Goal: Task Accomplishment & Management: Use online tool/utility

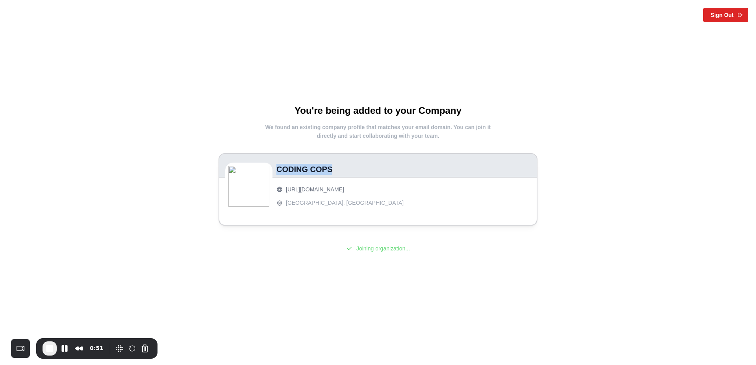
drag, startPoint x: 276, startPoint y: 172, endPoint x: 348, endPoint y: 171, distance: 72.4
click at [348, 171] on div "CODING COPS" at bounding box center [377, 166] width 317 height 24
drag, startPoint x: 338, startPoint y: 247, endPoint x: 422, endPoint y: 247, distance: 83.8
click at [422, 247] on div "Joining organization..." at bounding box center [378, 248] width 354 height 9
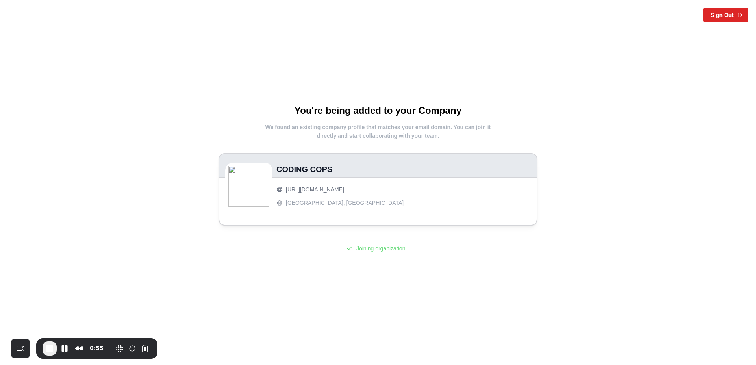
click at [328, 256] on div "You're being added to your Company We found an existing company profile that ma…" at bounding box center [378, 182] width 354 height 157
drag, startPoint x: 291, startPoint y: 112, endPoint x: 468, endPoint y: 111, distance: 177.1
click at [468, 111] on h1 "You're being added to your Company" at bounding box center [378, 110] width 354 height 12
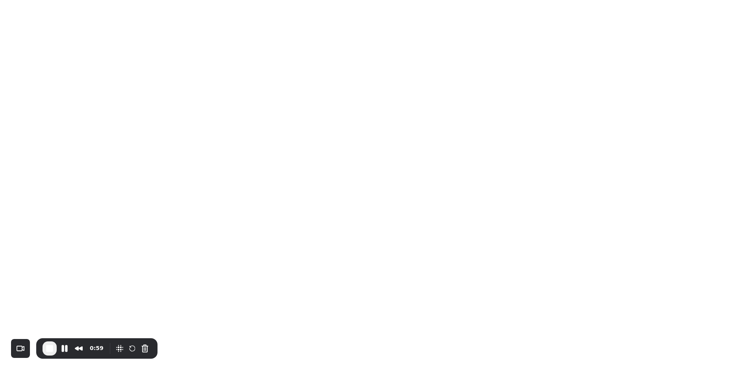
click at [329, 0] on html at bounding box center [378, 0] width 756 height 0
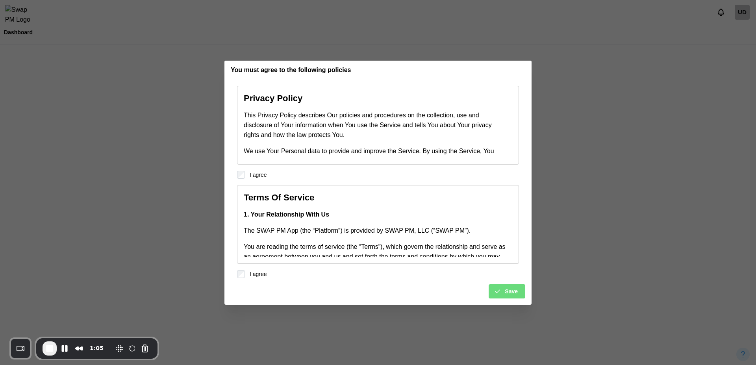
click at [516, 300] on div "Privacy Policy This Privacy Policy describes Our policies and procedures on the…" at bounding box center [377, 195] width 307 height 219
click at [506, 289] on span "Save" at bounding box center [511, 291] width 13 height 13
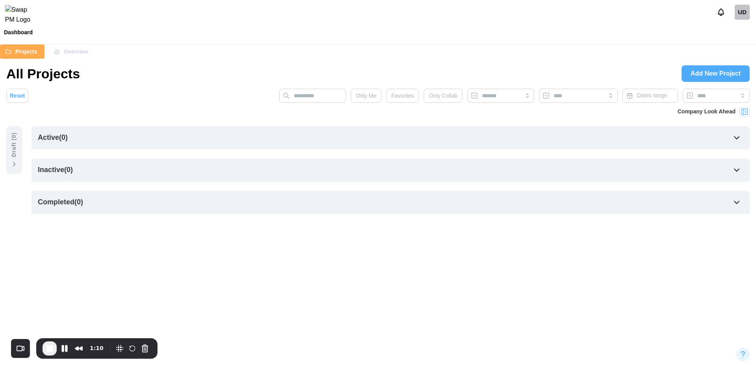
click at [70, 52] on span "Overview" at bounding box center [76, 51] width 24 height 13
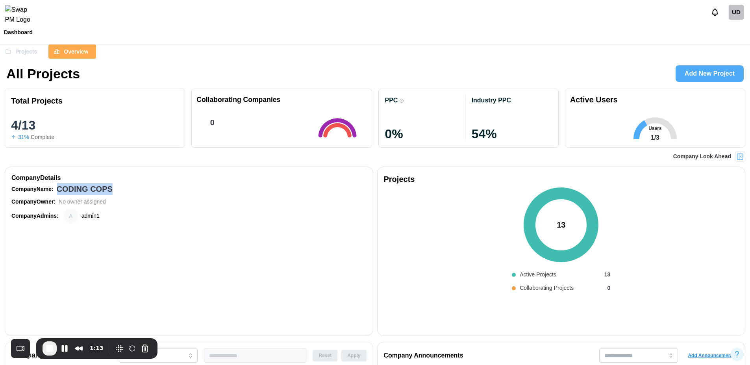
drag, startPoint x: 122, startPoint y: 190, endPoint x: 56, endPoint y: 189, distance: 65.3
click at [56, 189] on div "Company Name: CODING COPS" at bounding box center [188, 189] width 355 height 12
click at [135, 220] on div "Company Admins: A admin1" at bounding box center [188, 216] width 355 height 15
click at [63, 354] on button "Pause Recording" at bounding box center [64, 348] width 13 height 13
click at [737, 18] on div "UD" at bounding box center [735, 12] width 15 height 15
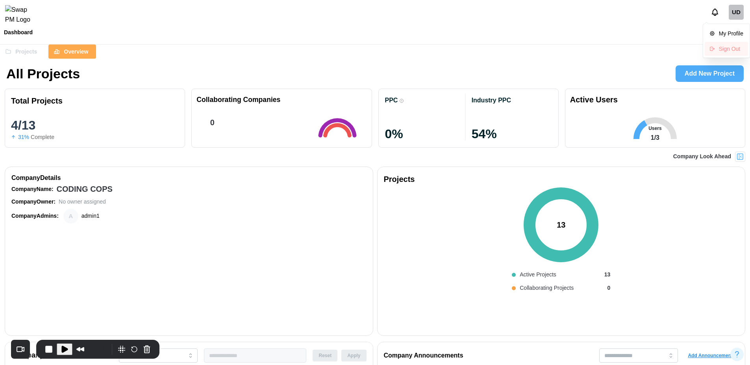
click at [721, 50] on div "Sign Out" at bounding box center [731, 49] width 24 height 6
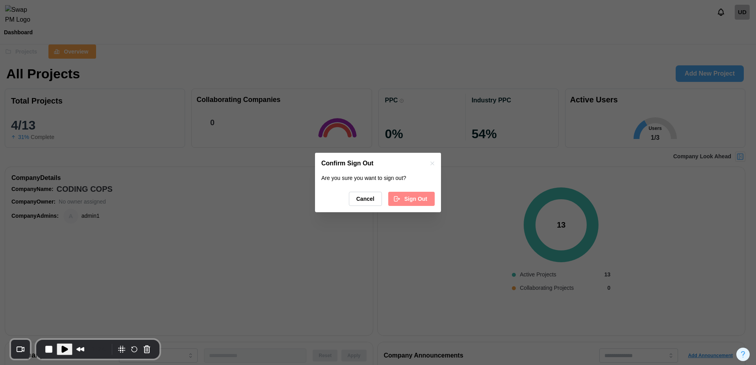
click at [406, 201] on span "Sign Out" at bounding box center [415, 198] width 23 height 13
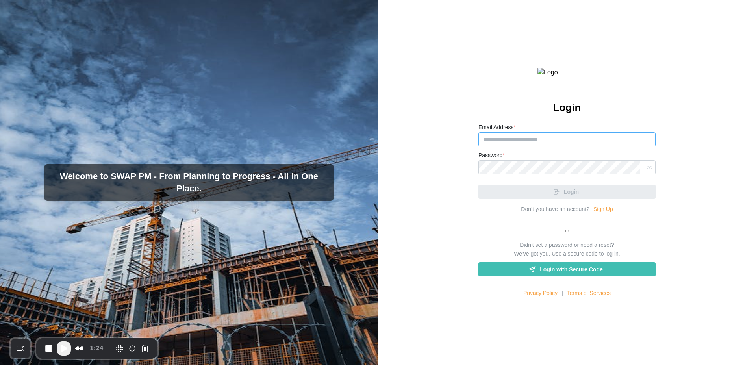
type input "**********"
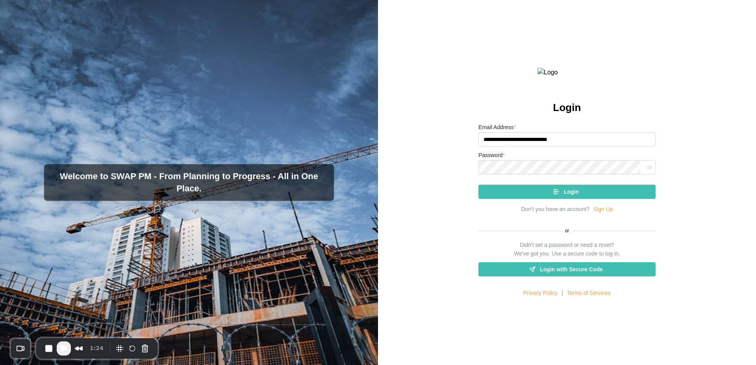
click at [607, 214] on link "Sign Up" at bounding box center [603, 209] width 20 height 9
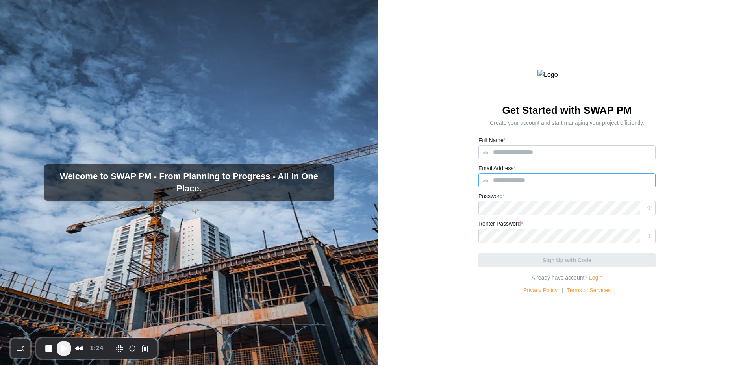
type input "**********"
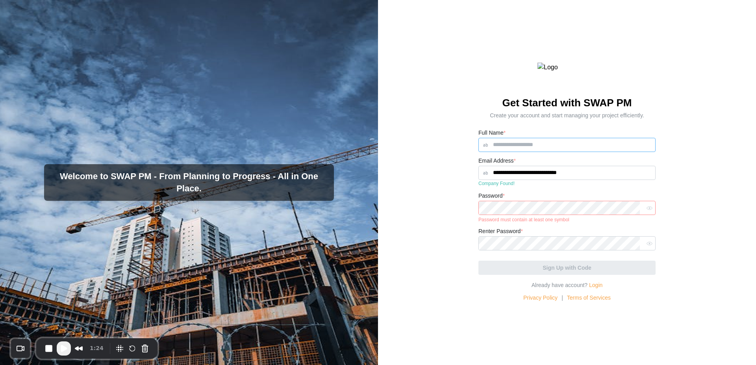
click at [544, 152] on input "Full Name *" at bounding box center [566, 145] width 177 height 14
type input "**********"
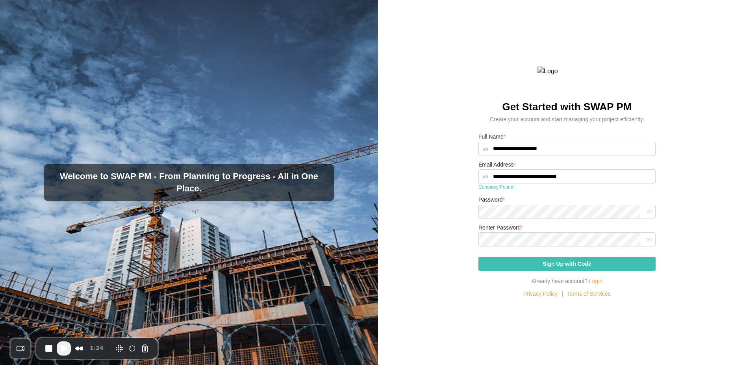
click at [696, 215] on div "**********" at bounding box center [567, 182] width 378 height 365
drag, startPoint x: 586, startPoint y: 195, endPoint x: 473, endPoint y: 195, distance: 113.3
click at [473, 195] on div "**********" at bounding box center [567, 182] width 378 height 365
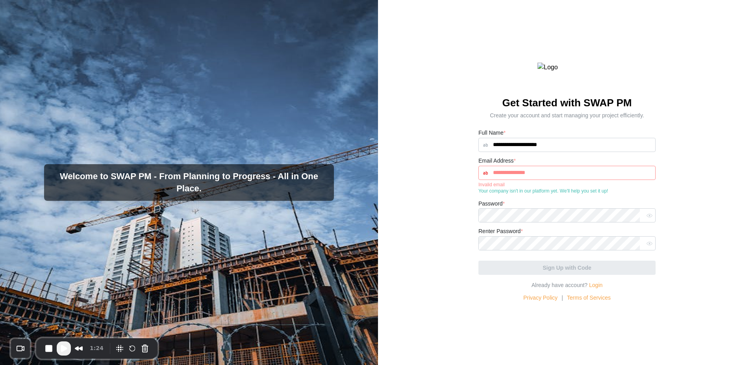
click at [663, 179] on div "**********" at bounding box center [567, 182] width 378 height 365
click at [63, 348] on span "Play Recording" at bounding box center [63, 348] width 9 height 9
click at [532, 180] on input "Email Address *" at bounding box center [566, 173] width 177 height 14
paste input "**********"
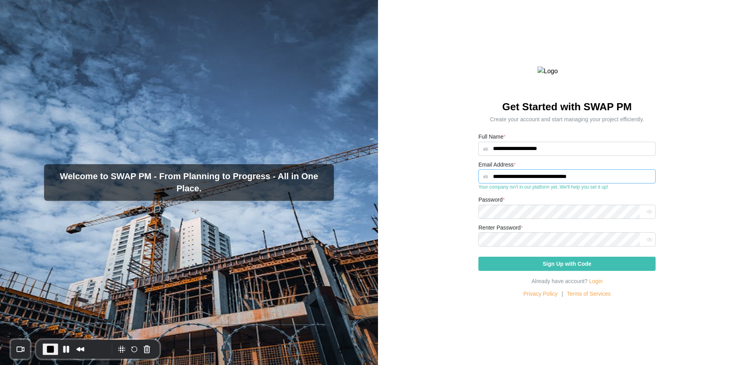
type input "**********"
drag, startPoint x: 616, startPoint y: 204, endPoint x: 474, endPoint y: 203, distance: 141.7
click at [474, 203] on div "**********" at bounding box center [567, 182] width 378 height 365
click at [449, 210] on div "**********" at bounding box center [567, 182] width 378 height 365
drag, startPoint x: 611, startPoint y: 206, endPoint x: 471, endPoint y: 203, distance: 139.7
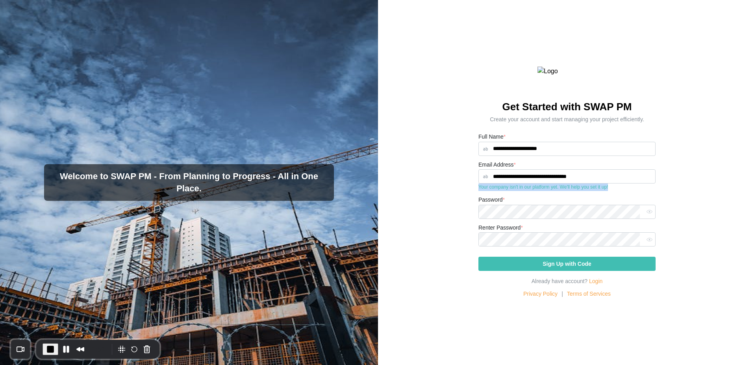
click at [471, 203] on div "**********" at bounding box center [567, 182] width 378 height 365
click at [452, 213] on div "**********" at bounding box center [567, 182] width 378 height 365
click at [580, 270] on span "Sign Up with Code" at bounding box center [566, 263] width 49 height 13
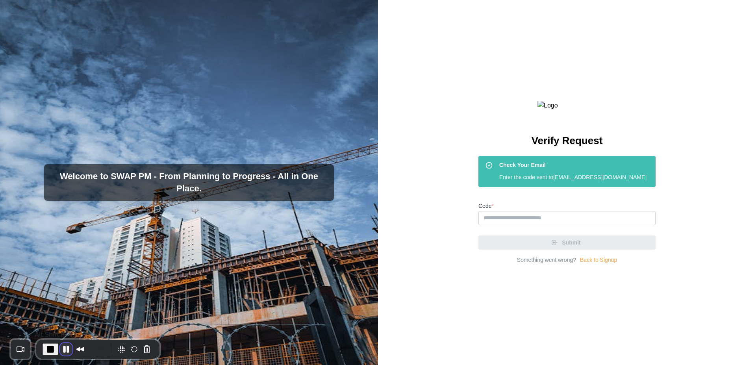
click at [63, 351] on button "Pause Recording" at bounding box center [66, 349] width 13 height 13
click at [529, 29] on div "Verify Request Check Your Email Enter the code sent to umar.imran+dev881@compan…" at bounding box center [567, 182] width 378 height 365
click at [65, 350] on span "Play Recording" at bounding box center [63, 348] width 9 height 9
click at [532, 225] on input "Code *" at bounding box center [566, 218] width 177 height 14
paste input "******"
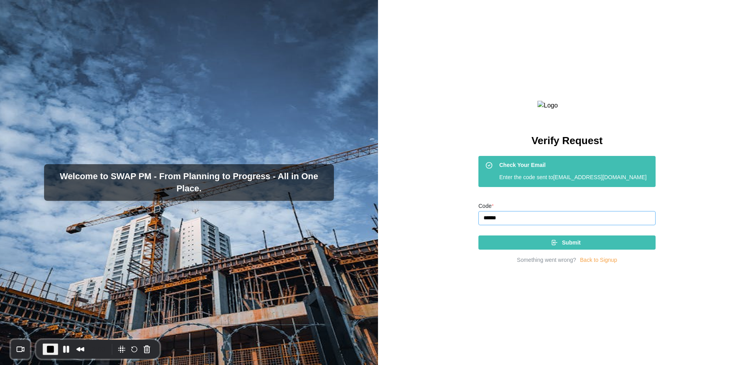
type input "******"
click at [562, 249] on span "Submit" at bounding box center [571, 242] width 18 height 13
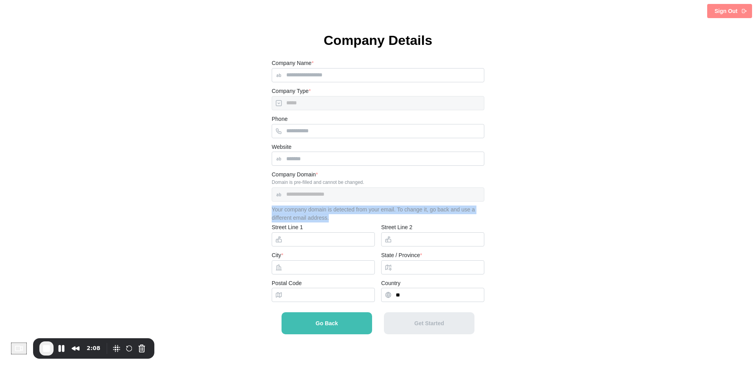
drag, startPoint x: 336, startPoint y: 218, endPoint x: 262, endPoint y: 207, distance: 74.5
click at [262, 207] on div "**********" at bounding box center [378, 192] width 756 height 322
drag, startPoint x: 334, startPoint y: 218, endPoint x: 264, endPoint y: 209, distance: 70.3
click at [264, 209] on div "**********" at bounding box center [378, 192] width 756 height 322
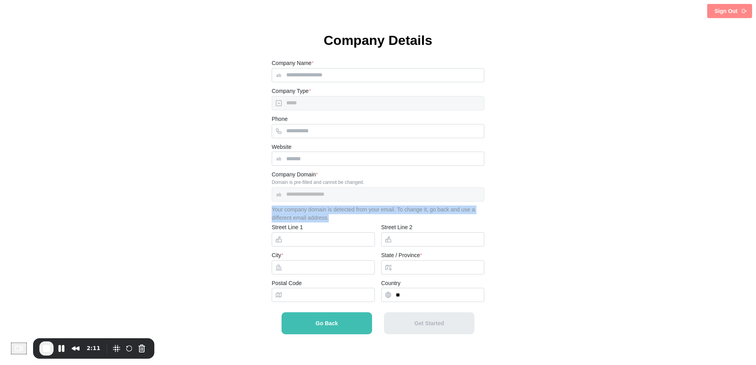
click at [264, 209] on div "**********" at bounding box center [378, 192] width 756 height 322
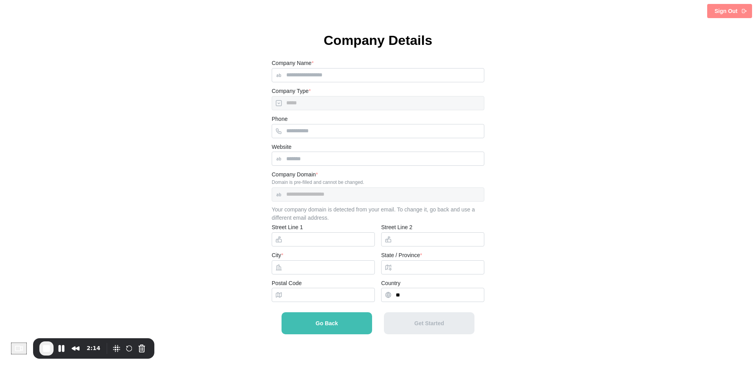
type input "**********"
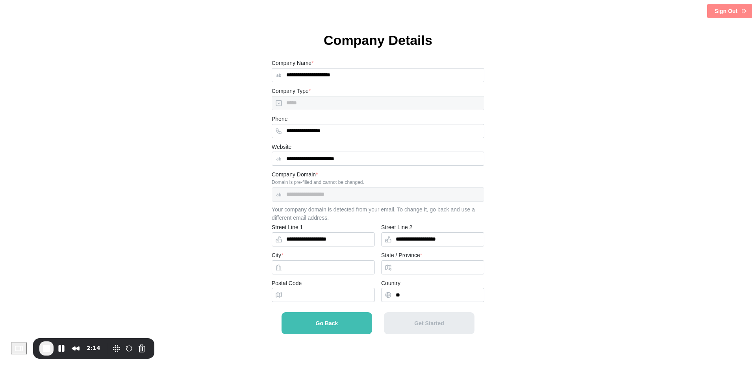
type input "**********"
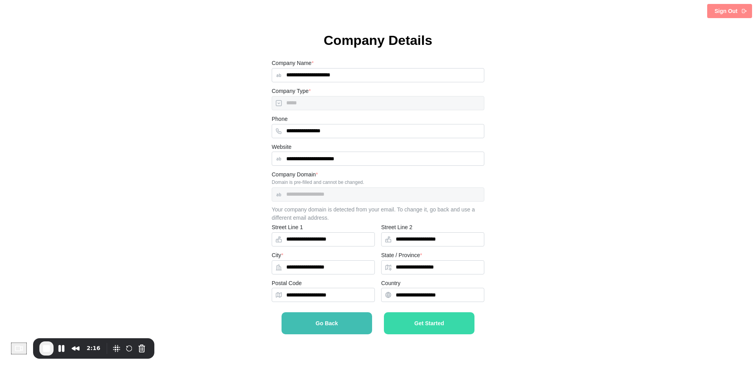
click at [549, 150] on div "**********" at bounding box center [378, 192] width 756 height 322
drag, startPoint x: 346, startPoint y: 198, endPoint x: 383, endPoint y: 282, distance: 91.6
click at [383, 282] on form "**********" at bounding box center [378, 206] width 213 height 296
click at [426, 324] on span "Get Started" at bounding box center [429, 323] width 30 height 6
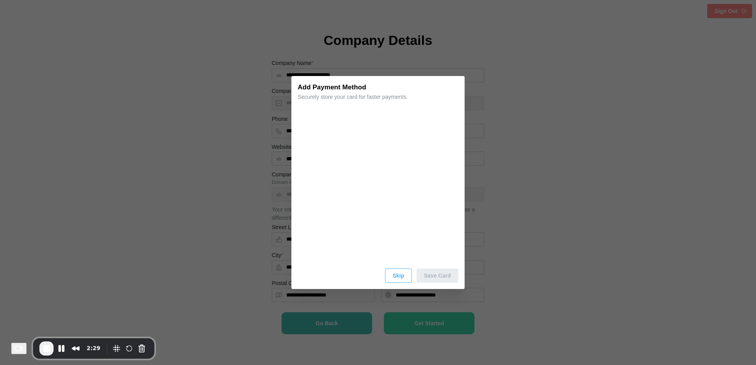
click at [398, 274] on span "Skip" at bounding box center [398, 275] width 12 height 13
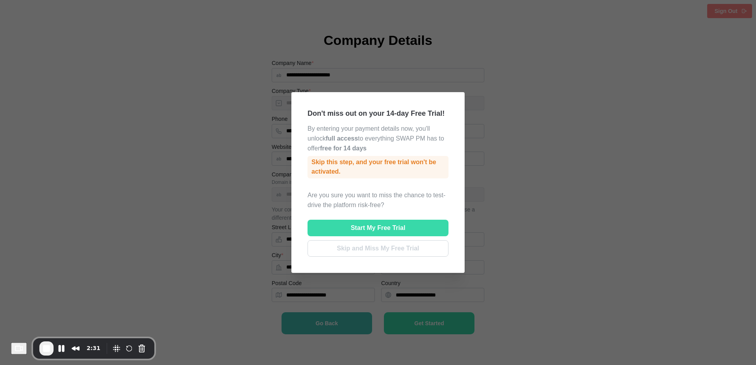
click at [391, 247] on span "Skip and Miss My Free Trial" at bounding box center [378, 248] width 82 height 16
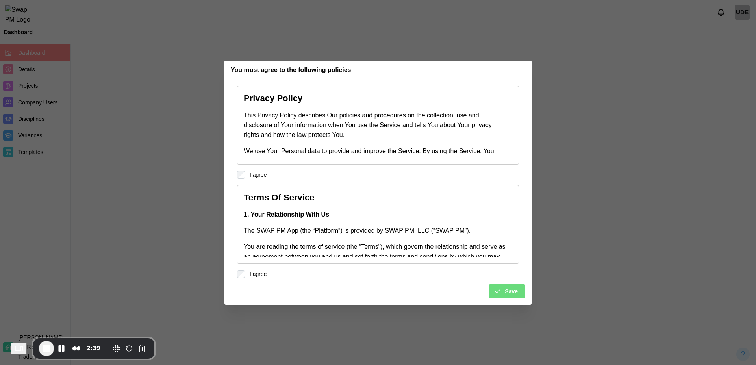
click at [503, 292] on div "Save" at bounding box center [506, 291] width 24 height 13
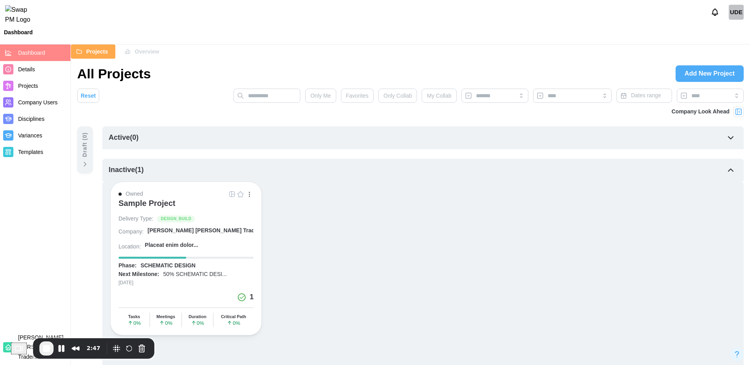
click at [38, 69] on span "Details" at bounding box center [42, 70] width 49 height 10
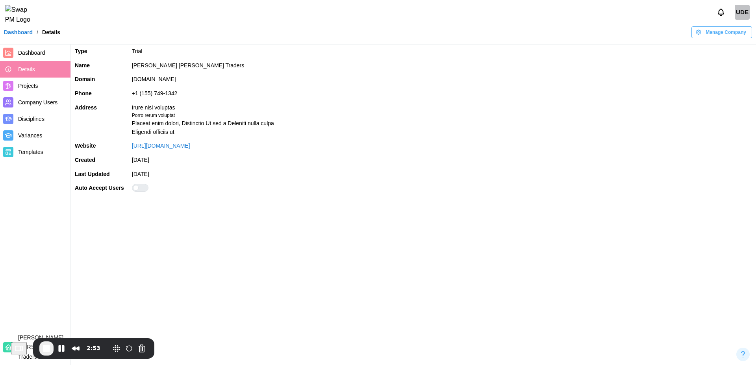
drag, startPoint x: 189, startPoint y: 79, endPoint x: 124, endPoint y: 81, distance: 64.6
click at [124, 81] on tr "Domain companynotexist.com" at bounding box center [413, 79] width 685 height 14
click at [166, 82] on td "companynotexist.com" at bounding box center [442, 79] width 628 height 14
click at [198, 83] on td "companynotexist.com" at bounding box center [442, 79] width 628 height 14
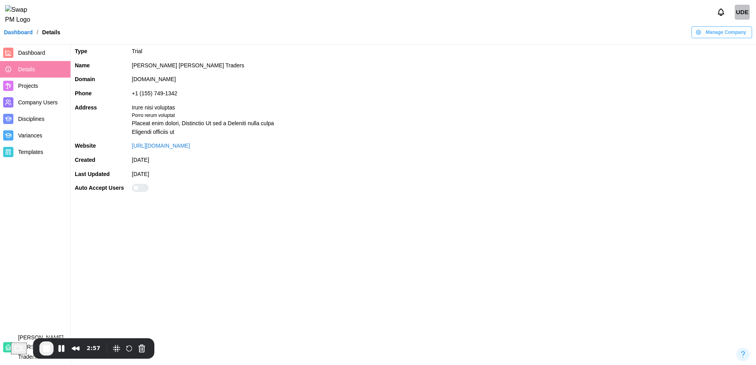
drag, startPoint x: 193, startPoint y: 79, endPoint x: 128, endPoint y: 83, distance: 65.0
click at [128, 83] on td "companynotexist.com" at bounding box center [442, 79] width 628 height 14
click at [213, 90] on td "+1 (155) 749-1342" at bounding box center [442, 94] width 628 height 14
click at [64, 346] on button "Pause Recording" at bounding box center [61, 348] width 13 height 13
click at [261, 300] on main "Type Trial Name Mcmahon Hoover Traders Domain companynotexist.com Phone +1 (155…" at bounding box center [378, 182] width 756 height 365
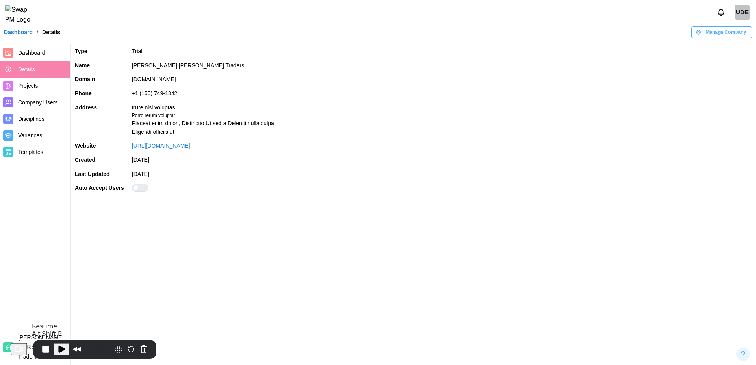
click at [65, 350] on span "Play Recording" at bounding box center [61, 348] width 9 height 9
click at [49, 351] on span "End Recording" at bounding box center [46, 348] width 9 height 9
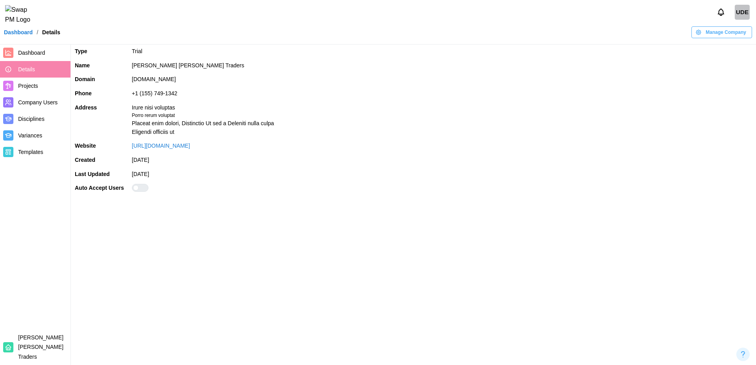
click at [739, 14] on div "UDE" at bounding box center [741, 12] width 15 height 15
click at [723, 44] on button "Sign Out" at bounding box center [731, 49] width 43 height 14
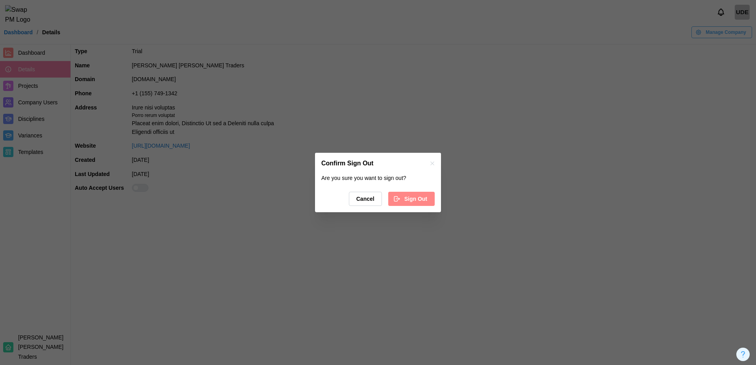
click at [414, 203] on span "Sign Out" at bounding box center [415, 198] width 23 height 13
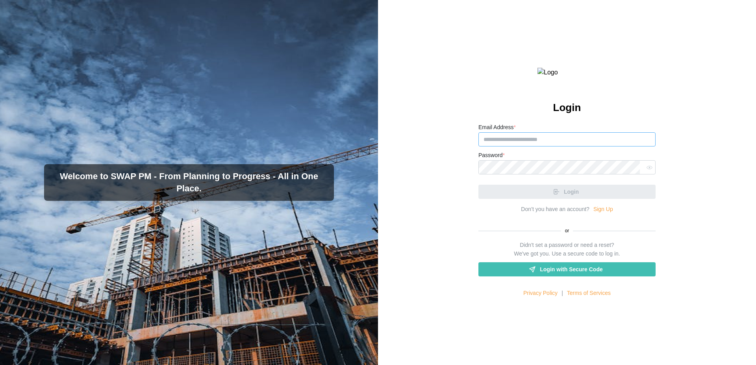
type input "**********"
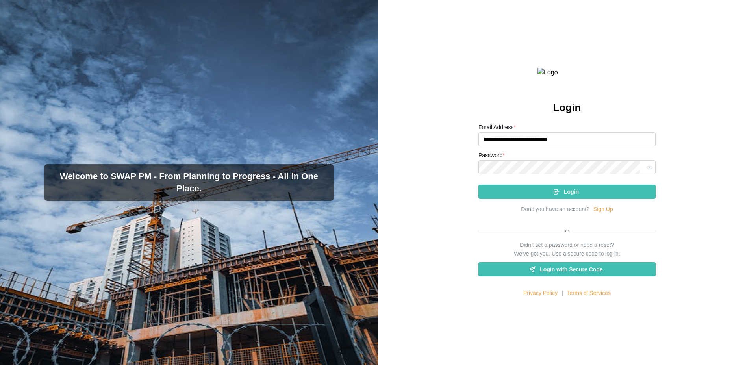
click at [560, 199] on div "Login" at bounding box center [566, 188] width 177 height 20
click at [564, 198] on span "Login" at bounding box center [571, 191] width 15 height 13
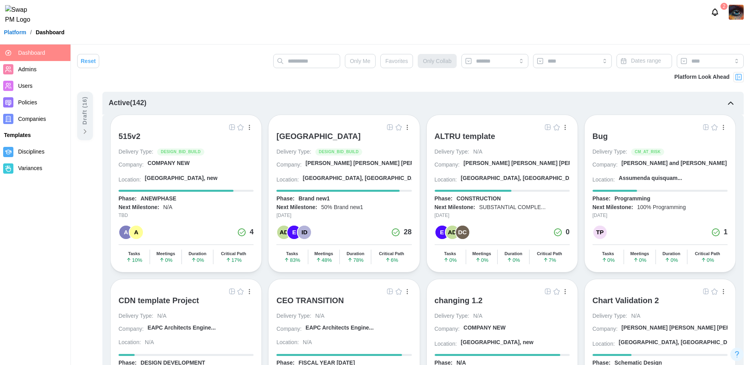
click at [710, 17] on icon "Notifications" at bounding box center [714, 12] width 9 height 9
click at [714, 16] on icon "Notifications" at bounding box center [714, 12] width 9 height 9
click at [610, 24] on div "2" at bounding box center [375, 12] width 750 height 24
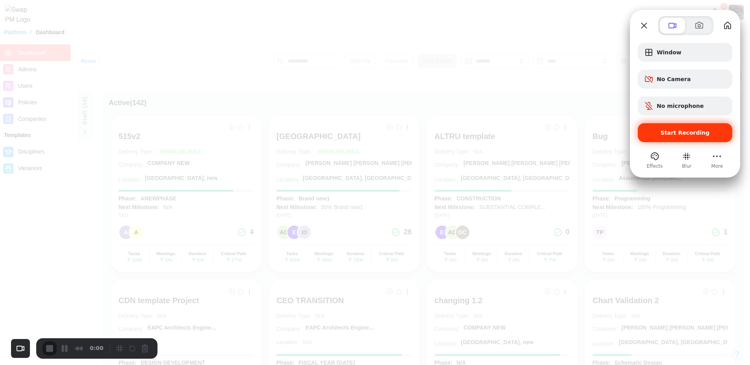
click at [703, 135] on span "Start Recording" at bounding box center [684, 132] width 49 height 6
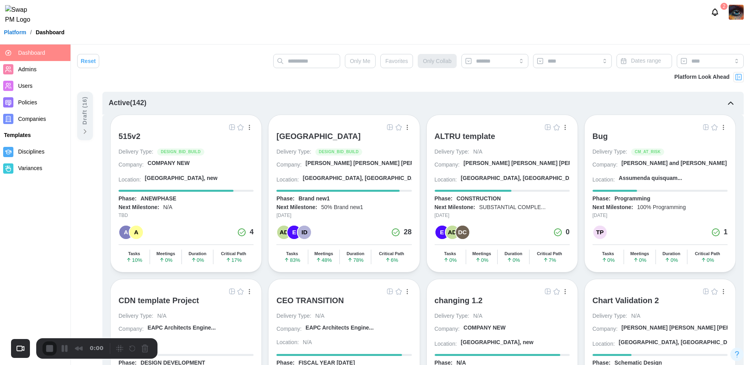
click at [30, 86] on span "Users" at bounding box center [25, 86] width 15 height 6
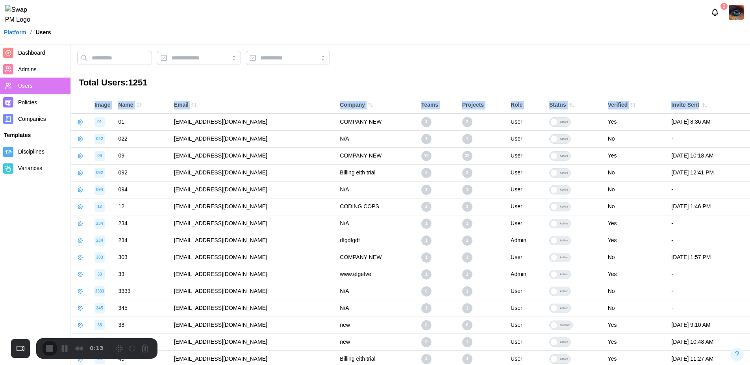
drag, startPoint x: 93, startPoint y: 107, endPoint x: 690, endPoint y: 103, distance: 596.6
click at [690, 103] on tr "Image Name Email Company Teams Projects Role Status Verified Invite Sent" at bounding box center [410, 105] width 679 height 17
click at [614, 77] on h3 "Total Users: 1251" at bounding box center [410, 83] width 663 height 12
click at [701, 107] on icon "button" at bounding box center [704, 105] width 6 height 6
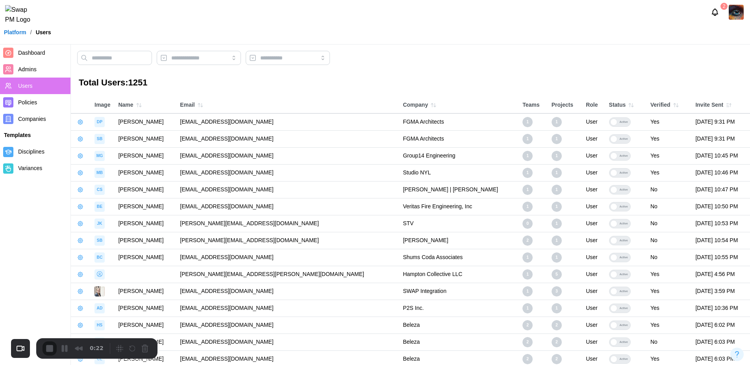
click at [725, 107] on icon "button" at bounding box center [728, 105] width 6 height 6
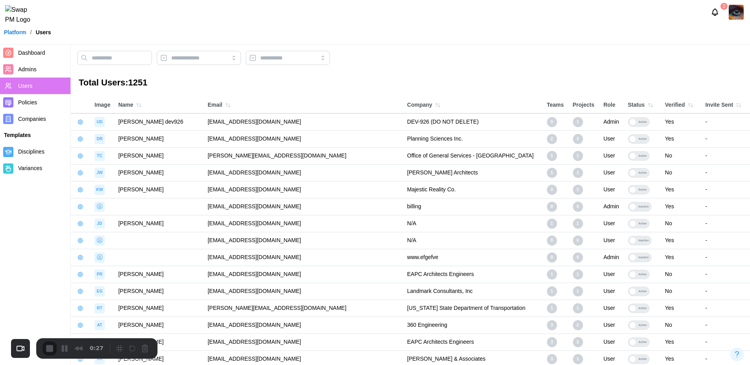
click at [735, 105] on icon "button" at bounding box center [738, 105] width 6 height 6
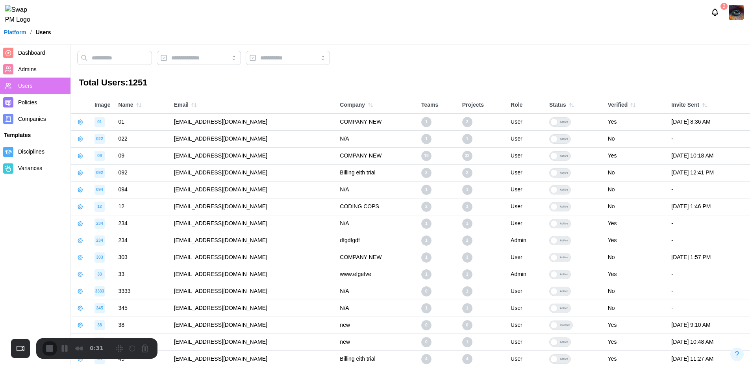
click at [138, 105] on icon "button" at bounding box center [139, 105] width 6 height 6
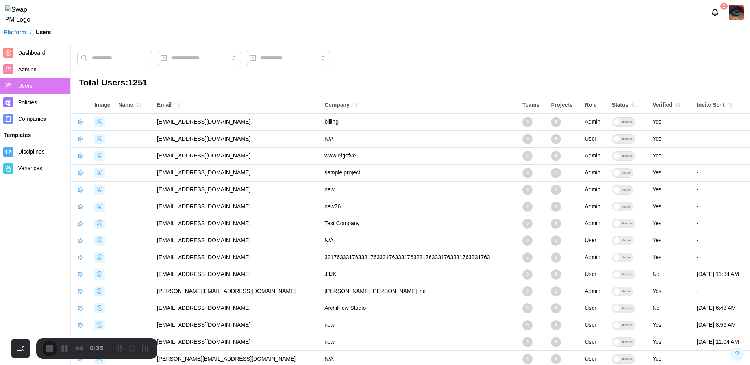
click at [138, 105] on icon "button" at bounding box center [139, 105] width 6 height 6
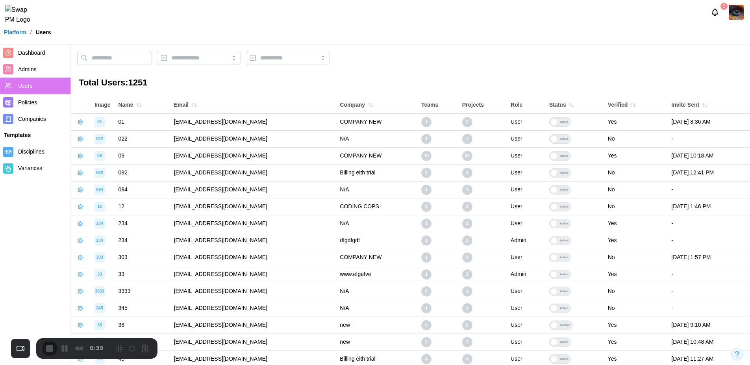
click at [191, 104] on icon "button" at bounding box center [194, 105] width 6 height 6
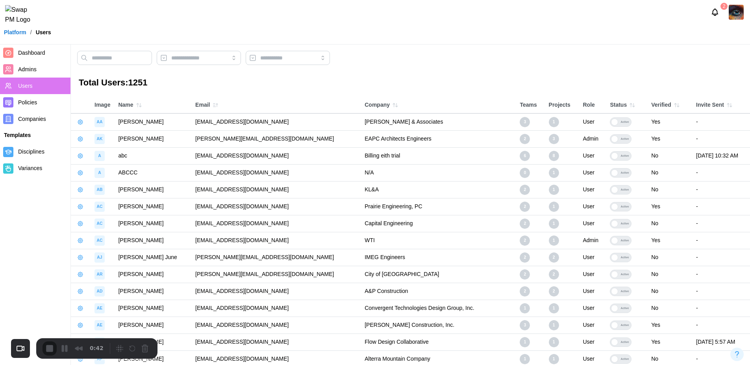
drag, startPoint x: 188, startPoint y: 124, endPoint x: 214, endPoint y: 123, distance: 26.4
click at [214, 123] on td "aacree12345qwerty@catorruma.com" at bounding box center [275, 121] width 169 height 17
drag, startPoint x: 214, startPoint y: 123, endPoint x: 196, endPoint y: 125, distance: 18.2
click at [196, 125] on td "aacree12345qwerty@catorruma.com" at bounding box center [275, 121] width 169 height 17
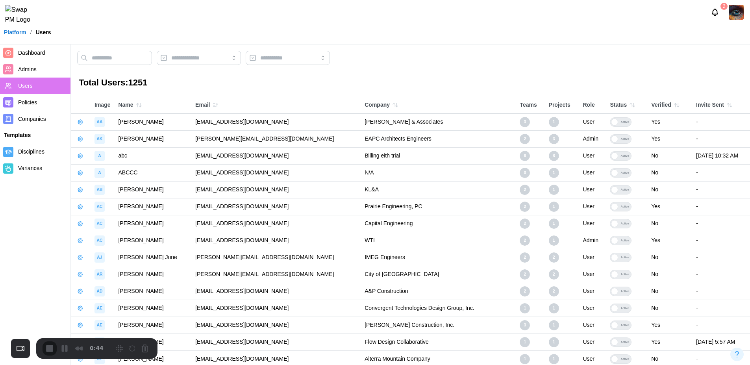
click at [230, 103] on div "Email" at bounding box center [275, 105] width 161 height 11
click at [215, 107] on icon "button" at bounding box center [215, 105] width 6 height 6
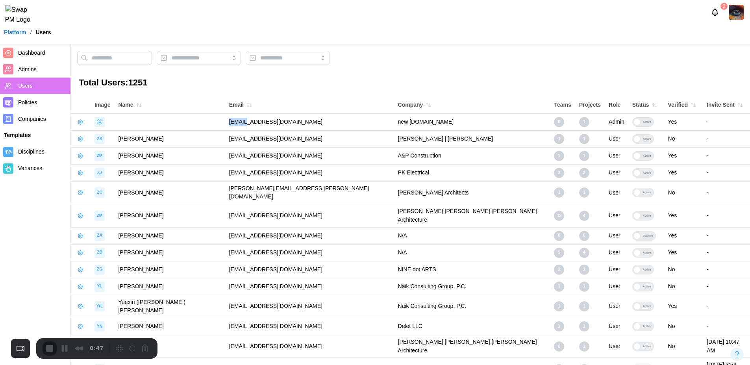
drag, startPoint x: 198, startPoint y: 124, endPoint x: 216, endPoint y: 124, distance: 17.7
click at [225, 124] on td "zsfuoqzy@spam4.me" at bounding box center [309, 121] width 169 height 17
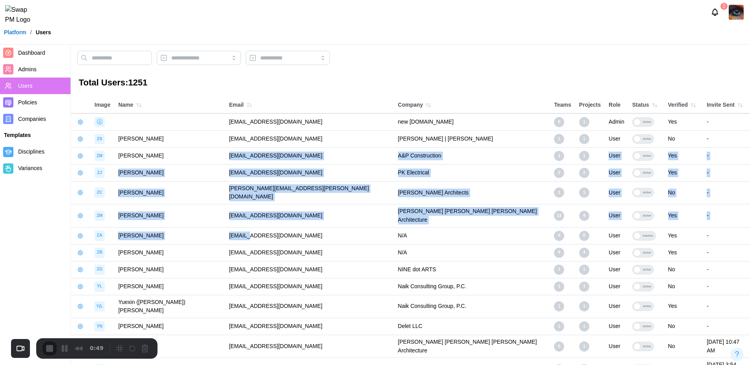
drag, startPoint x: 201, startPoint y: 148, endPoint x: 220, endPoint y: 226, distance: 80.3
click at [220, 226] on tbody "zsfuoqzy@spam4.me new mail.com 0 1 Admin Active Yes - ZS Zoe Sailas zsailas1234…" at bounding box center [410, 342] width 679 height 459
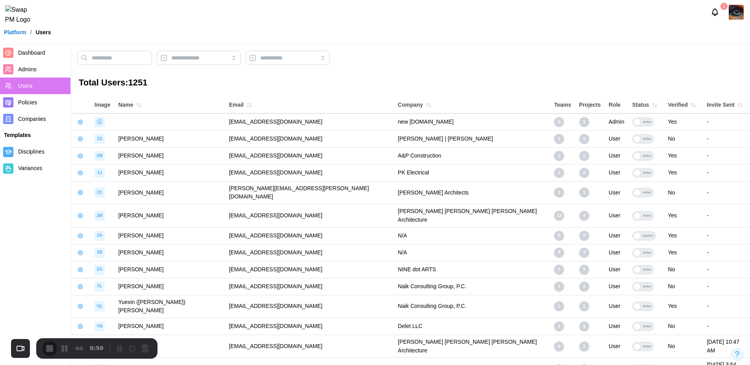
click at [277, 227] on td "zaeem.asif@codingcops.com" at bounding box center [309, 235] width 169 height 17
click at [425, 107] on icon "button" at bounding box center [428, 105] width 6 height 6
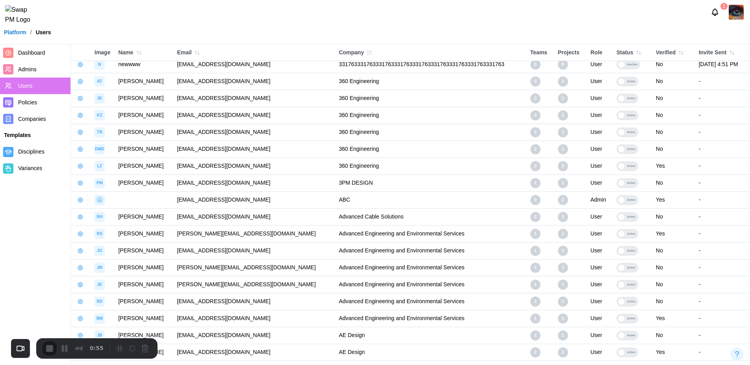
scroll to position [196, 0]
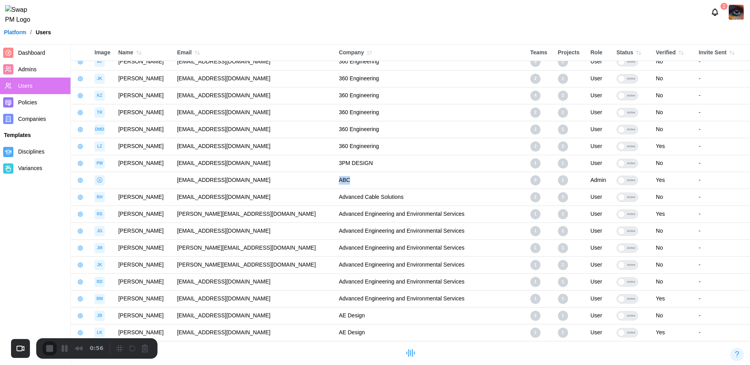
drag, startPoint x: 319, startPoint y: 181, endPoint x: 339, endPoint y: 179, distance: 19.8
click at [339, 179] on td "ABC" at bounding box center [430, 180] width 191 height 17
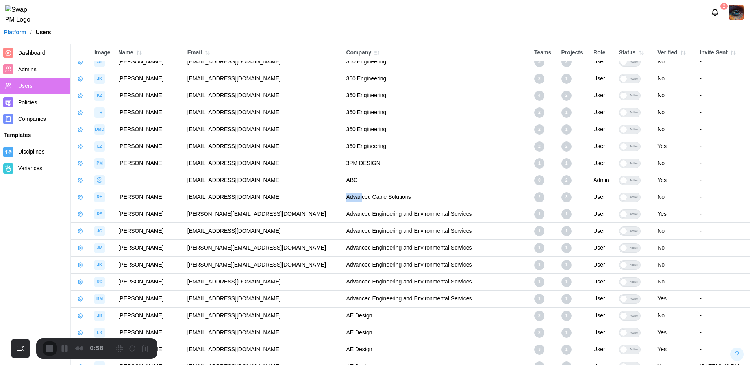
drag, startPoint x: 320, startPoint y: 197, endPoint x: 341, endPoint y: 196, distance: 21.7
click at [342, 196] on td "Advanced Cable Solutions" at bounding box center [436, 197] width 188 height 17
drag, startPoint x: 322, startPoint y: 222, endPoint x: 341, endPoint y: 216, distance: 19.6
click at [342, 216] on td "Advanced Engineering and Environmental Services" at bounding box center [436, 213] width 188 height 17
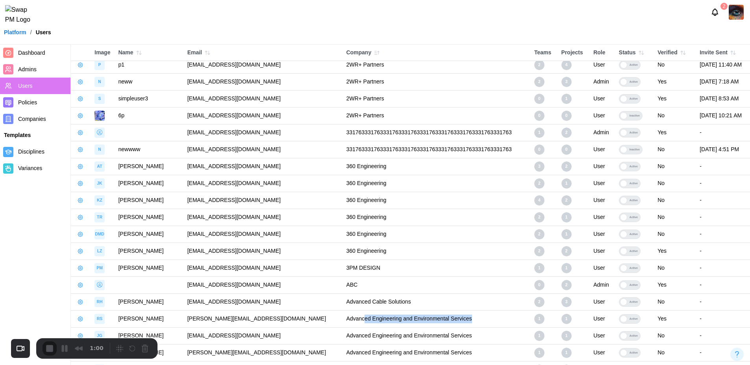
scroll to position [0, 0]
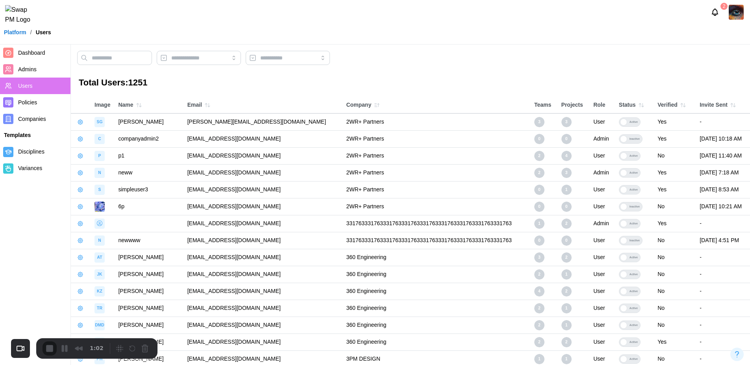
click at [378, 106] on icon "button" at bounding box center [378, 105] width 0 height 3
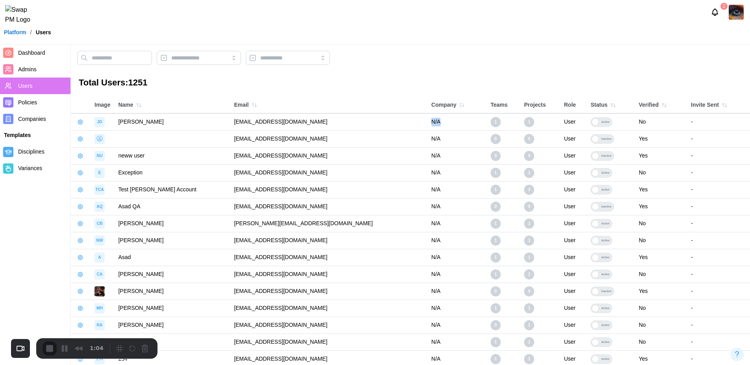
drag, startPoint x: 412, startPoint y: 124, endPoint x: 432, endPoint y: 124, distance: 19.7
click at [432, 124] on td "N/A" at bounding box center [456, 121] width 59 height 17
drag, startPoint x: 416, startPoint y: 143, endPoint x: 429, endPoint y: 138, distance: 13.6
click at [429, 138] on td "N/A" at bounding box center [456, 138] width 59 height 17
click at [375, 103] on div "Email" at bounding box center [328, 105] width 189 height 11
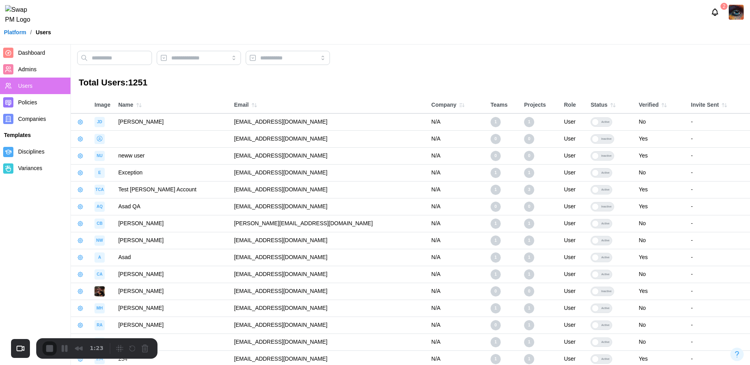
click at [63, 348] on div "1:23" at bounding box center [75, 348] width 64 height 14
click at [63, 348] on div "1:24" at bounding box center [75, 348] width 64 height 14
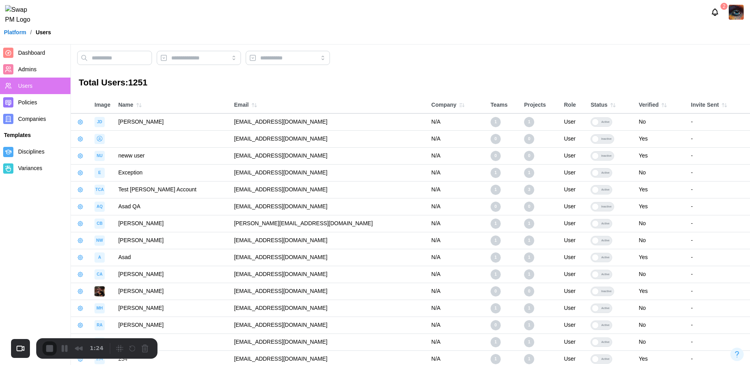
click at [63, 348] on div "1:24" at bounding box center [75, 348] width 64 height 14
click at [63, 348] on div "1:25" at bounding box center [75, 348] width 64 height 14
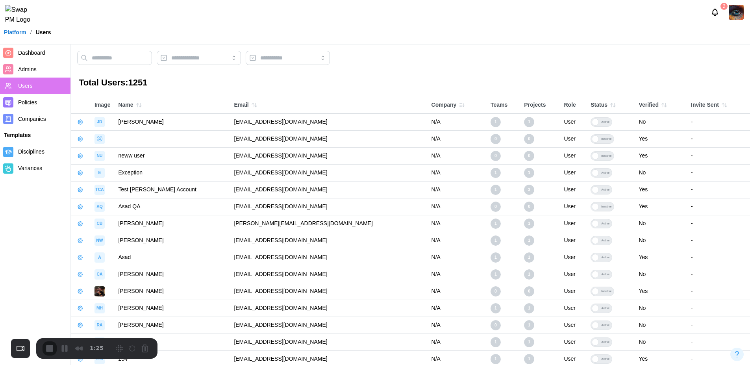
click at [63, 348] on div "1:25" at bounding box center [75, 348] width 64 height 14
click at [63, 348] on div "1:26" at bounding box center [75, 348] width 64 height 14
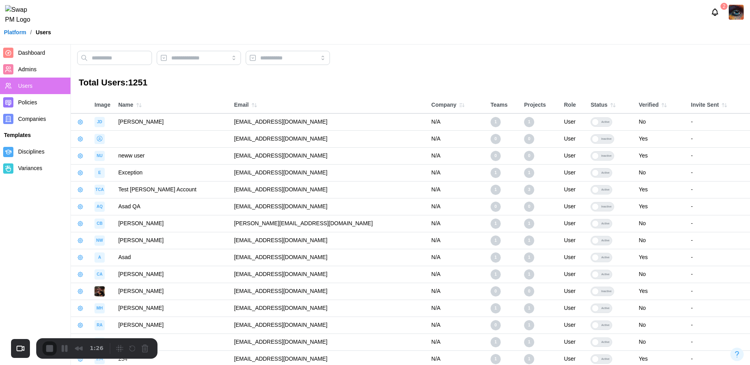
click at [63, 348] on div "1:26" at bounding box center [75, 348] width 64 height 14
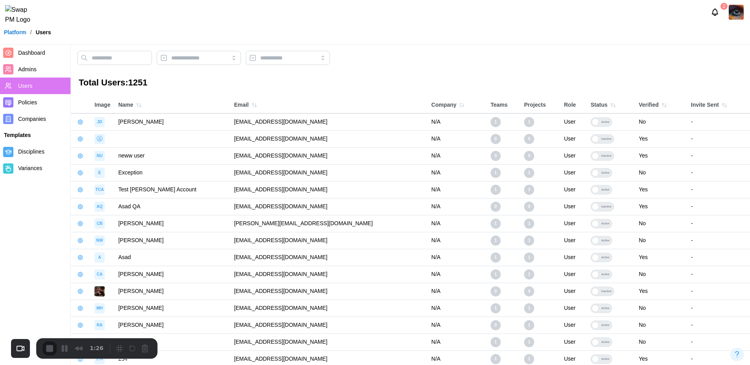
click at [63, 348] on div "1:26" at bounding box center [75, 348] width 64 height 14
click at [63, 348] on div "1:27" at bounding box center [75, 348] width 64 height 14
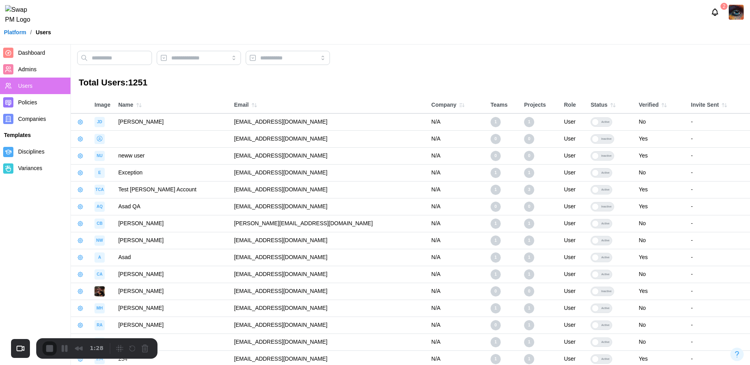
click at [63, 348] on div "1:28" at bounding box center [75, 348] width 64 height 14
click at [63, 348] on div "1:29" at bounding box center [75, 348] width 64 height 14
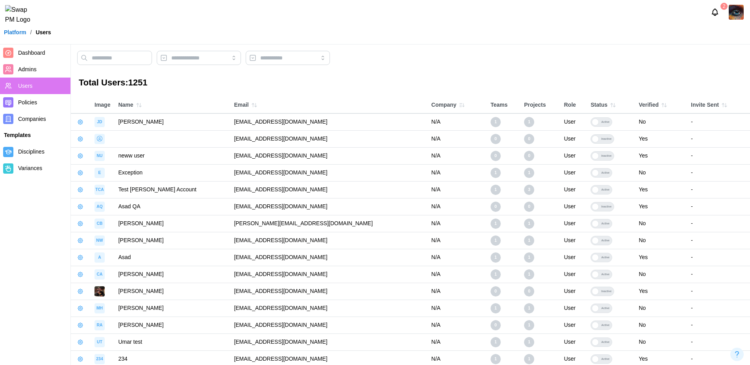
click at [458, 107] on icon "button" at bounding box center [461, 105] width 6 height 6
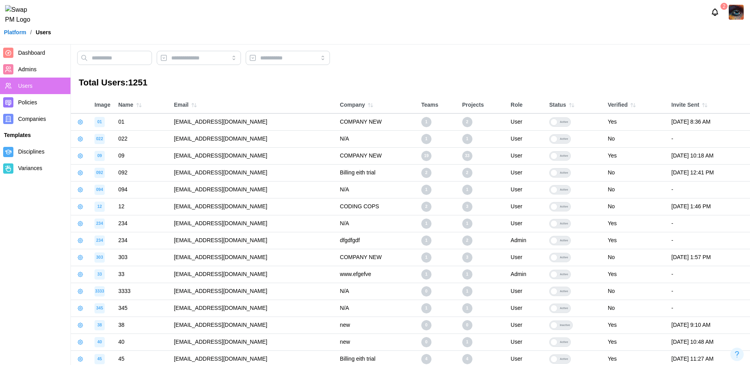
click at [373, 107] on icon "button" at bounding box center [372, 105] width 2 height 4
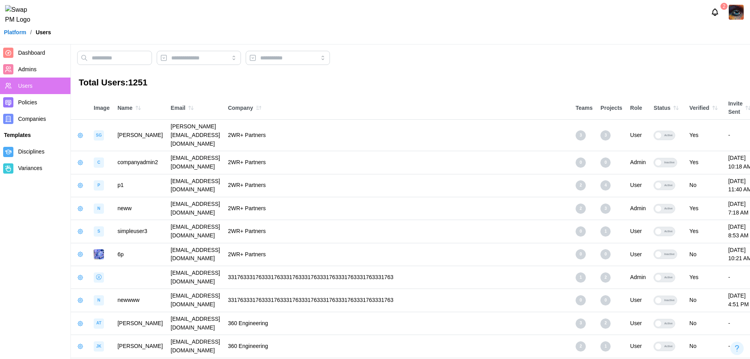
click at [262, 109] on icon "button" at bounding box center [258, 108] width 6 height 6
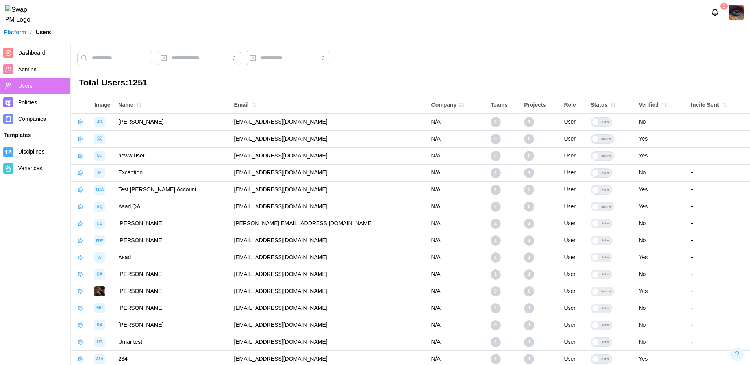
click at [458, 107] on icon "button" at bounding box center [461, 105] width 6 height 6
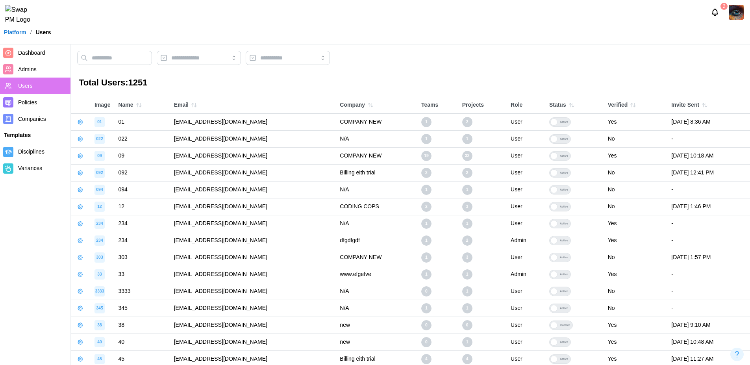
click at [373, 104] on icon "button" at bounding box center [370, 105] width 6 height 6
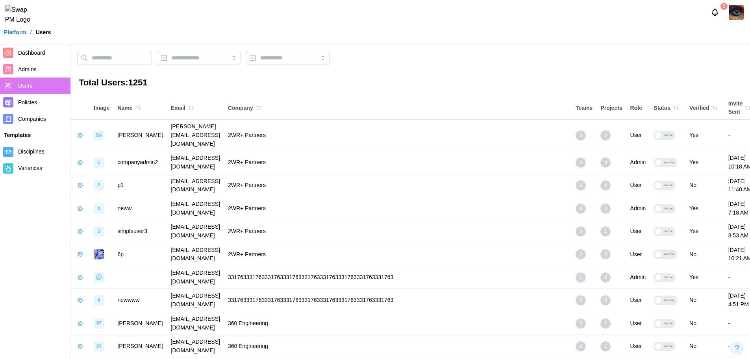
click at [262, 106] on icon "button" at bounding box center [258, 108] width 6 height 6
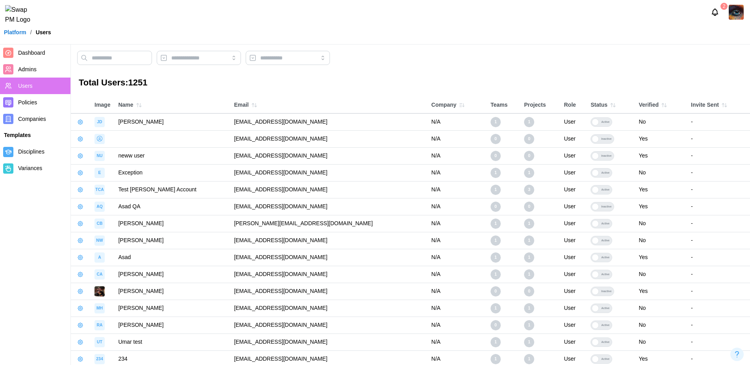
click at [456, 109] on button "button" at bounding box center [461, 105] width 11 height 11
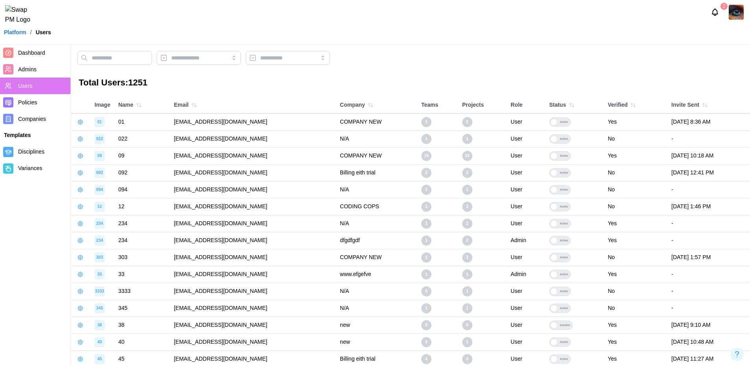
click at [392, 77] on h3 "Total Users: 1251" at bounding box center [410, 83] width 663 height 12
click at [568, 105] on icon "button" at bounding box center [571, 105] width 6 height 6
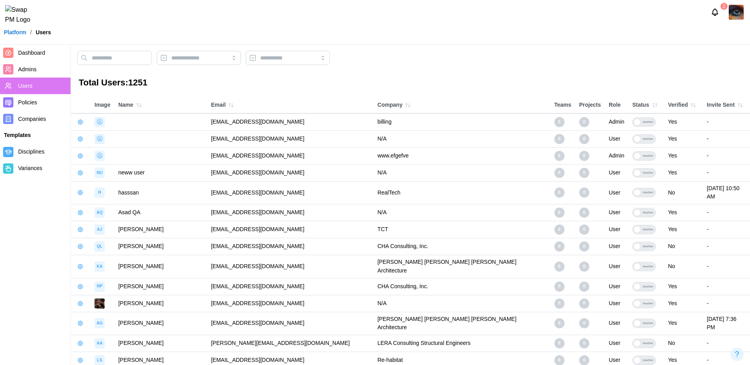
click at [651, 106] on icon "button" at bounding box center [654, 105] width 6 height 6
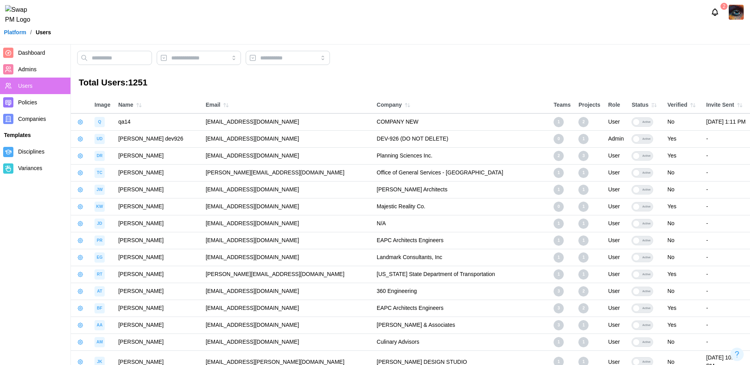
click at [689, 105] on icon "button" at bounding box center [692, 105] width 6 height 6
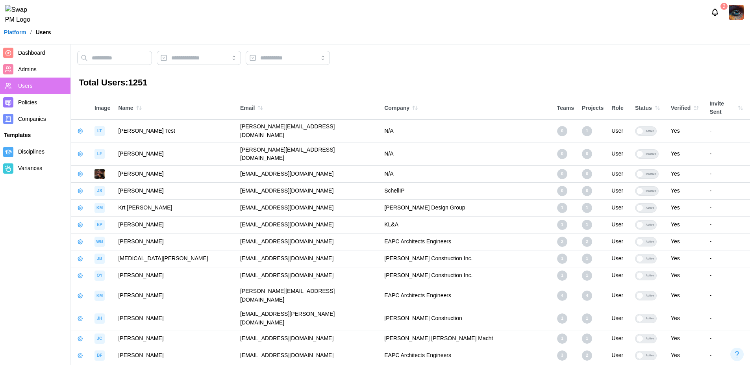
click at [693, 105] on icon "button" at bounding box center [696, 108] width 6 height 6
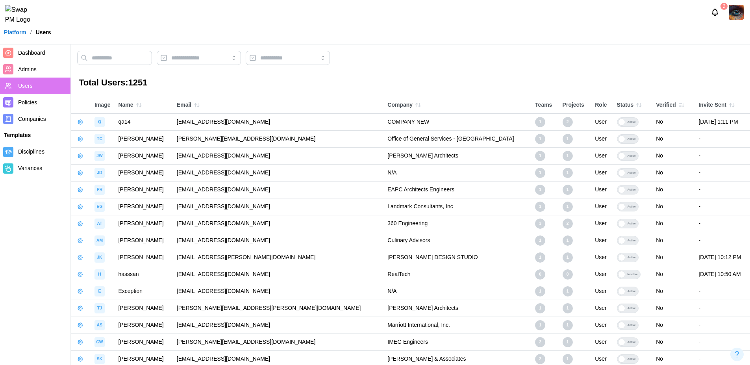
click at [683, 104] on icon "button" at bounding box center [683, 105] width 0 height 3
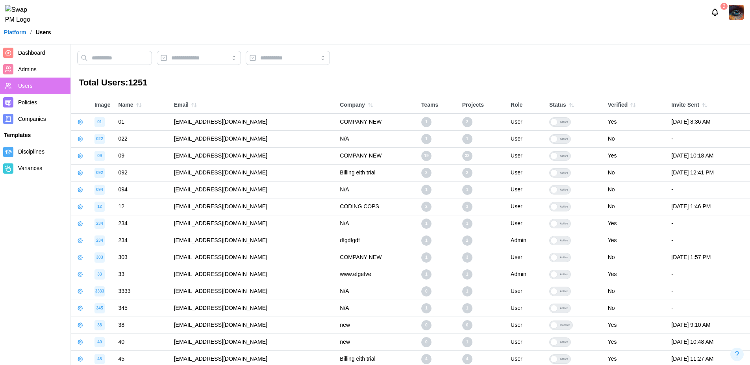
click at [630, 106] on icon "button" at bounding box center [633, 105] width 6 height 6
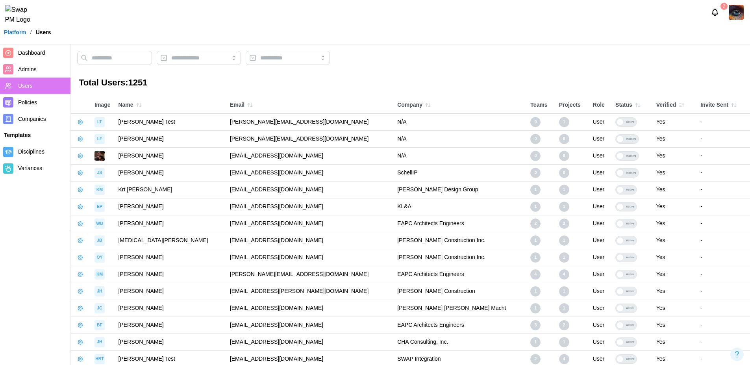
click at [678, 107] on icon "button" at bounding box center [681, 105] width 6 height 6
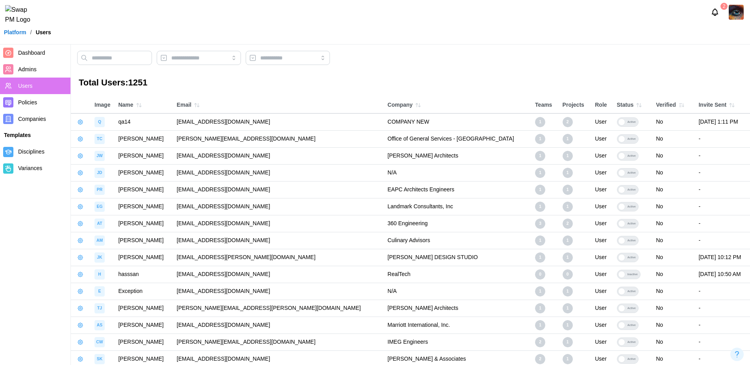
click at [41, 67] on span "Admins" at bounding box center [42, 70] width 49 height 10
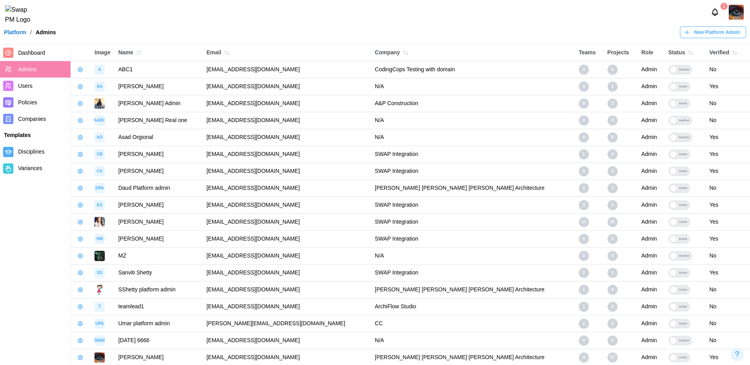
click at [729, 53] on button "button" at bounding box center [734, 52] width 11 height 11
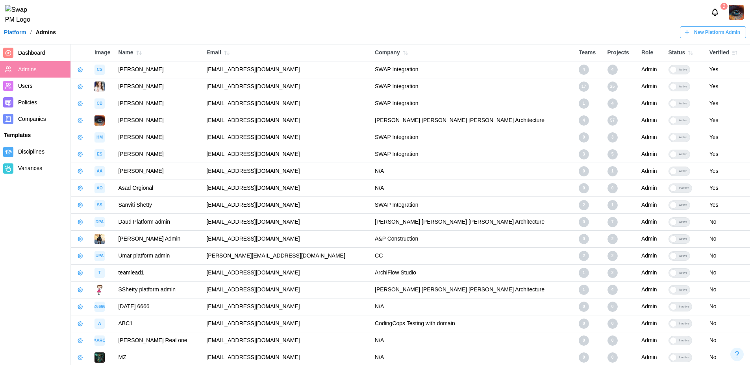
click at [729, 57] on button "button" at bounding box center [734, 52] width 11 height 11
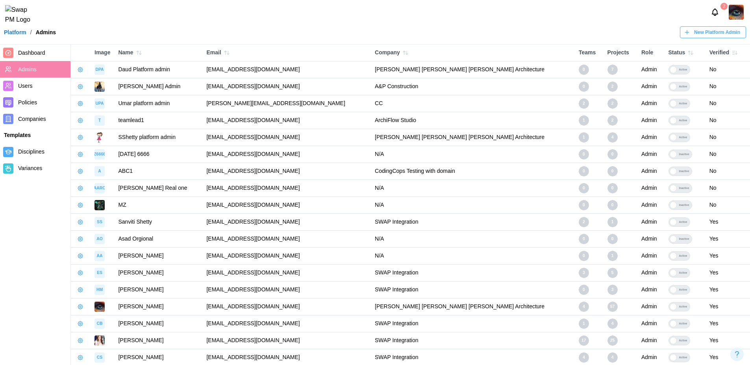
click at [29, 54] on span "Dashboard" at bounding box center [31, 53] width 27 height 6
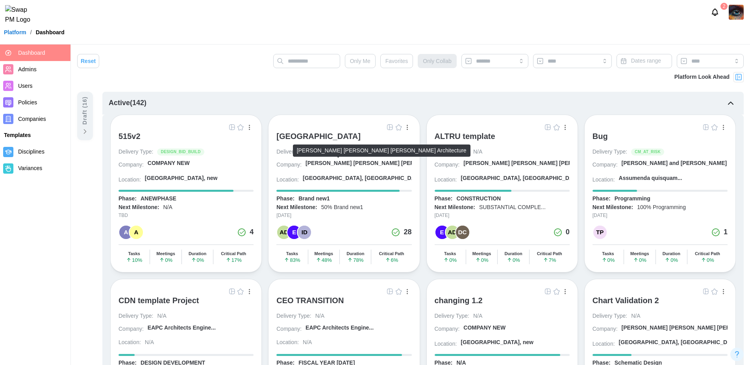
click at [342, 164] on div "[PERSON_NAME] [PERSON_NAME] [PERSON_NAME] A..." at bounding box center [381, 163] width 152 height 8
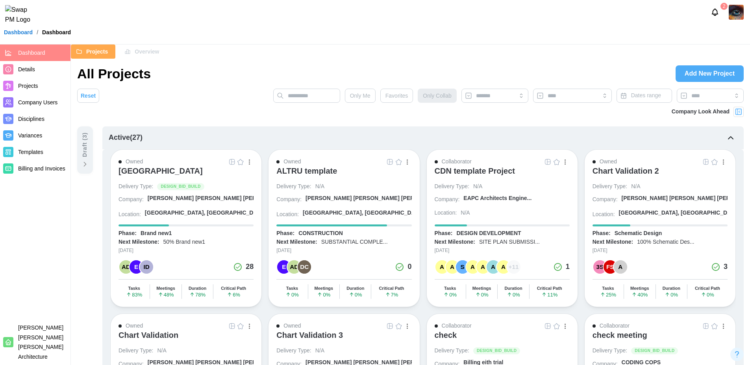
click at [37, 103] on span "Company Users" at bounding box center [37, 102] width 39 height 6
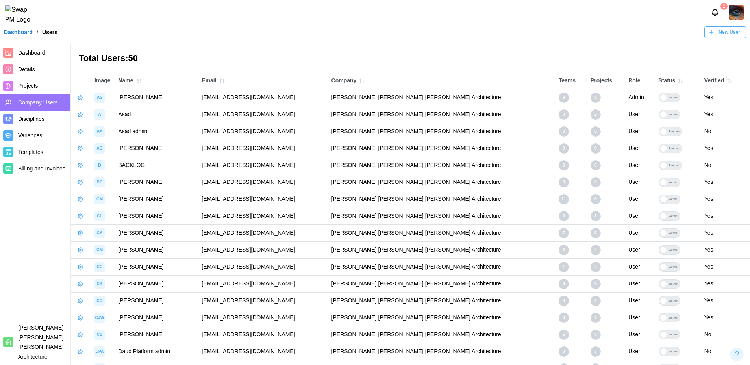
click at [137, 81] on icon "button" at bounding box center [139, 81] width 6 height 6
click at [143, 81] on button "button" at bounding box center [138, 80] width 11 height 11
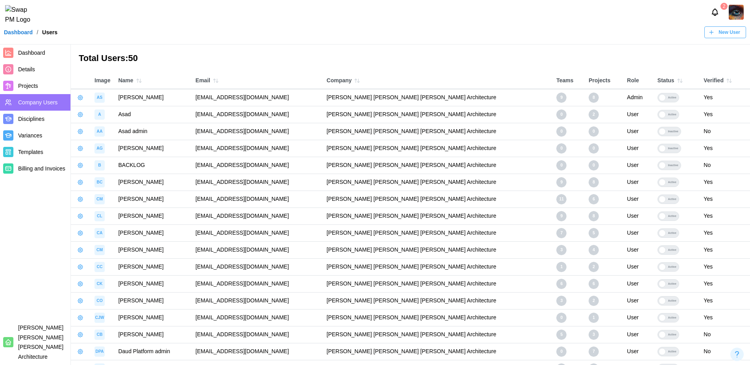
click at [219, 81] on icon "button" at bounding box center [216, 81] width 6 height 6
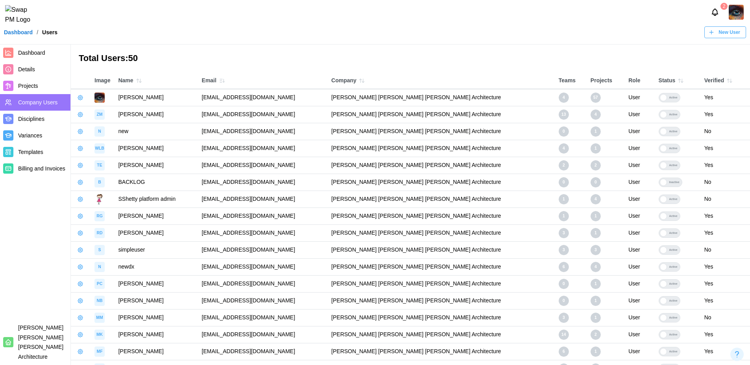
click at [225, 80] on icon "button" at bounding box center [222, 81] width 6 height 6
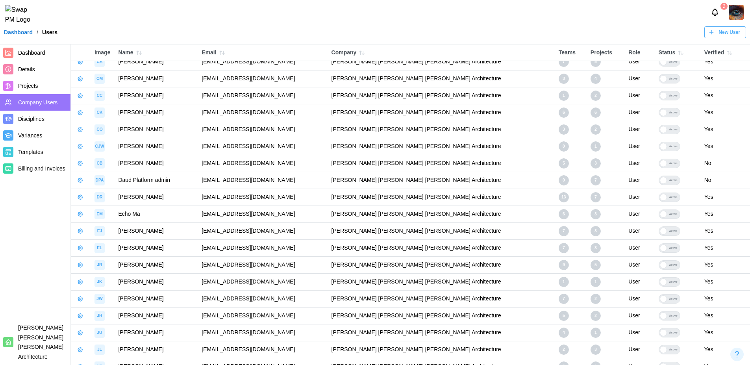
scroll to position [571, 0]
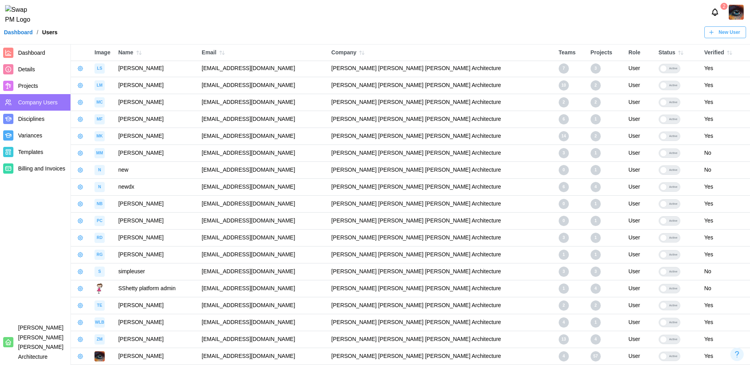
click at [227, 56] on button "button" at bounding box center [221, 52] width 11 height 11
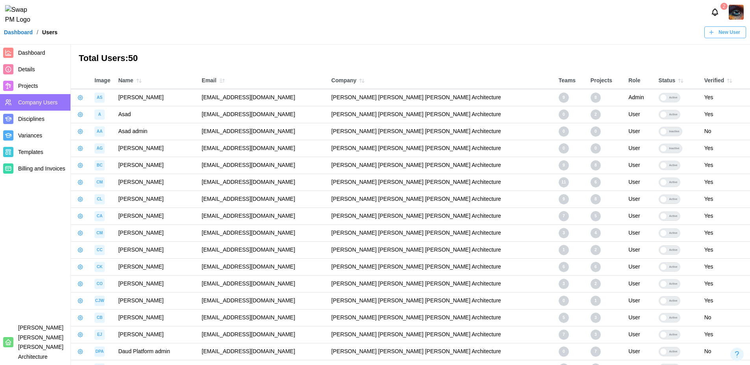
click at [225, 79] on icon "button" at bounding box center [222, 81] width 6 height 6
click at [365, 80] on icon "button" at bounding box center [362, 81] width 6 height 6
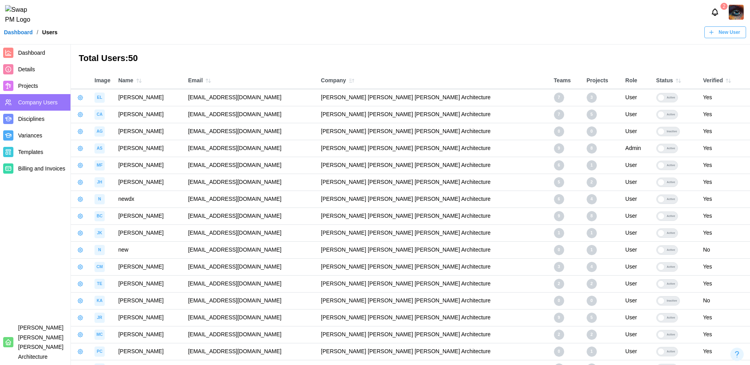
click at [355, 80] on icon "button" at bounding box center [351, 81] width 6 height 6
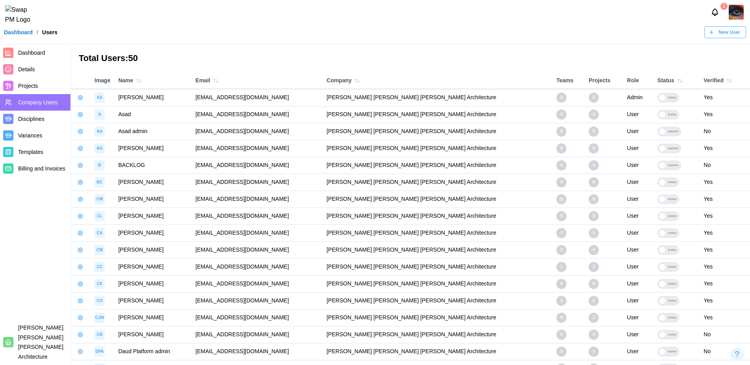
click at [360, 81] on icon "button" at bounding box center [357, 81] width 6 height 6
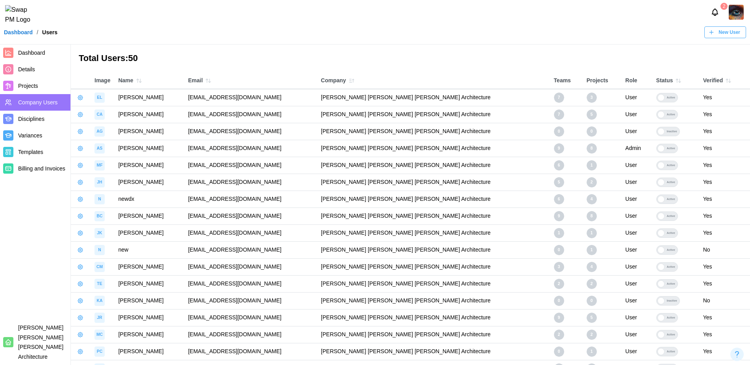
click at [355, 78] on icon "button" at bounding box center [351, 81] width 6 height 6
click at [355, 80] on icon "button" at bounding box center [351, 81] width 6 height 6
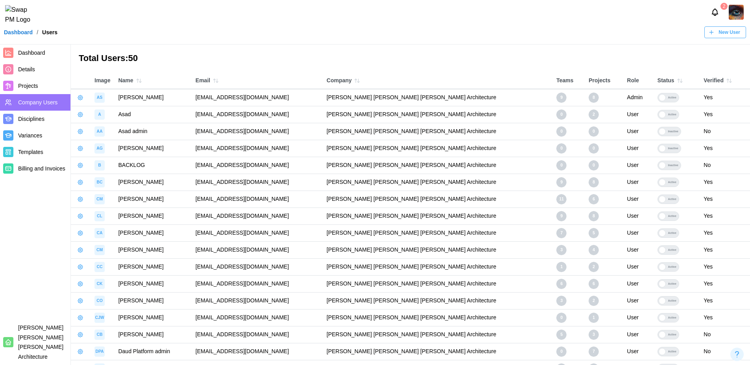
click at [680, 80] on icon "button" at bounding box center [681, 81] width 2 height 4
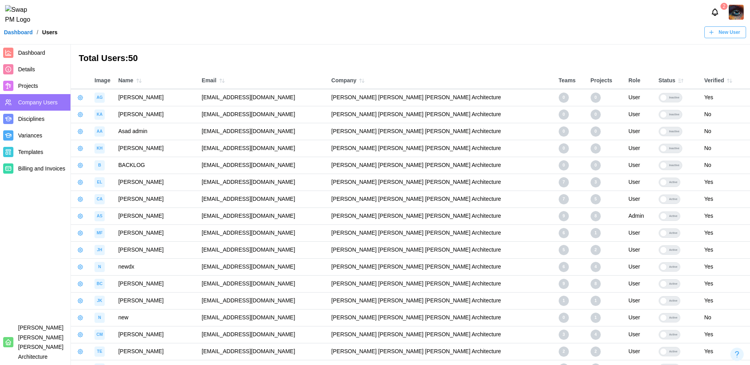
click at [730, 79] on icon "button" at bounding box center [731, 81] width 2 height 4
click at [726, 82] on icon "button" at bounding box center [729, 81] width 6 height 6
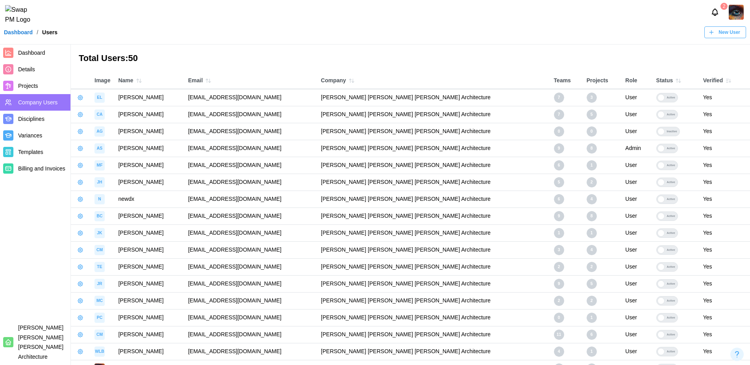
click at [726, 82] on icon "button" at bounding box center [727, 82] width 2 height 0
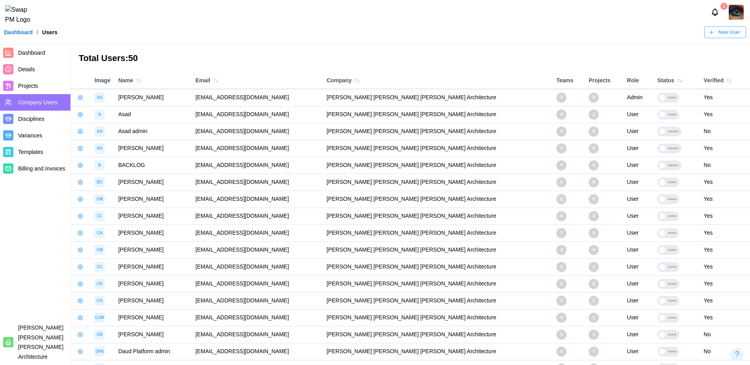
click at [726, 83] on icon "button" at bounding box center [729, 81] width 6 height 6
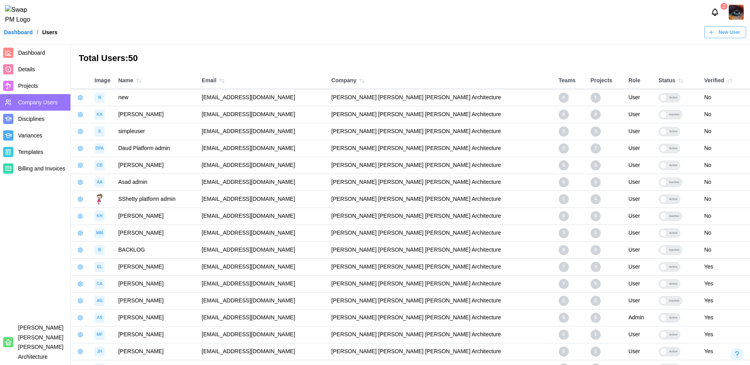
click at [726, 79] on icon "button" at bounding box center [729, 81] width 6 height 6
click at [20, 38] on div "Dashboard / Users New User" at bounding box center [375, 32] width 750 height 12
click at [22, 35] on link "Dashboard" at bounding box center [18, 33] width 29 height 6
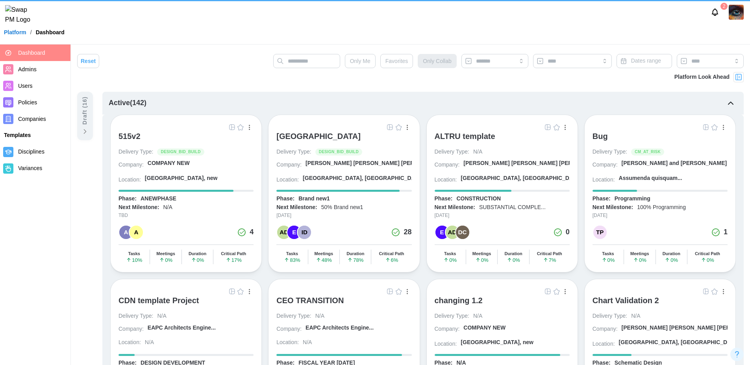
click at [33, 84] on span "Users" at bounding box center [42, 86] width 49 height 10
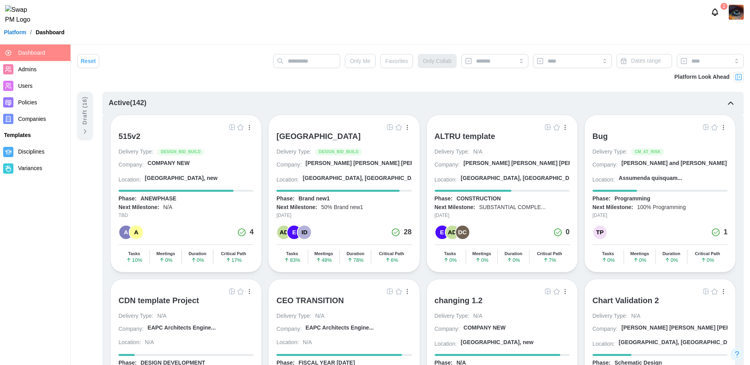
click at [32, 86] on span "Users" at bounding box center [25, 86] width 15 height 6
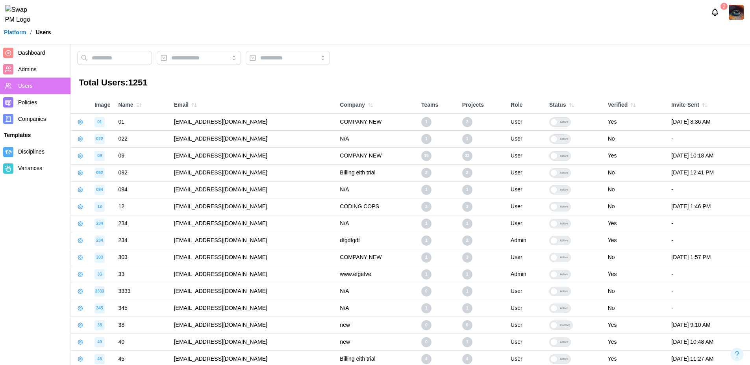
click at [373, 105] on icon "button" at bounding box center [372, 105] width 2 height 4
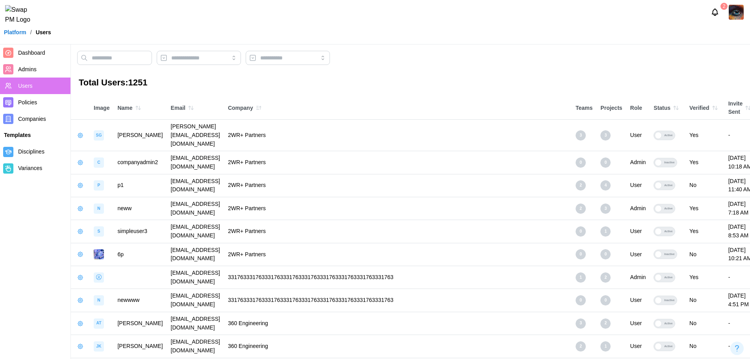
click at [262, 109] on icon "button" at bounding box center [258, 108] width 6 height 6
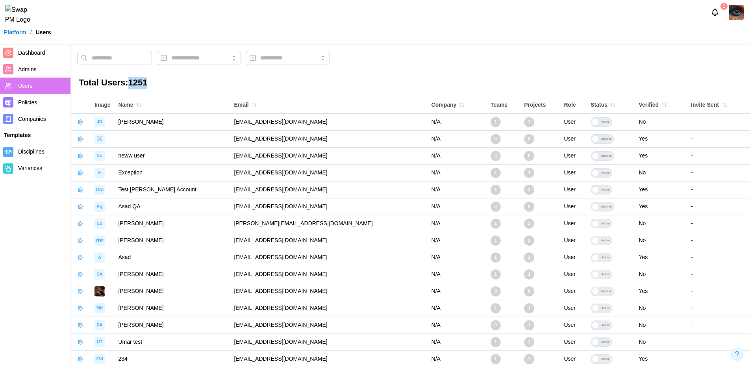
drag, startPoint x: 154, startPoint y: 85, endPoint x: 132, endPoint y: 86, distance: 22.1
click at [132, 86] on h3 "Total Users: 1251" at bounding box center [410, 83] width 663 height 12
click at [282, 93] on main "Total Users: 1251 Image Name Email Company Teams Projects Role Status Verified …" at bounding box center [375, 268] width 750 height 537
click at [401, 116] on td "[EMAIL_ADDRESS][DOMAIN_NAME]" at bounding box center [328, 121] width 197 height 17
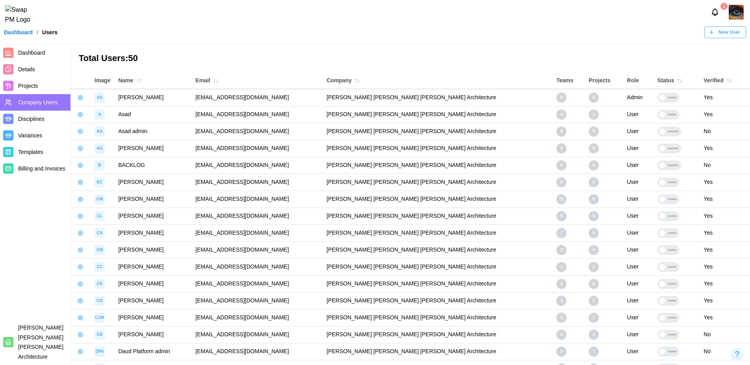
click at [46, 91] on link "Projects" at bounding box center [35, 86] width 70 height 17
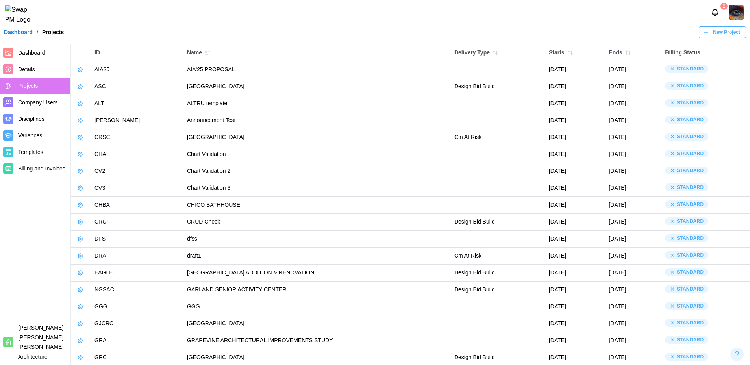
click at [79, 87] on icon "button" at bounding box center [80, 86] width 6 height 6
click at [111, 108] on button "Manage Project" at bounding box center [106, 104] width 59 height 14
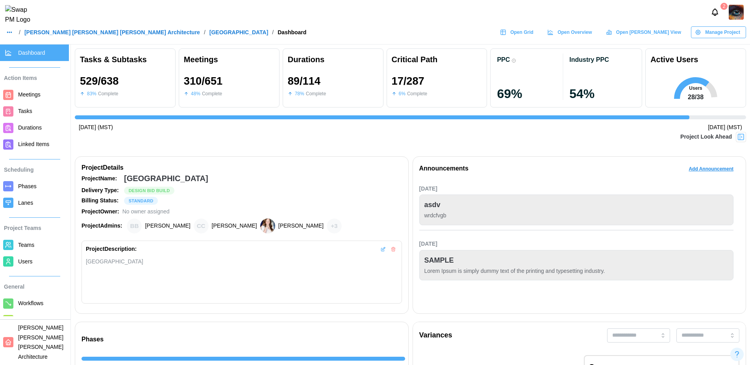
scroll to position [0, 7498]
click at [38, 246] on span "Teams" at bounding box center [42, 245] width 48 height 10
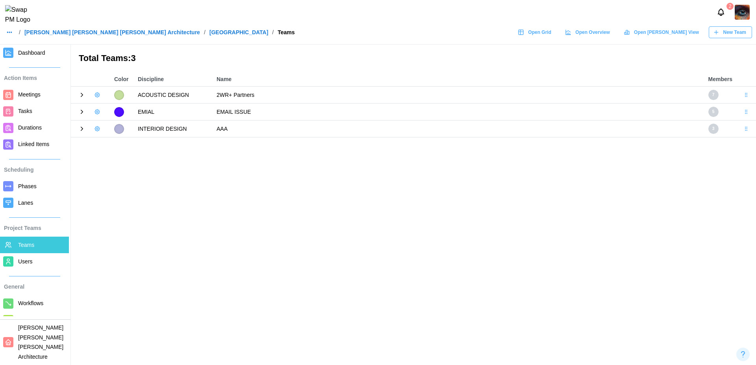
click at [84, 93] on icon at bounding box center [81, 94] width 7 height 7
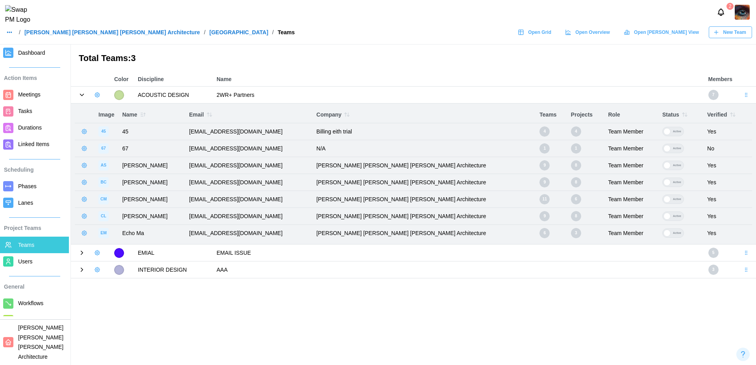
click at [140, 115] on icon "button" at bounding box center [143, 114] width 6 height 6
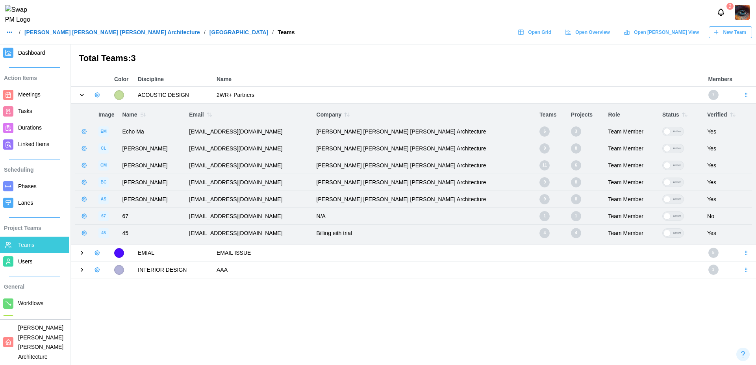
click at [142, 115] on icon "button" at bounding box center [141, 115] width 2 height 0
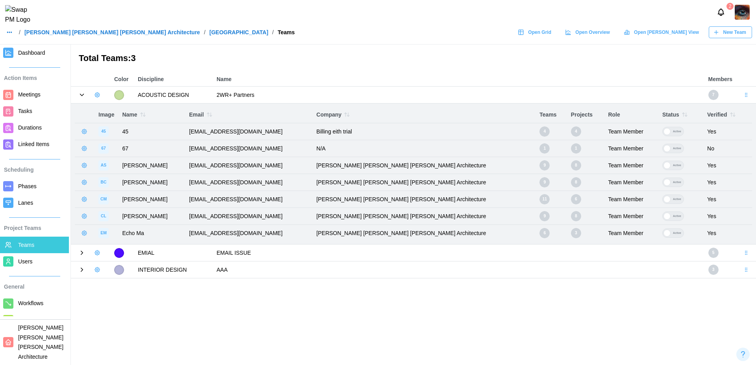
click at [209, 112] on icon "button" at bounding box center [209, 114] width 6 height 6
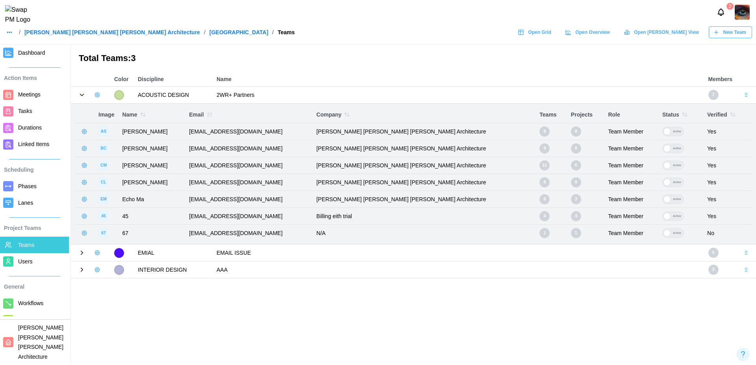
click at [209, 112] on icon "button" at bounding box center [209, 114] width 6 height 6
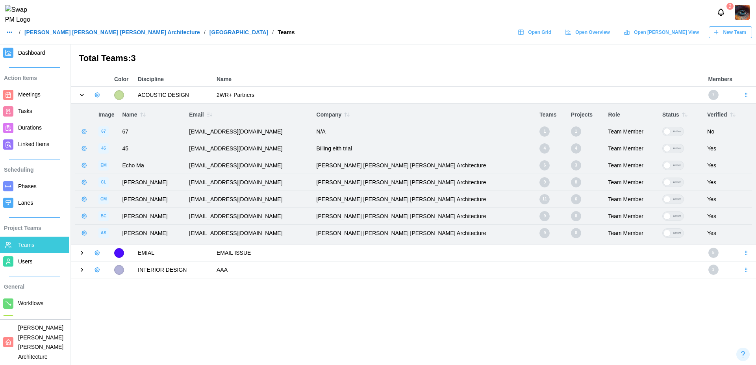
click at [350, 115] on icon "button" at bounding box center [347, 114] width 6 height 6
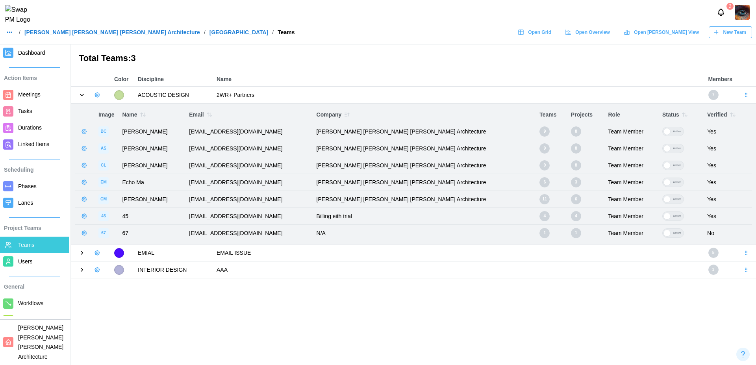
click at [347, 115] on icon "button" at bounding box center [346, 115] width 2 height 0
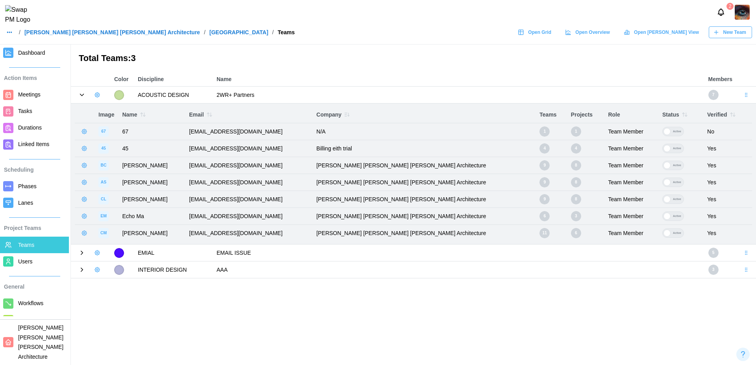
click at [78, 256] on icon at bounding box center [81, 252] width 7 height 7
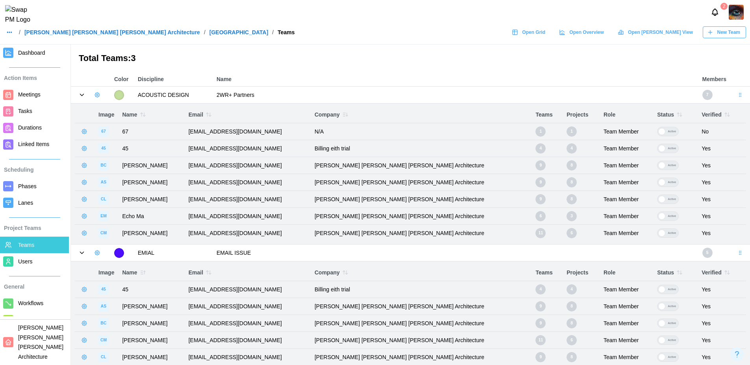
scroll to position [20, 0]
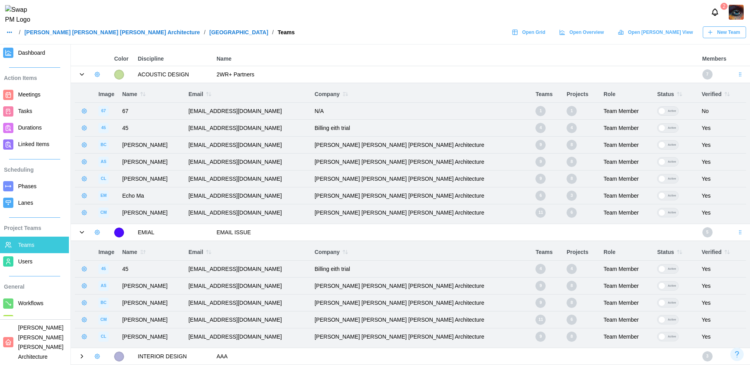
click at [79, 354] on icon at bounding box center [81, 356] width 7 height 7
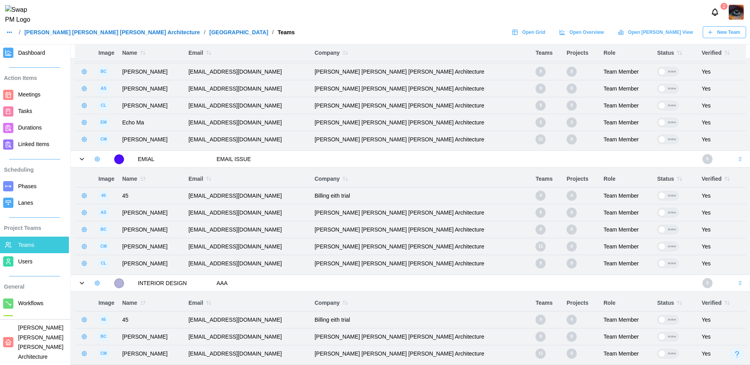
click at [676, 52] on icon "button" at bounding box center [679, 53] width 6 height 6
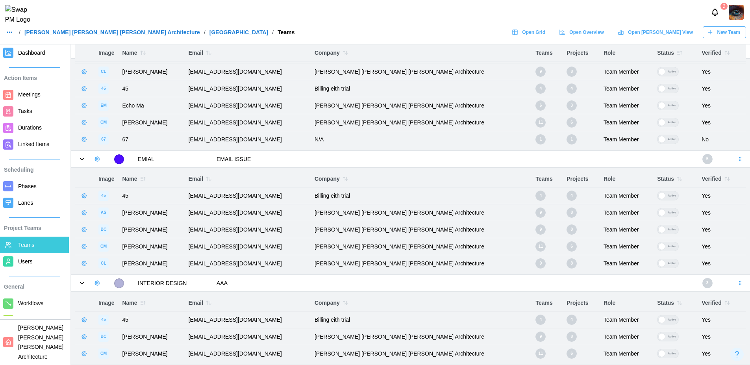
click at [676, 53] on icon "button" at bounding box center [679, 53] width 6 height 6
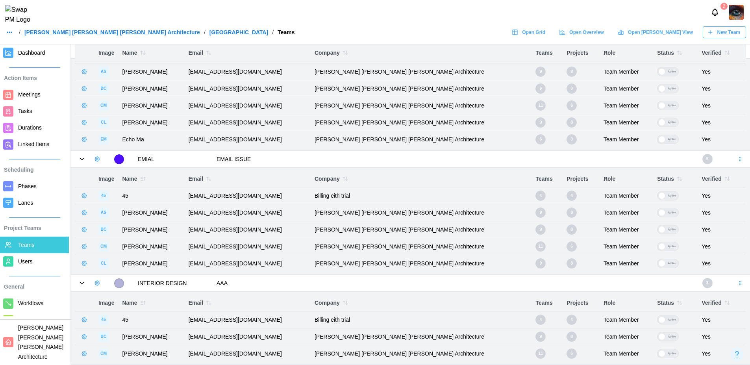
click at [658, 73] on div at bounding box center [661, 71] width 7 height 7
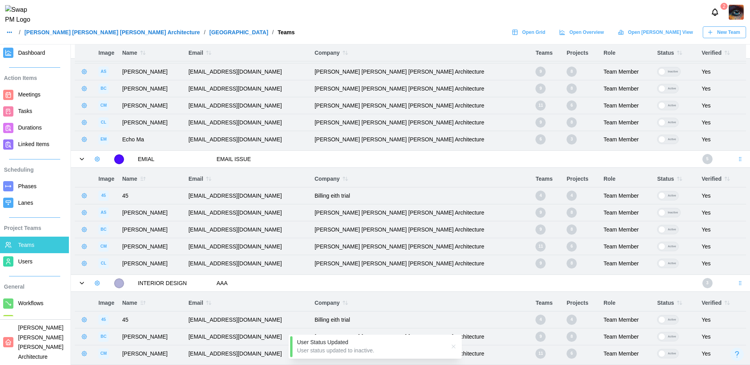
click at [665, 89] on div "Active" at bounding box center [671, 88] width 13 height 9
click at [676, 53] on icon "button" at bounding box center [679, 53] width 6 height 6
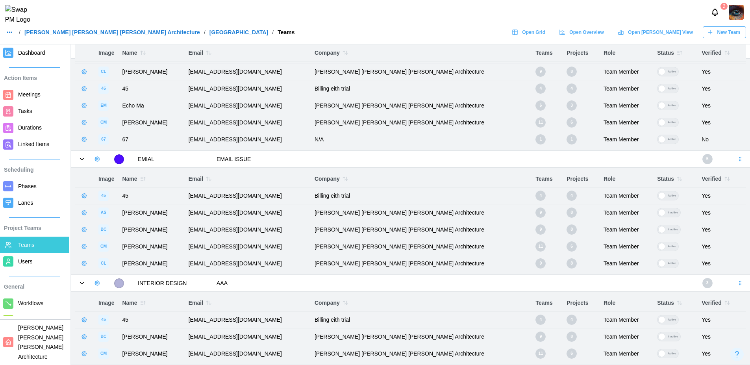
click at [676, 53] on icon "button" at bounding box center [679, 53] width 6 height 6
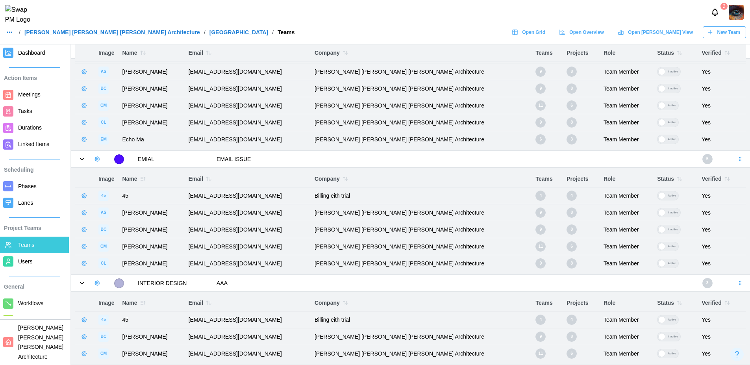
click at [676, 53] on icon "button" at bounding box center [679, 53] width 6 height 6
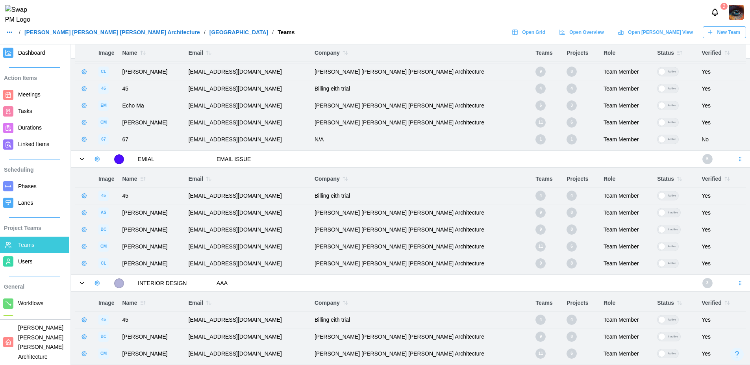
click at [676, 53] on icon "button" at bounding box center [679, 53] width 6 height 6
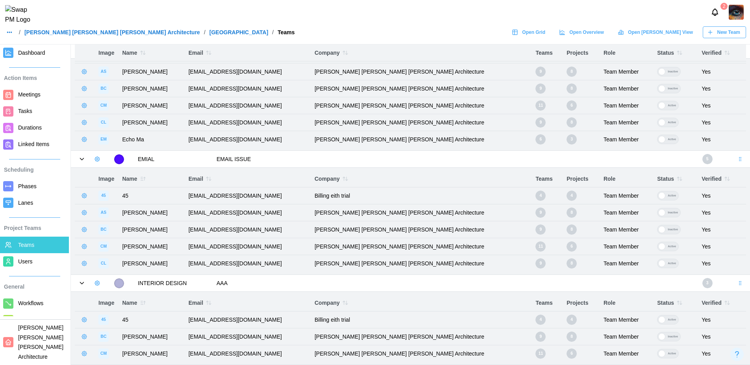
click at [15, 258] on link "Users" at bounding box center [34, 261] width 69 height 17
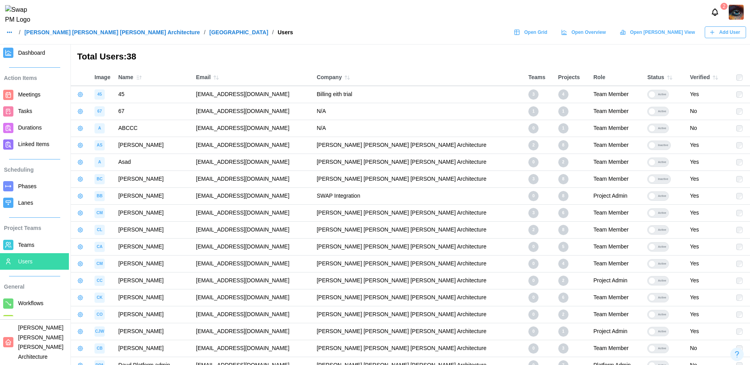
click at [142, 78] on button "button" at bounding box center [138, 77] width 11 height 11
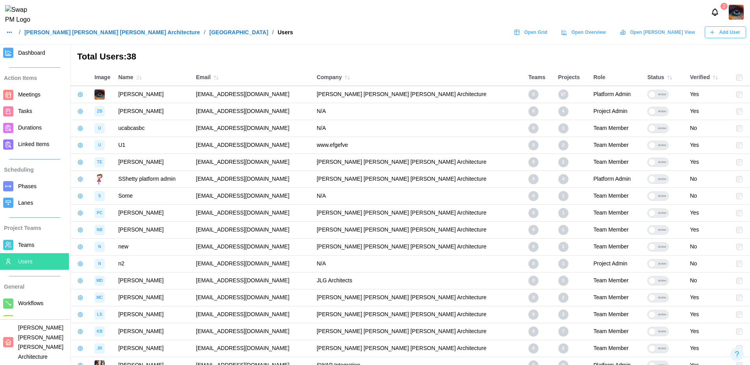
click at [141, 78] on icon "button" at bounding box center [139, 77] width 6 height 6
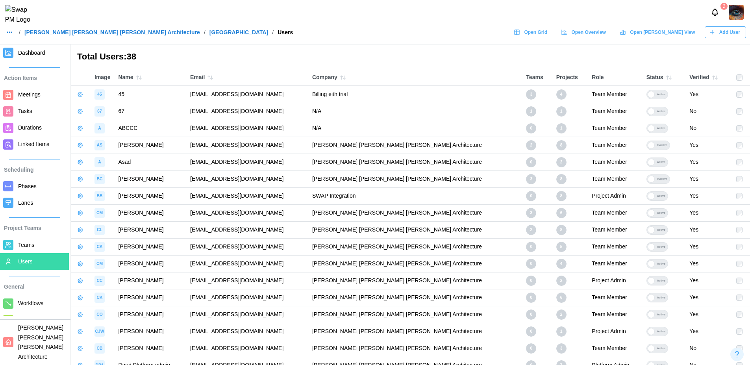
click at [213, 76] on icon "button" at bounding box center [210, 77] width 6 height 6
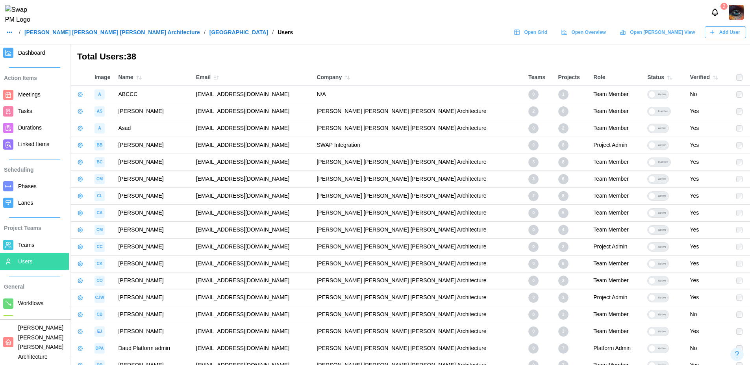
click at [219, 78] on icon "button" at bounding box center [216, 77] width 6 height 6
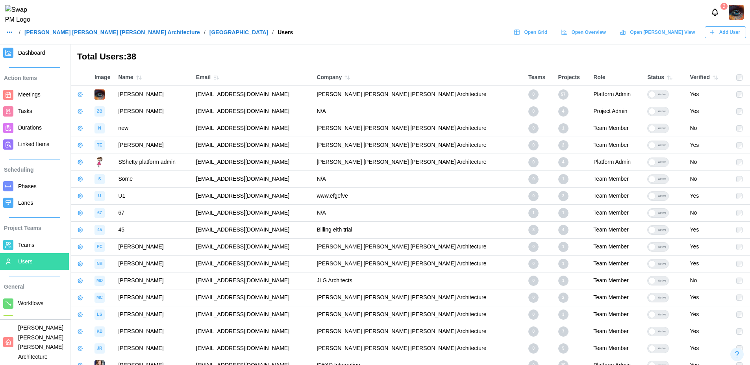
click at [350, 76] on icon "button" at bounding box center [347, 77] width 6 height 6
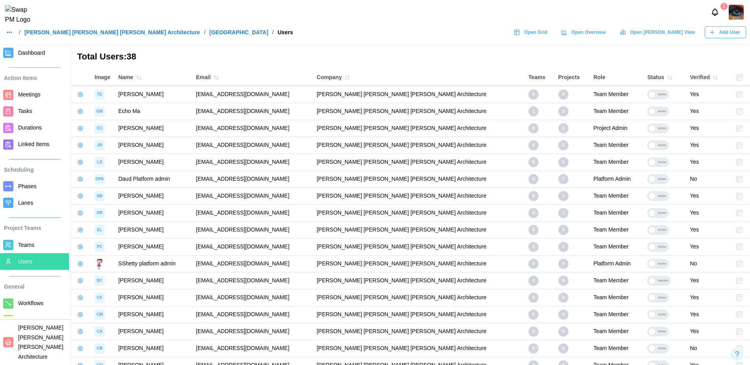
click at [350, 78] on icon "button" at bounding box center [347, 77] width 6 height 6
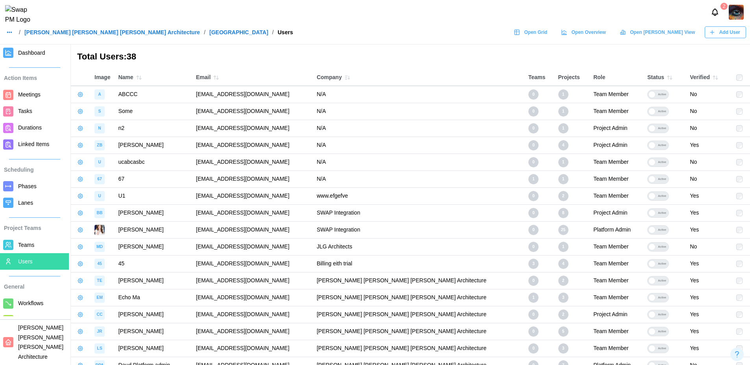
click at [666, 77] on icon "button" at bounding box center [669, 77] width 6 height 6
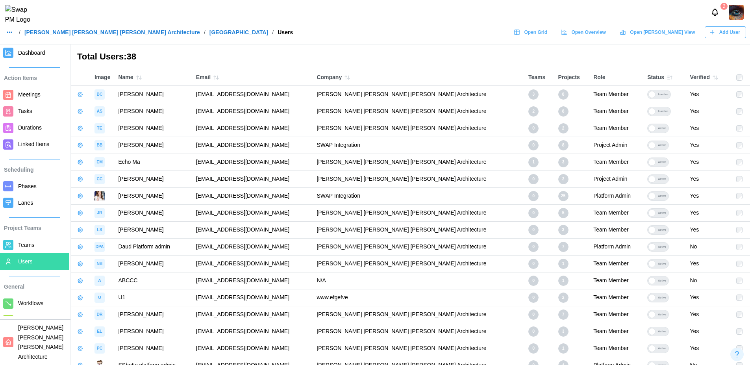
click at [665, 72] on button "button" at bounding box center [669, 77] width 11 height 11
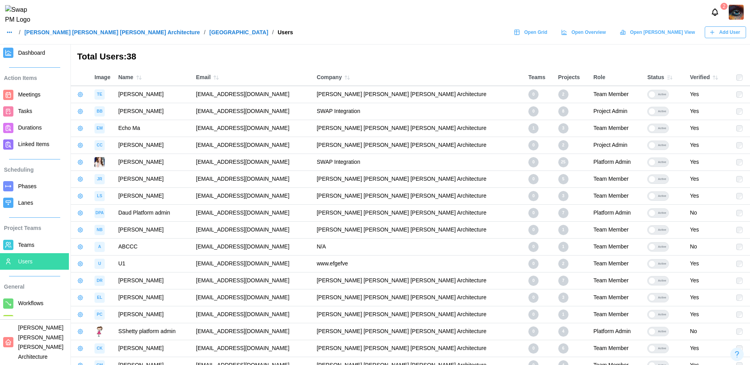
click at [715, 78] on icon "button" at bounding box center [716, 78] width 2 height 4
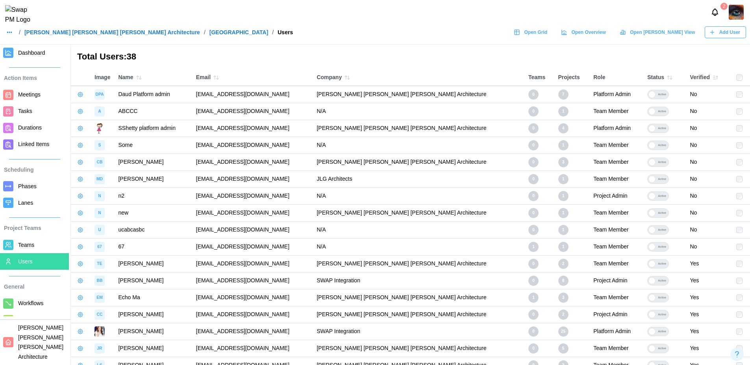
click at [712, 81] on button "button" at bounding box center [715, 77] width 11 height 11
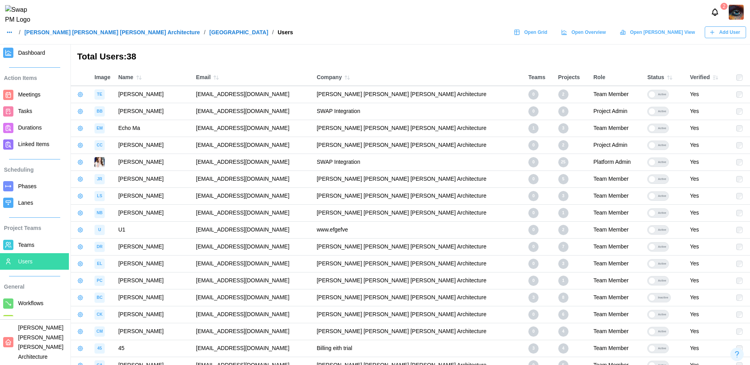
click at [19, 245] on span "Teams" at bounding box center [26, 245] width 16 height 6
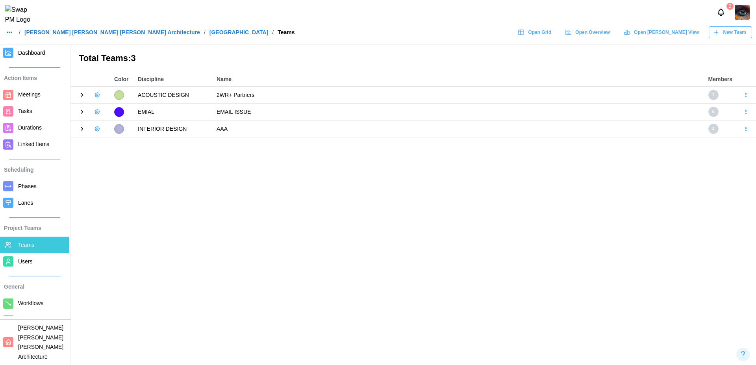
click at [83, 95] on icon at bounding box center [81, 94] width 7 height 7
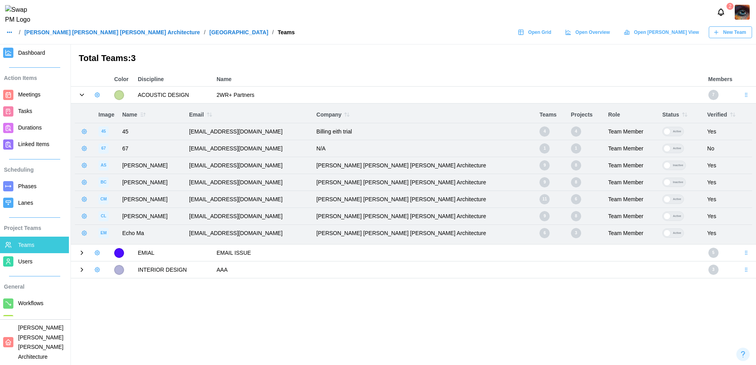
click at [83, 251] on icon at bounding box center [81, 252] width 7 height 7
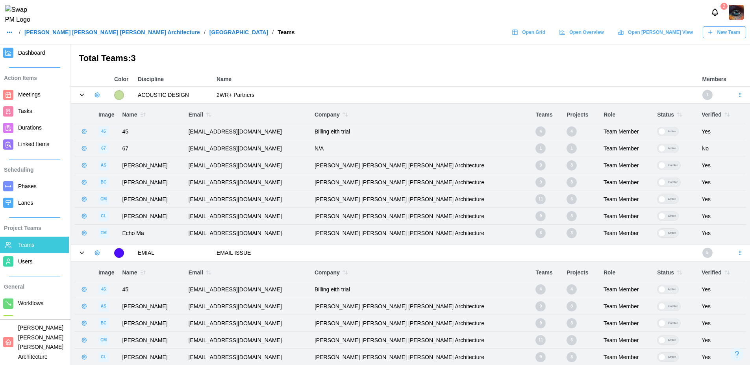
click at [676, 113] on icon "button" at bounding box center [679, 114] width 6 height 6
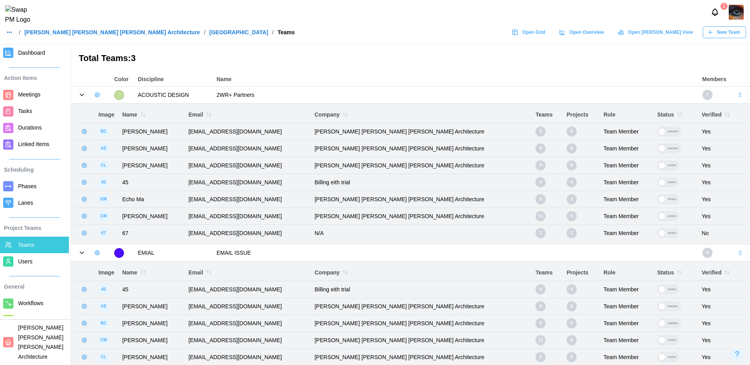
click at [676, 115] on icon "button" at bounding box center [679, 114] width 6 height 6
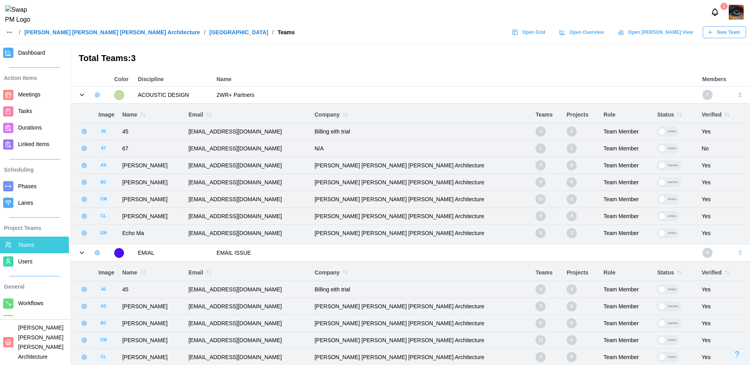
click at [676, 115] on icon "button" at bounding box center [679, 114] width 6 height 6
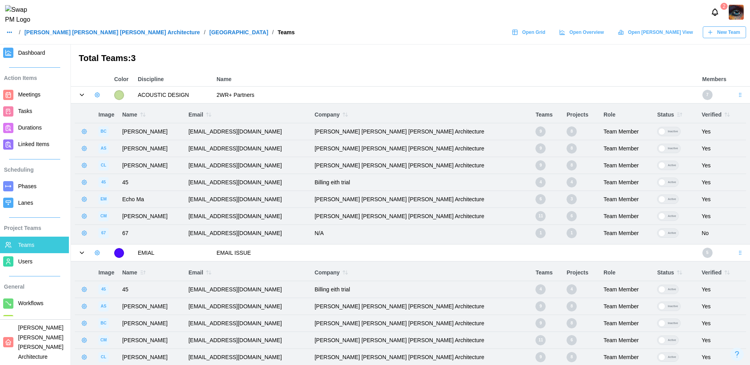
click at [676, 115] on icon "button" at bounding box center [679, 114] width 6 height 6
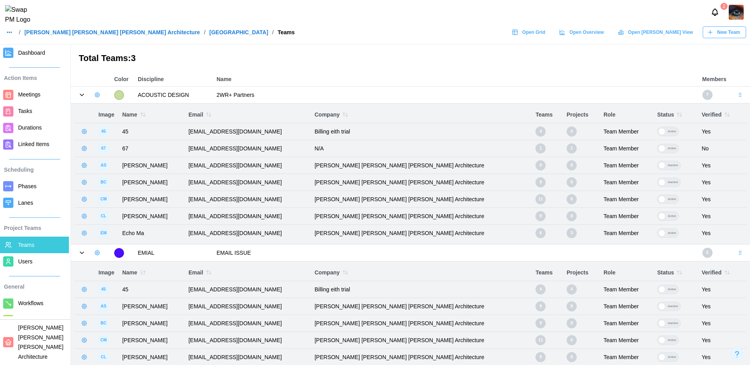
scroll to position [20, 0]
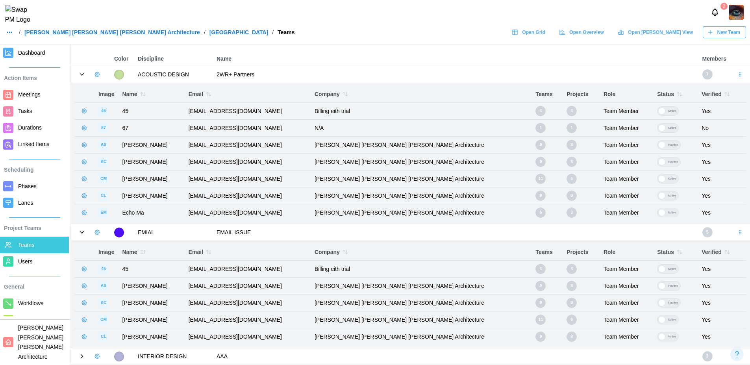
click at [676, 253] on icon "button" at bounding box center [679, 252] width 6 height 6
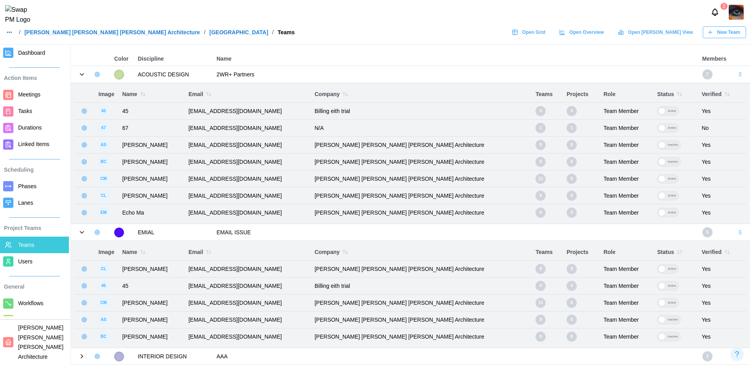
click at [676, 253] on icon "button" at bounding box center [679, 252] width 6 height 6
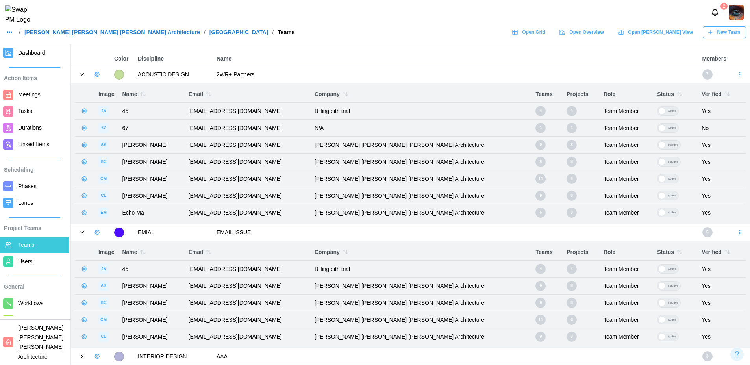
click at [676, 96] on icon "button" at bounding box center [679, 94] width 6 height 6
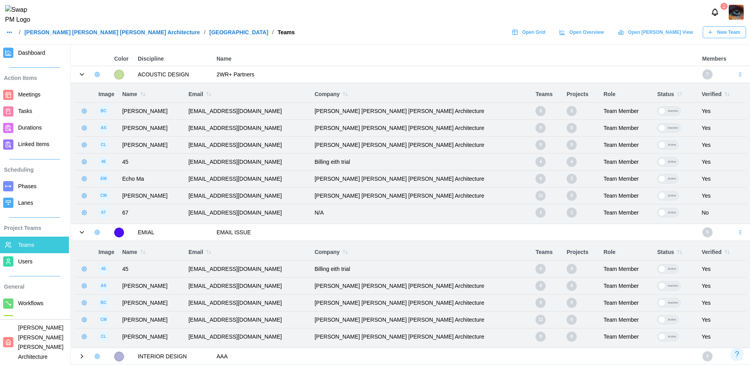
click at [676, 94] on icon "button" at bounding box center [679, 94] width 6 height 6
click at [31, 262] on span "Users" at bounding box center [25, 261] width 15 height 6
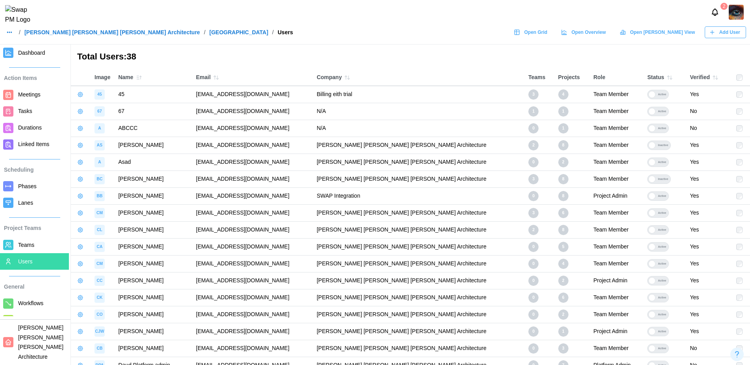
click at [39, 244] on span "Teams" at bounding box center [42, 245] width 48 height 10
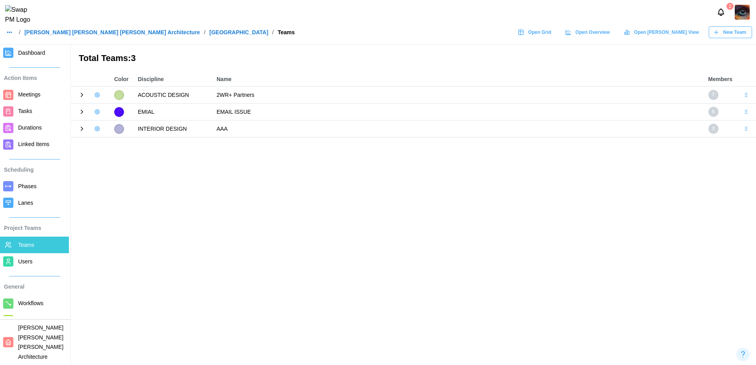
click at [81, 97] on icon at bounding box center [81, 94] width 7 height 7
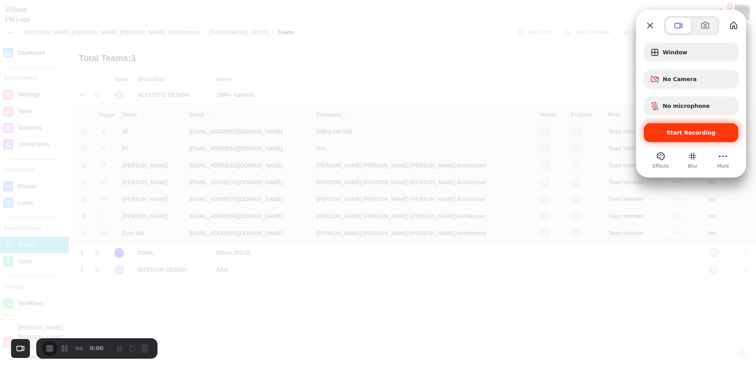
click at [696, 142] on div "Start Recording" at bounding box center [690, 132] width 94 height 19
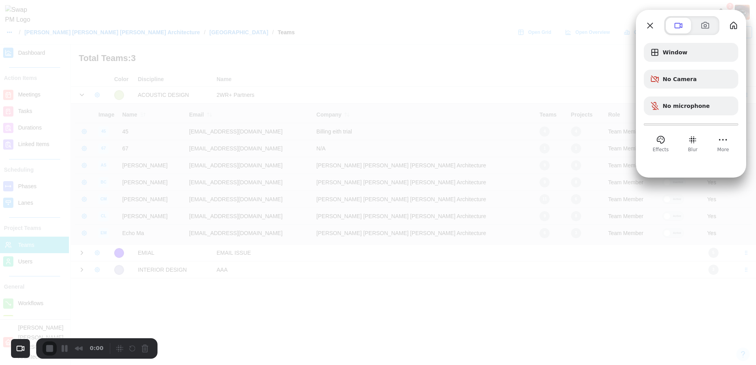
drag, startPoint x: 438, startPoint y: 146, endPoint x: 436, endPoint y: 131, distance: 15.1
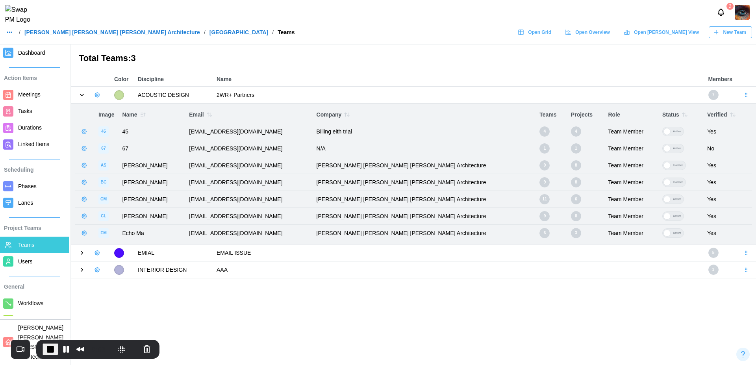
click at [681, 116] on icon "button" at bounding box center [684, 114] width 6 height 6
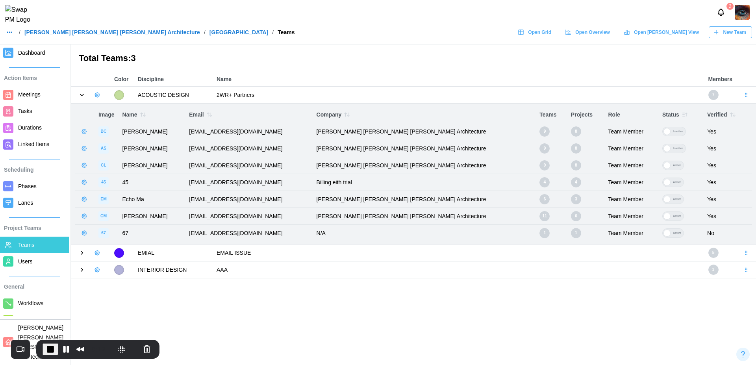
click at [681, 113] on icon "button" at bounding box center [684, 114] width 6 height 6
click at [681, 116] on icon "button" at bounding box center [684, 114] width 6 height 6
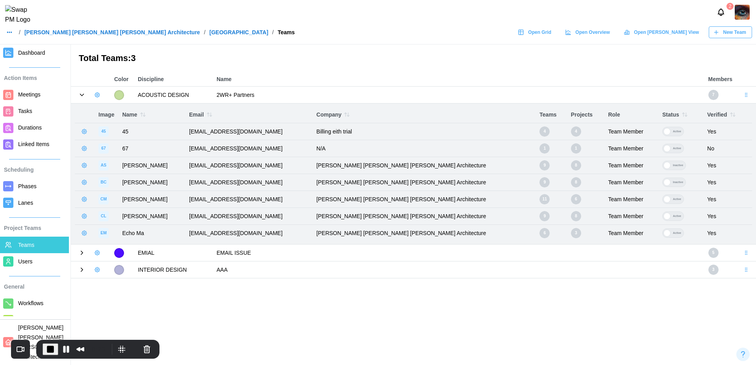
click at [684, 116] on icon "button" at bounding box center [685, 115] width 2 height 4
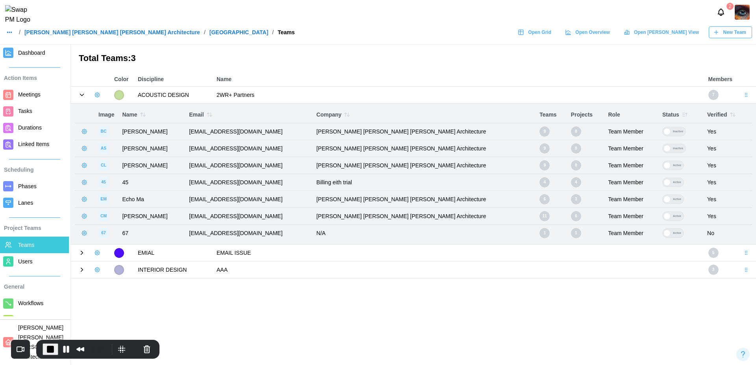
click at [686, 115] on icon "button" at bounding box center [686, 114] width 0 height 3
click at [51, 347] on span "End Recording" at bounding box center [50, 348] width 9 height 9
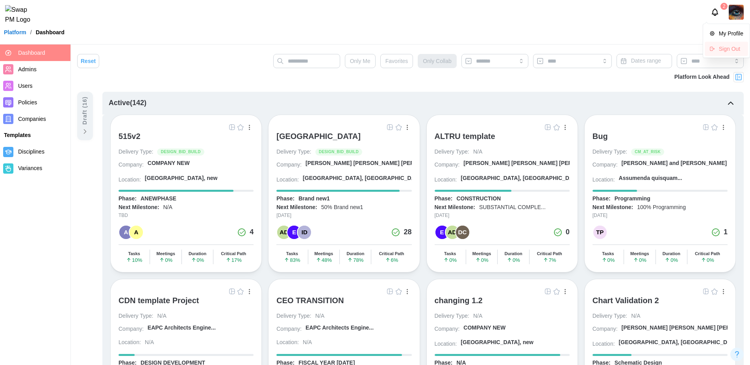
click at [733, 47] on div "Sign Out" at bounding box center [731, 49] width 24 height 6
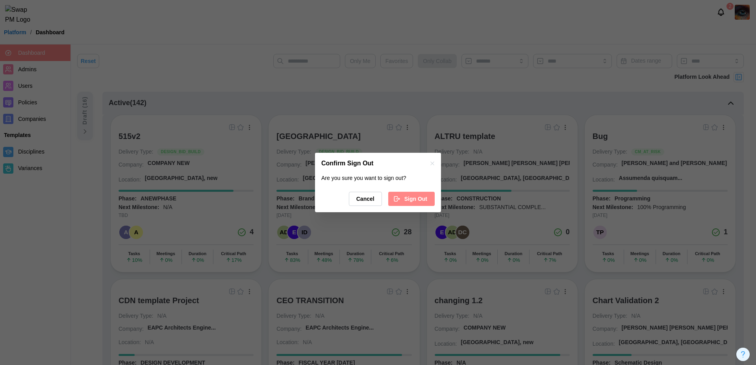
click at [421, 198] on span "Sign Out" at bounding box center [415, 198] width 23 height 13
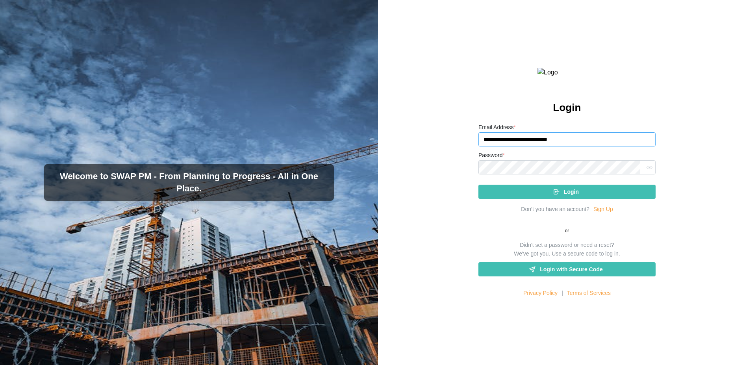
drag, startPoint x: 575, startPoint y: 159, endPoint x: 462, endPoint y: 157, distance: 113.0
click at [462, 157] on div "**********" at bounding box center [567, 182] width 378 height 365
click at [526, 146] on input "**********" at bounding box center [566, 139] width 177 height 14
click at [527, 146] on input "**********" at bounding box center [566, 139] width 177 height 14
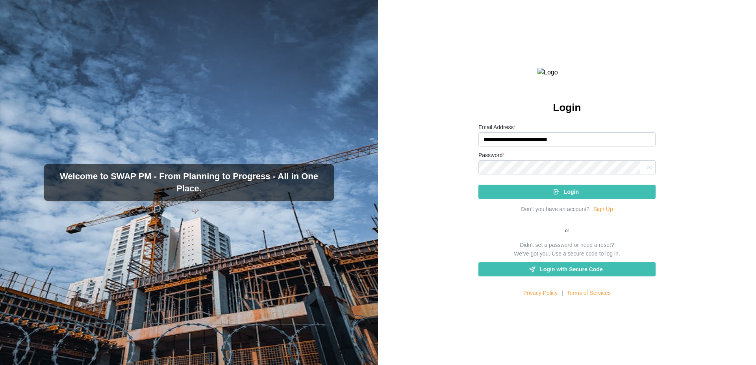
click at [527, 146] on input "**********" at bounding box center [566, 139] width 177 height 14
type input "**********"
click at [478, 185] on button "Login" at bounding box center [566, 192] width 177 height 14
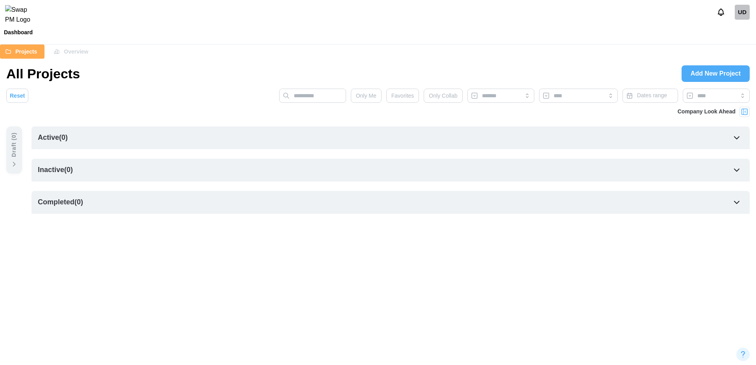
click at [82, 57] on span "Overview" at bounding box center [76, 51] width 24 height 13
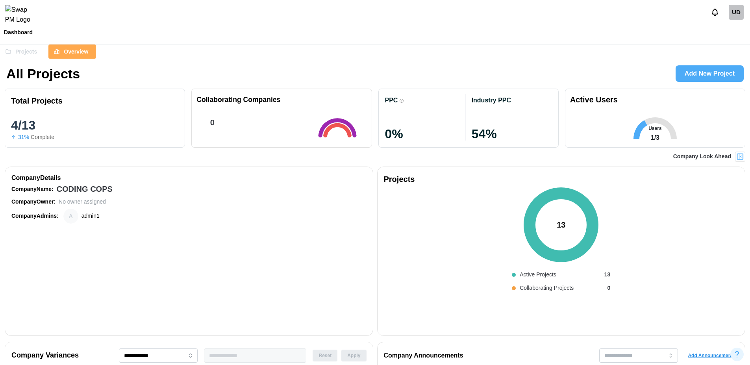
scroll to position [0, 1753]
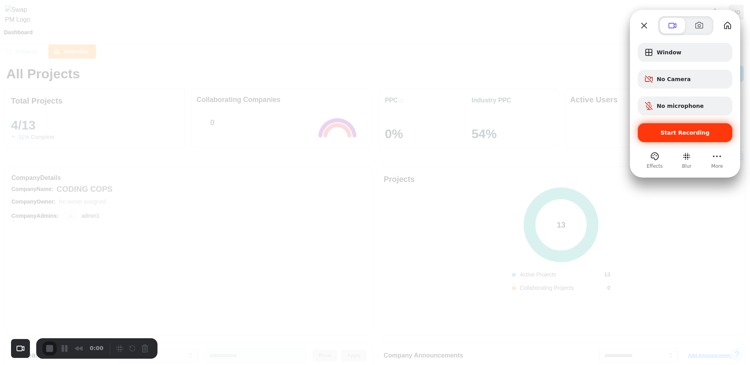
click at [672, 131] on span "Start Recording" at bounding box center [684, 132] width 49 height 6
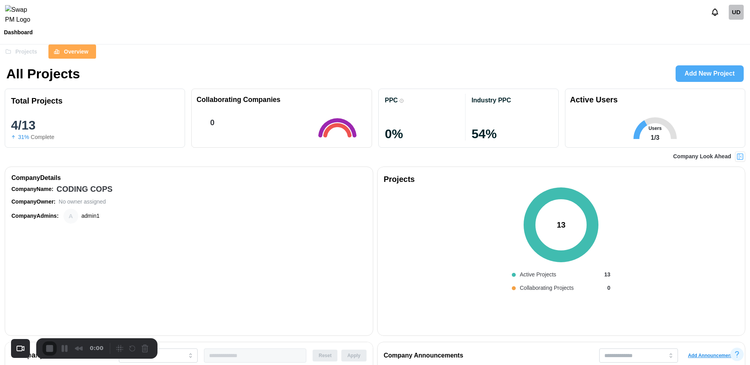
click at [741, 13] on div "UD" at bounding box center [735, 12] width 15 height 15
click at [728, 33] on div "My Profile" at bounding box center [731, 34] width 24 height 9
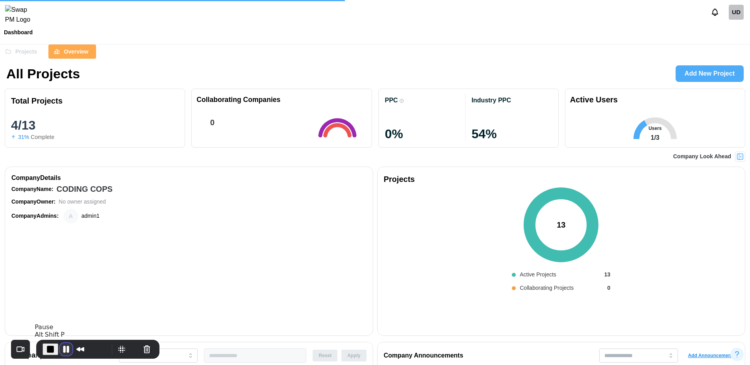
click at [68, 348] on button "Pause Recording" at bounding box center [66, 349] width 13 height 13
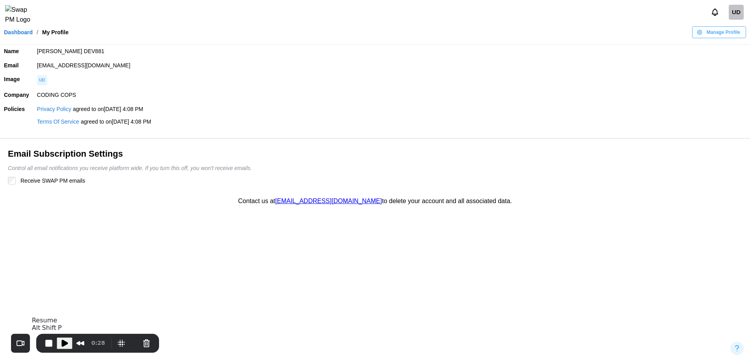
click at [65, 347] on button "Play Recording" at bounding box center [65, 343] width 16 height 12
drag, startPoint x: 73, startPoint y: 50, endPoint x: 39, endPoint y: 51, distance: 34.2
click at [39, 51] on td "[PERSON_NAME] DEV881" at bounding box center [391, 51] width 717 height 14
drag, startPoint x: 82, startPoint y: 95, endPoint x: 39, endPoint y: 93, distance: 43.7
click at [39, 93] on td "CODING COPS" at bounding box center [391, 95] width 717 height 14
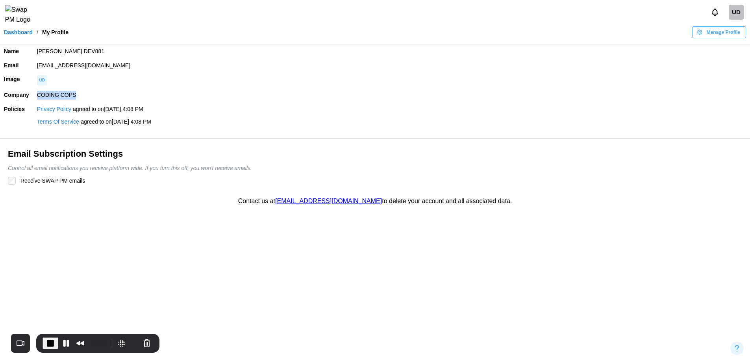
click at [92, 89] on td "CODING COPS" at bounding box center [391, 95] width 717 height 14
click at [65, 340] on button "Pause Recording" at bounding box center [66, 343] width 13 height 13
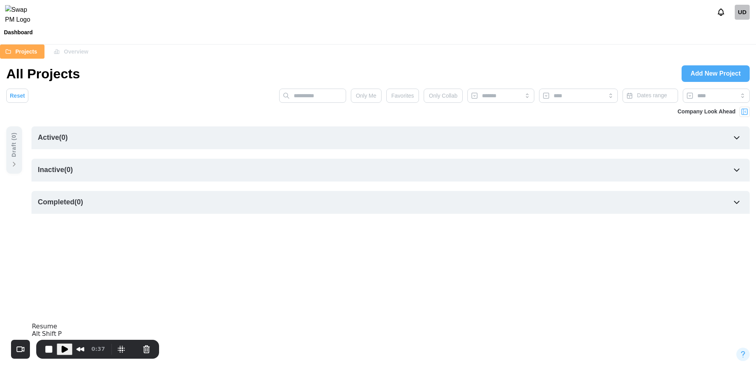
click at [65, 345] on span "Play Recording" at bounding box center [64, 348] width 9 height 9
click at [85, 54] on span "Overview" at bounding box center [76, 51] width 24 height 13
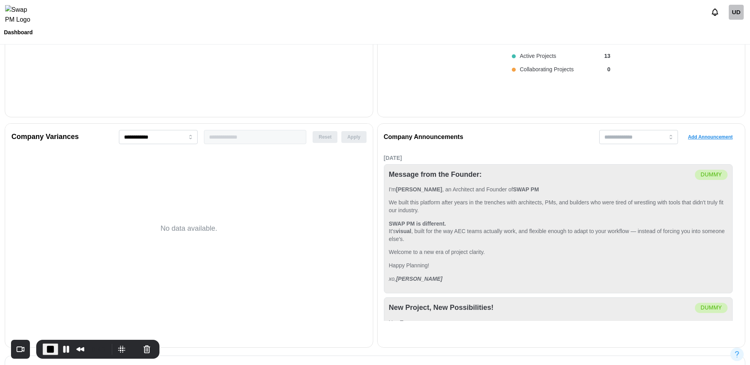
click at [715, 139] on span "Add Announcement" at bounding box center [710, 136] width 45 height 11
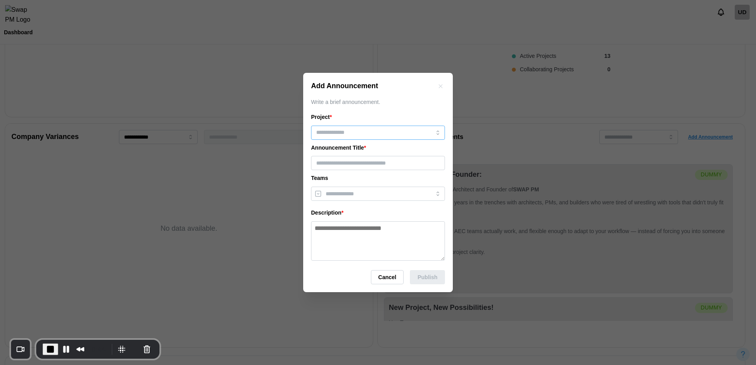
click at [403, 132] on input "search" at bounding box center [378, 133] width 134 height 14
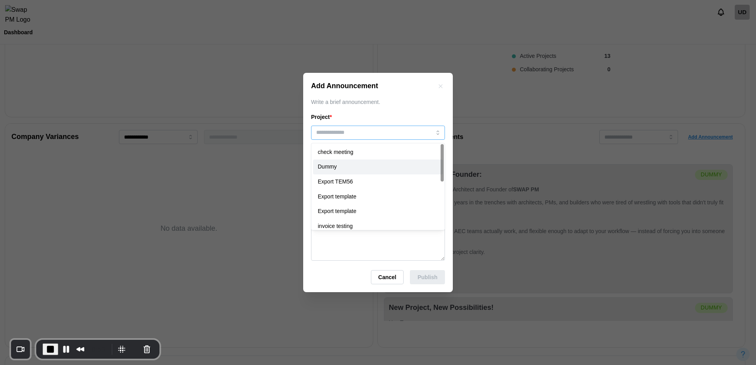
type input "*****"
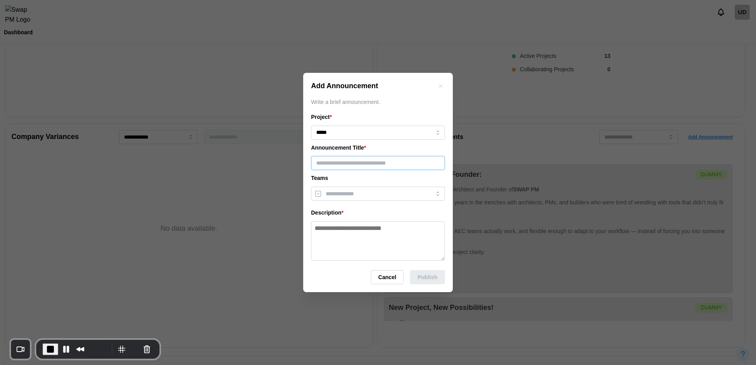
click at [359, 163] on input "text" at bounding box center [378, 163] width 134 height 14
type input "******"
click at [366, 192] on input "search" at bounding box center [370, 193] width 91 height 6
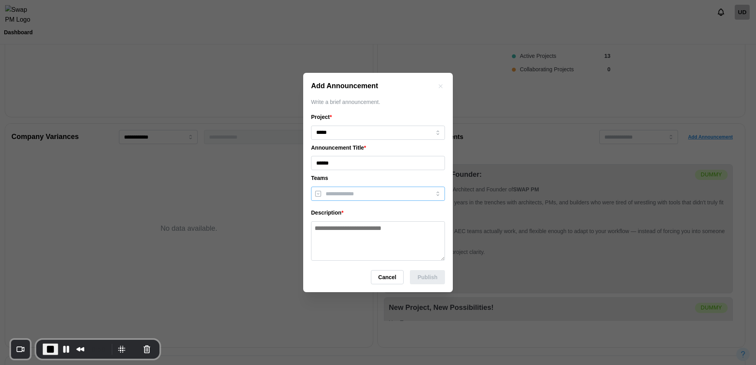
click at [366, 192] on input "search" at bounding box center [370, 193] width 91 height 6
drag, startPoint x: 360, startPoint y: 177, endPoint x: 361, endPoint y: 197, distance: 19.3
click at [361, 197] on div "Project * ***** Announcement Title * ****** Teams Description *" at bounding box center [378, 187] width 134 height 148
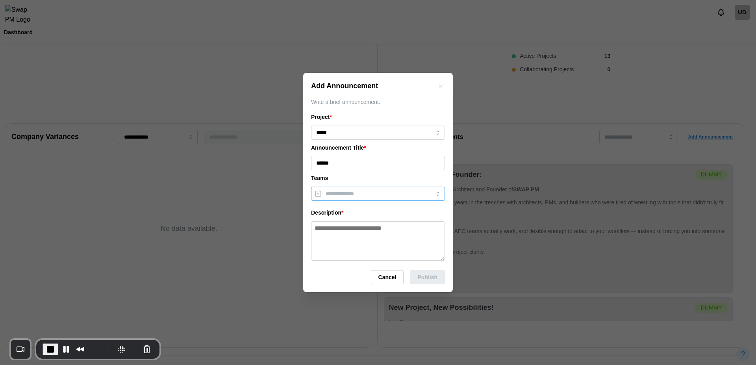
click at [361, 197] on div at bounding box center [369, 193] width 92 height 13
click at [357, 177] on div "Teams" at bounding box center [378, 178] width 134 height 9
click at [357, 231] on textarea at bounding box center [378, 240] width 134 height 39
click at [383, 277] on span "Cancel" at bounding box center [387, 276] width 18 height 13
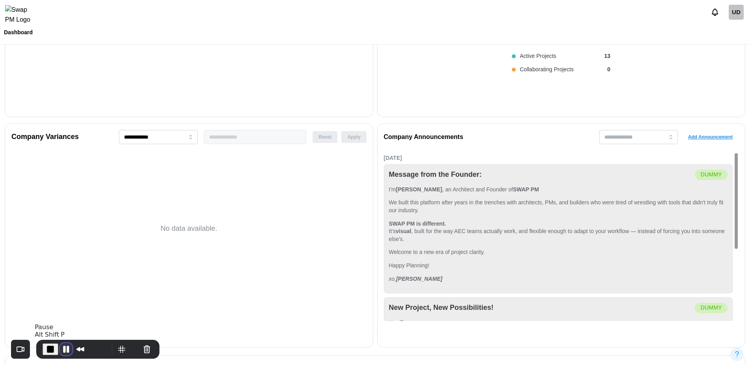
click at [66, 351] on button "Pause Recording" at bounding box center [66, 349] width 13 height 13
click at [144, 350] on button "Cancel Recording" at bounding box center [146, 349] width 13 height 13
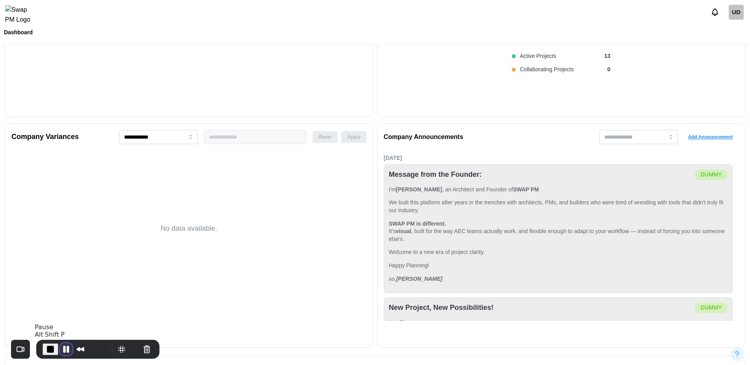
click at [64, 351] on button "Pause Recording" at bounding box center [66, 349] width 13 height 13
click at [737, 19] on div "UD" at bounding box center [735, 12] width 15 height 15
click at [729, 45] on button "Sign Out" at bounding box center [725, 49] width 43 height 14
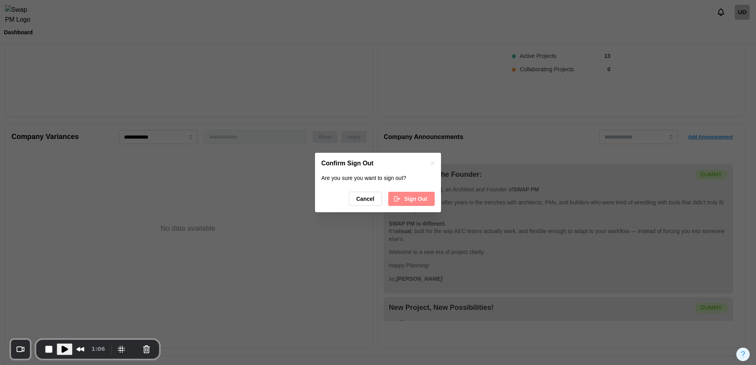
click at [412, 205] on span "Sign Out" at bounding box center [415, 198] width 23 height 13
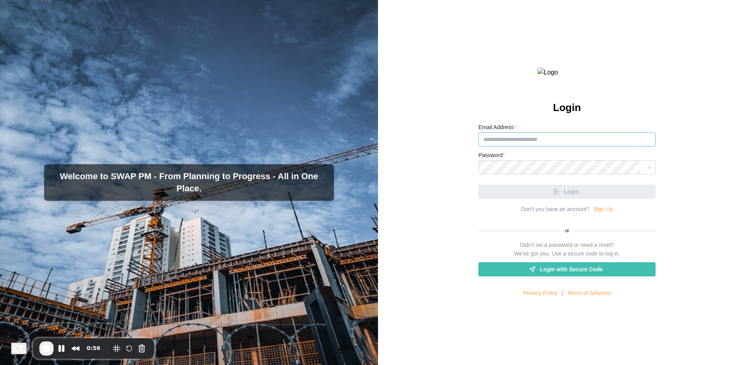
type input "**********"
click at [586, 199] on div "Login" at bounding box center [566, 188] width 177 height 20
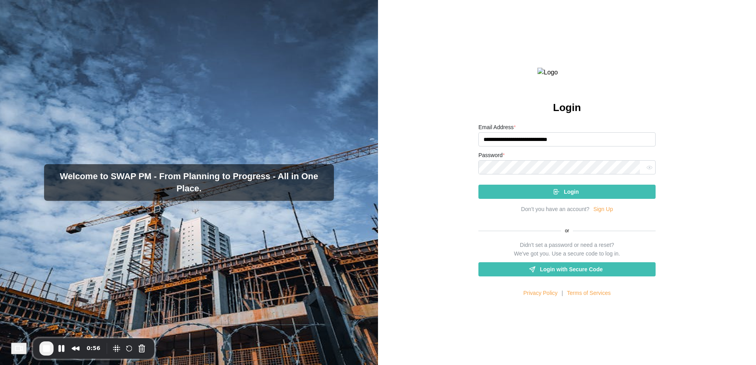
click at [586, 198] on div "Login" at bounding box center [565, 191] width 165 height 13
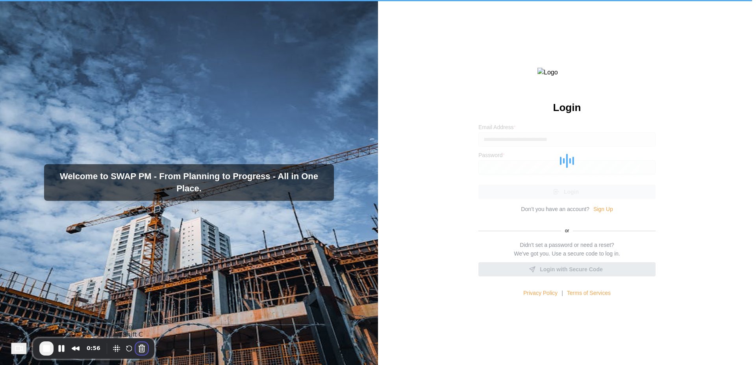
click at [148, 351] on button "Cancel Recording" at bounding box center [141, 348] width 13 height 13
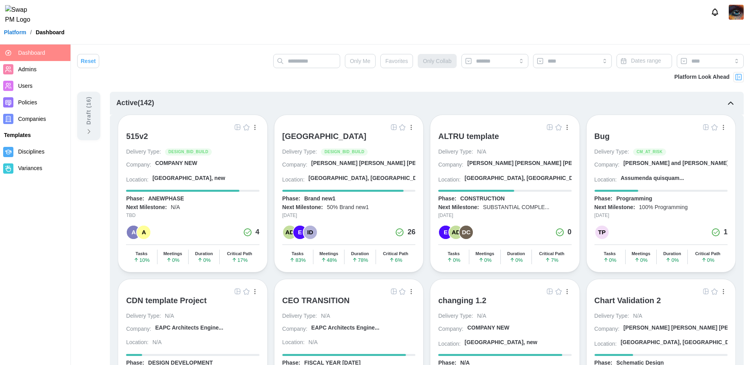
click at [738, 76] on img at bounding box center [738, 77] width 8 height 8
click at [737, 79] on img at bounding box center [738, 77] width 8 height 8
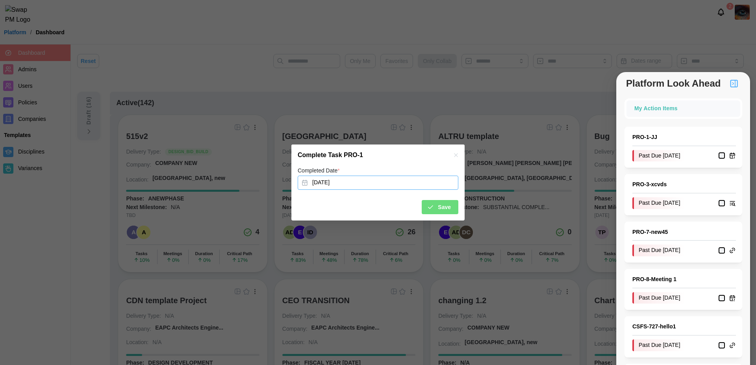
click at [343, 187] on button "Apr 11, 2025" at bounding box center [378, 183] width 161 height 14
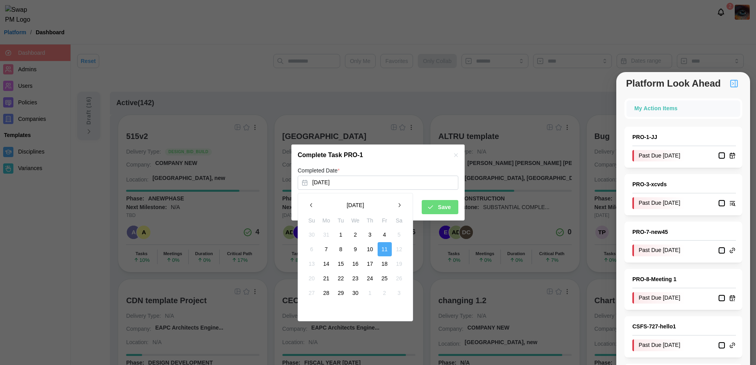
click at [357, 294] on button "30" at bounding box center [355, 293] width 14 height 14
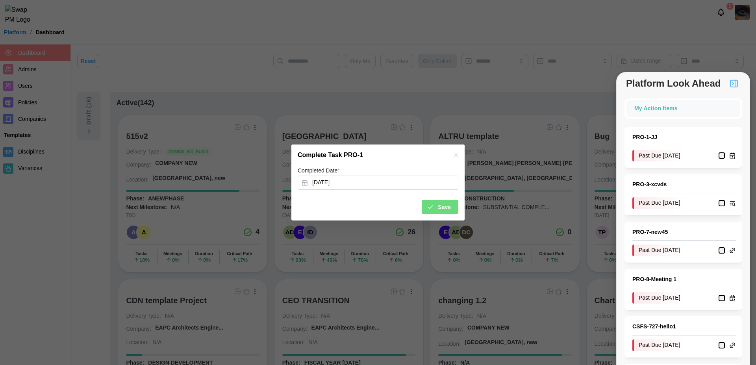
click at [456, 156] on icon "button" at bounding box center [456, 155] width 6 height 6
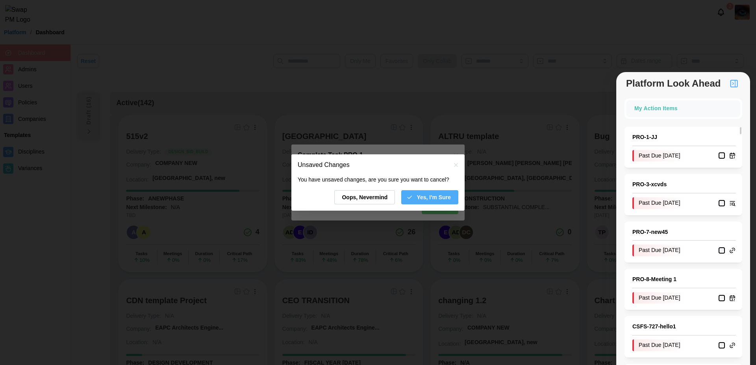
click at [432, 196] on span "Yes, I'm Sure" at bounding box center [433, 196] width 34 height 13
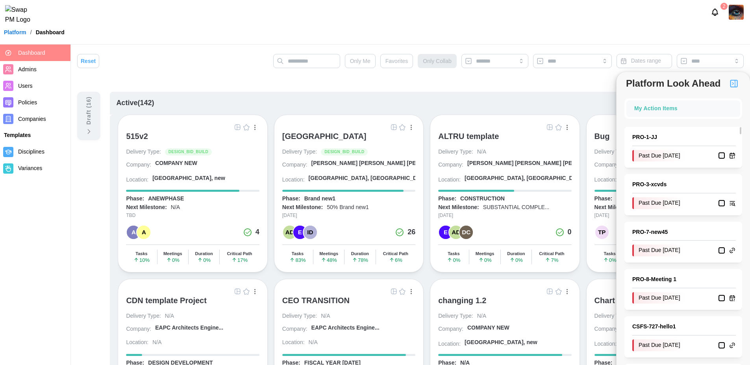
click at [652, 139] on link "PRO - 1 - JJ" at bounding box center [684, 137] width 104 height 9
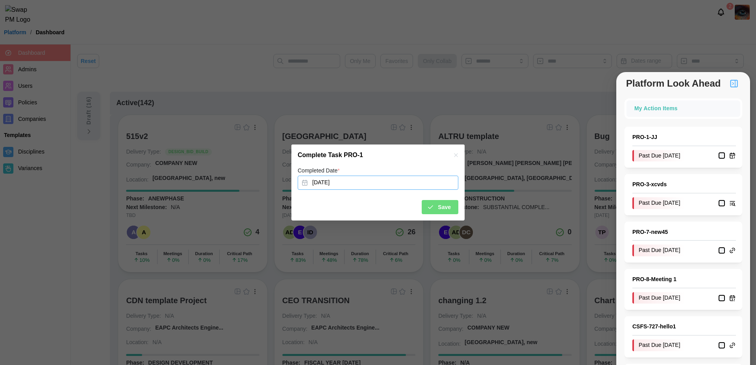
click at [418, 184] on button "Apr 11, 2025" at bounding box center [378, 183] width 161 height 14
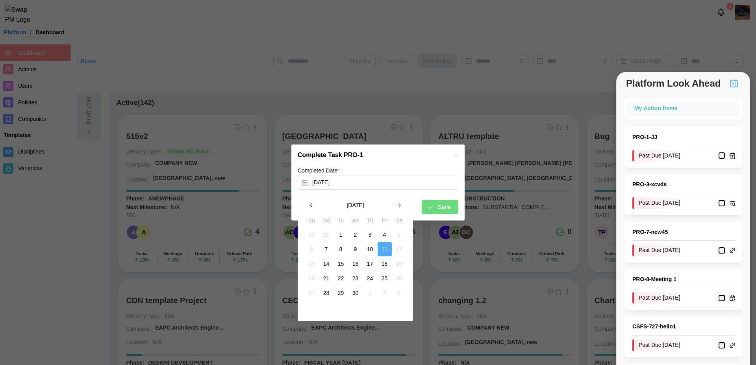
click at [356, 295] on button "30" at bounding box center [355, 293] width 14 height 14
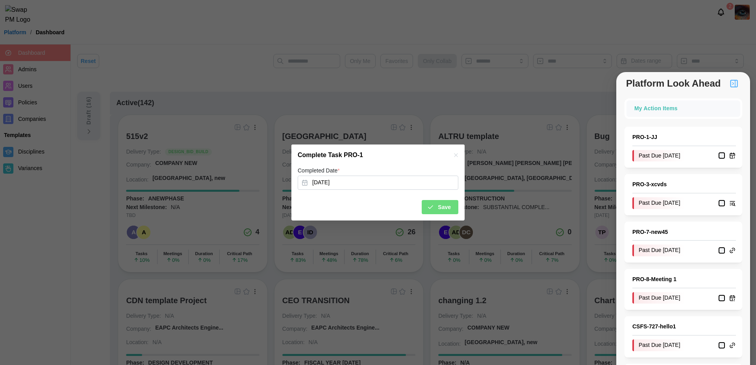
click at [442, 207] on span "Save" at bounding box center [444, 206] width 13 height 13
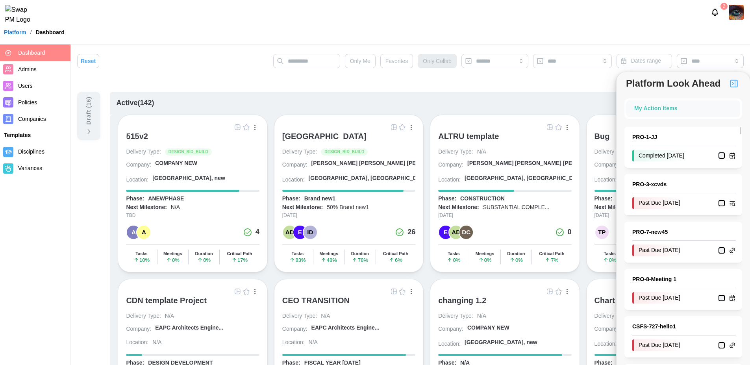
click at [665, 159] on div "Completed 2025-04-30" at bounding box center [660, 156] width 57 height 12
click at [674, 174] on div "PRO - 3 - xcvds Past Due 2025-04-17" at bounding box center [683, 194] width 118 height 41
click at [481, 96] on div "Active ( 142 )" at bounding box center [427, 103] width 634 height 23
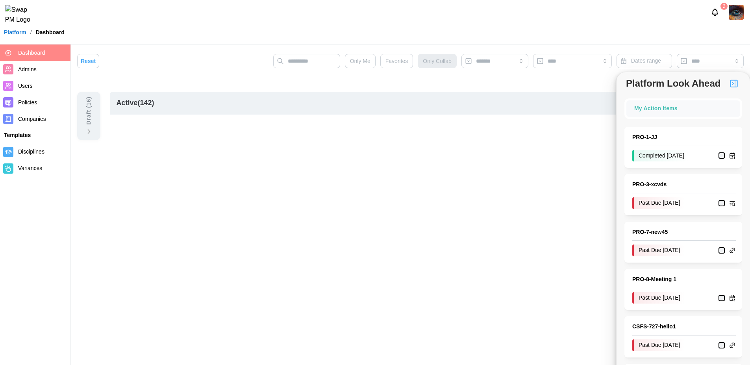
click at [731, 84] on img "button" at bounding box center [733, 83] width 9 height 9
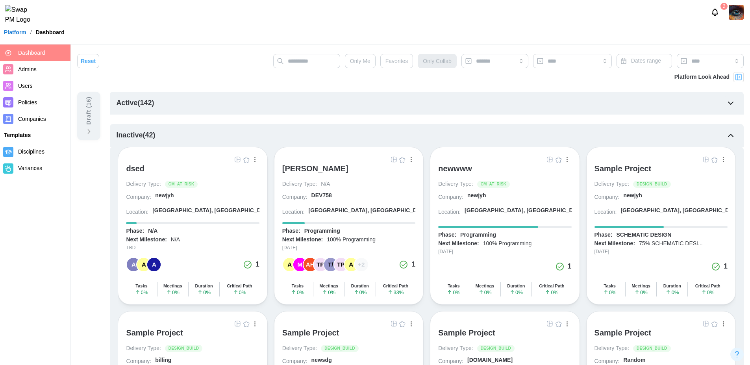
click at [285, 108] on div "Active ( 142 )" at bounding box center [427, 103] width 634 height 23
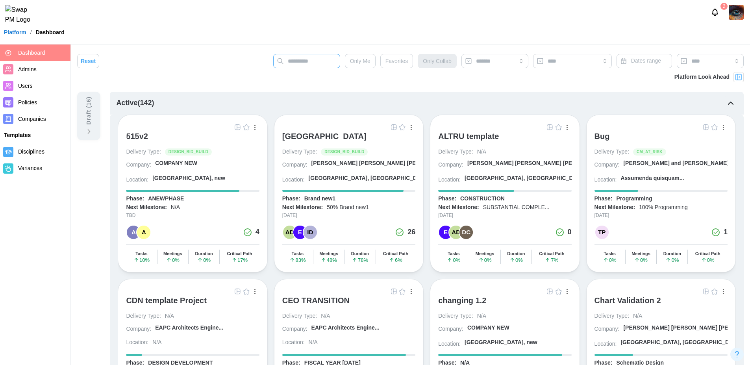
click at [326, 61] on input "text" at bounding box center [306, 61] width 67 height 14
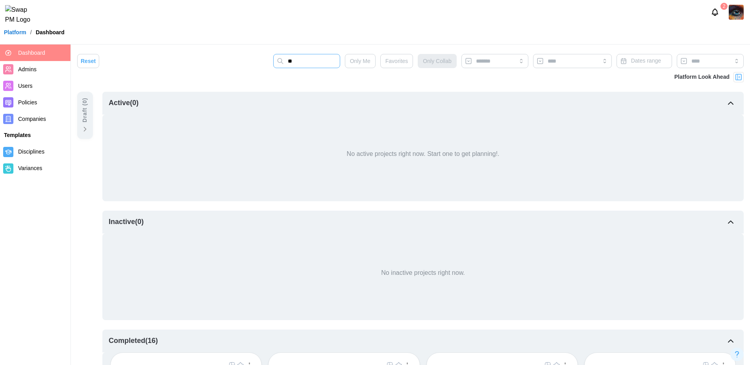
type input "*"
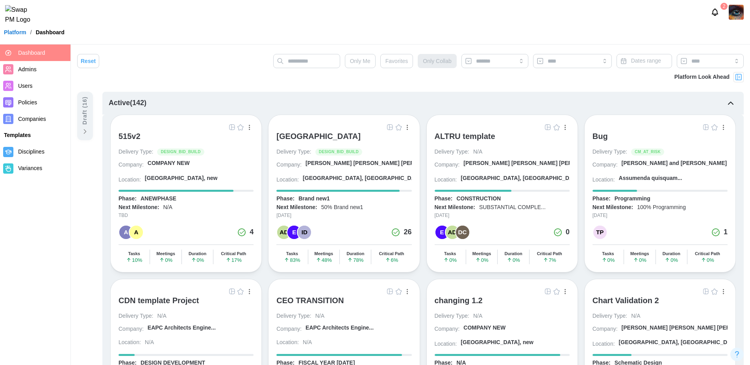
click at [602, 136] on div "Bug" at bounding box center [599, 135] width 15 height 9
click at [436, 30] on header "2 Platform / Dashboard" at bounding box center [375, 22] width 750 height 44
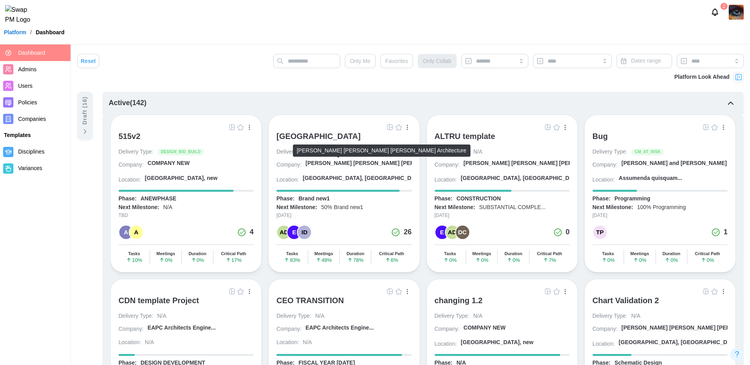
click at [357, 164] on div "Barker Rinker Seacat A..." at bounding box center [381, 163] width 152 height 8
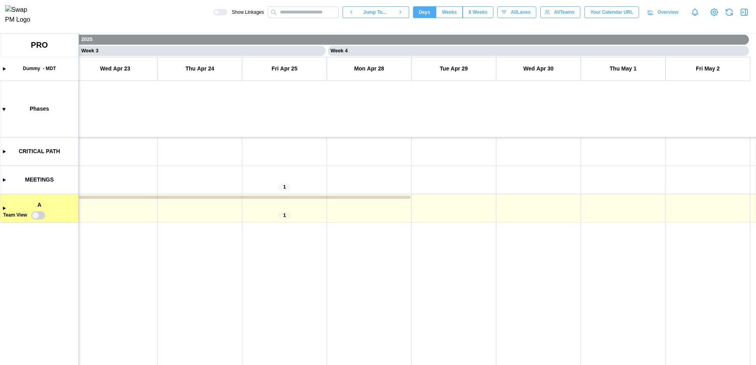
scroll to position [0, 1021]
click at [744, 15] on icon "button" at bounding box center [743, 11] width 9 height 9
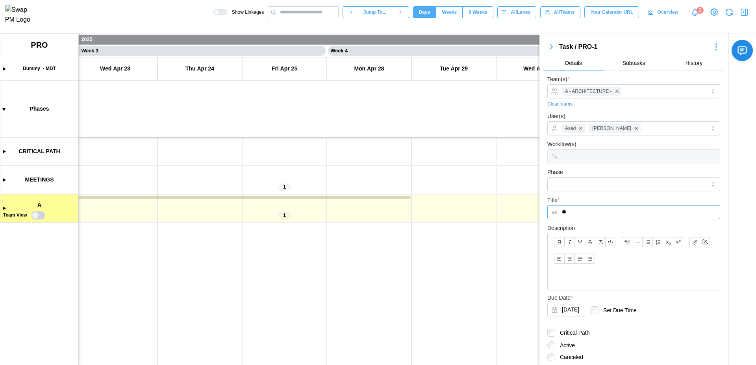
scroll to position [78, 0]
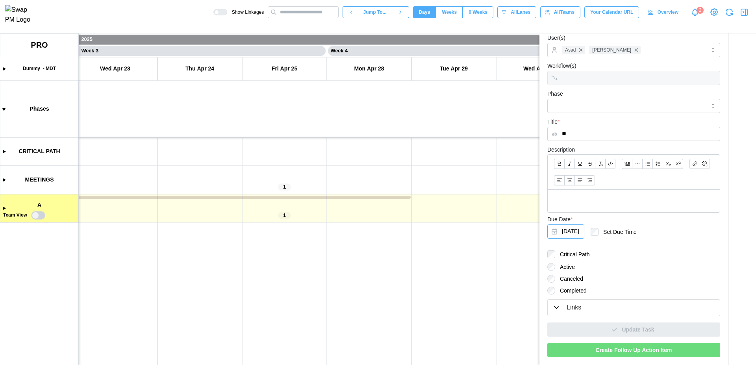
click at [584, 234] on button "[DATE]" at bounding box center [565, 231] width 37 height 14
click at [638, 264] on div "Active" at bounding box center [633, 267] width 173 height 8
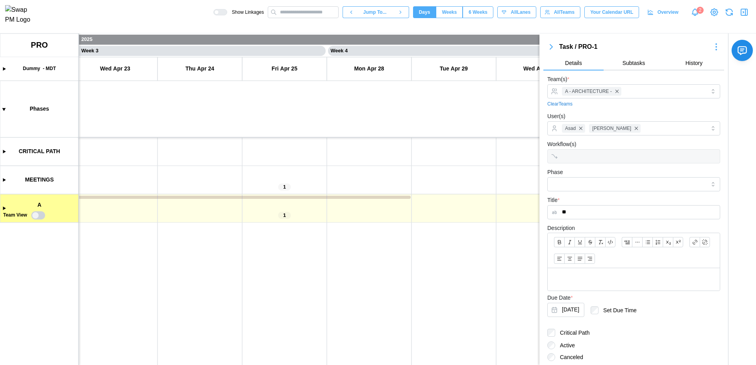
click at [690, 63] on span "History" at bounding box center [693, 63] width 17 height 6
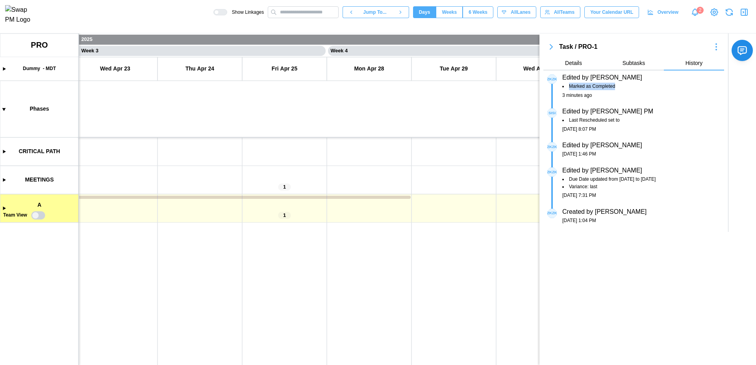
drag, startPoint x: 614, startPoint y: 87, endPoint x: 569, endPoint y: 87, distance: 45.3
click at [569, 87] on span "Marked as Completed" at bounding box center [592, 86] width 46 height 7
click at [590, 97] on div "3 minutes ago" at bounding box center [641, 95] width 158 height 7
drag, startPoint x: 598, startPoint y: 94, endPoint x: 558, endPoint y: 94, distance: 40.1
click at [558, 94] on div "ZK ZK Edited by [PERSON_NAME] as Completed 3 minutes ago" at bounding box center [636, 86] width 167 height 24
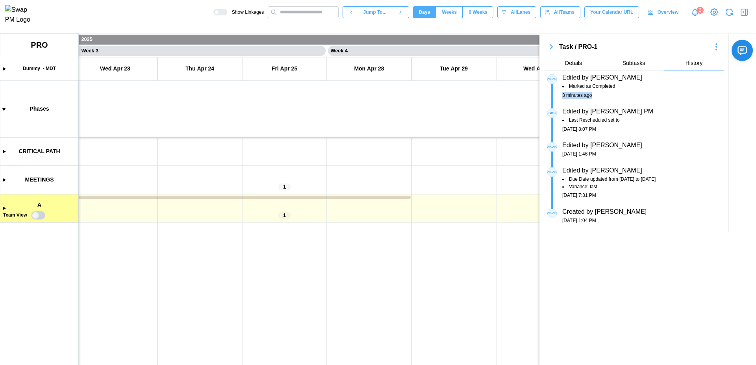
click at [588, 95] on div "3 minutes ago" at bounding box center [641, 95] width 158 height 7
click at [578, 66] on span "Details" at bounding box center [573, 63] width 17 height 6
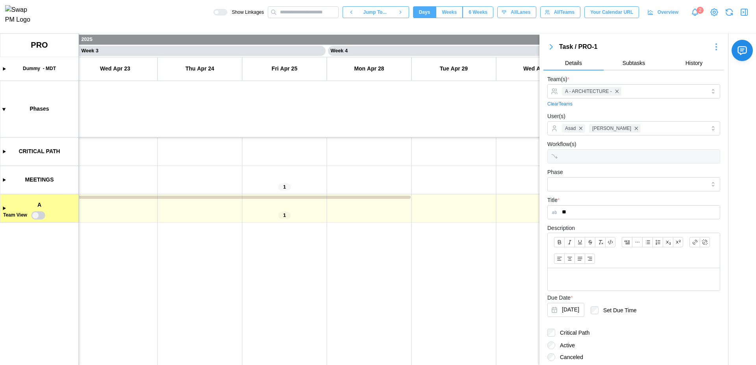
click at [716, 16] on icon at bounding box center [713, 12] width 7 height 7
click at [741, 15] on icon "button" at bounding box center [744, 12] width 6 height 6
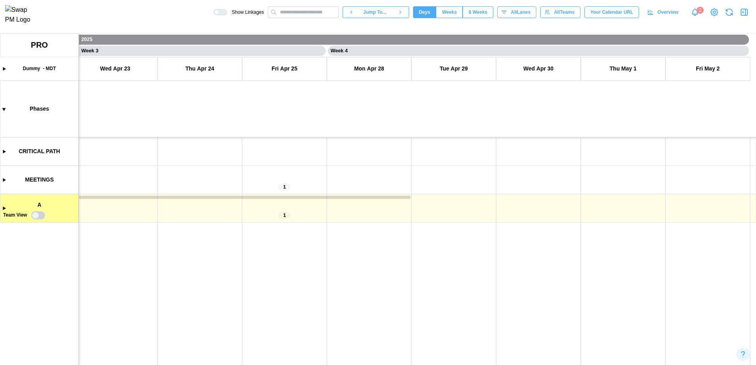
click at [728, 16] on icon "button" at bounding box center [728, 11] width 9 height 9
click at [742, 16] on icon "button" at bounding box center [743, 11] width 9 height 9
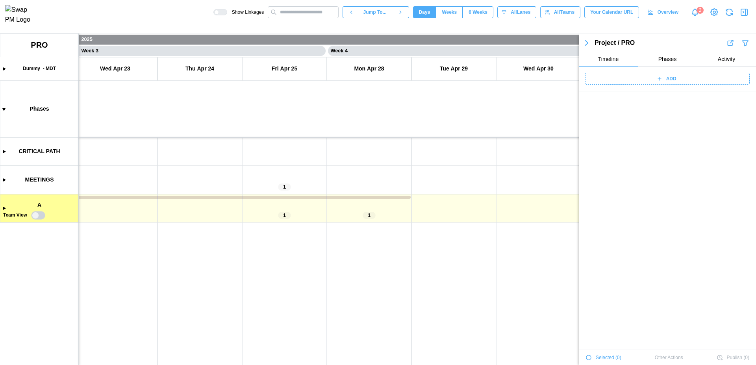
scroll to position [404, 0]
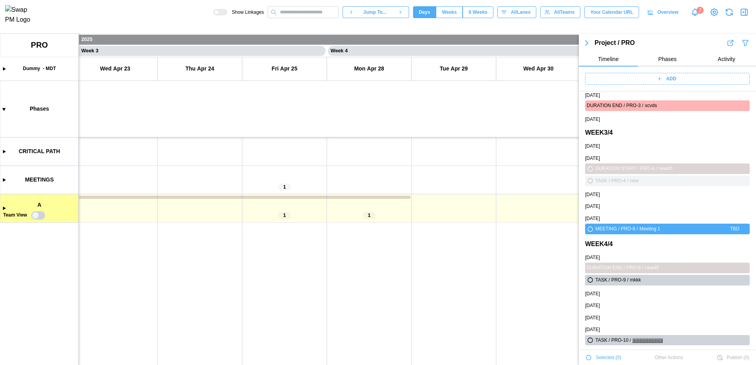
drag, startPoint x: 501, startPoint y: 326, endPoint x: 614, endPoint y: 313, distance: 114.1
click at [614, 313] on body "Show Linkages Jump To... Days Weeks 6 Weeks days All Lanes All Teams Your Calen…" at bounding box center [378, 182] width 756 height 365
click at [743, 341] on icon "button" at bounding box center [744, 339] width 2 height 3
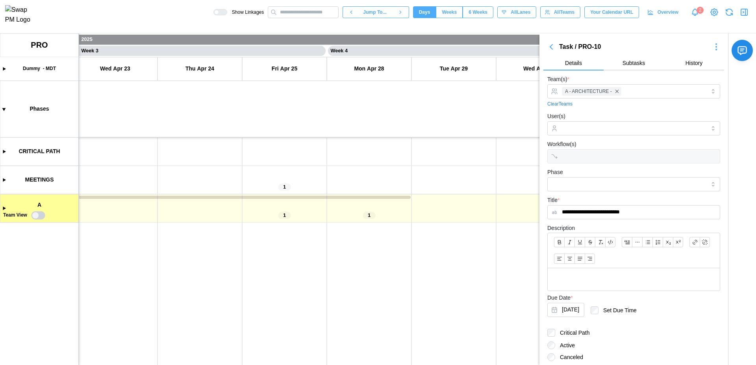
scroll to position [78, 0]
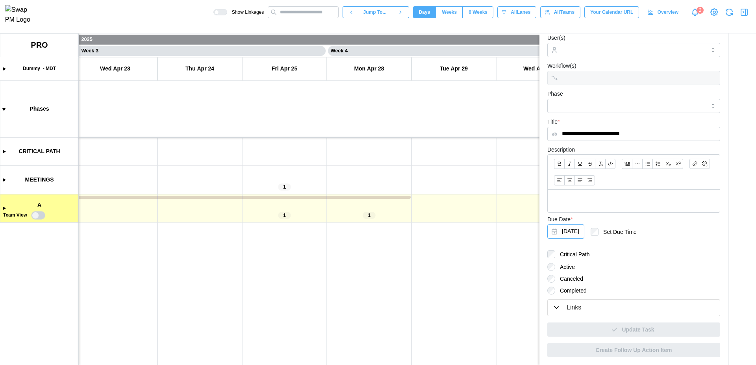
click at [581, 232] on button "[DATE]" at bounding box center [565, 231] width 37 height 14
click at [558, 105] on icon "button" at bounding box center [561, 105] width 6 height 6
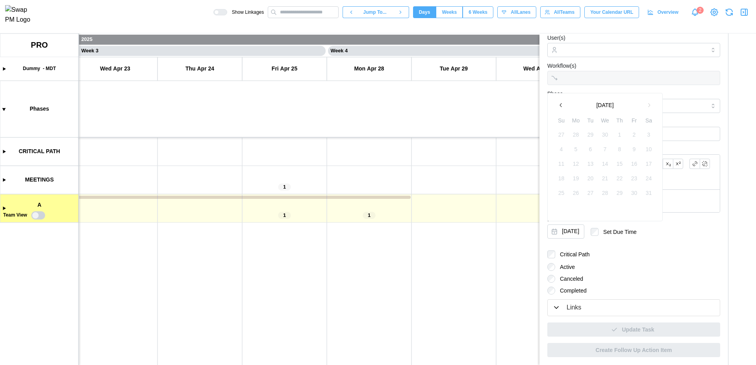
click at [558, 105] on icon "button" at bounding box center [561, 105] width 6 height 6
click at [563, 108] on button "button" at bounding box center [561, 105] width 14 height 14
click at [744, 13] on icon "button" at bounding box center [743, 11] width 9 height 9
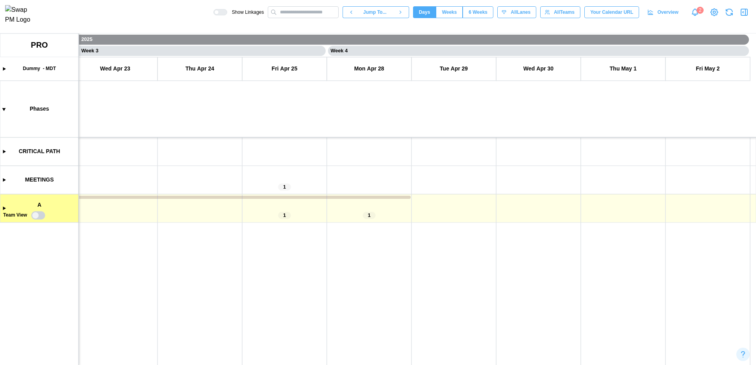
click at [744, 13] on icon "button" at bounding box center [743, 11] width 9 height 9
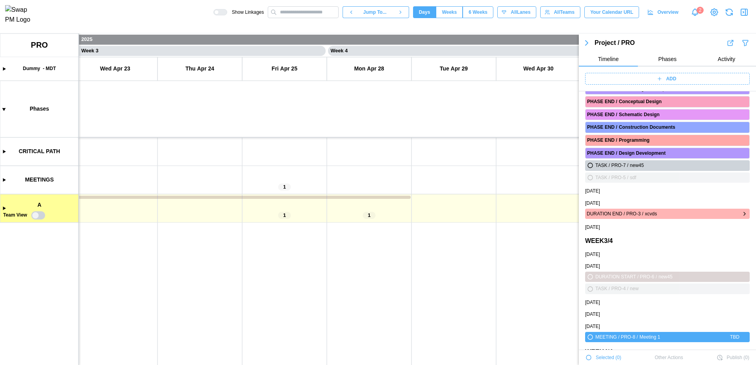
scroll to position [279, 0]
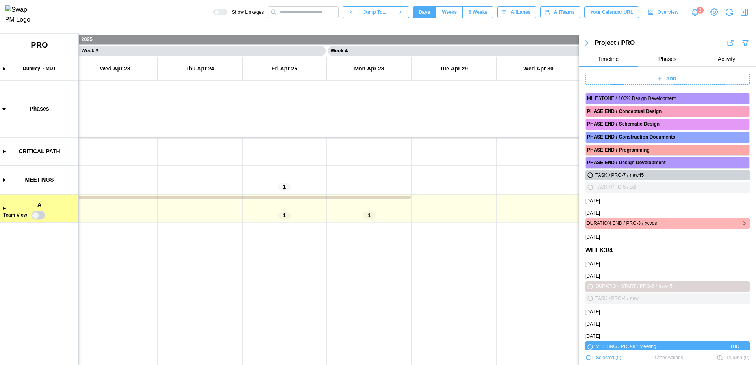
click at [741, 224] on icon "button" at bounding box center [744, 222] width 6 height 9
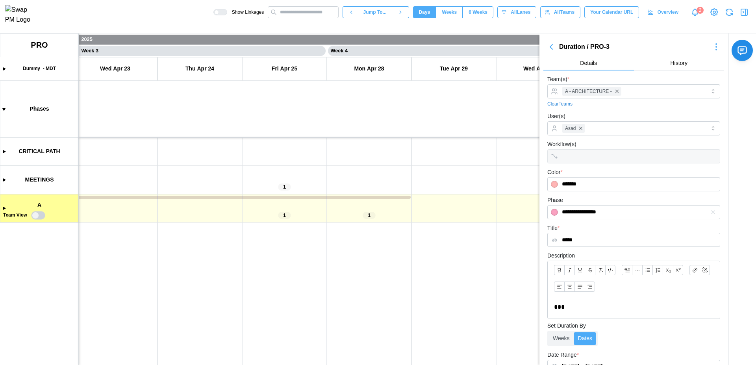
scroll to position [128, 0]
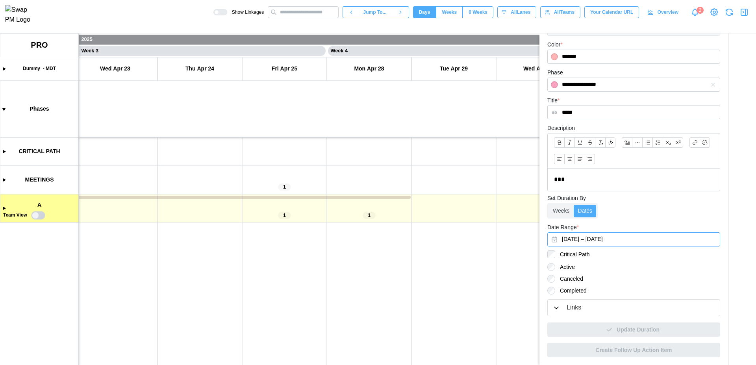
click at [632, 237] on button "April 11, 2025 – April 17, 2025" at bounding box center [633, 239] width 173 height 14
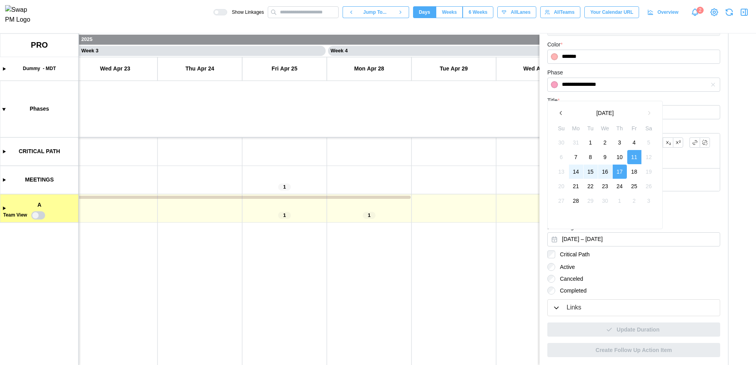
click at [560, 115] on icon "button" at bounding box center [561, 113] width 6 height 6
click at [647, 115] on icon "button" at bounding box center [648, 113] width 6 height 6
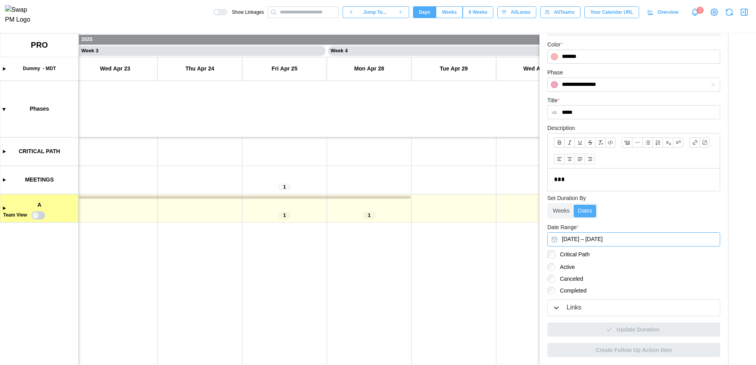
click at [690, 222] on div "Date Range * April 11, 2025 – April 17, 2025 April 2025 Su Mo Tu We Th Fr Sa 30…" at bounding box center [633, 234] width 173 height 24
click at [741, 14] on icon "button" at bounding box center [744, 12] width 6 height 6
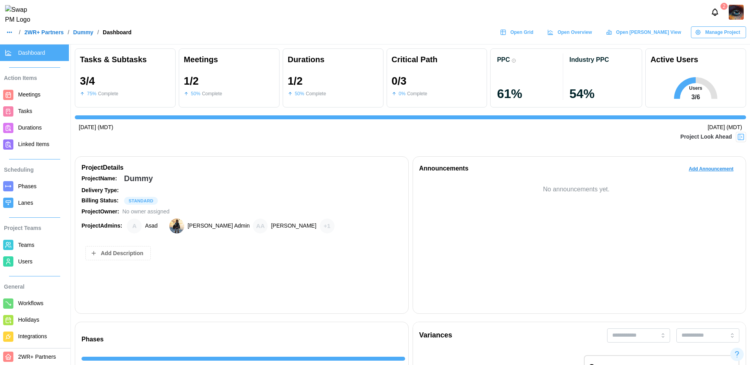
click at [38, 112] on span "Tasks" at bounding box center [42, 111] width 48 height 10
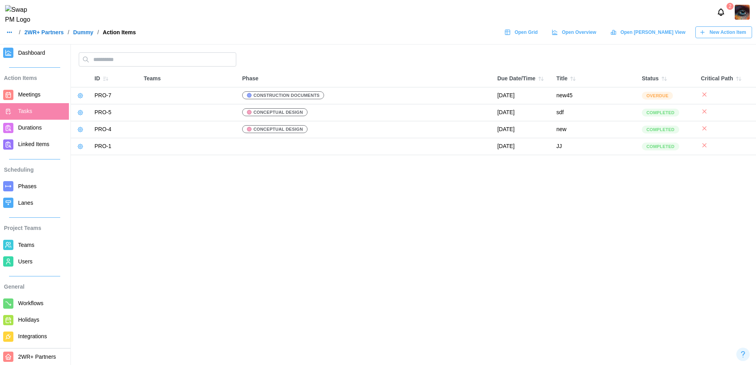
click at [729, 38] on span "New Action Item" at bounding box center [727, 32] width 37 height 11
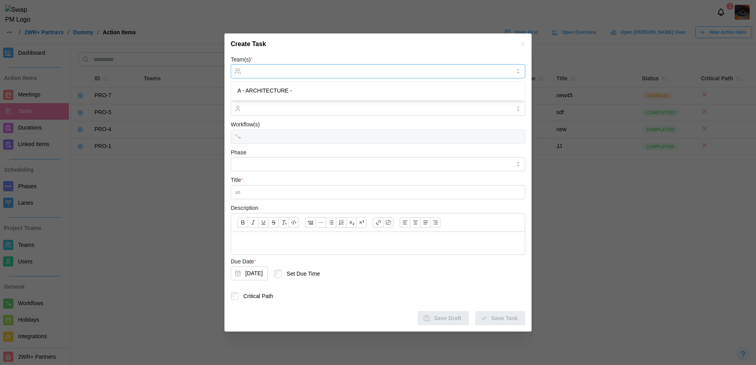
click at [274, 77] on div at bounding box center [376, 71] width 267 height 13
click at [264, 273] on button "[DATE]" at bounding box center [249, 273] width 37 height 14
click at [248, 149] on button "button" at bounding box center [244, 147] width 14 height 14
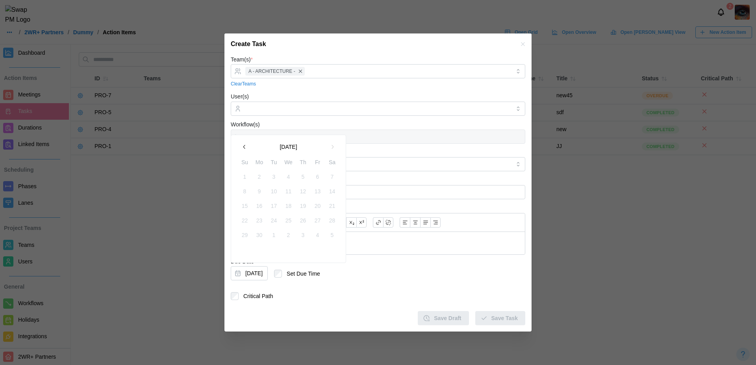
click at [248, 149] on button "button" at bounding box center [244, 147] width 14 height 14
click at [344, 301] on form "Team(s) * A - ARCHITECTURE - Clear Teams User(s) Workflow(s) Phase Title * Desc…" at bounding box center [378, 190] width 294 height 271
click at [522, 44] on icon "button" at bounding box center [523, 44] width 4 height 4
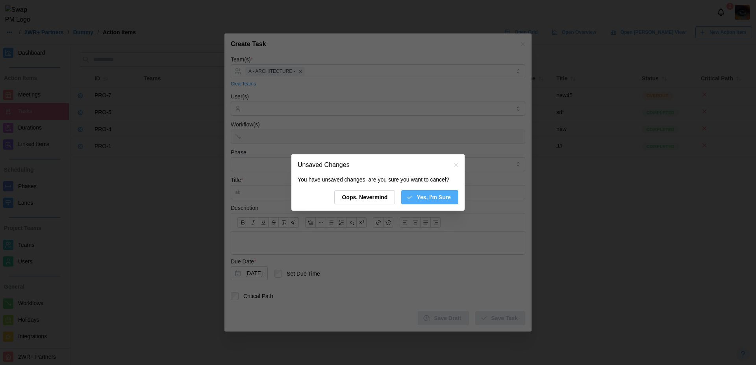
click at [435, 201] on span "Yes, I'm Sure" at bounding box center [433, 196] width 34 height 13
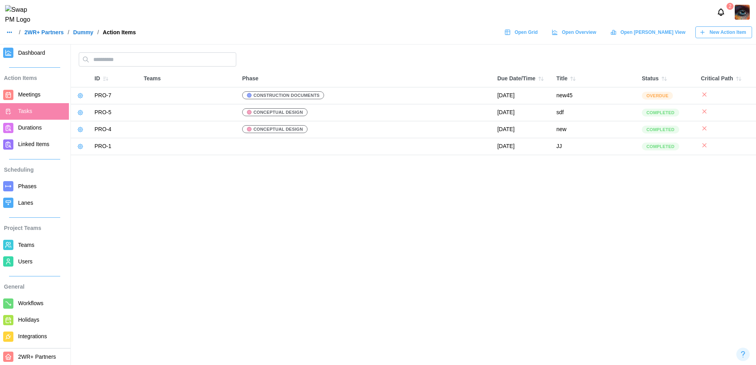
click at [730, 38] on span "New Action Item" at bounding box center [727, 32] width 37 height 11
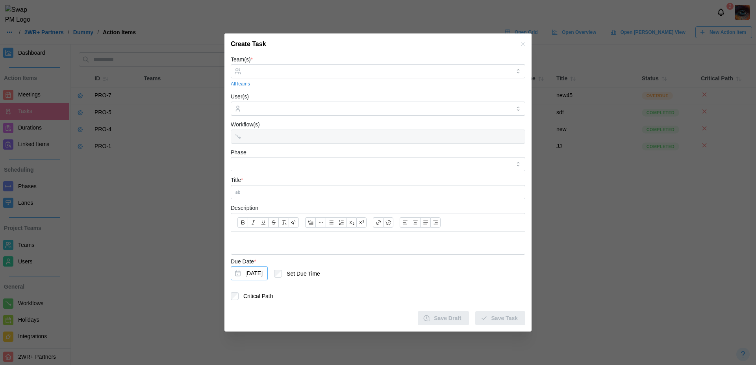
click at [268, 275] on button "[DATE]" at bounding box center [249, 273] width 37 height 14
click at [244, 148] on icon "button" at bounding box center [244, 147] width 2 height 4
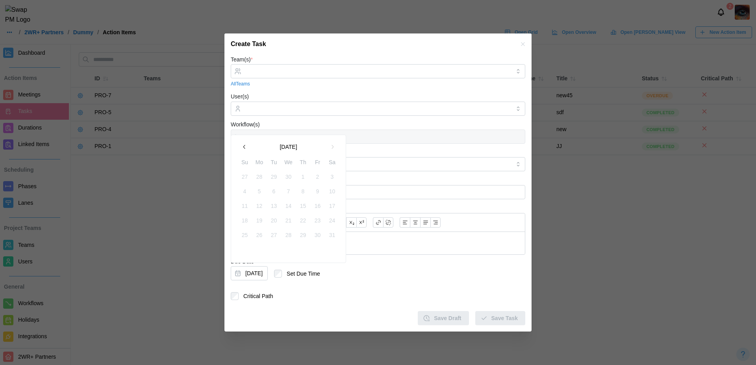
click at [244, 148] on icon "button" at bounding box center [244, 147] width 2 height 4
click at [264, 233] on button "28" at bounding box center [259, 235] width 14 height 14
click at [277, 192] on input "Title *" at bounding box center [378, 192] width 294 height 14
type input "****"
click at [334, 67] on div at bounding box center [376, 71] width 267 height 13
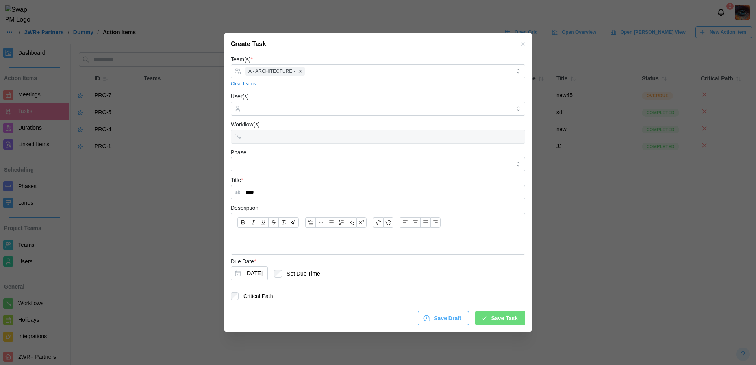
click at [492, 315] on span "Save Task" at bounding box center [504, 317] width 26 height 13
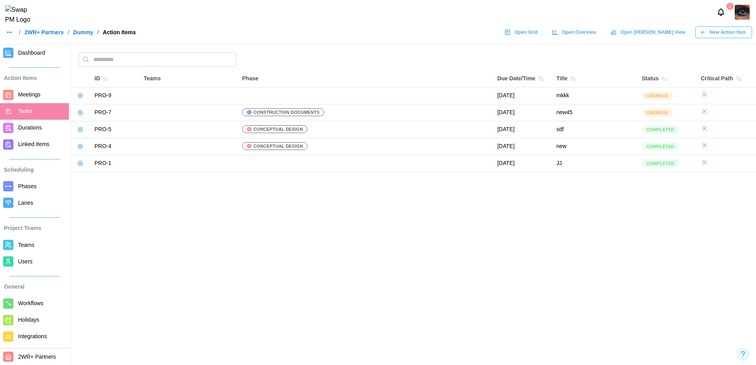
click at [78, 99] on link at bounding box center [80, 95] width 11 height 11
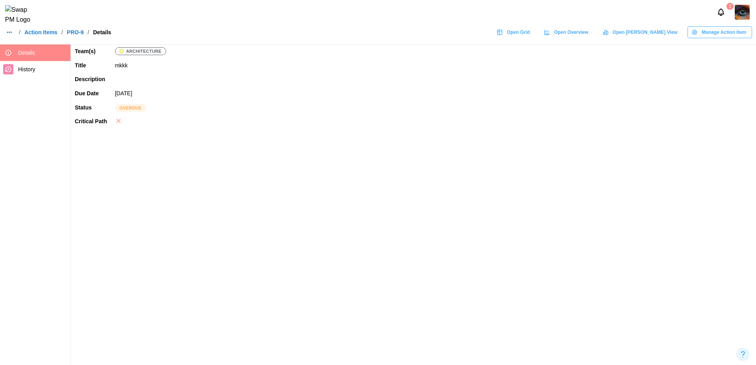
click at [711, 38] on span "Manage Action Item" at bounding box center [723, 32] width 44 height 11
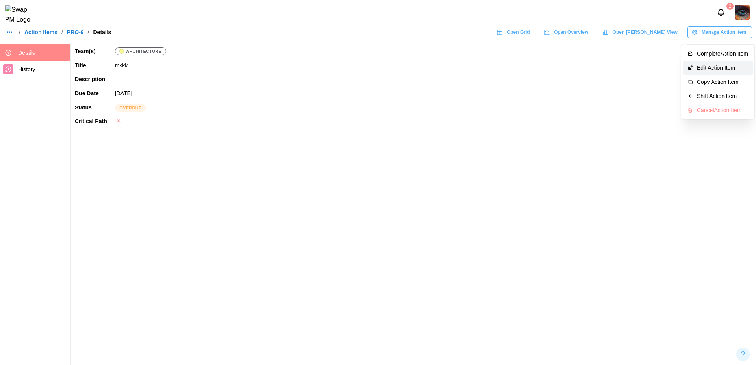
click at [713, 67] on div "Edit Action Item" at bounding box center [722, 68] width 51 height 6
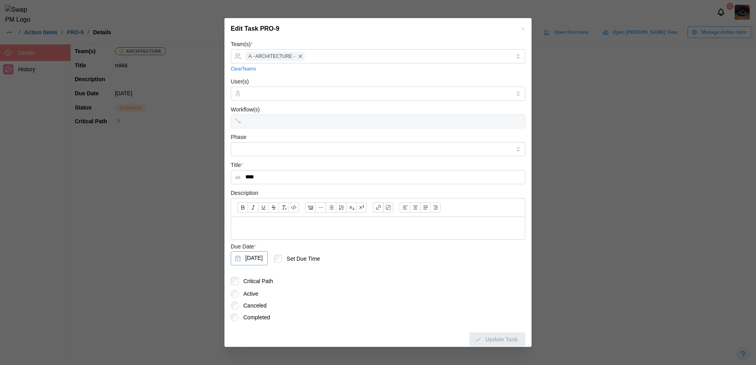
click at [268, 257] on button "Apr 28, 2025" at bounding box center [249, 258] width 37 height 14
click at [240, 131] on button "button" at bounding box center [244, 132] width 14 height 14
click at [333, 134] on icon "button" at bounding box center [332, 132] width 6 height 6
click at [521, 31] on icon "button" at bounding box center [523, 29] width 4 height 4
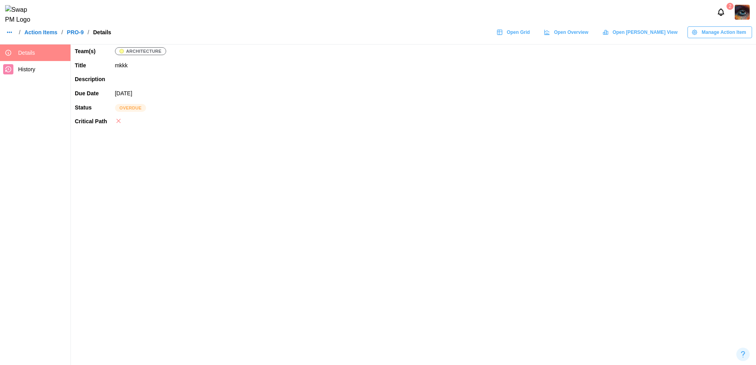
click at [45, 35] on link "Action Items" at bounding box center [40, 33] width 33 height 6
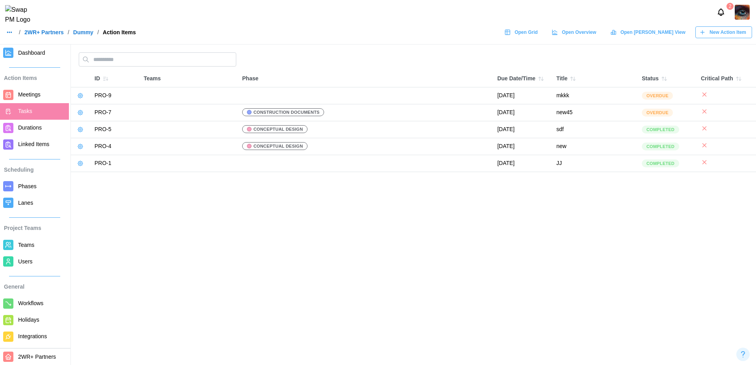
click at [713, 38] on span "New Action Item" at bounding box center [727, 32] width 37 height 11
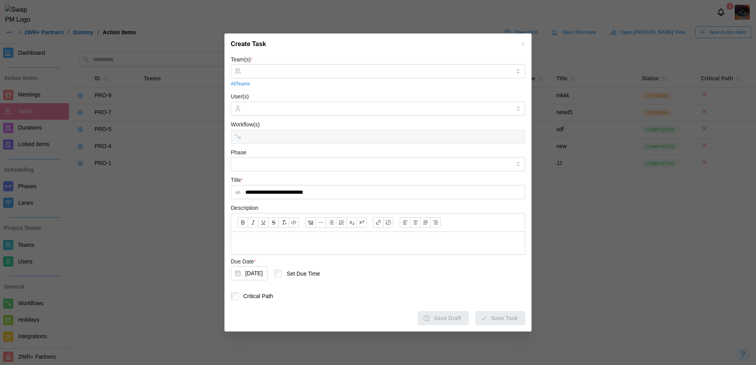
type input "**********"
click at [344, 74] on input "Team(s) *" at bounding box center [377, 71] width 265 height 6
click at [495, 323] on span "Save Task" at bounding box center [504, 317] width 26 height 13
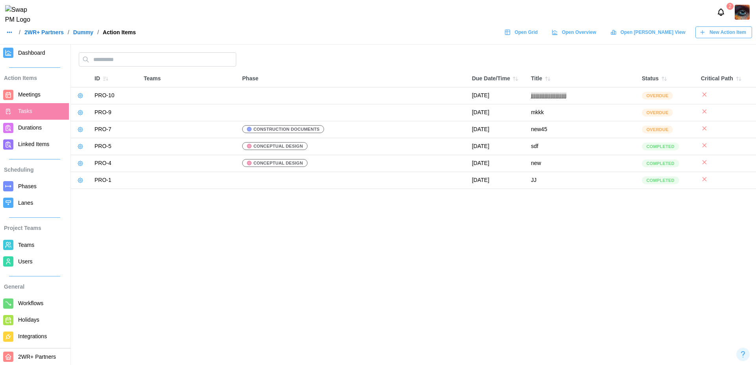
click at [79, 98] on icon at bounding box center [80, 95] width 6 height 6
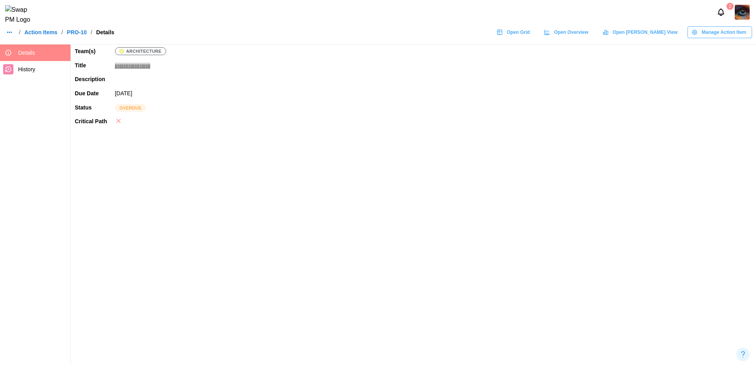
click at [730, 36] on span "Manage Action Item" at bounding box center [723, 32] width 44 height 11
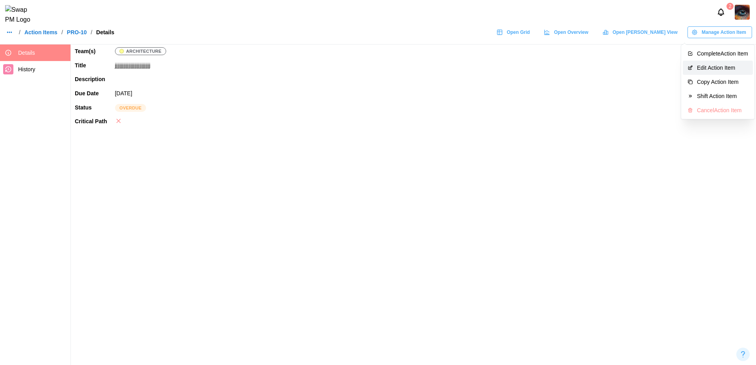
click at [713, 65] on div "Edit Action Item" at bounding box center [722, 68] width 51 height 6
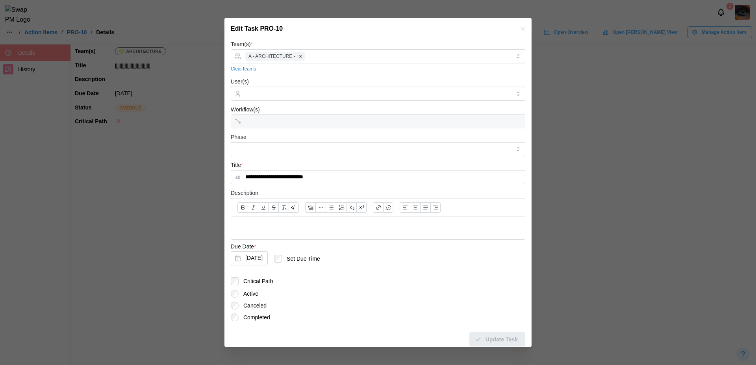
scroll to position [6, 0]
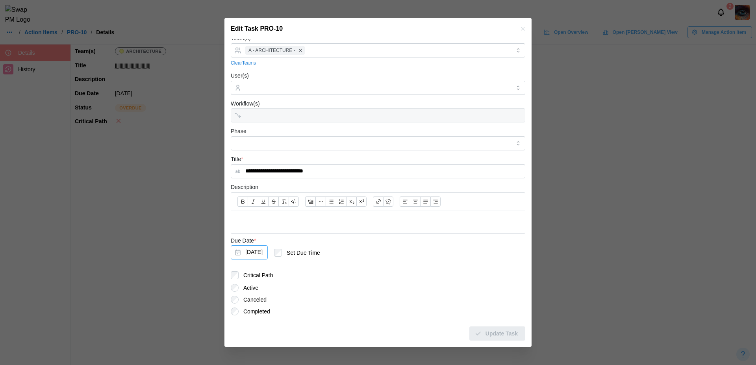
click at [260, 253] on button "[DATE]" at bounding box center [249, 252] width 37 height 14
click at [243, 127] on icon "button" at bounding box center [244, 126] width 6 height 6
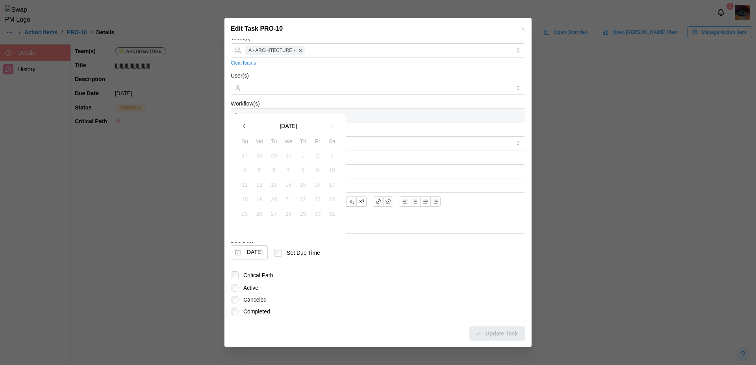
click at [243, 127] on icon "button" at bounding box center [244, 126] width 6 height 6
click at [519, 31] on icon "button" at bounding box center [522, 29] width 6 height 6
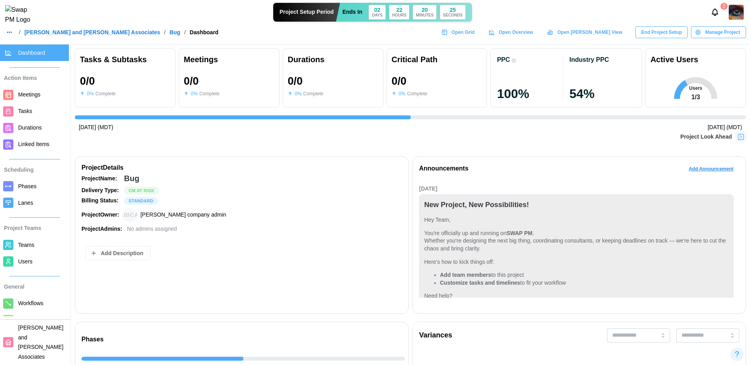
drag, startPoint x: 725, startPoint y: 128, endPoint x: 687, endPoint y: 131, distance: 37.9
click at [37, 109] on span "Tasks" at bounding box center [42, 111] width 48 height 10
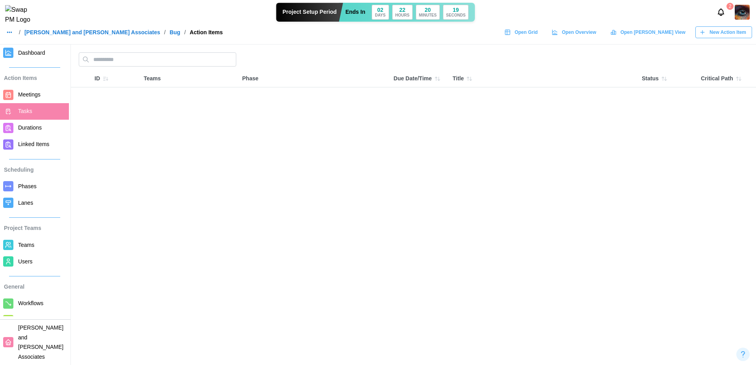
click at [725, 37] on span "New Action Item" at bounding box center [727, 32] width 37 height 11
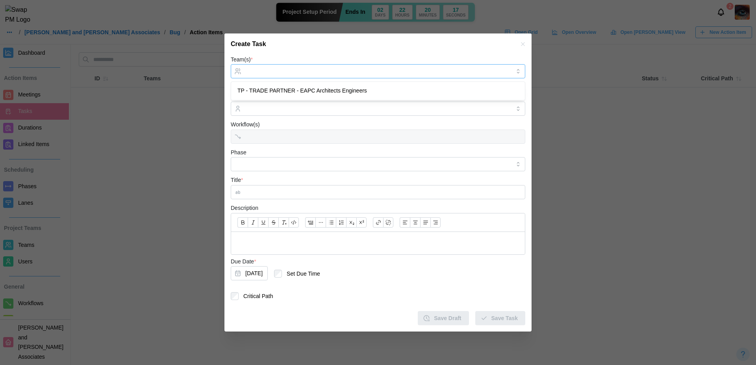
click at [343, 73] on input "Team(s) *" at bounding box center [377, 71] width 265 height 6
click at [346, 187] on input "Title *" at bounding box center [378, 192] width 294 height 14
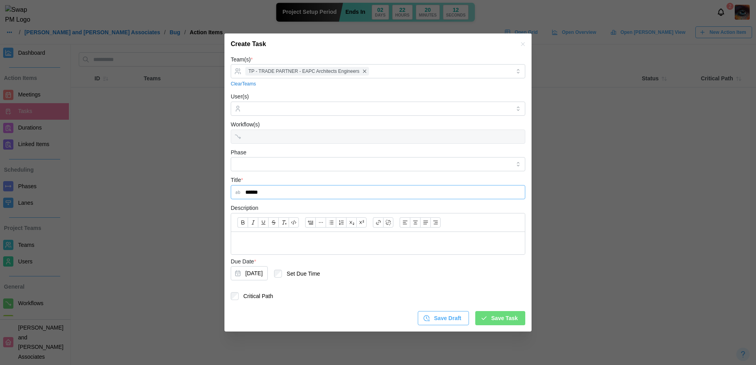
type input "******"
click at [264, 272] on button "[DATE]" at bounding box center [249, 273] width 37 height 14
click at [414, 261] on div "Due Date * Sep 11, 2025 Set Due Time" at bounding box center [378, 271] width 294 height 28
click at [512, 316] on span "Save Task" at bounding box center [504, 317] width 26 height 13
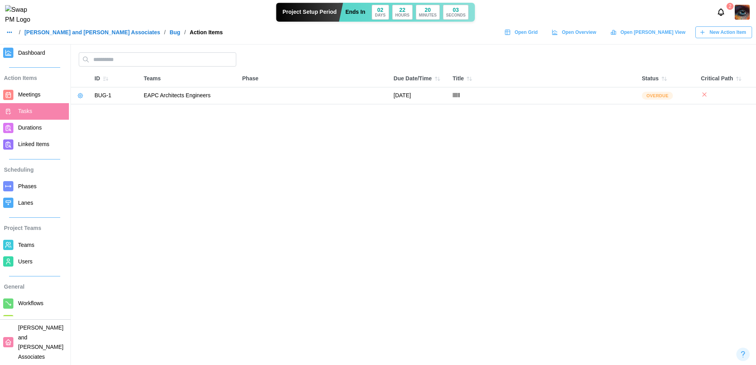
click at [76, 96] on link at bounding box center [80, 95] width 11 height 11
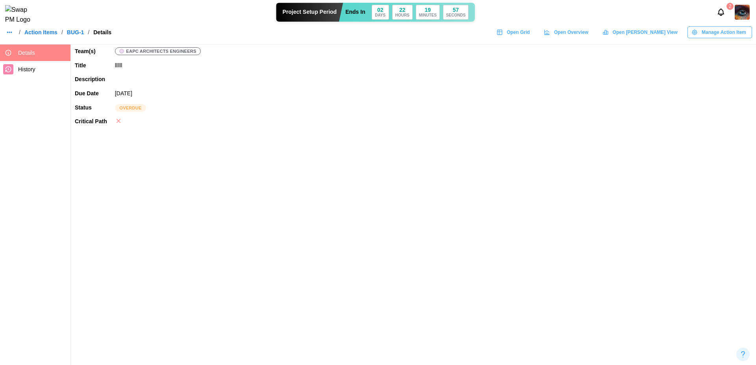
click at [716, 38] on span "Manage Action Item" at bounding box center [723, 32] width 44 height 11
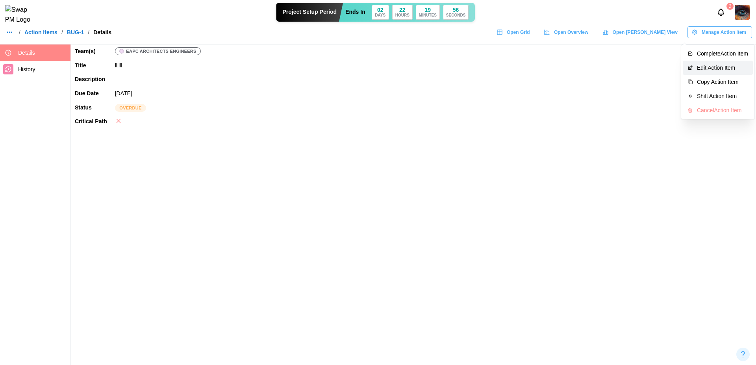
click at [714, 68] on div "Edit Action Item" at bounding box center [722, 68] width 51 height 6
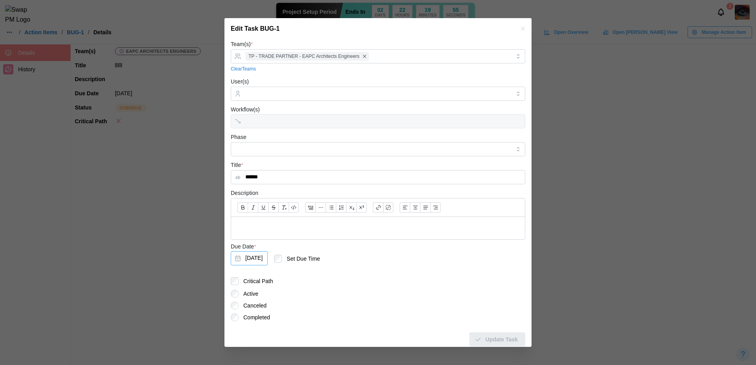
click at [268, 259] on button "[DATE]" at bounding box center [249, 258] width 37 height 14
click at [519, 26] on icon "button" at bounding box center [522, 29] width 6 height 6
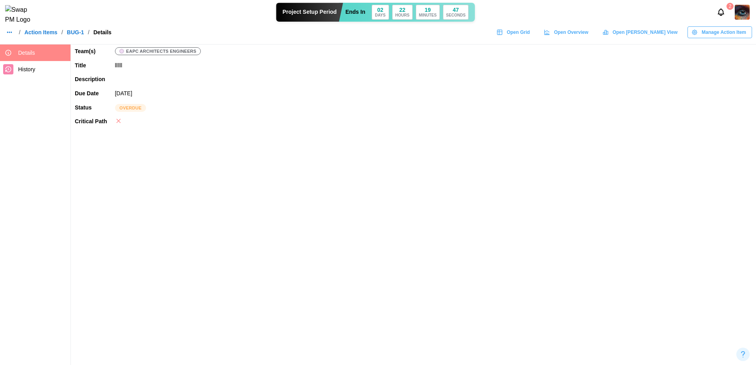
click at [45, 35] on link "Action Items" at bounding box center [40, 33] width 33 height 6
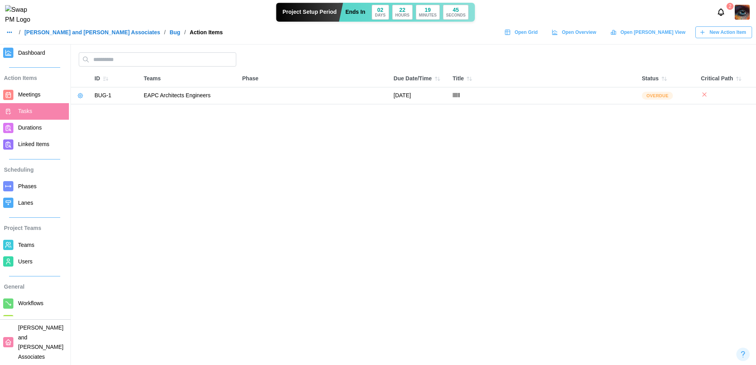
click at [44, 92] on span "Meetings" at bounding box center [42, 95] width 48 height 10
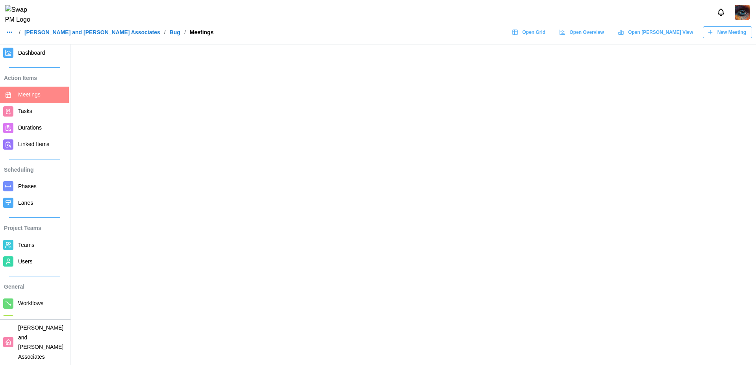
click at [741, 38] on span "New Meeting" at bounding box center [731, 32] width 29 height 11
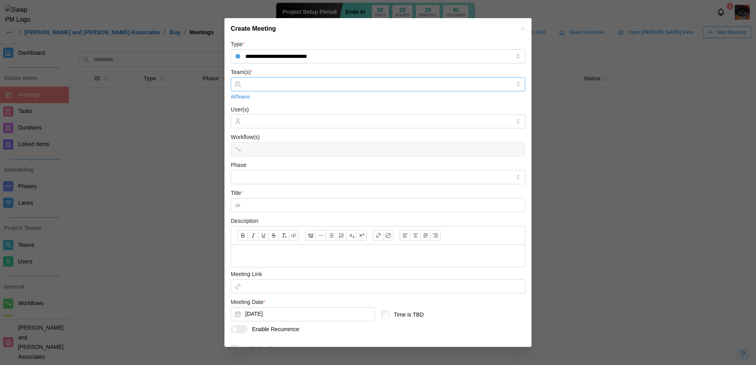
click at [317, 78] on div at bounding box center [376, 84] width 267 height 13
click at [306, 206] on input "Title *" at bounding box center [378, 205] width 294 height 14
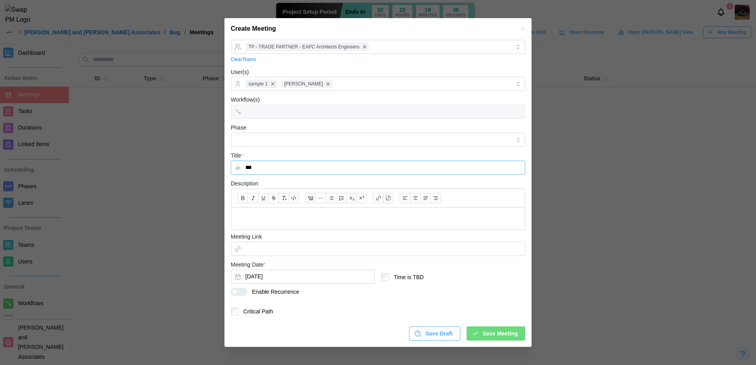
type input "***"
click at [501, 336] on span "Save Meeting" at bounding box center [499, 333] width 35 height 13
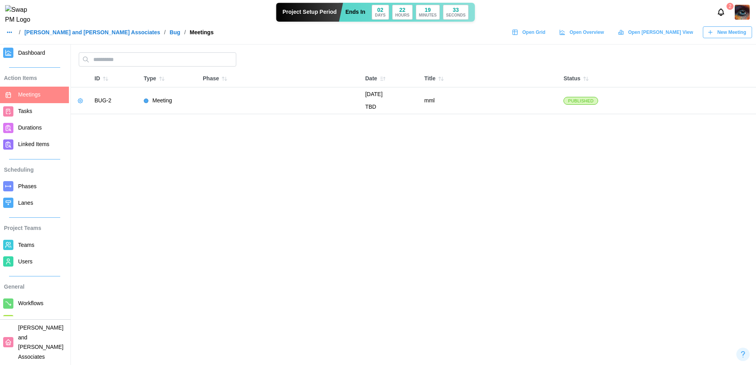
click at [80, 102] on icon "button" at bounding box center [80, 101] width 6 height 6
click at [108, 112] on button "Edit Meeting" at bounding box center [105, 116] width 56 height 14
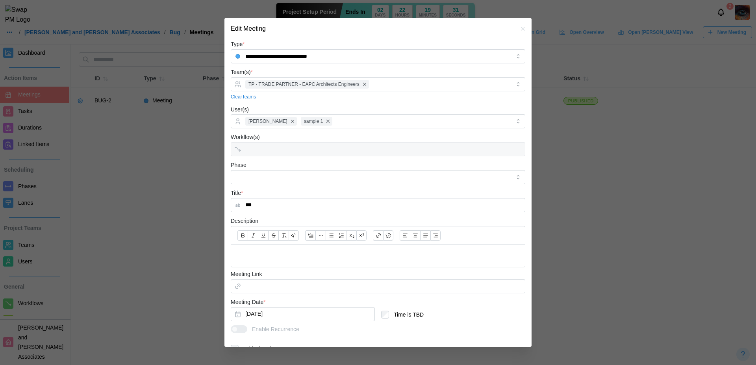
scroll to position [74, 0]
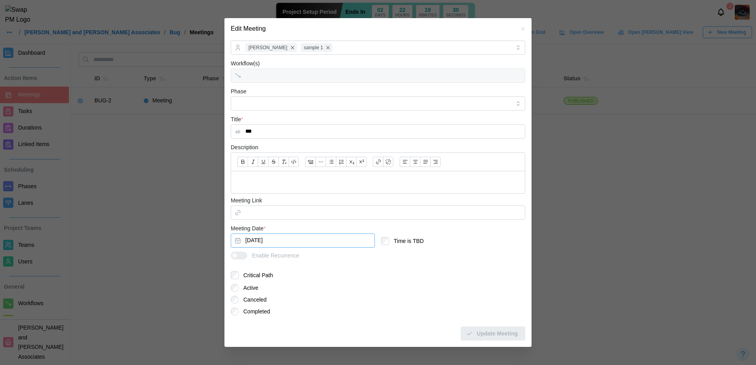
click at [293, 244] on button "[DATE]" at bounding box center [303, 240] width 144 height 14
click at [511, 29] on div "Edit Meeting" at bounding box center [377, 28] width 307 height 21
click at [519, 29] on icon "button" at bounding box center [522, 29] width 6 height 6
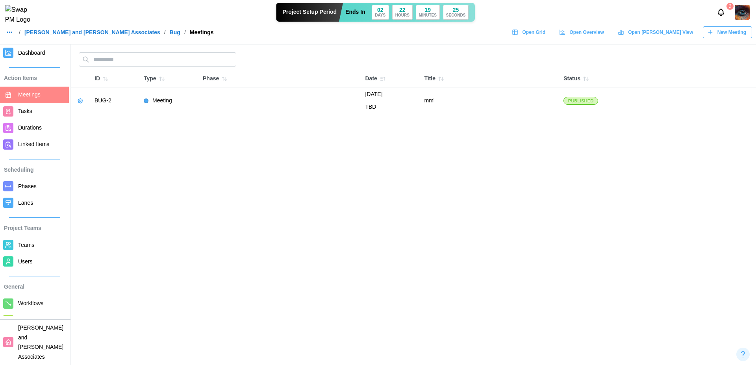
click at [48, 131] on span "Durations" at bounding box center [42, 128] width 48 height 10
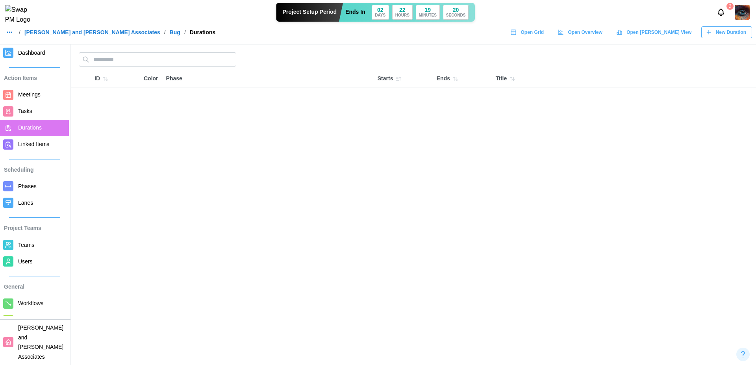
click at [717, 38] on span "New Duration" at bounding box center [730, 32] width 30 height 11
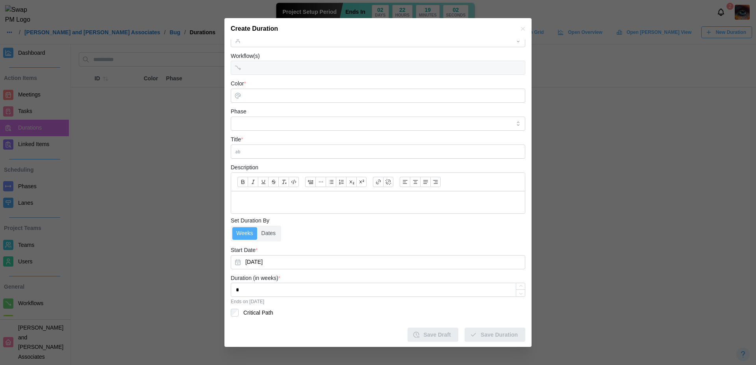
scroll to position [55, 0]
click at [279, 89] on input "Color *" at bounding box center [378, 94] width 294 height 14
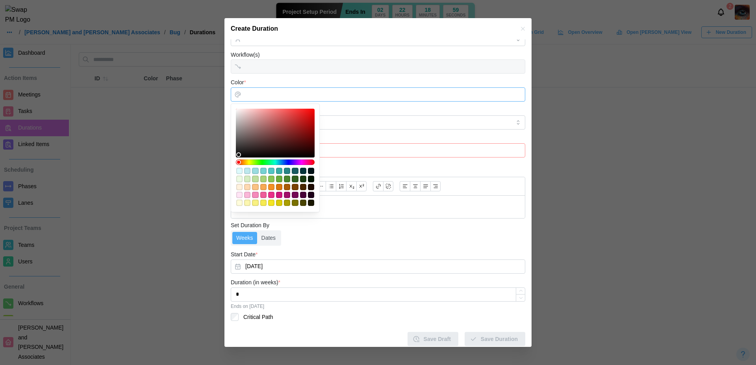
type input "*******"
click at [296, 118] on div at bounding box center [274, 132] width 73 height 43
click at [361, 210] on p at bounding box center [377, 207] width 281 height 10
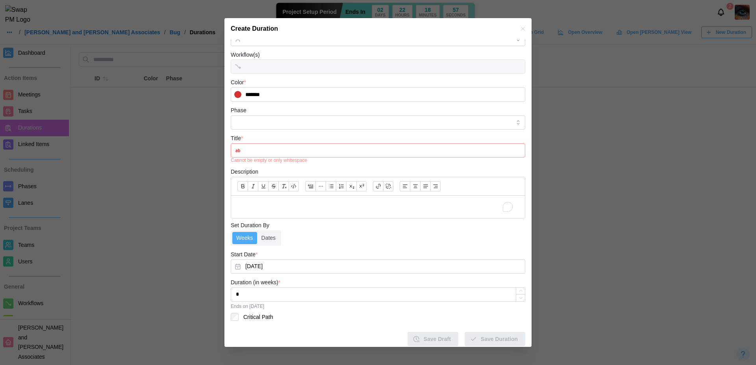
scroll to position [0, 0]
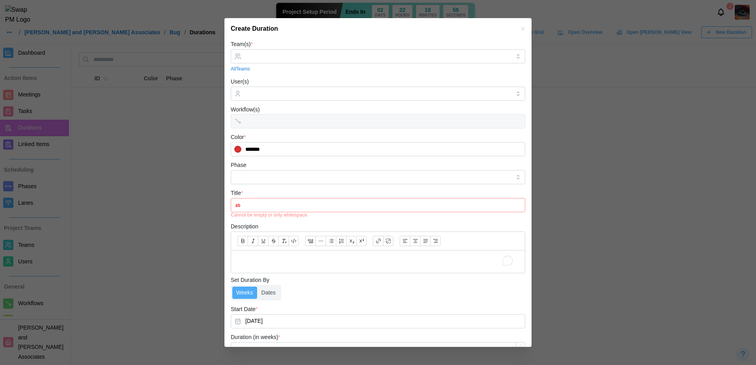
click at [350, 209] on input "Title *" at bounding box center [378, 205] width 294 height 14
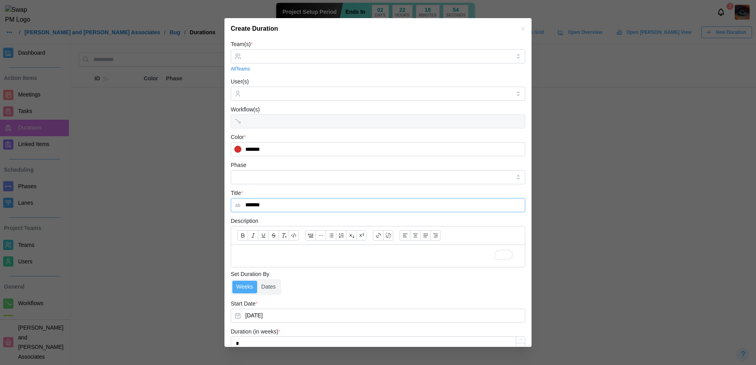
type input "*******"
click at [362, 59] on input "Team(s) *" at bounding box center [377, 56] width 265 height 6
click at [372, 70] on div "Clear Teams" at bounding box center [378, 68] width 294 height 7
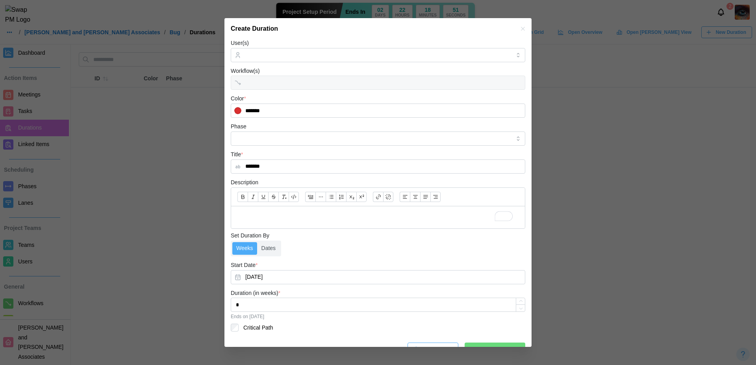
scroll to position [55, 0]
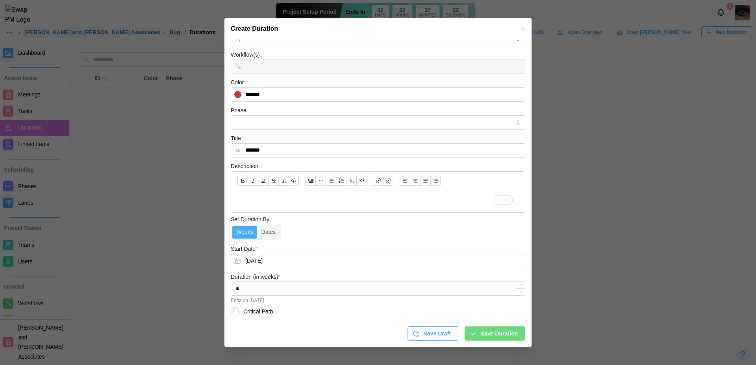
click at [501, 333] on span "Save Duration" at bounding box center [499, 333] width 37 height 13
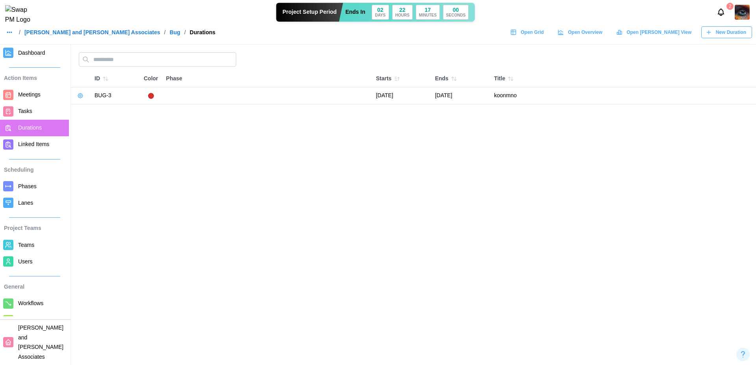
click at [79, 96] on icon "button" at bounding box center [80, 96] width 2 height 2
click at [105, 113] on div "Edit Duration" at bounding box center [110, 112] width 38 height 6
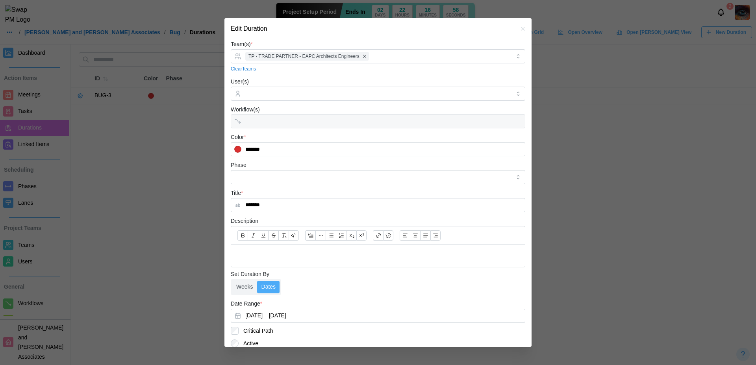
scroll to position [55, 0]
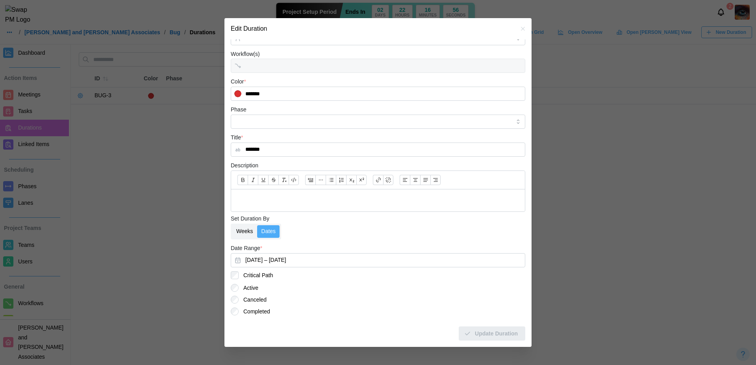
click at [243, 230] on label "Weeks" at bounding box center [244, 231] width 25 height 13
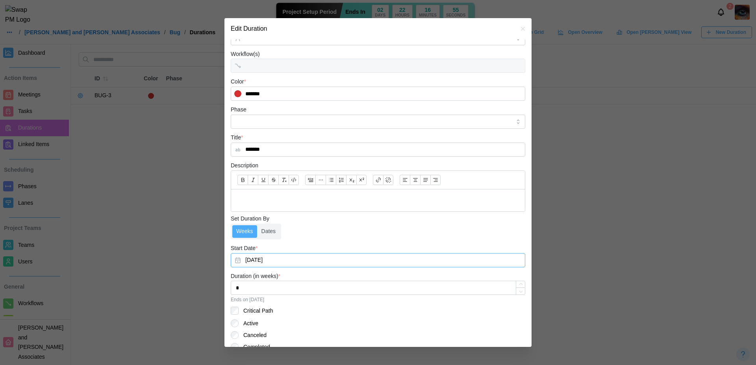
click at [270, 264] on button "[DATE]" at bounding box center [378, 260] width 294 height 14
click at [356, 237] on div "Weeks Dates" at bounding box center [378, 232] width 294 height 16
click at [262, 228] on label "Dates" at bounding box center [268, 231] width 22 height 13
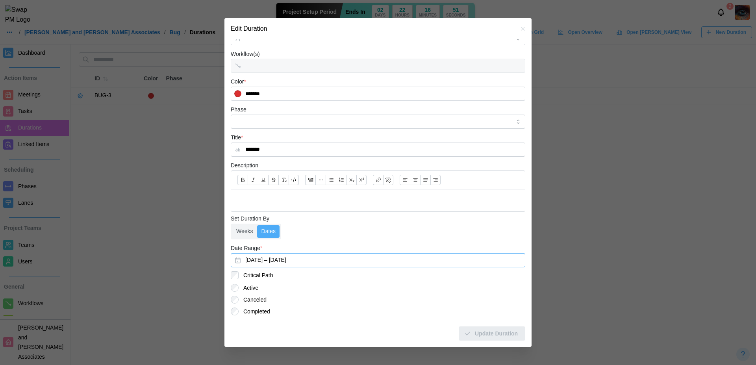
click at [275, 258] on button "September 11, 2025 – September 15, 2025" at bounding box center [378, 260] width 294 height 14
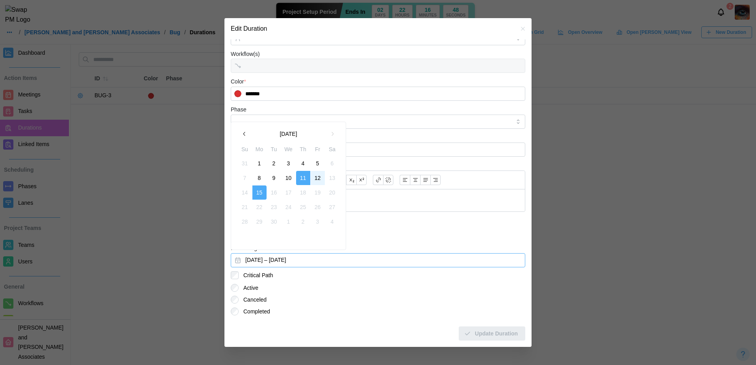
click at [519, 31] on icon "button" at bounding box center [522, 29] width 6 height 6
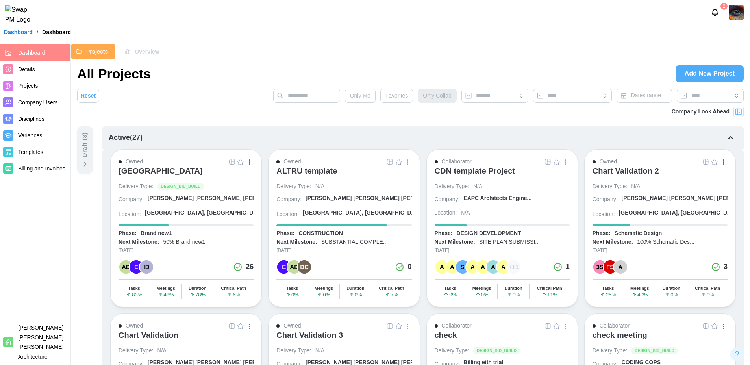
click at [52, 102] on span "Company Users" at bounding box center [37, 102] width 39 height 6
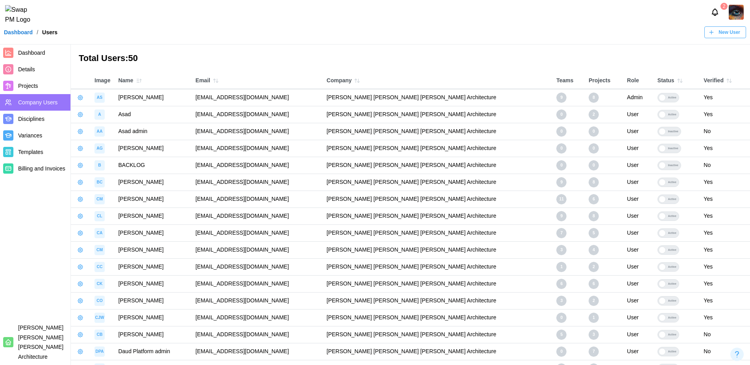
drag, startPoint x: 315, startPoint y: 99, endPoint x: 214, endPoint y: 100, distance: 101.2
click at [214, 100] on td "[EMAIL_ADDRESS][DOMAIN_NAME]" at bounding box center [257, 97] width 131 height 17
copy td "[EMAIL_ADDRESS][DOMAIN_NAME]"
click at [578, 33] on div "Dashboard / Users New User" at bounding box center [375, 32] width 750 height 12
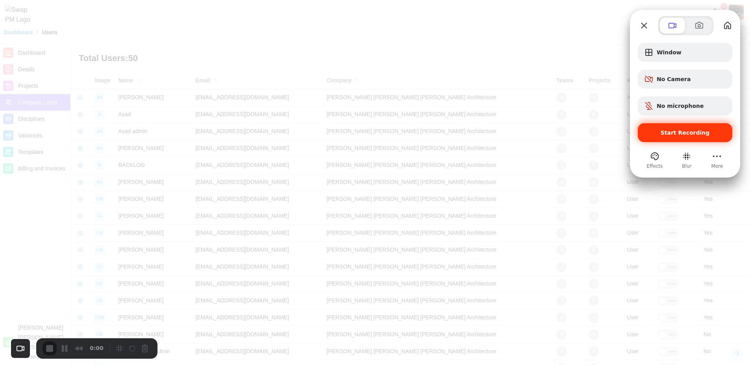
click at [679, 128] on div "Start Recording" at bounding box center [685, 132] width 94 height 19
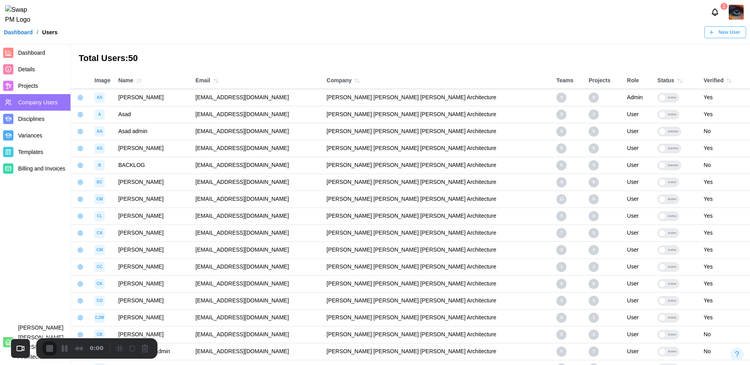
click at [62, 352] on button "Pause Recording" at bounding box center [66, 349] width 13 height 13
click at [62, 355] on button "Play Recording" at bounding box center [65, 349] width 16 height 12
click at [66, 347] on button "Pause Recording" at bounding box center [66, 349] width 13 height 13
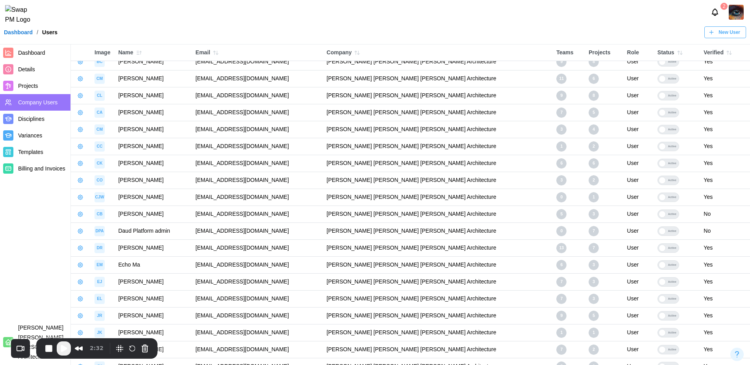
scroll to position [123, 0]
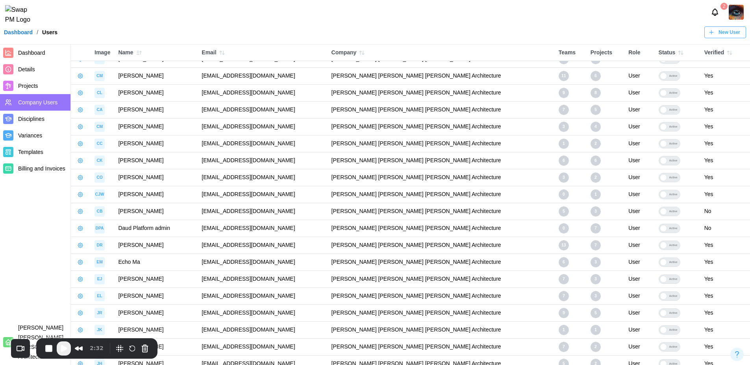
drag, startPoint x: 327, startPoint y: 128, endPoint x: 220, endPoint y: 131, distance: 107.1
click at [220, 131] on td "[EMAIL_ADDRESS][DOMAIN_NAME]" at bounding box center [262, 126] width 129 height 17
copy td "[EMAIL_ADDRESS][DOMAIN_NAME]"
click at [81, 127] on icon "button" at bounding box center [80, 127] width 2 height 2
click at [104, 144] on div "Manage App User" at bounding box center [121, 147] width 60 height 9
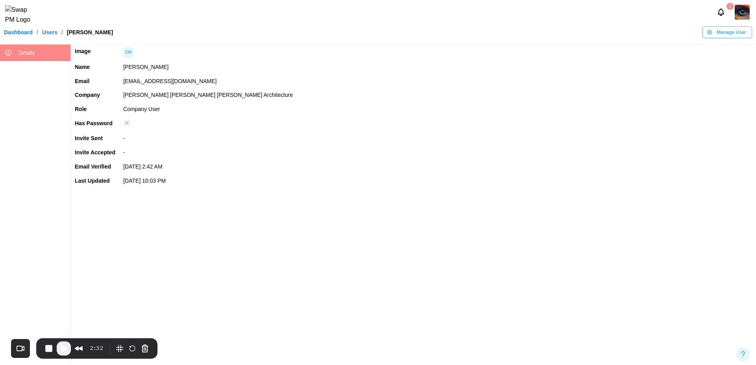
click at [737, 36] on span "Manage User" at bounding box center [731, 32] width 30 height 11
click at [717, 81] on div "Set User Password" at bounding box center [725, 82] width 47 height 6
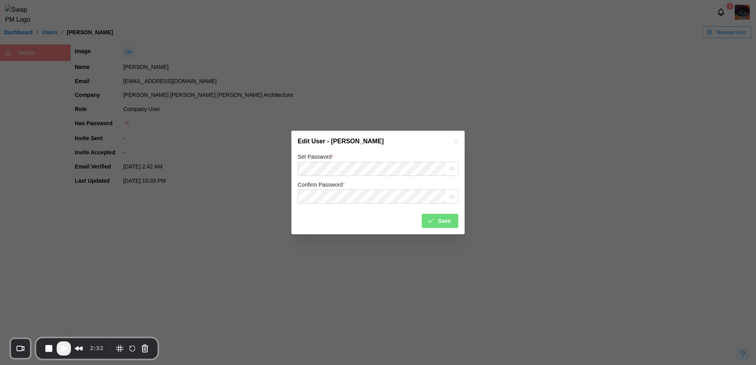
click at [402, 138] on div "Edit User - Cheyenne Morin" at bounding box center [377, 141] width 173 height 21
click at [434, 223] on icon "submit" at bounding box center [430, 220] width 7 height 7
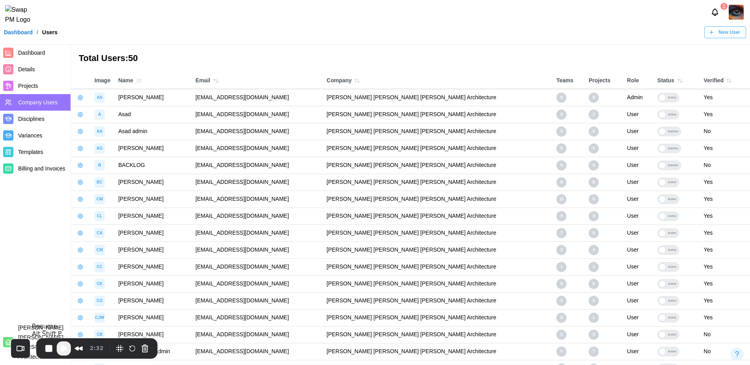
click at [66, 349] on span "Play Recording" at bounding box center [63, 348] width 9 height 9
click at [62, 351] on button "Pause Recording" at bounding box center [66, 349] width 13 height 13
click at [63, 351] on span "Play Recording" at bounding box center [63, 348] width 9 height 9
click at [68, 351] on button "Pause Recording" at bounding box center [66, 349] width 13 height 13
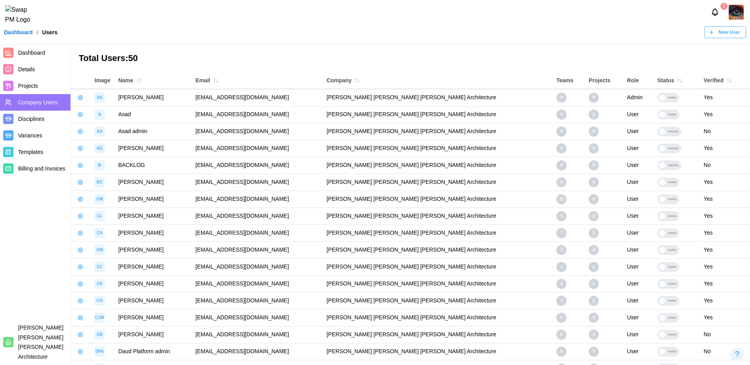
click at [23, 48] on span "Dashboard" at bounding box center [42, 53] width 49 height 10
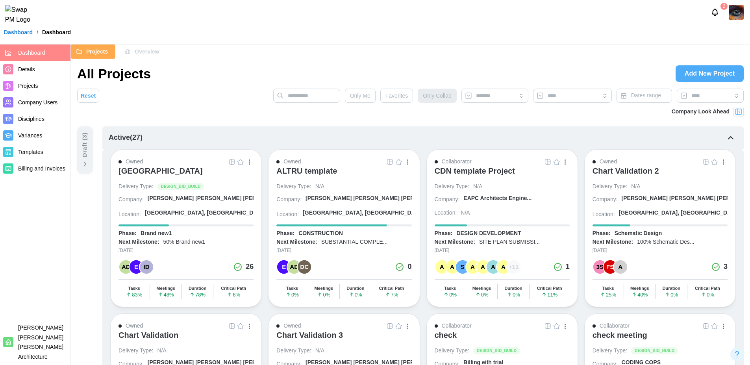
click at [198, 168] on div "[GEOGRAPHIC_DATA]" at bounding box center [160, 170] width 84 height 9
click at [503, 271] on div "A" at bounding box center [503, 266] width 13 height 13
click at [561, 271] on div "ARCHITECTURE - PAI..." at bounding box center [550, 268] width 62 height 9
click at [493, 270] on div "A" at bounding box center [492, 266] width 13 height 13
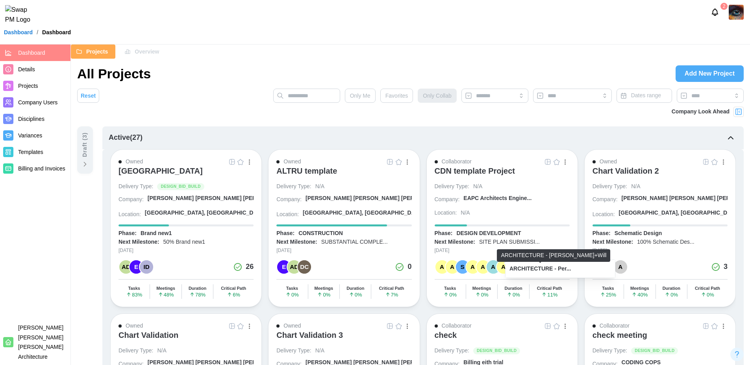
click at [531, 270] on div "ARCHITECTURE - Per..." at bounding box center [539, 268] width 61 height 9
click at [489, 267] on div "A" at bounding box center [492, 266] width 13 height 13
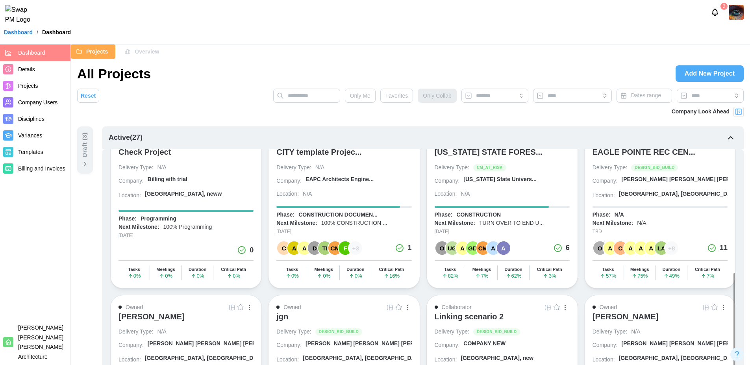
scroll to position [354, 0]
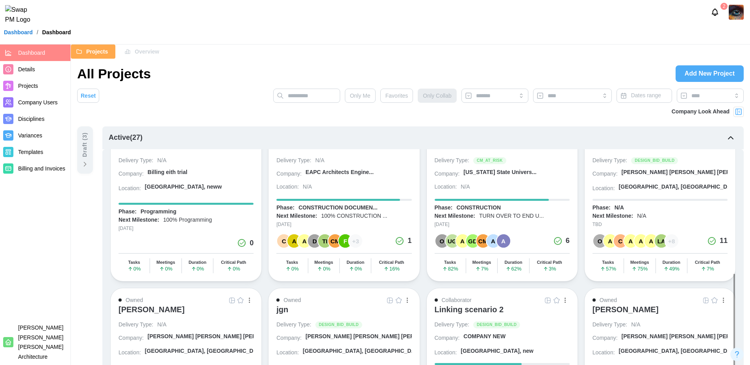
click at [332, 246] on div "CM" at bounding box center [334, 240] width 13 height 13
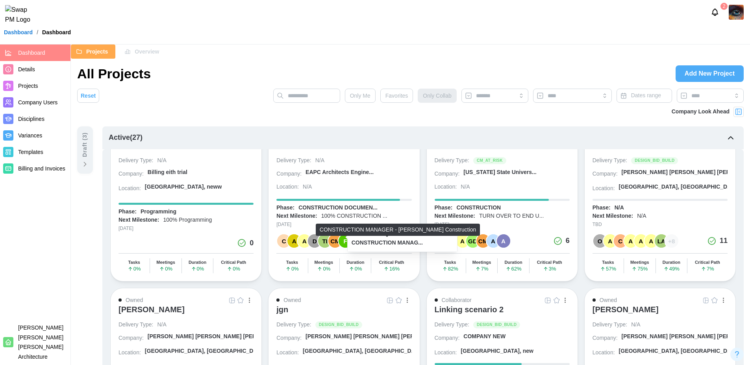
click at [392, 243] on div "CONSTRUCTION MANAG..." at bounding box center [386, 242] width 71 height 9
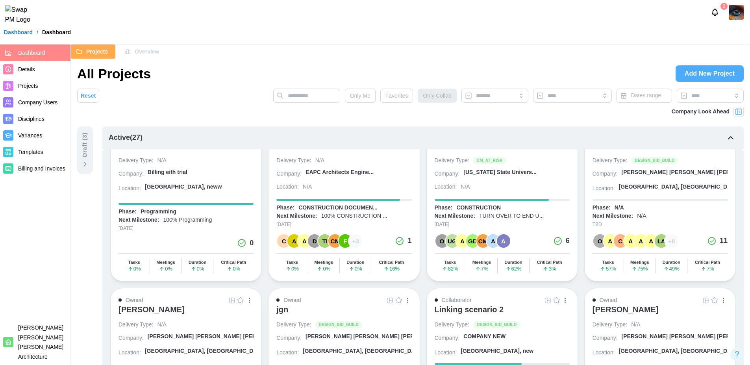
click at [325, 243] on div "TI" at bounding box center [324, 240] width 13 height 13
click at [397, 243] on div "TAXING INCREMENTAL..." at bounding box center [374, 242] width 66 height 9
click at [486, 243] on div "A" at bounding box center [493, 240] width 15 height 15
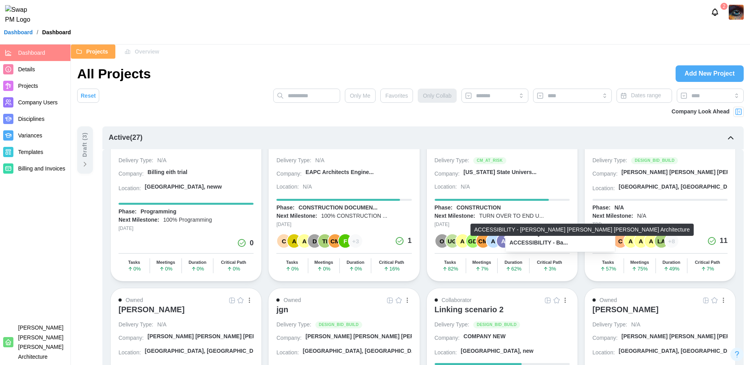
click at [539, 244] on div "ACCESSIBILITY - Ba..." at bounding box center [538, 242] width 58 height 9
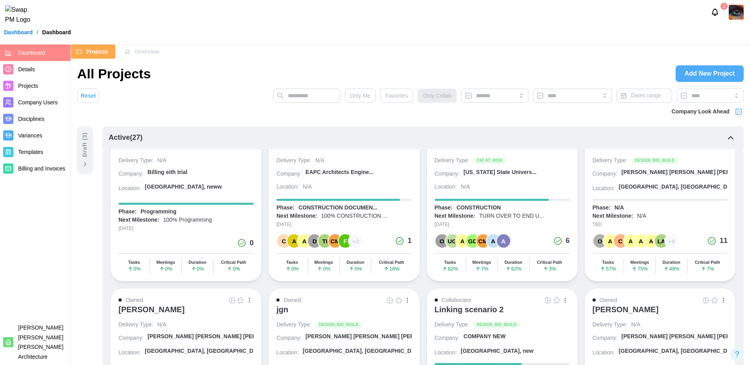
click at [648, 238] on div "A" at bounding box center [650, 240] width 13 height 13
click at [603, 251] on div "ARCHITECTURE - LAU..." at bounding box center [583, 243] width 109 height 18
click at [577, 241] on div "ARCHITECTURE - LAU..." at bounding box center [582, 242] width 99 height 9
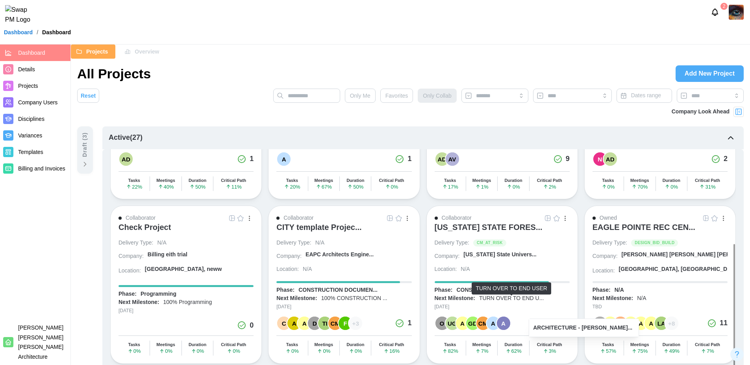
scroll to position [264, 0]
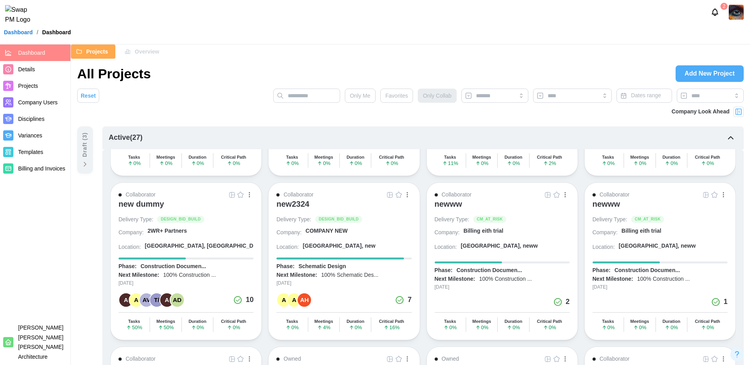
scroll to position [621, 0]
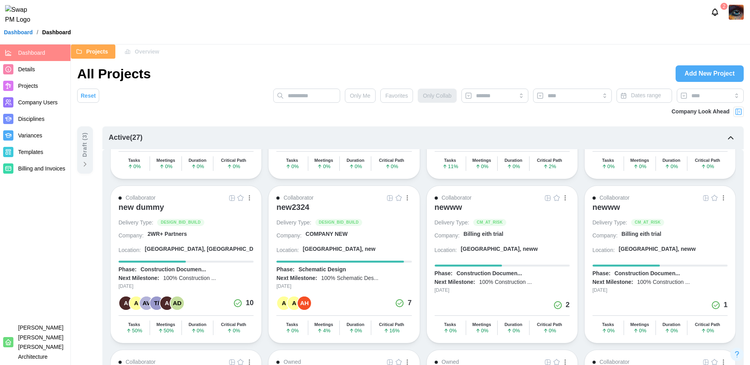
click at [179, 300] on div "AD" at bounding box center [176, 302] width 13 height 13
click at [224, 307] on div "ACOUSTIC DESIGN - ..." at bounding box center [224, 305] width 61 height 9
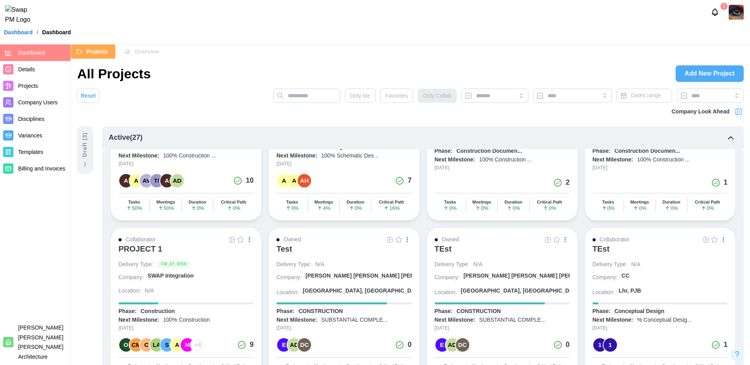
click at [185, 346] on div "M" at bounding box center [187, 344] width 13 height 13
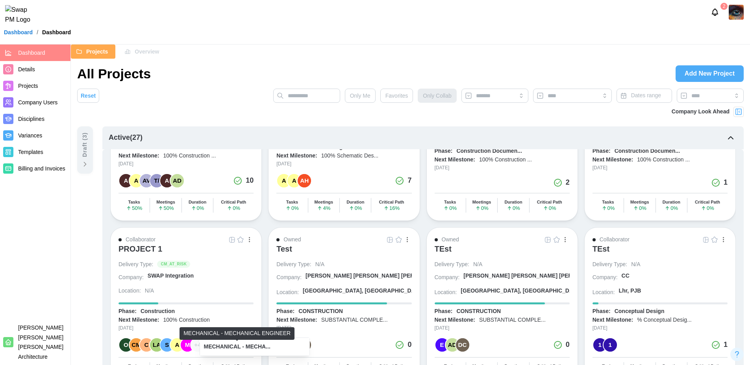
click at [237, 342] on div "MECHANICAL - MECHA..." at bounding box center [237, 346] width 67 height 9
click at [265, 347] on div "MECHANICAL - MECHA..." at bounding box center [237, 346] width 67 height 9
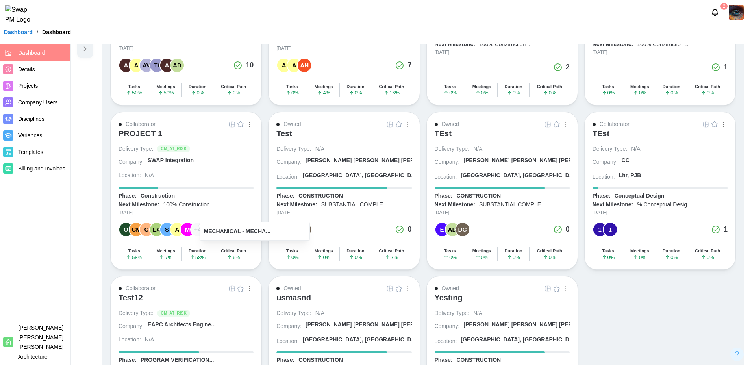
scroll to position [118, 0]
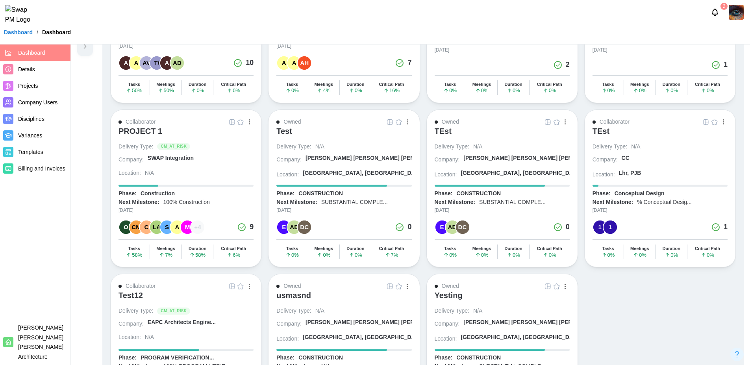
click at [463, 225] on div "DC" at bounding box center [462, 226] width 13 height 13
click at [495, 232] on div "Discipline check -..." at bounding box center [504, 229] width 51 height 9
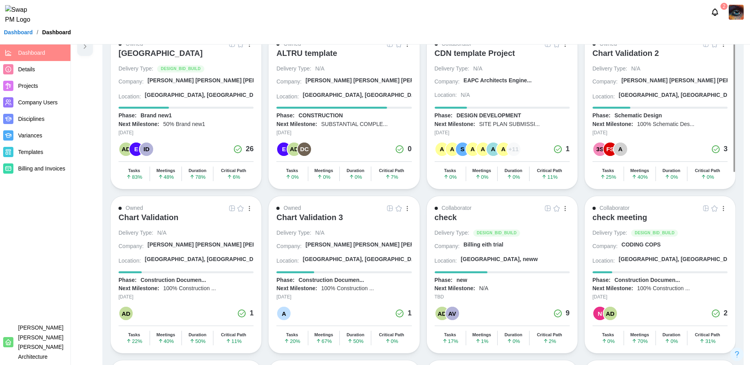
scroll to position [0, 0]
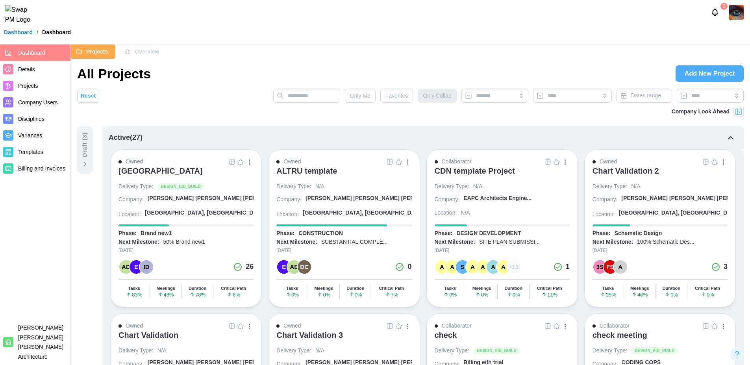
click at [134, 267] on div "E" at bounding box center [135, 266] width 13 height 13
click at [195, 170] on div "ALTRU SPORTS COMPLEX" at bounding box center [160, 170] width 84 height 9
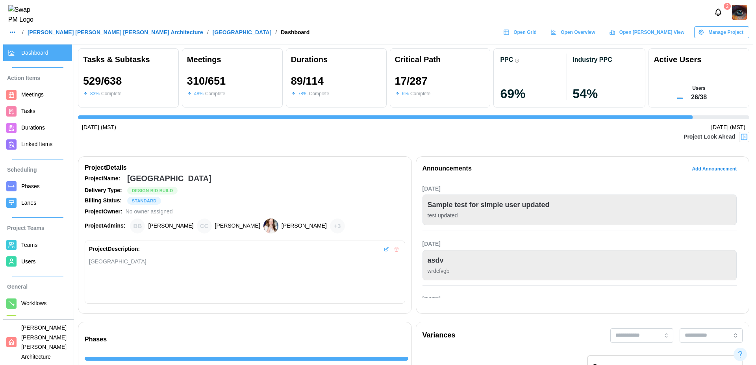
scroll to position [0, 7498]
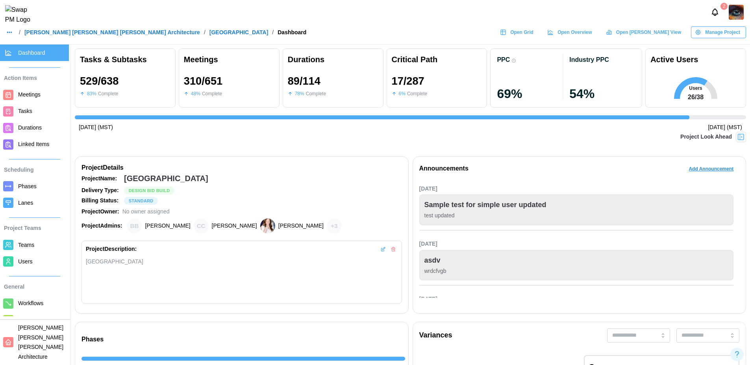
click at [533, 35] on span "Open Grid" at bounding box center [521, 32] width 23 height 11
click at [32, 242] on span "Teams" at bounding box center [26, 245] width 16 height 6
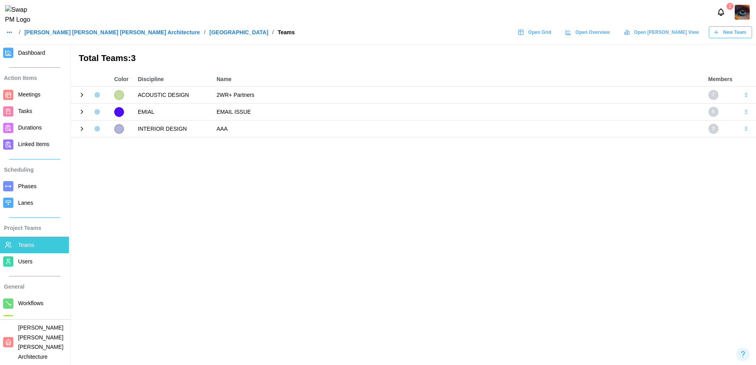
click at [741, 35] on span "New Team" at bounding box center [734, 32] width 23 height 11
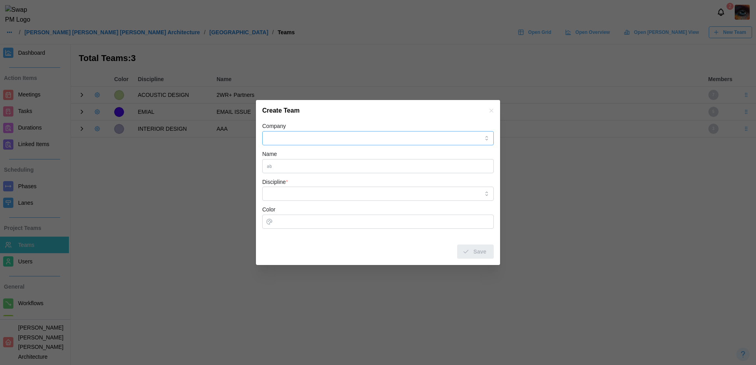
click at [345, 142] on input "Company" at bounding box center [377, 138] width 231 height 14
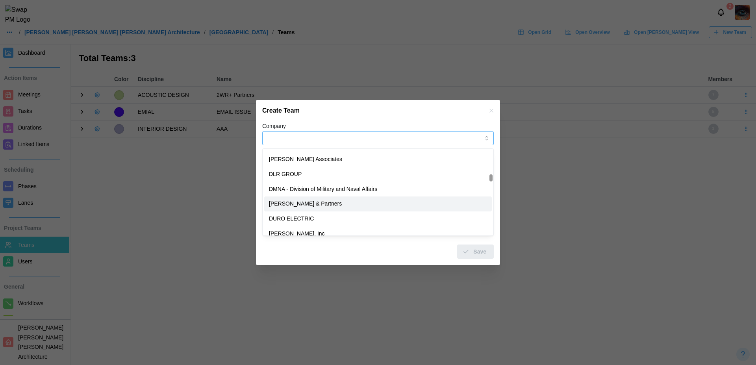
type input "**********"
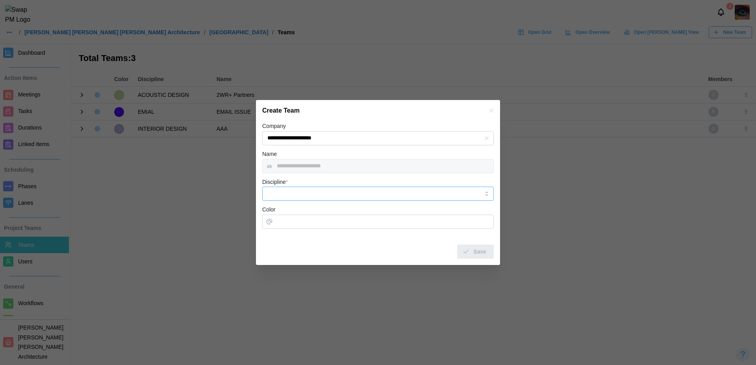
click at [334, 199] on input "Discipline *" at bounding box center [377, 194] width 231 height 14
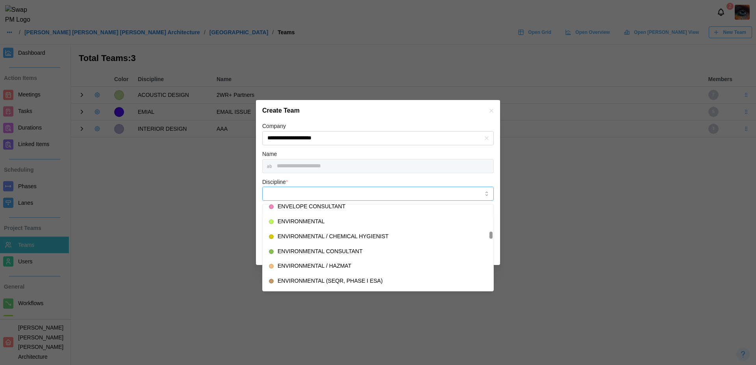
scroll to position [1377, 0]
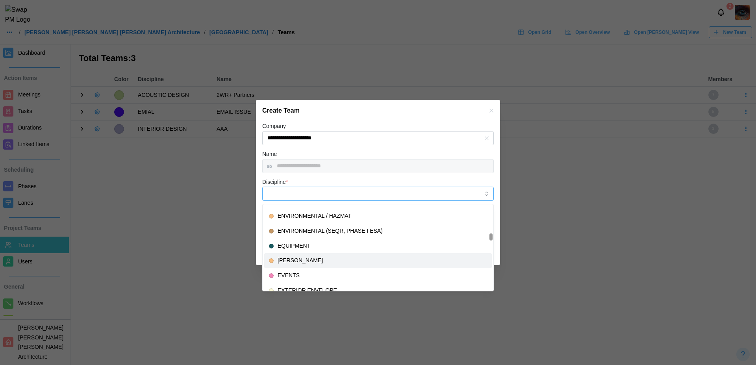
type input "**********"
type input "*******"
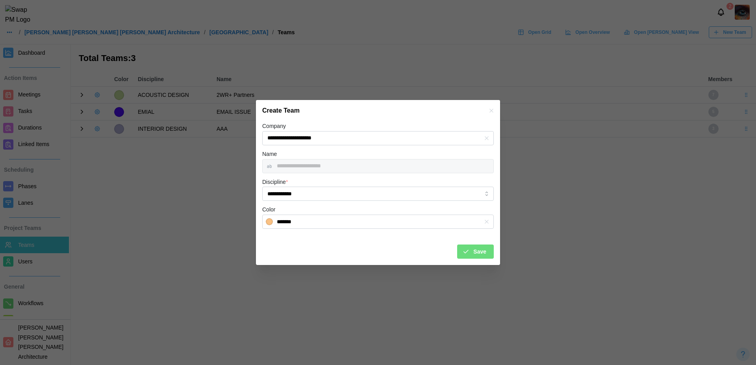
click at [477, 255] on span "Save" at bounding box center [479, 251] width 13 height 13
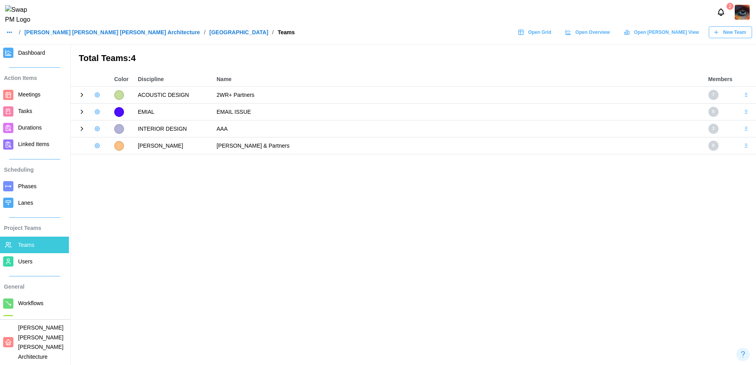
click at [733, 38] on span "New Team" at bounding box center [734, 32] width 23 height 11
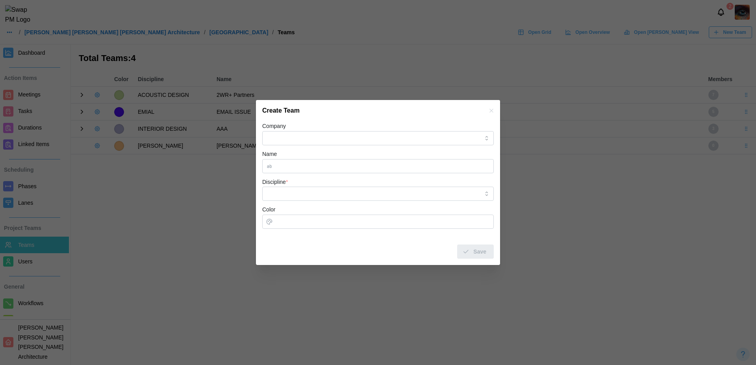
type input "*****"
type input "**********"
type input "******"
type input "**********"
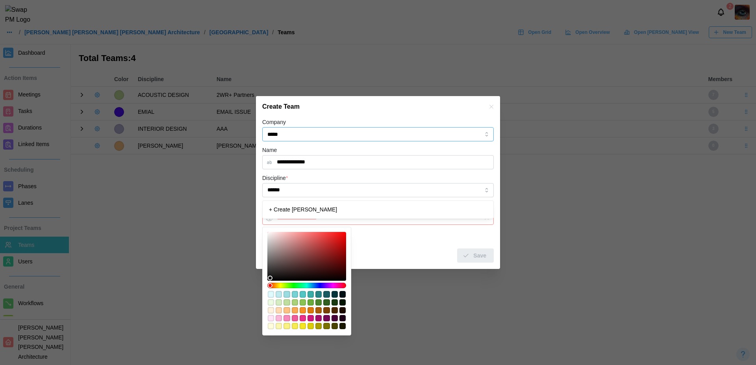
click at [359, 136] on input "*****" at bounding box center [377, 134] width 231 height 14
type input "*"
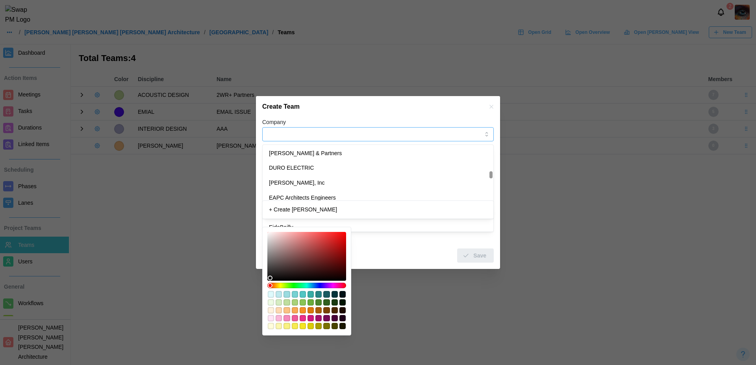
scroll to position [1654, 0]
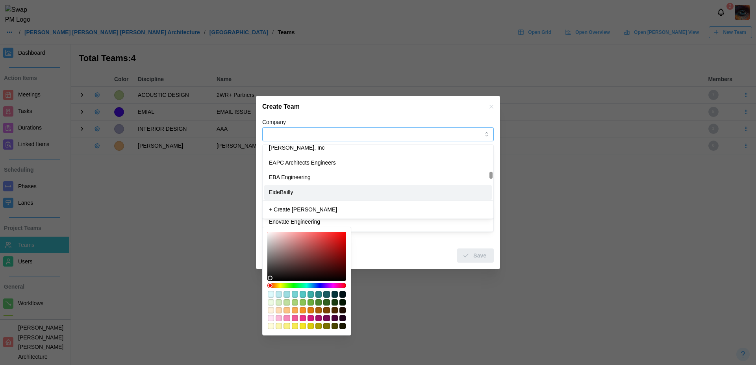
type input "**********"
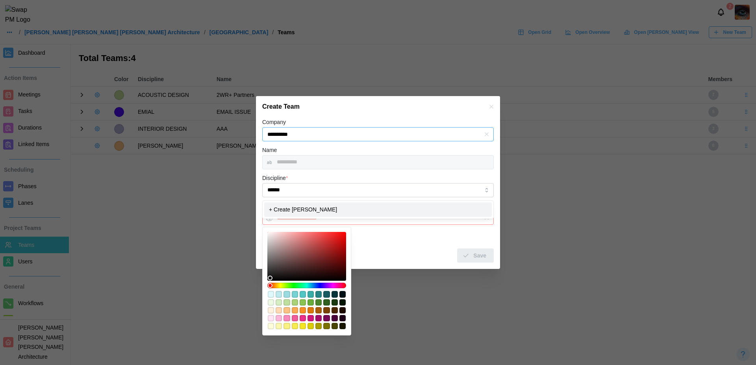
type input "**********"
click at [343, 190] on input "******" at bounding box center [377, 190] width 231 height 14
type input "*"
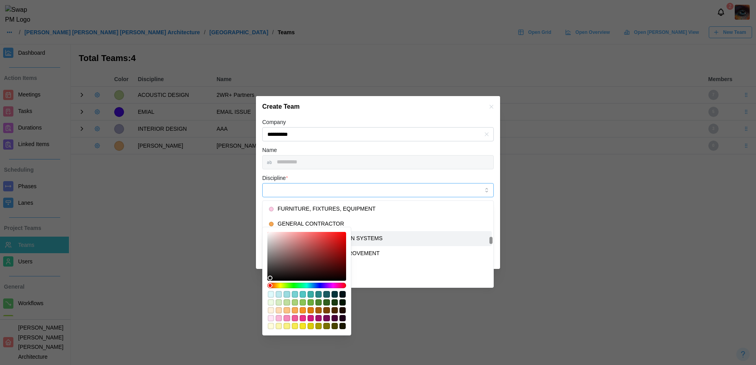
scroll to position [1738, 0]
type input "**********"
type input "*******"
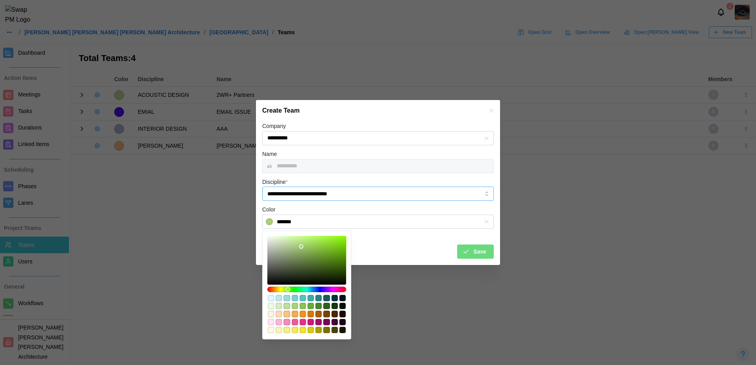
type input "**********"
click at [479, 251] on span "Save" at bounding box center [479, 251] width 13 height 13
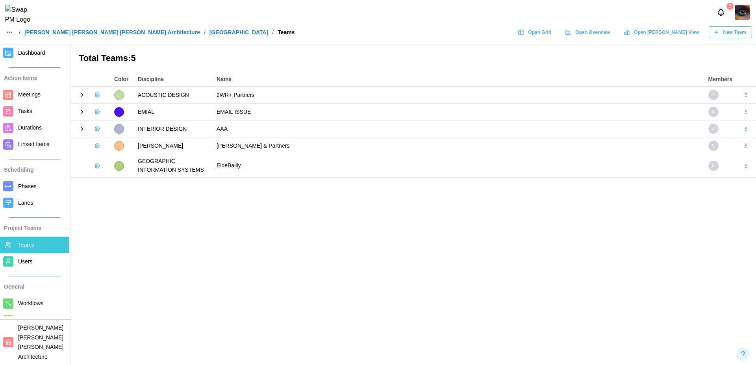
click at [739, 34] on span "New Team" at bounding box center [734, 32] width 23 height 11
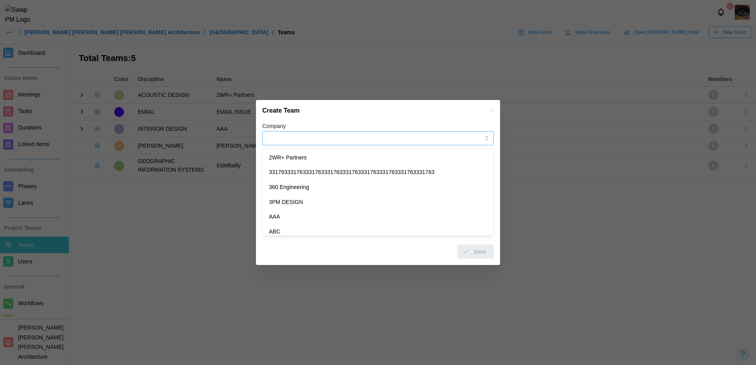
click at [344, 140] on input "Company" at bounding box center [377, 138] width 231 height 14
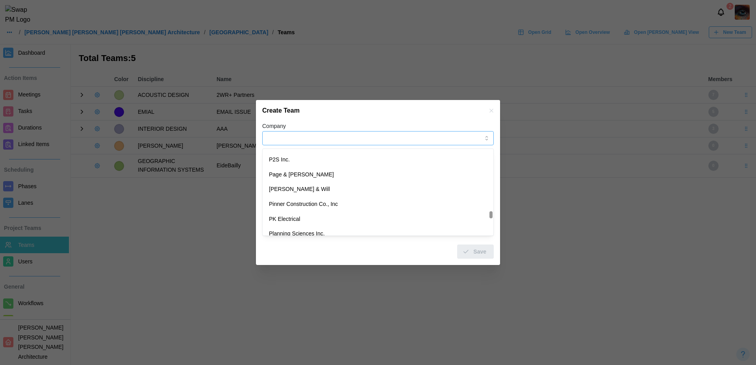
scroll to position [3929, 0]
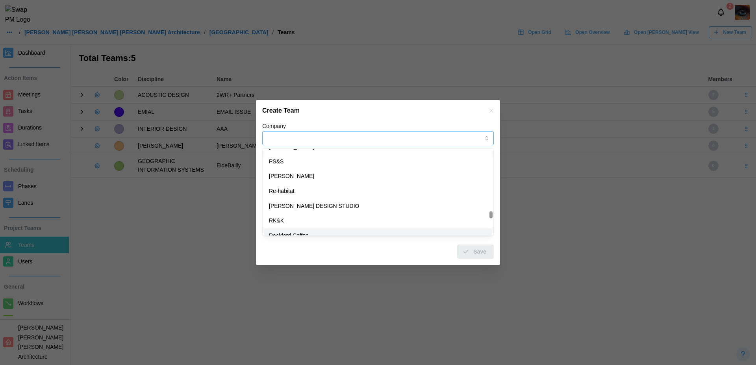
type input "**********"
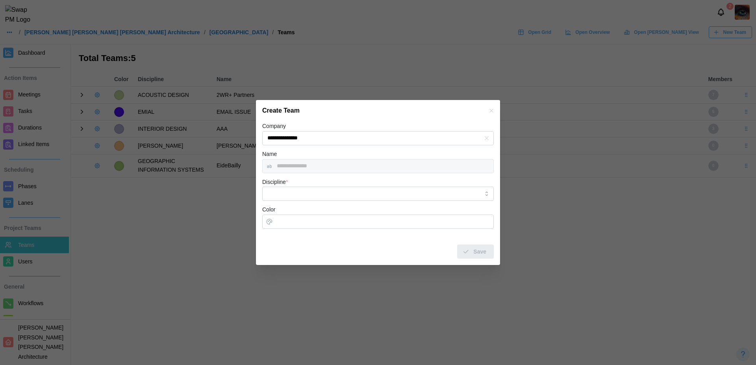
click at [325, 185] on div "Discipline *" at bounding box center [377, 189] width 231 height 24
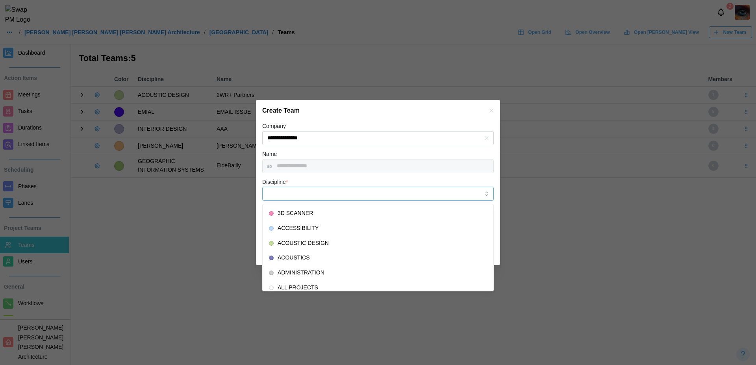
click at [325, 189] on input "Discipline *" at bounding box center [377, 194] width 231 height 14
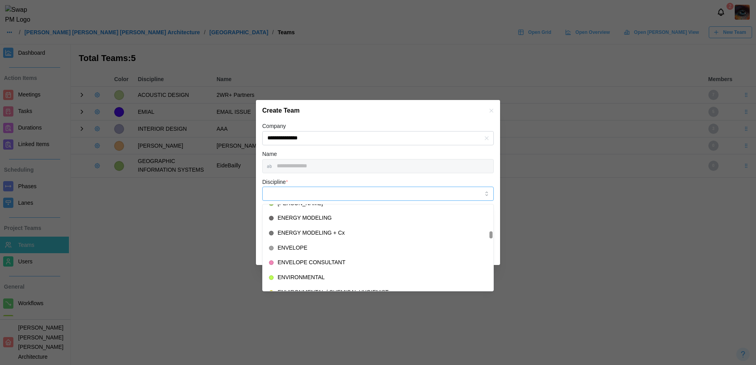
scroll to position [1442, 0]
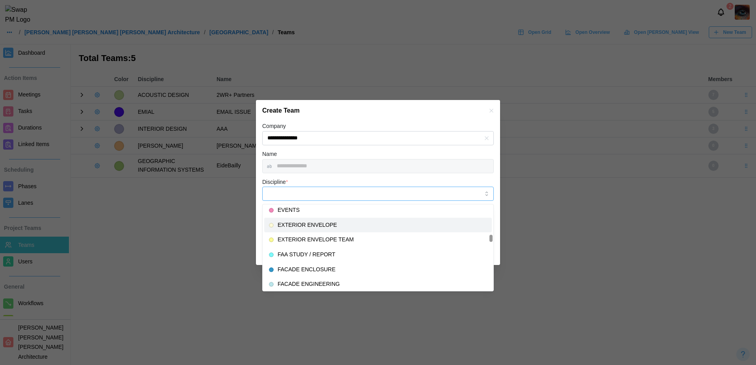
type input "**********"
type input "*******"
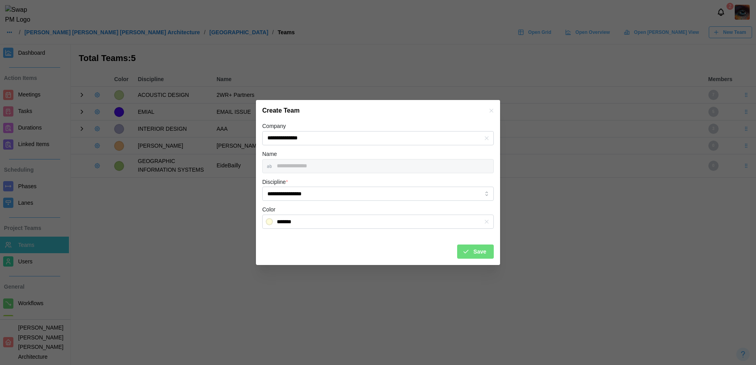
click at [486, 250] on button "Save" at bounding box center [475, 251] width 37 height 14
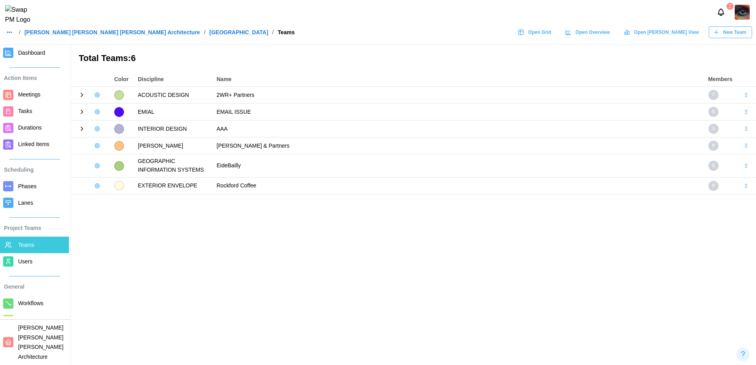
click at [736, 37] on span "New Team" at bounding box center [734, 32] width 23 height 11
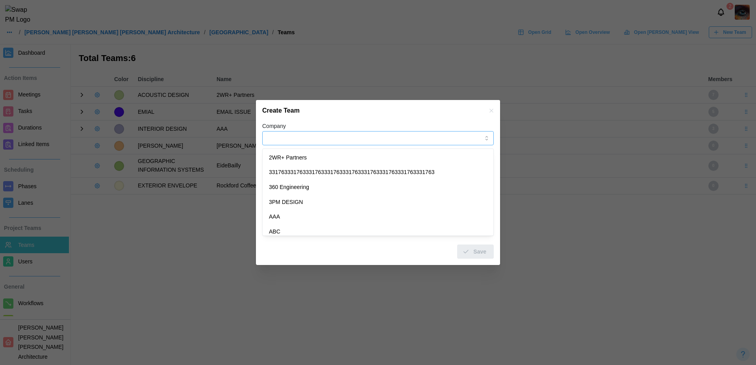
click at [344, 139] on input "Company" at bounding box center [377, 138] width 231 height 14
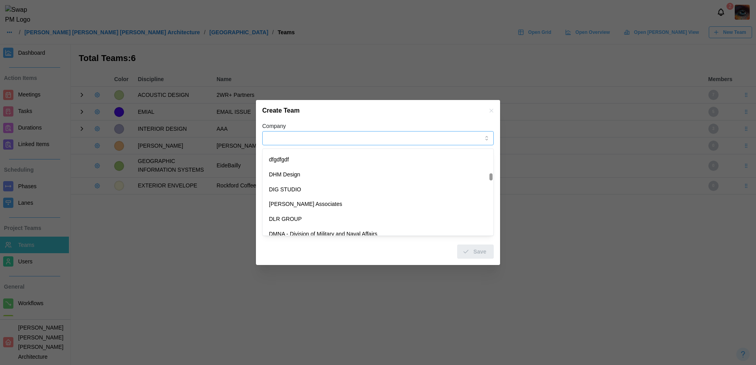
scroll to position [1550, 0]
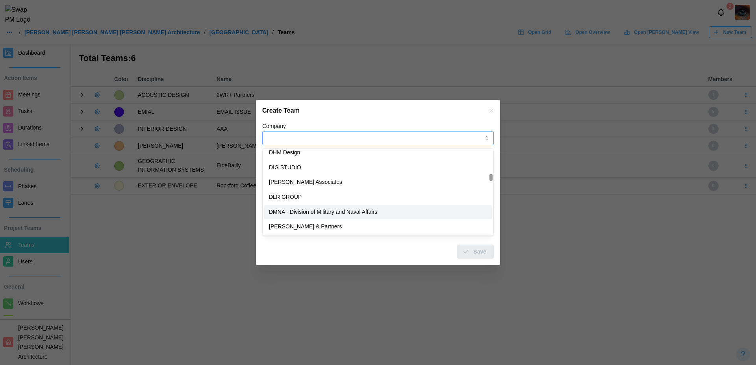
type input "**********"
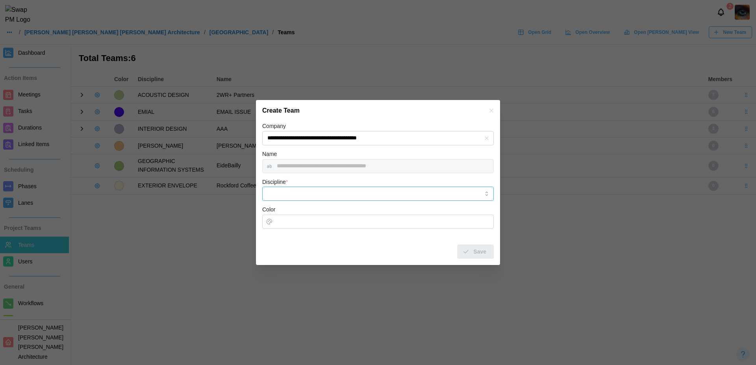
click at [335, 194] on input "Discipline *" at bounding box center [377, 194] width 231 height 14
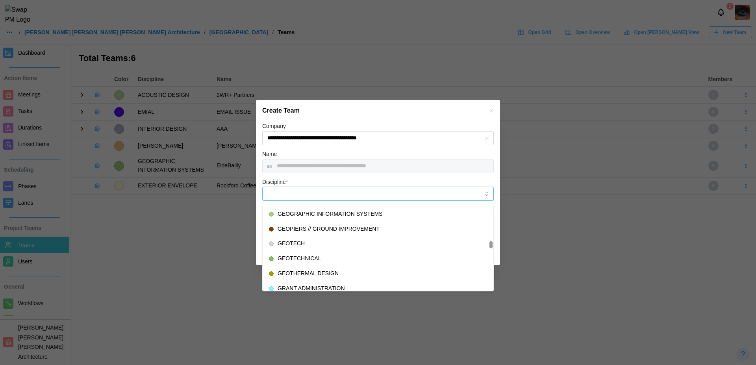
scroll to position [1815, 0]
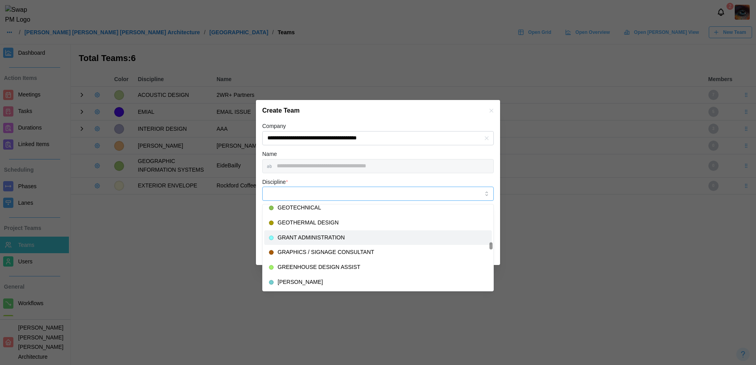
type input "**********"
type input "*******"
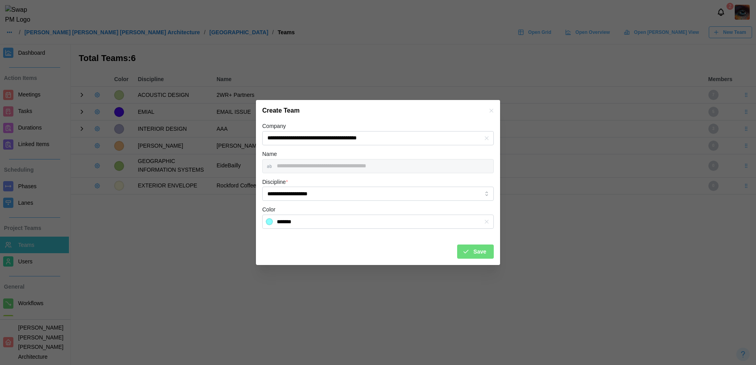
click at [488, 253] on button "Save" at bounding box center [475, 251] width 37 height 14
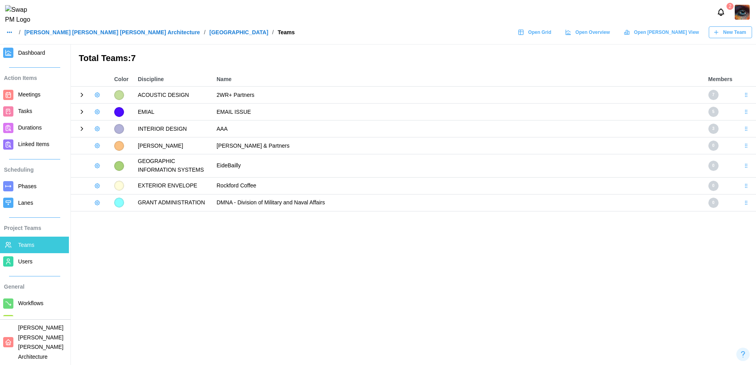
click at [722, 38] on div "New Team" at bounding box center [729, 32] width 33 height 11
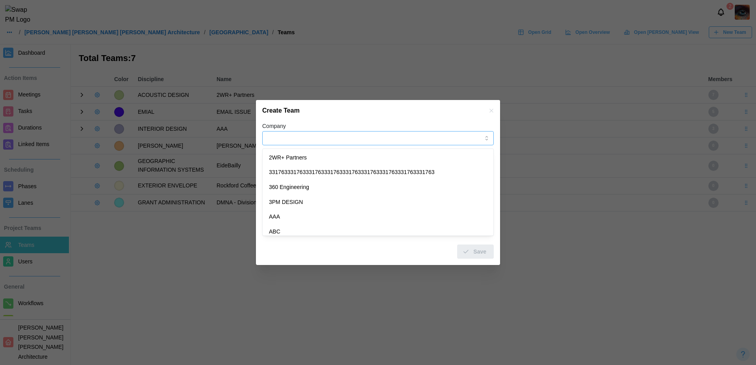
click at [311, 137] on input "Company" at bounding box center [377, 138] width 231 height 14
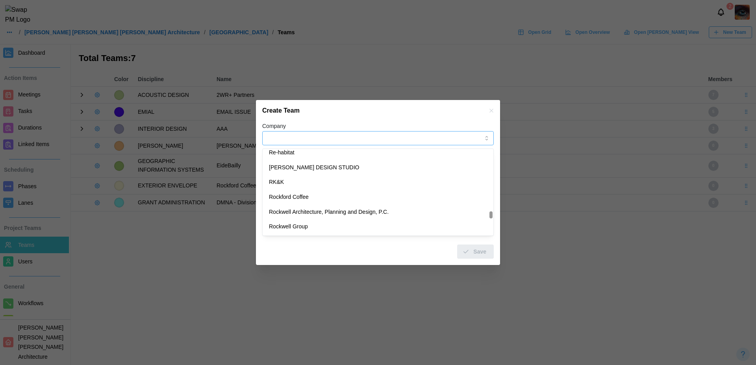
scroll to position [4007, 0]
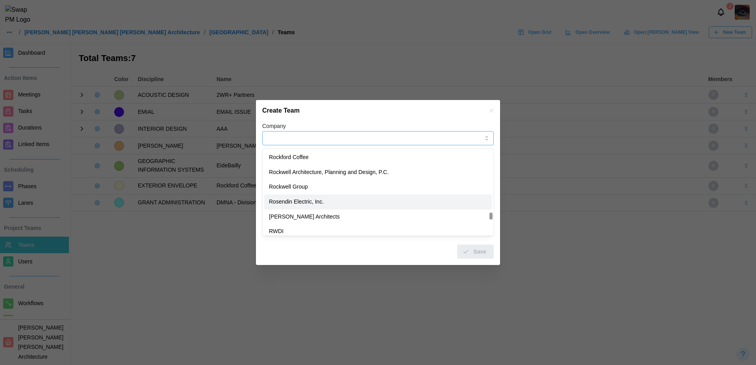
type input "**********"
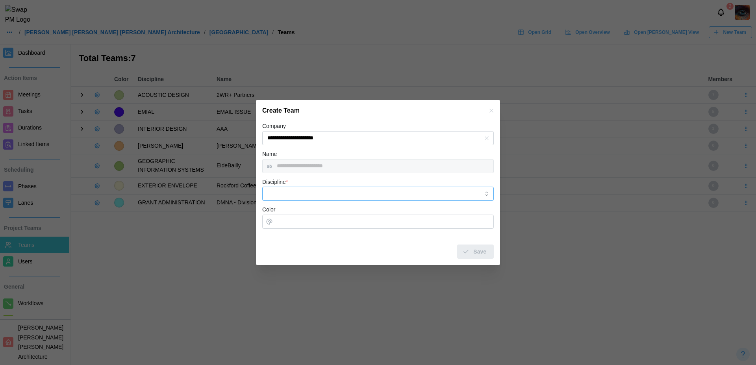
click at [328, 195] on input "Discipline *" at bounding box center [377, 194] width 231 height 14
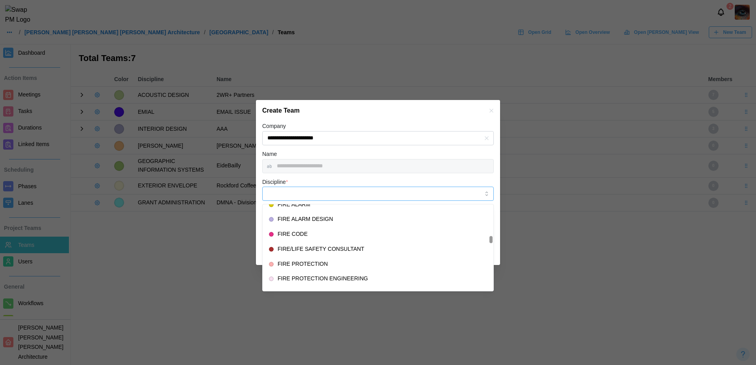
scroll to position [1577, 0]
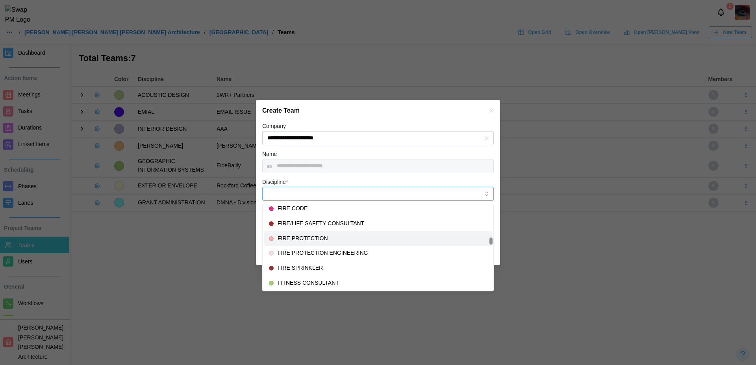
type input "**********"
type input "*******"
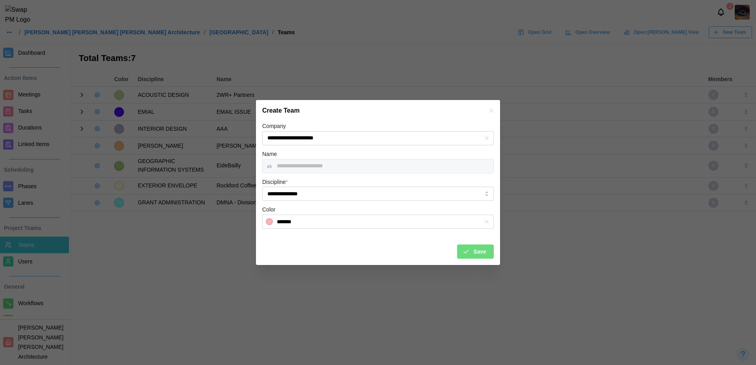
click at [472, 249] on div "Save" at bounding box center [474, 251] width 24 height 13
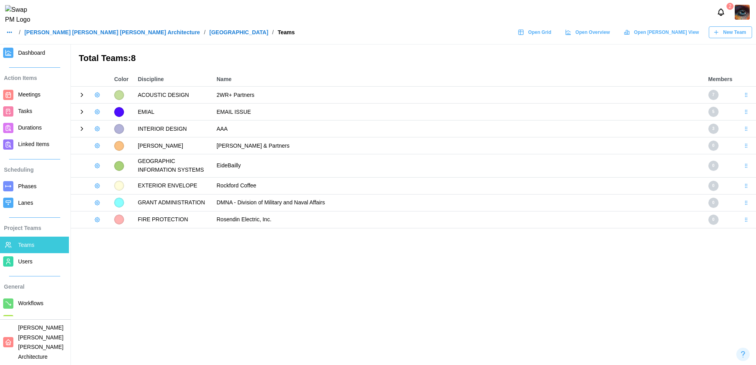
click at [733, 37] on span "New Team" at bounding box center [734, 32] width 23 height 11
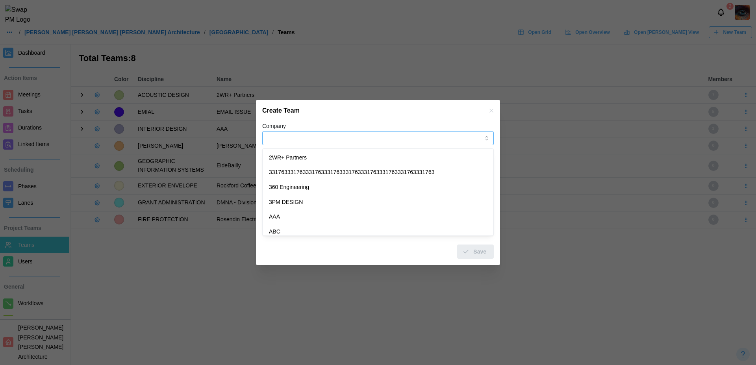
click at [352, 131] on input "Company" at bounding box center [377, 138] width 231 height 14
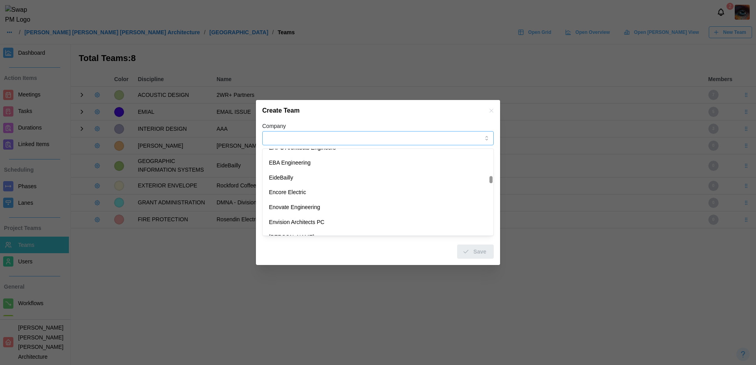
scroll to position [1707, 0]
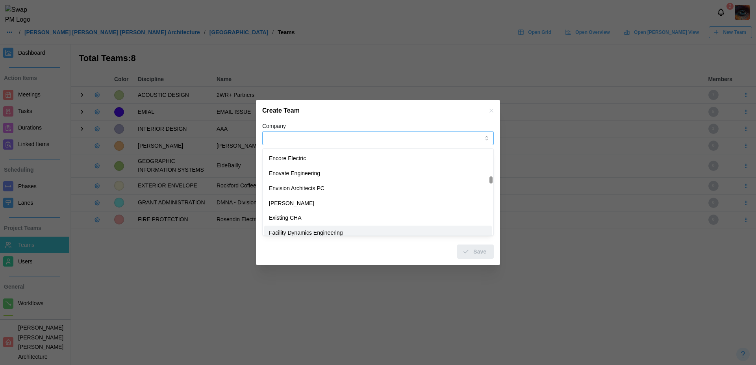
type input "**********"
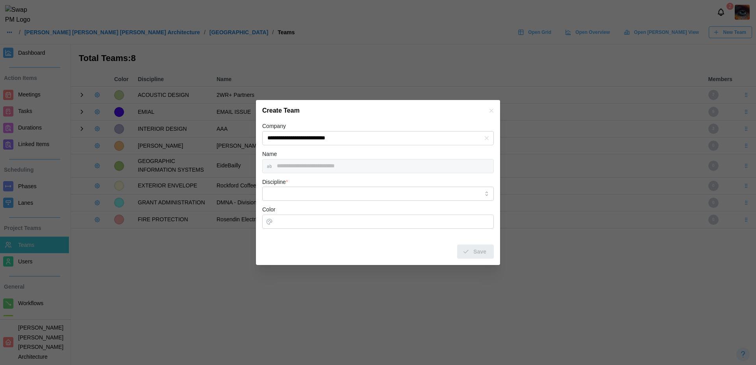
click at [323, 185] on div "Discipline *" at bounding box center [377, 189] width 231 height 24
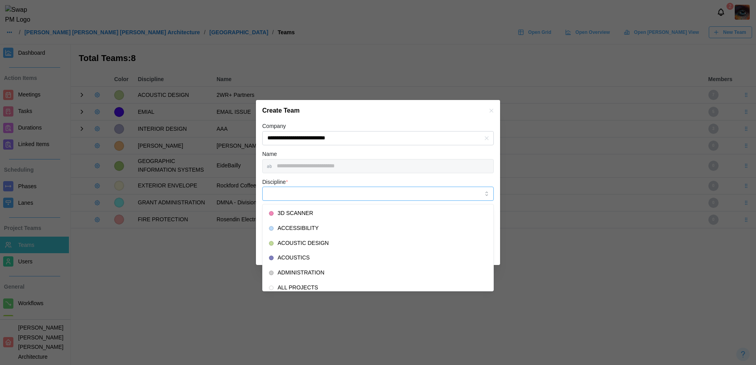
click at [323, 193] on input "Discipline *" at bounding box center [377, 194] width 231 height 14
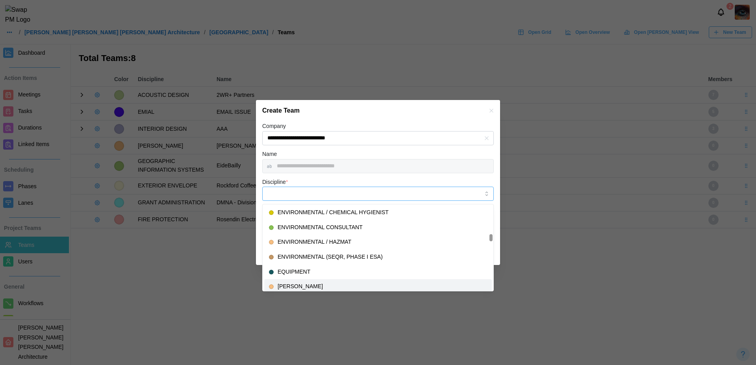
scroll to position [1412, 0]
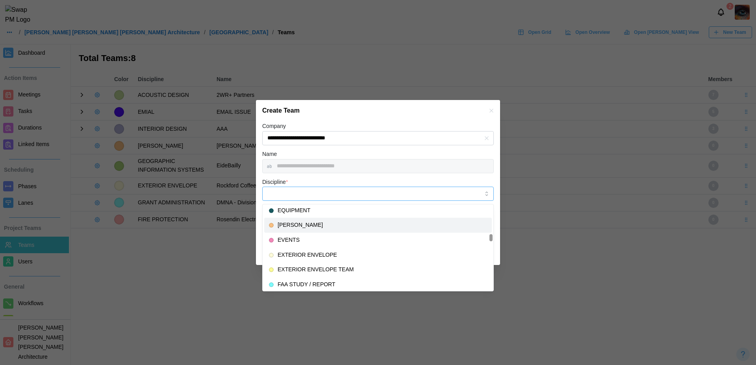
type input "**********"
type input "*******"
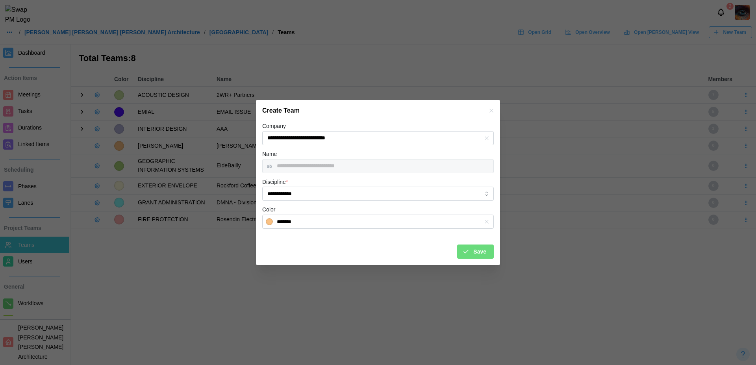
click at [477, 248] on span "Save" at bounding box center [479, 251] width 13 height 13
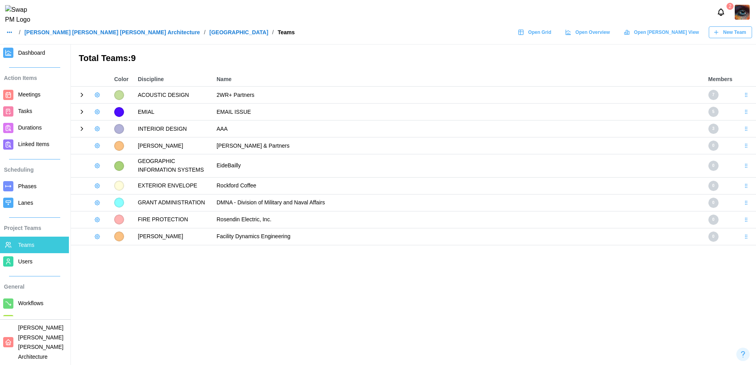
click at [98, 147] on icon "button" at bounding box center [97, 145] width 5 height 5
click at [113, 163] on div "Add User" at bounding box center [123, 162] width 29 height 6
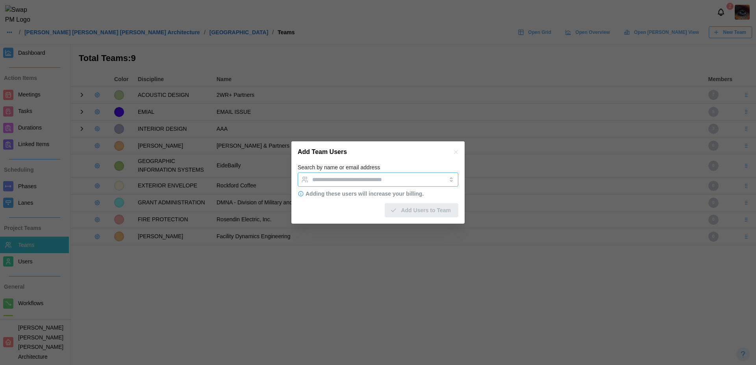
click at [372, 183] on div at bounding box center [369, 179] width 119 height 13
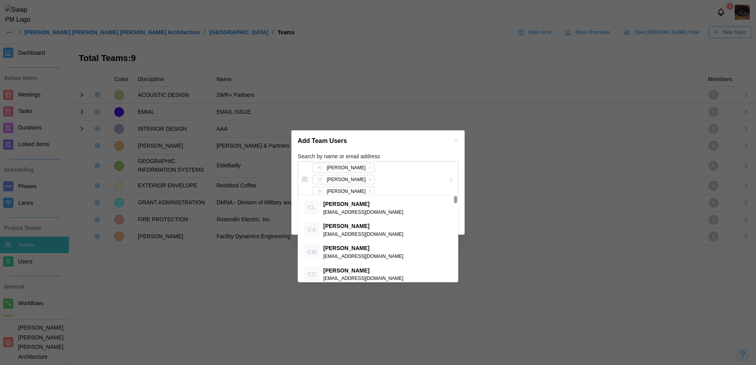
click at [427, 152] on div "Add Team Users" at bounding box center [377, 140] width 173 height 21
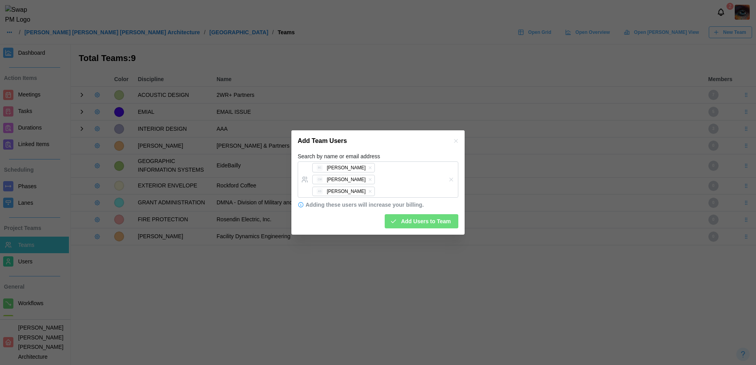
click at [436, 214] on span "Add Users to Team" at bounding box center [426, 220] width 50 height 13
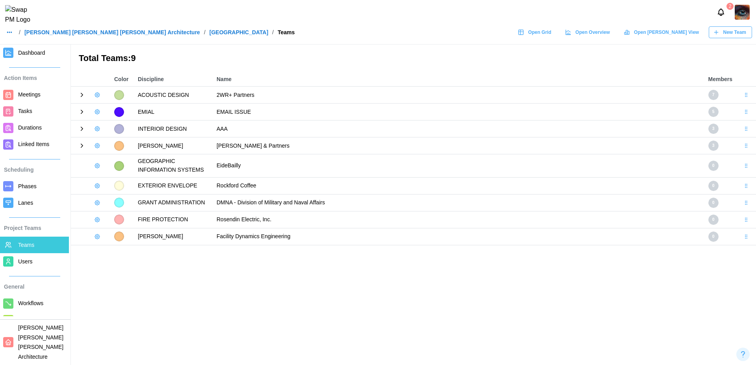
click at [97, 164] on icon "button" at bounding box center [97, 166] width 6 height 6
click at [122, 180] on div "Add User" at bounding box center [123, 182] width 29 height 6
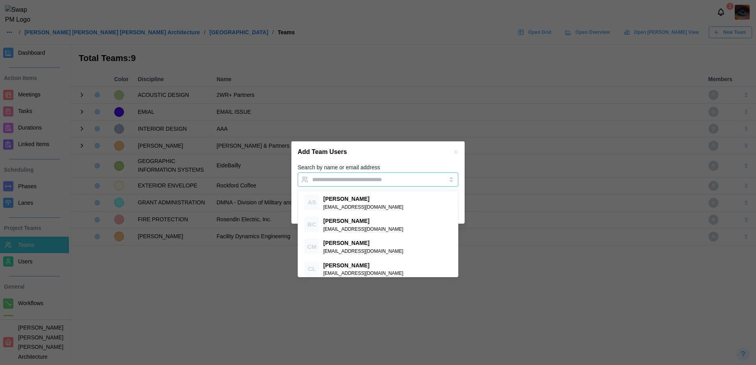
click at [360, 177] on input "Search by name or email address" at bounding box center [370, 179] width 117 height 6
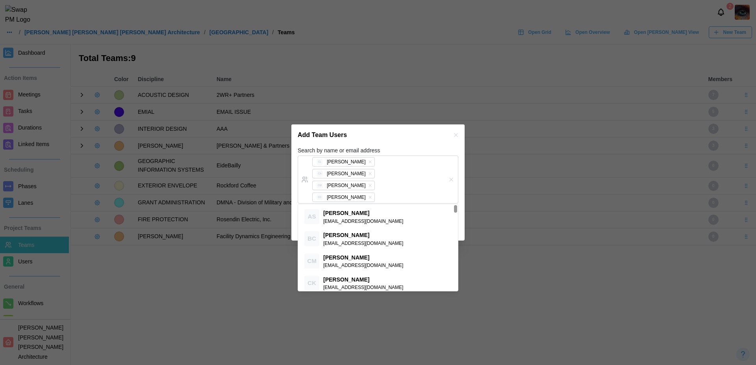
click at [412, 93] on div at bounding box center [378, 182] width 756 height 365
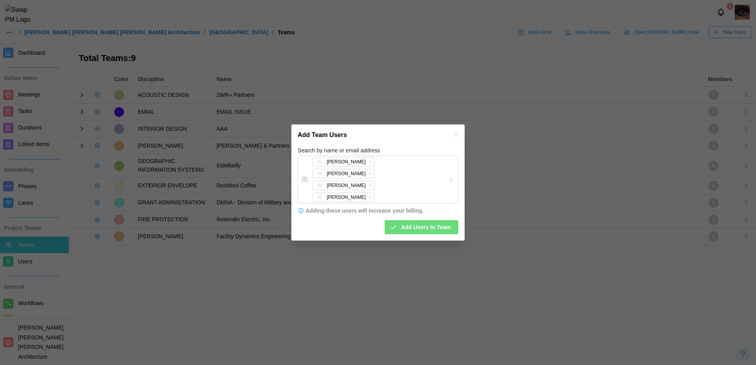
click at [425, 222] on span "Add Users to Team" at bounding box center [426, 226] width 50 height 13
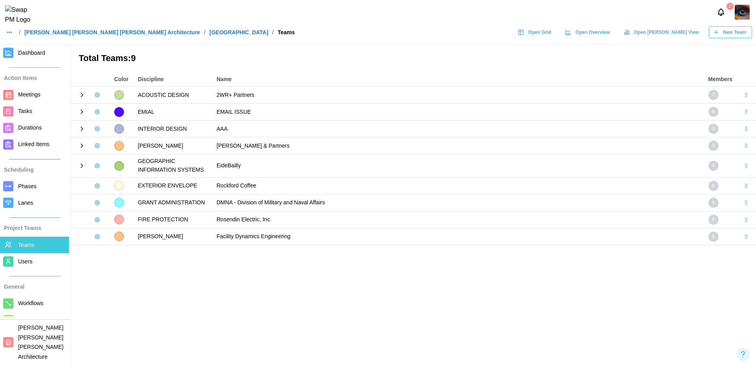
click at [98, 187] on icon "button" at bounding box center [97, 186] width 6 height 6
click at [122, 202] on div "Add User" at bounding box center [123, 202] width 29 height 6
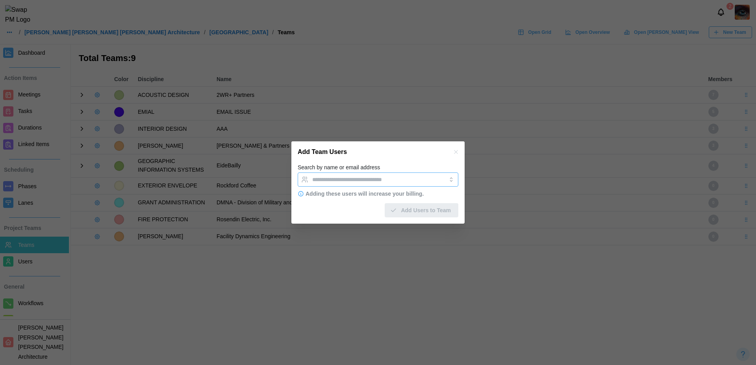
click at [357, 183] on div at bounding box center [369, 179] width 119 height 13
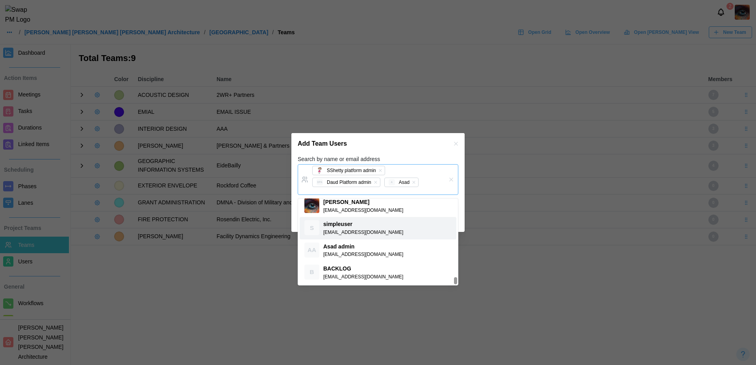
scroll to position [935, 0]
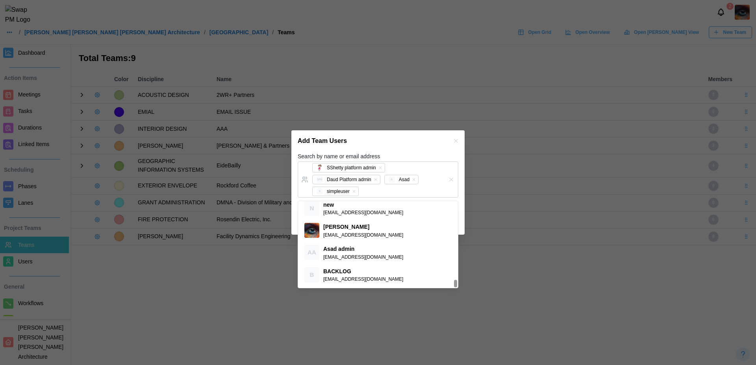
click at [399, 143] on div "Add Team Users" at bounding box center [377, 140] width 173 height 21
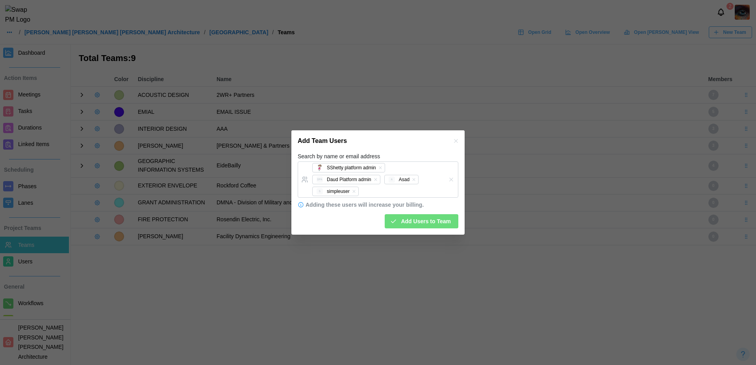
click at [415, 223] on span "Add Users to Team" at bounding box center [426, 220] width 50 height 13
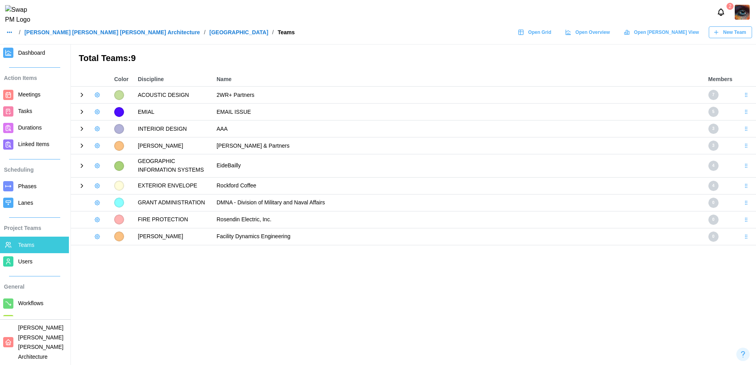
click at [551, 38] on span "Open Grid" at bounding box center [539, 32] width 23 height 11
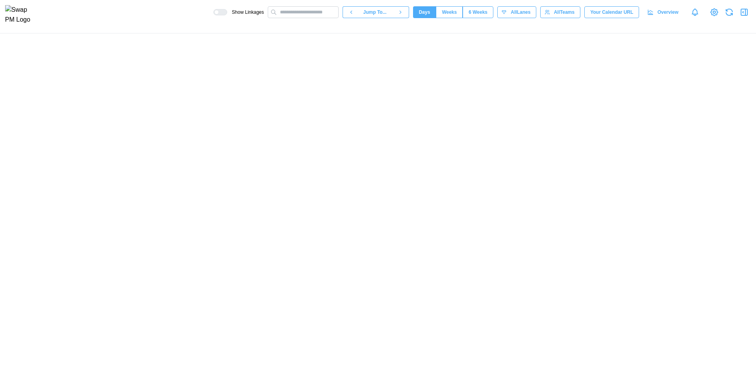
scroll to position [0, 34098]
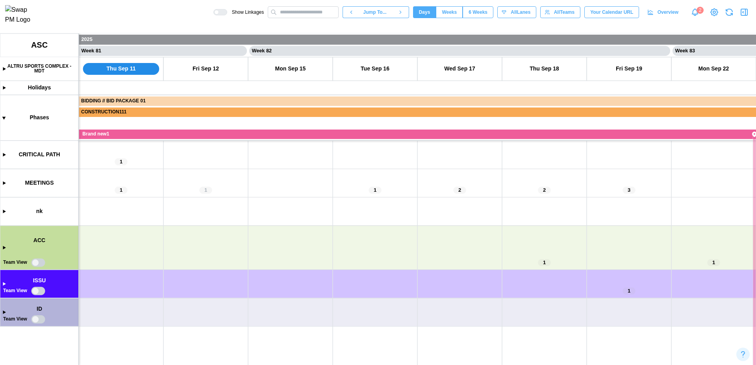
click at [731, 15] on icon "button" at bounding box center [728, 11] width 9 height 9
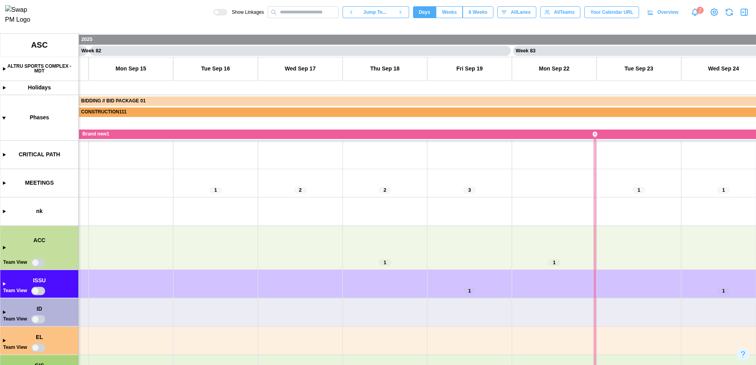
scroll to position [0, 34117]
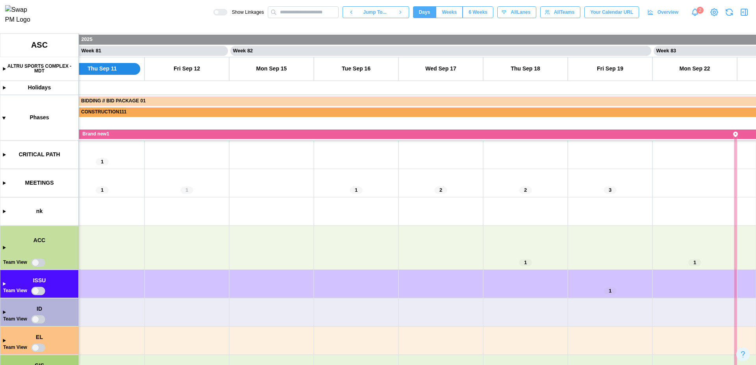
click at [670, 13] on span "Overview" at bounding box center [667, 12] width 21 height 11
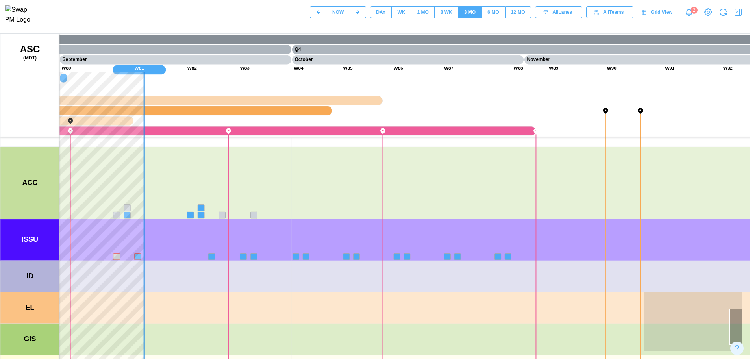
click at [381, 16] on div "DAY" at bounding box center [380, 12] width 9 height 7
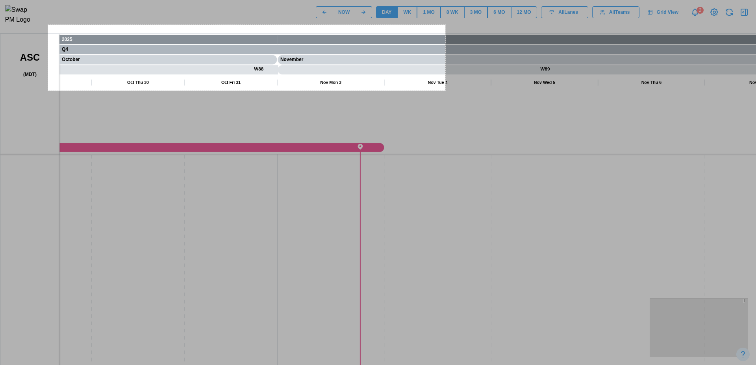
drag, startPoint x: 48, startPoint y: 25, endPoint x: 445, endPoint y: 91, distance: 402.5
click at [445, 91] on div "1009 X 167" at bounding box center [378, 214] width 756 height 428
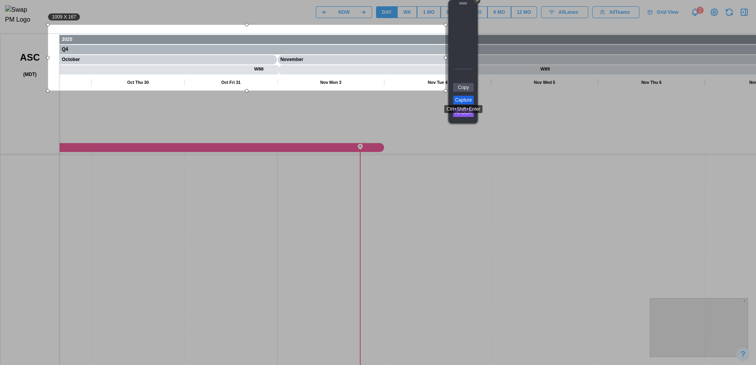
click at [465, 100] on link "Capture" at bounding box center [463, 100] width 20 height 9
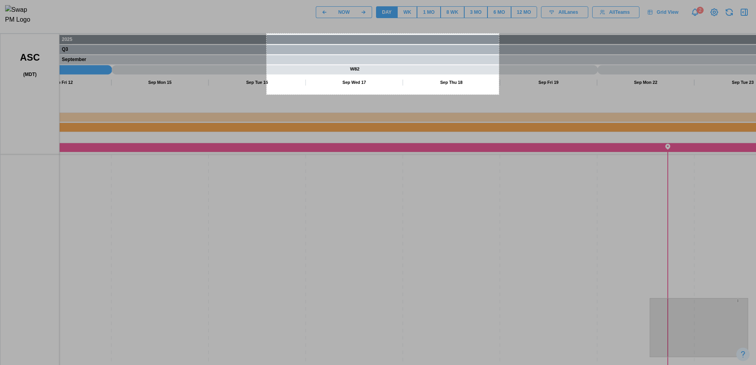
drag, startPoint x: 266, startPoint y: 33, endPoint x: 499, endPoint y: 94, distance: 240.1
click at [499, 94] on div "590 X 155" at bounding box center [378, 214] width 756 height 428
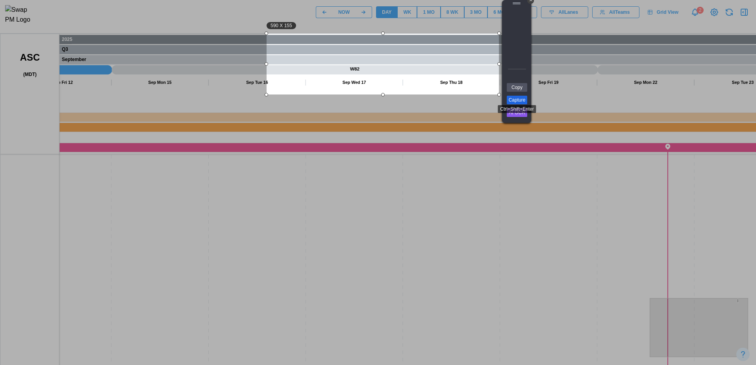
click at [523, 100] on link "Capture" at bounding box center [516, 100] width 20 height 9
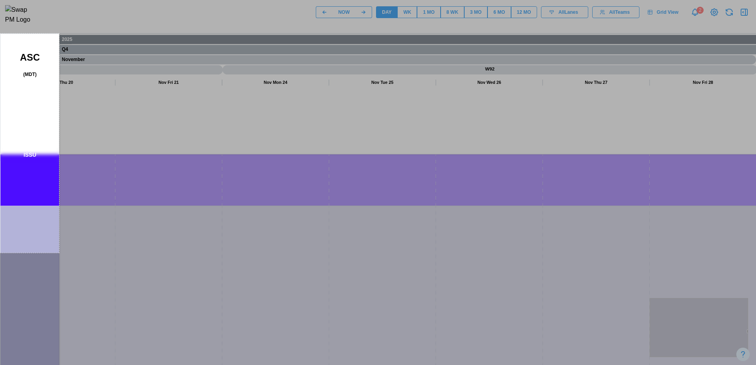
drag, startPoint x: 0, startPoint y: 33, endPoint x: 59, endPoint y: 253, distance: 227.0
click at [59, 253] on div "150 X 557" at bounding box center [378, 214] width 756 height 428
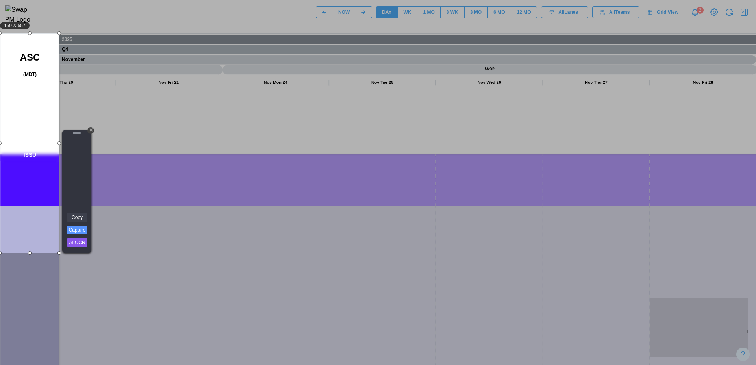
click at [80, 218] on link "Copy" at bounding box center [77, 217] width 20 height 9
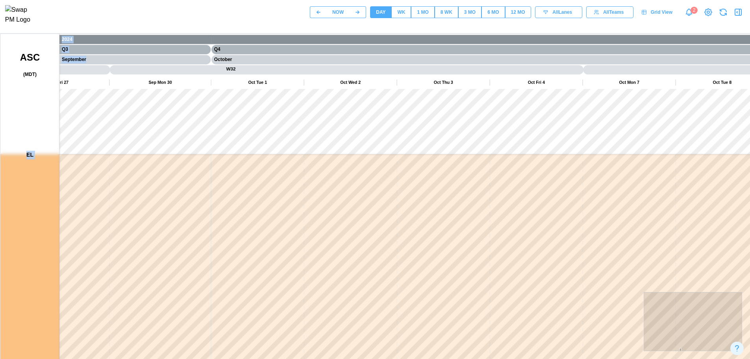
scroll to position [0, 6]
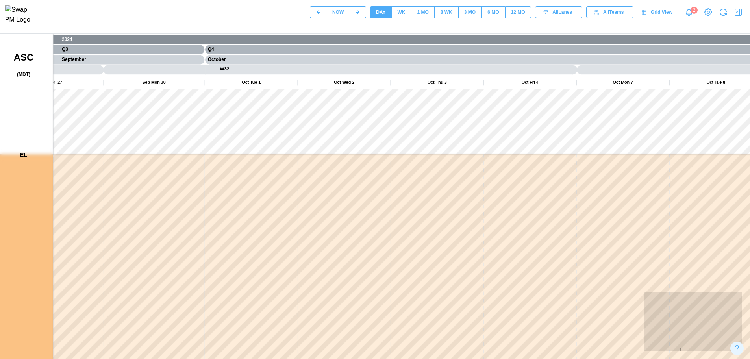
click at [743, 161] on html "NOW DAY WK 1 MO 8 WK 3 MO 6 MO 12 MO All Lanes All Teams Grid View 2 EL 2024 Q3…" at bounding box center [369, 213] width 750 height 427
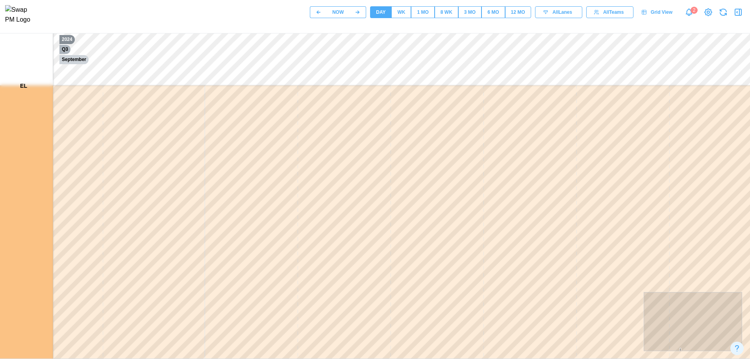
scroll to position [69, 0]
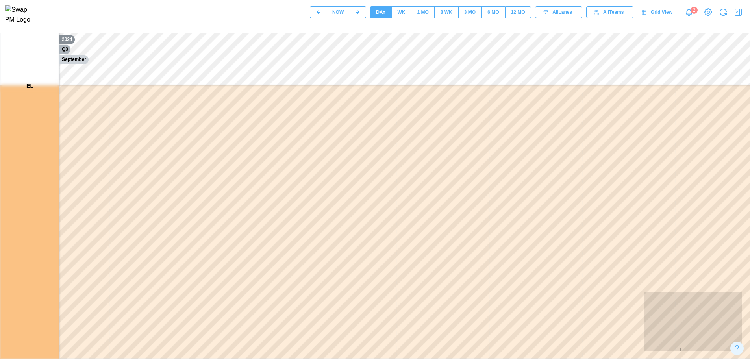
drag, startPoint x: 338, startPoint y: 6, endPoint x: 339, endPoint y: 17, distance: 10.7
click at [339, 17] on div "NOW DAY WK 1 MO 8 WK 3 MO 6 MO 12 MO All Lanes All Teams Grid View 2" at bounding box center [375, 12] width 750 height 24
click at [339, 16] on div "NOW" at bounding box center [337, 12] width 11 height 7
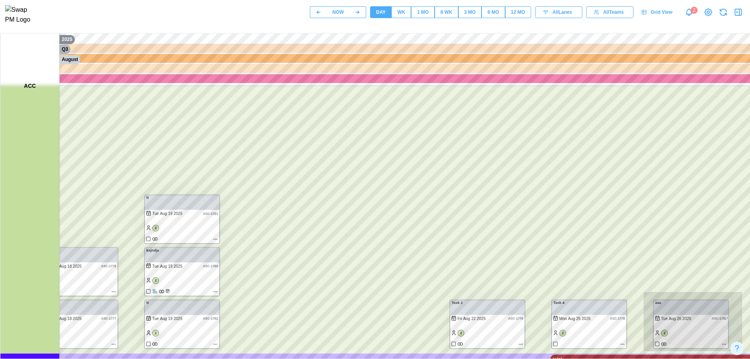
drag, startPoint x: 307, startPoint y: 214, endPoint x: 303, endPoint y: 227, distance: 13.2
click at [338, 164] on canvas at bounding box center [378, 162] width 756 height 394
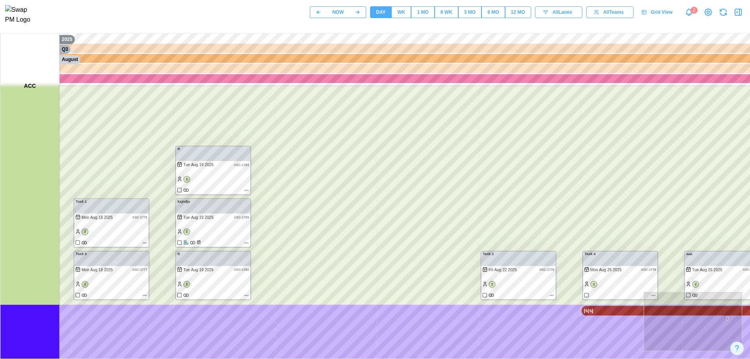
drag, startPoint x: 303, startPoint y: 227, endPoint x: 353, endPoint y: 187, distance: 63.3
click at [353, 187] on canvas at bounding box center [378, 162] width 756 height 394
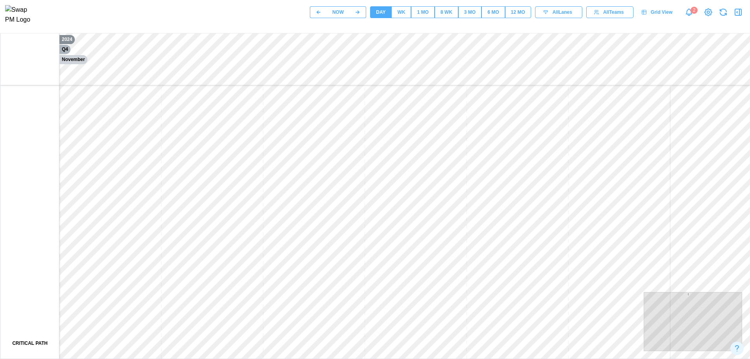
scroll to position [0, 0]
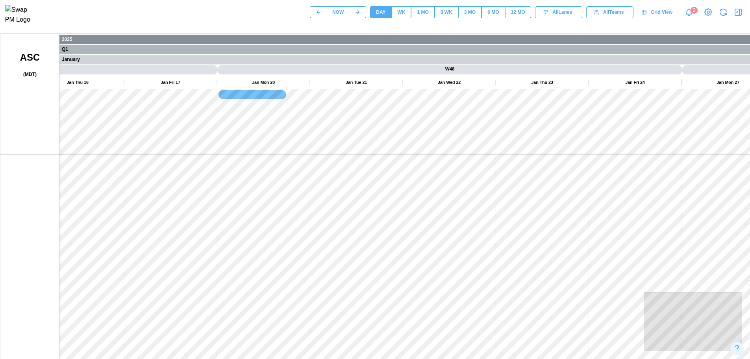
click at [333, 10] on span "NOW" at bounding box center [337, 12] width 11 height 11
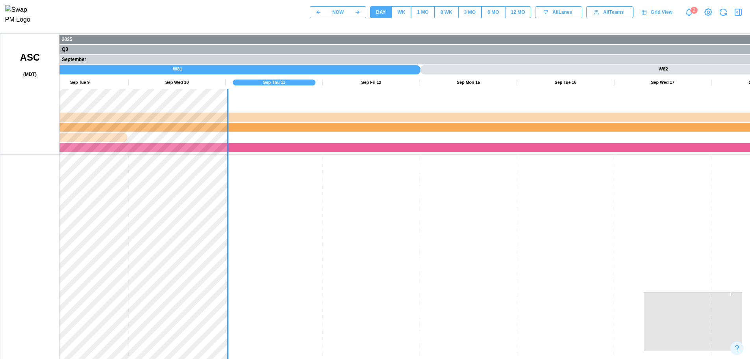
click at [418, 16] on div "1 MO" at bounding box center [422, 12] width 11 height 7
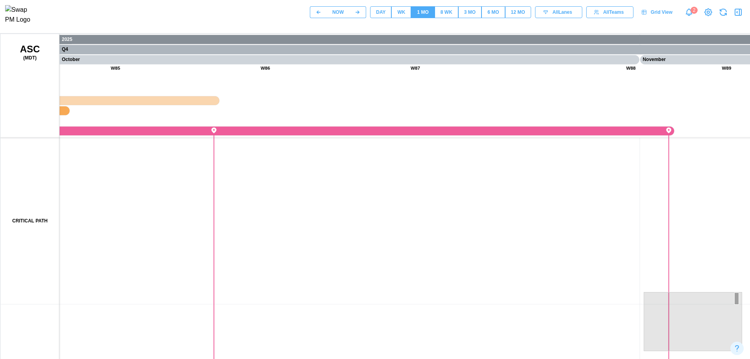
click at [400, 18] on span "WK" at bounding box center [401, 12] width 8 height 11
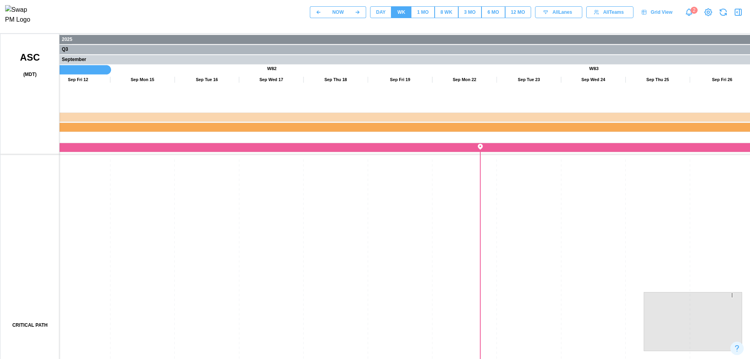
click at [380, 16] on div "DAY" at bounding box center [380, 12] width 9 height 7
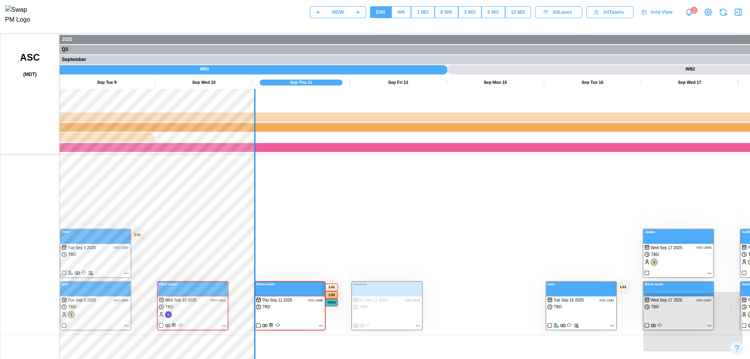
drag, startPoint x: 405, startPoint y: 224, endPoint x: 447, endPoint y: 184, distance: 57.3
click at [447, 184] on canvas at bounding box center [378, 231] width 756 height 394
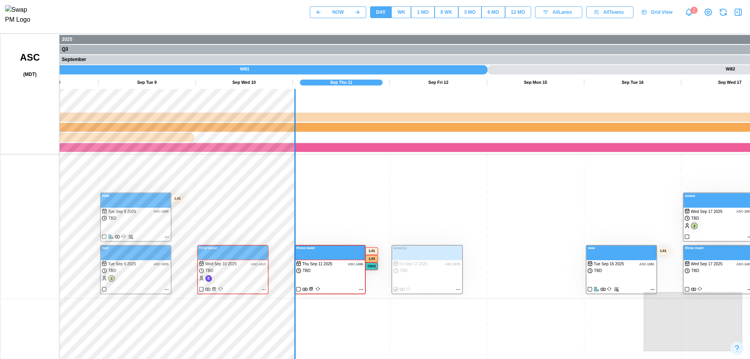
drag, startPoint x: 388, startPoint y: 216, endPoint x: 437, endPoint y: 197, distance: 53.1
click at [437, 197] on canvas at bounding box center [378, 231] width 756 height 394
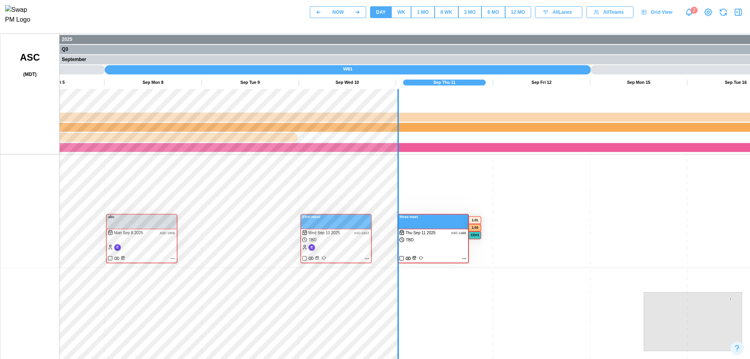
drag, startPoint x: 250, startPoint y: 296, endPoint x: 330, endPoint y: 364, distance: 105.0
click at [330, 359] on html "NOW DAY WK 1 MO 8 WK 3 MO 6 MO 12 MO All Lanes All Teams Grid View 2 2025 Q3 Se…" at bounding box center [375, 213] width 750 height 427
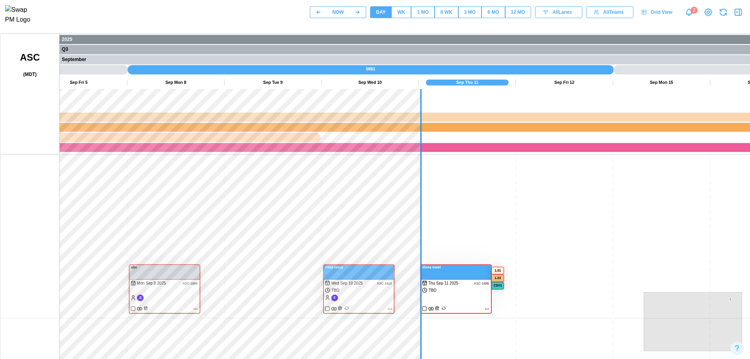
drag, startPoint x: 353, startPoint y: 244, endPoint x: 479, endPoint y: 220, distance: 128.1
click at [479, 220] on canvas at bounding box center [378, 231] width 756 height 394
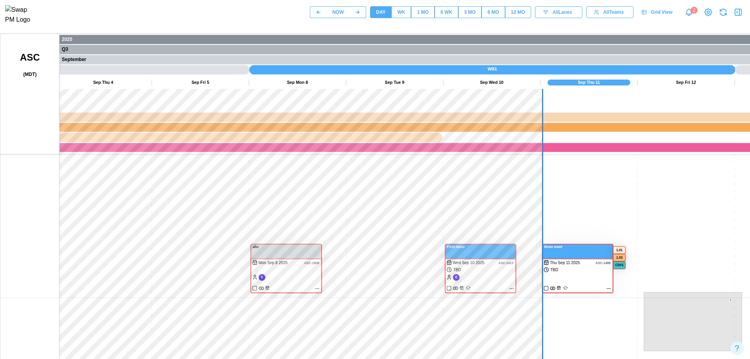
drag, startPoint x: 479, startPoint y: 220, endPoint x: 355, endPoint y: 185, distance: 128.3
click at [355, 185] on canvas at bounding box center [378, 231] width 756 height 394
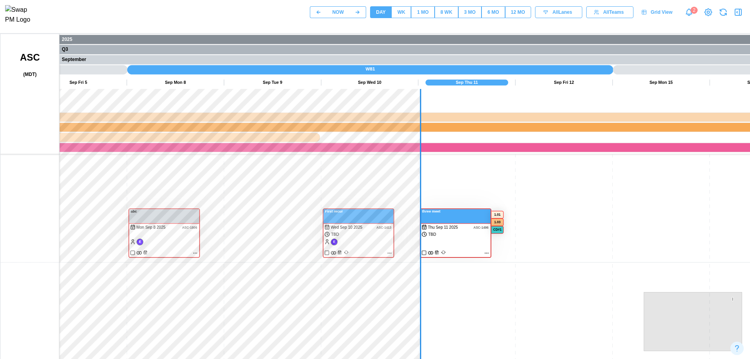
drag, startPoint x: 732, startPoint y: 299, endPoint x: 704, endPoint y: 333, distance: 44.4
click at [704, 333] on div at bounding box center [692, 321] width 98 height 59
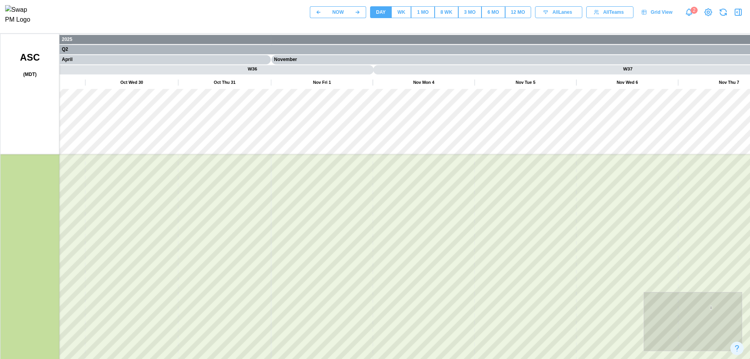
drag, startPoint x: 705, startPoint y: 331, endPoint x: 713, endPoint y: 310, distance: 23.3
click at [713, 310] on div at bounding box center [692, 321] width 98 height 59
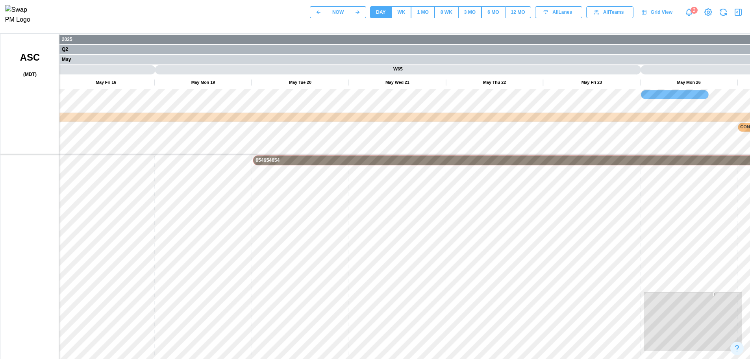
click at [330, 15] on button "NOW" at bounding box center [338, 12] width 22 height 12
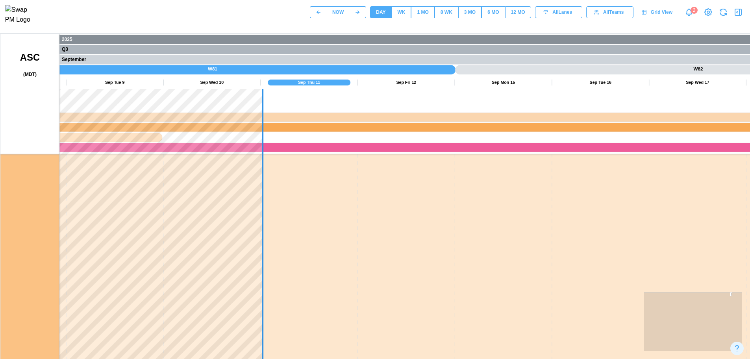
click at [418, 244] on canvas at bounding box center [378, 231] width 756 height 394
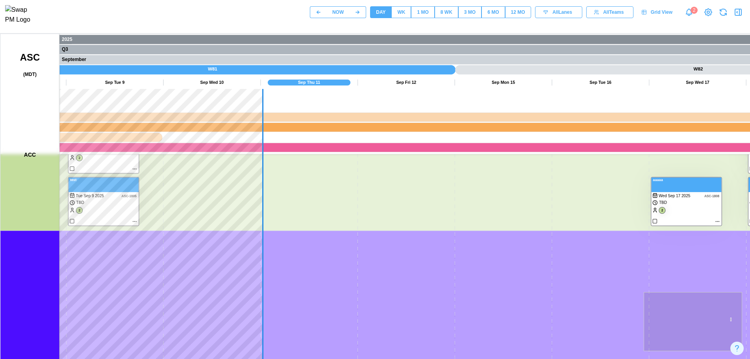
drag, startPoint x: 279, startPoint y: 219, endPoint x: 358, endPoint y: 262, distance: 89.6
click at [358, 262] on canvas at bounding box center [378, 231] width 756 height 394
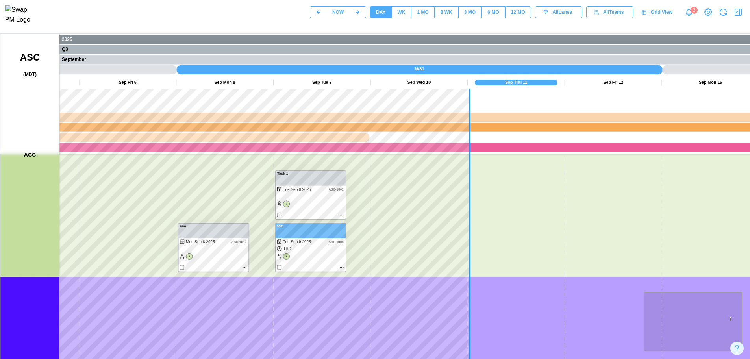
drag, startPoint x: 251, startPoint y: 204, endPoint x: 384, endPoint y: 209, distance: 133.1
click at [384, 209] on canvas at bounding box center [378, 231] width 756 height 394
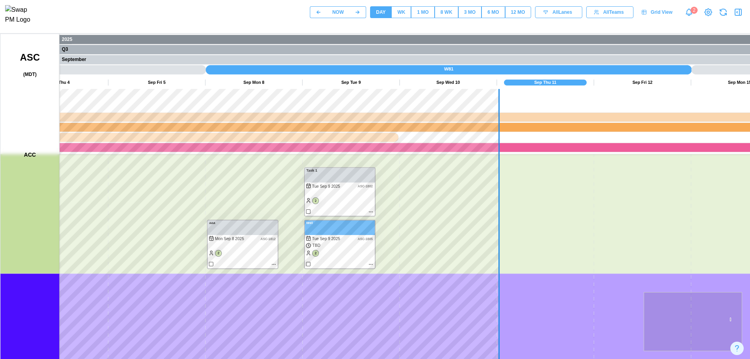
drag, startPoint x: 370, startPoint y: 238, endPoint x: 439, endPoint y: 238, distance: 69.3
click at [439, 238] on canvas at bounding box center [378, 231] width 756 height 394
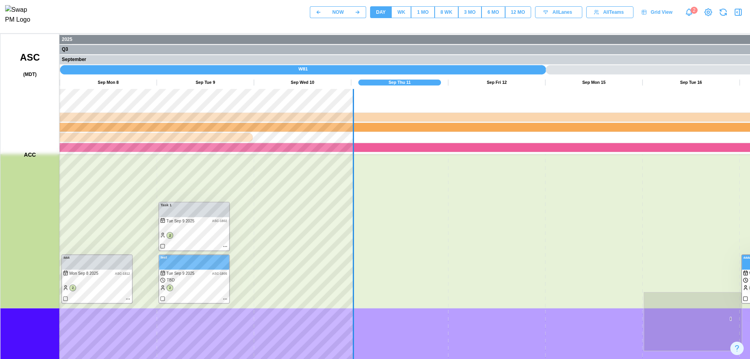
drag, startPoint x: 432, startPoint y: 205, endPoint x: 350, endPoint y: 242, distance: 89.5
click at [248, 233] on canvas at bounding box center [378, 231] width 756 height 394
drag, startPoint x: 350, startPoint y: 242, endPoint x: 203, endPoint y: 270, distance: 149.4
click at [203, 270] on canvas at bounding box center [378, 231] width 756 height 394
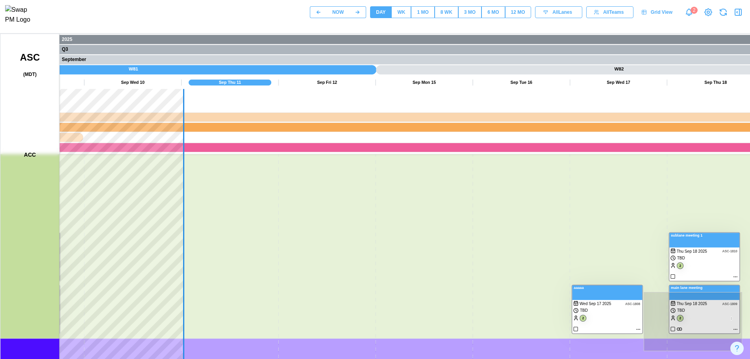
drag, startPoint x: 370, startPoint y: 276, endPoint x: 205, endPoint y: 290, distance: 165.9
click at [205, 290] on canvas at bounding box center [378, 231] width 756 height 394
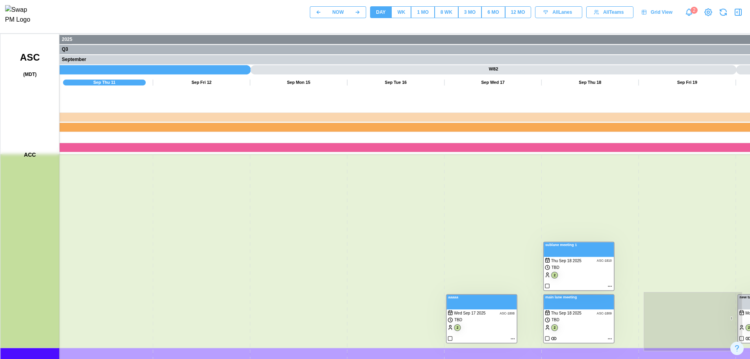
drag, startPoint x: 326, startPoint y: 282, endPoint x: 196, endPoint y: 287, distance: 129.6
click at [196, 287] on canvas at bounding box center [378, 231] width 756 height 394
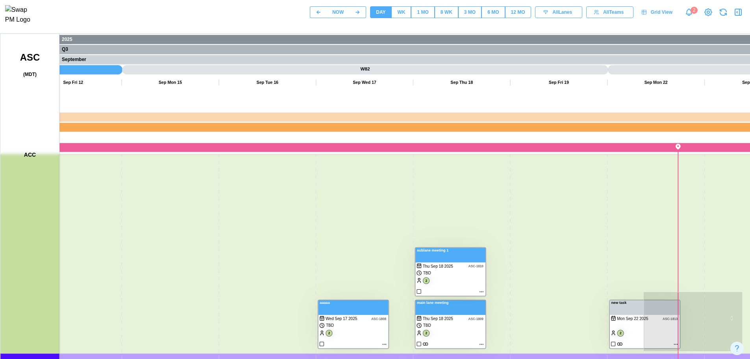
drag, startPoint x: 319, startPoint y: 281, endPoint x: 218, endPoint y: 277, distance: 100.4
click at [218, 277] on canvas at bounding box center [378, 231] width 756 height 394
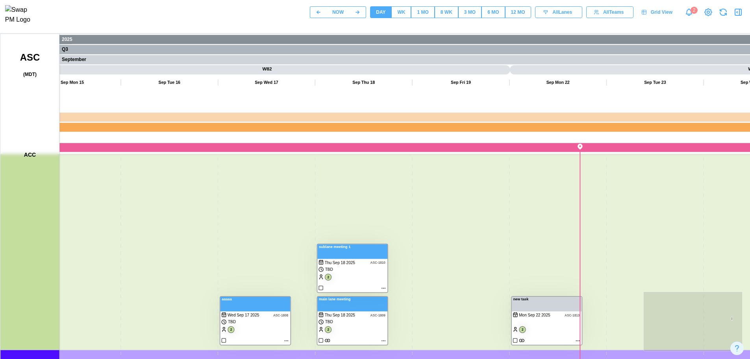
drag, startPoint x: 455, startPoint y: 286, endPoint x: 452, endPoint y: 254, distance: 32.4
click at [452, 254] on canvas at bounding box center [378, 231] width 756 height 394
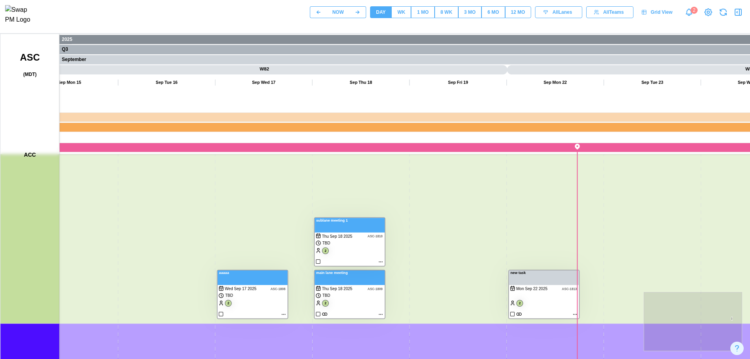
drag, startPoint x: 452, startPoint y: 254, endPoint x: 450, endPoint y: 234, distance: 20.2
click at [450, 234] on canvas at bounding box center [378, 231] width 756 height 394
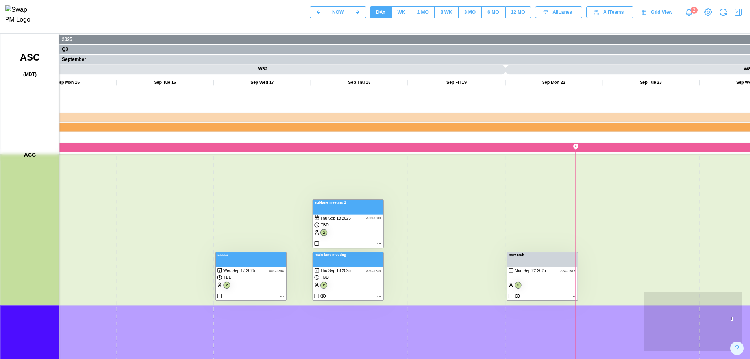
drag, startPoint x: 450, startPoint y: 234, endPoint x: 386, endPoint y: 242, distance: 64.3
click at [386, 242] on canvas at bounding box center [378, 231] width 756 height 394
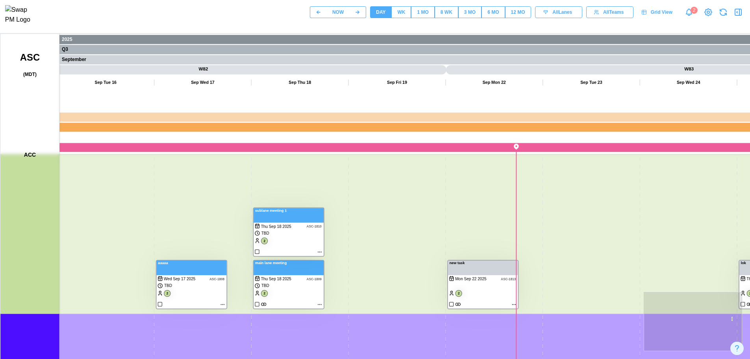
click at [396, 18] on button "WK" at bounding box center [401, 12] width 20 height 12
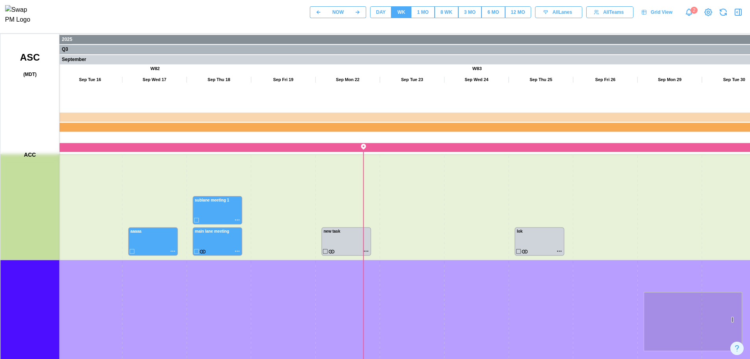
click at [519, 12] on div "12 MO" at bounding box center [518, 12] width 14 height 7
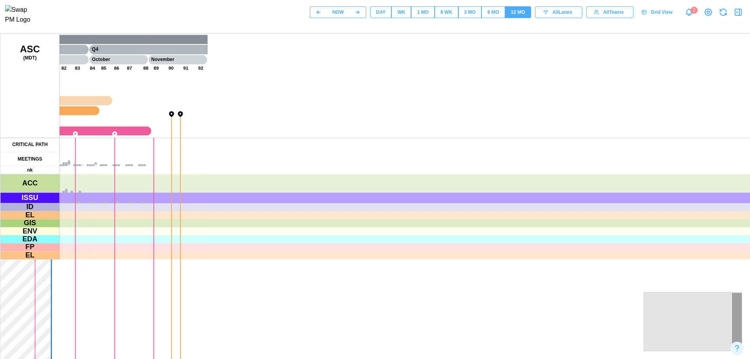
click at [492, 13] on div "6 MO" at bounding box center [492, 12] width 11 height 7
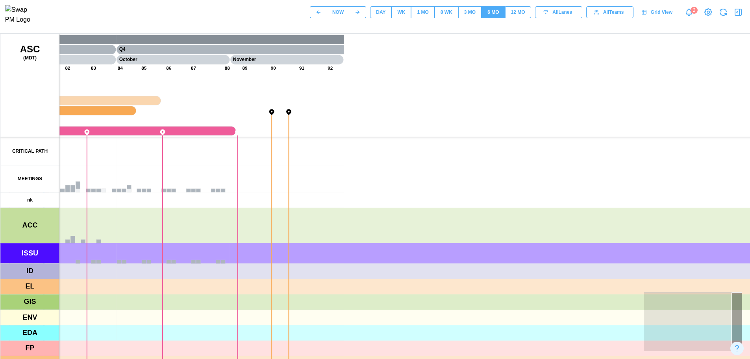
click at [450, 16] on div "8 WK" at bounding box center [446, 12] width 12 height 7
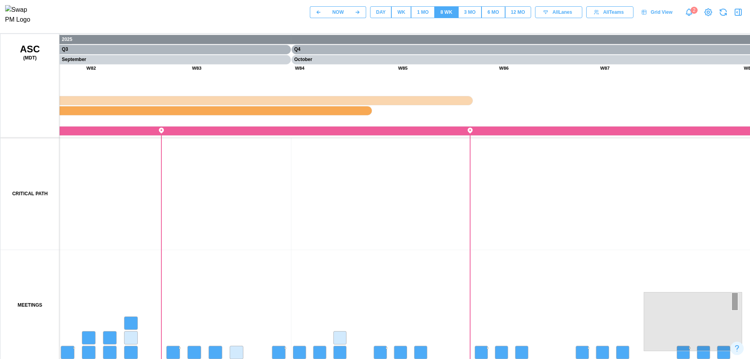
click at [425, 11] on div "1 MO" at bounding box center [422, 12] width 11 height 7
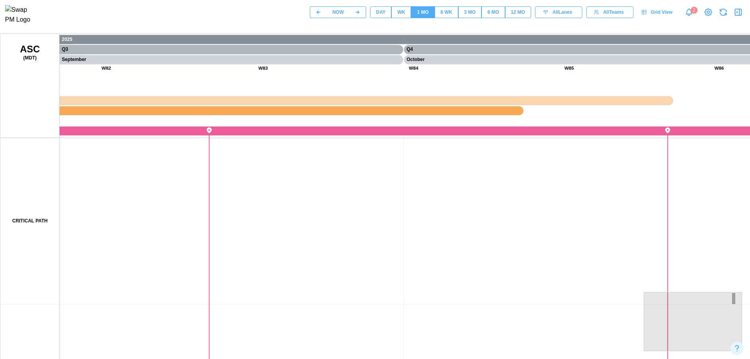
click at [403, 14] on div "WK" at bounding box center [401, 12] width 8 height 7
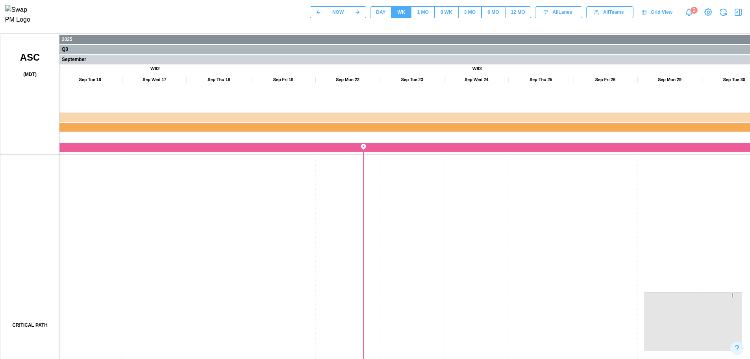
click at [382, 16] on div "DAY" at bounding box center [380, 12] width 9 height 7
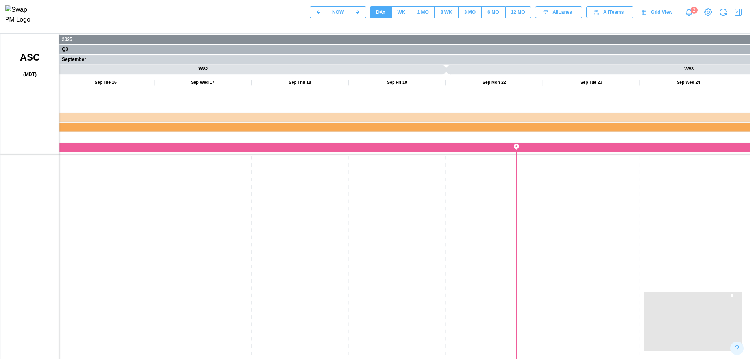
drag, startPoint x: 374, startPoint y: 233, endPoint x: 370, endPoint y: 149, distance: 83.9
click at [370, 149] on canvas at bounding box center [378, 231] width 756 height 394
drag, startPoint x: 373, startPoint y: 264, endPoint x: 376, endPoint y: 146, distance: 117.7
click at [376, 146] on canvas at bounding box center [378, 231] width 756 height 394
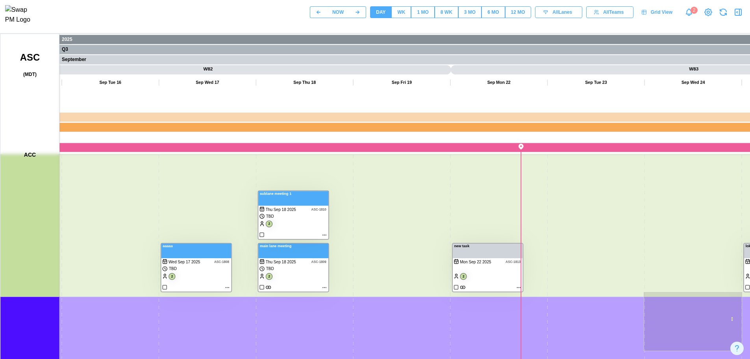
drag, startPoint x: 362, startPoint y: 218, endPoint x: 367, endPoint y: 289, distance: 71.4
click at [367, 289] on canvas at bounding box center [378, 231] width 756 height 394
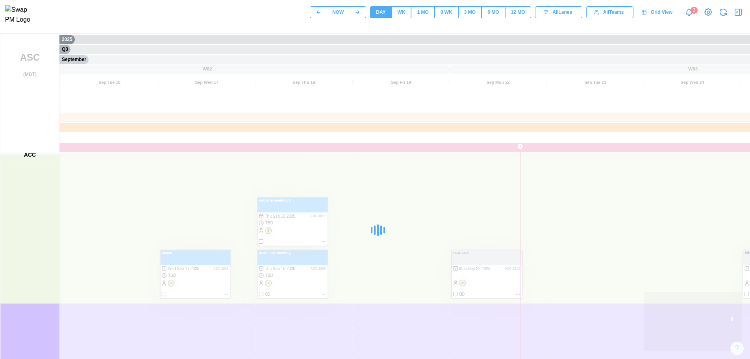
click at [364, 285] on div at bounding box center [378, 230] width 756 height 394
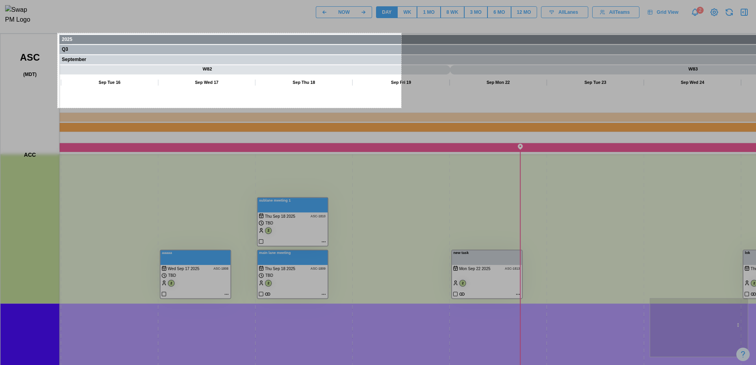
drag, startPoint x: 57, startPoint y: 33, endPoint x: 401, endPoint y: 108, distance: 351.6
click at [401, 108] on div "873 X 190" at bounding box center [378, 214] width 756 height 428
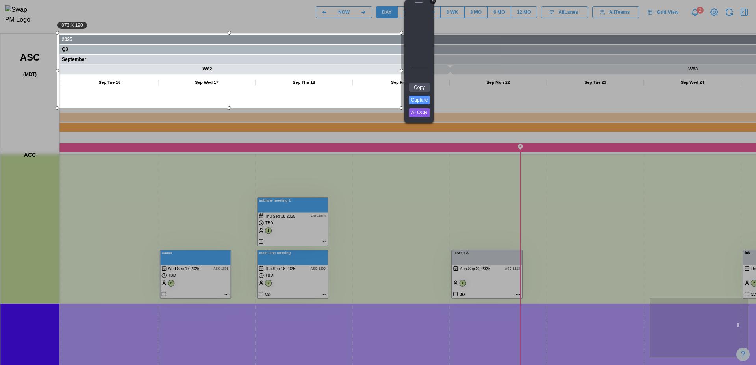
click at [432, 2] on div "+" at bounding box center [432, 0] width 7 height 7
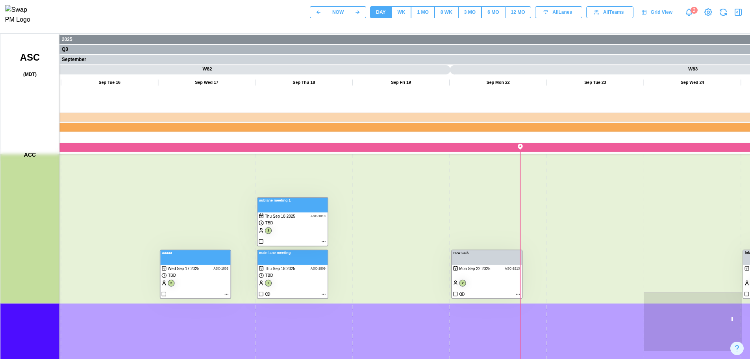
click at [296, 261] on canvas at bounding box center [378, 231] width 756 height 394
click at [262, 293] on canvas at bounding box center [378, 231] width 756 height 394
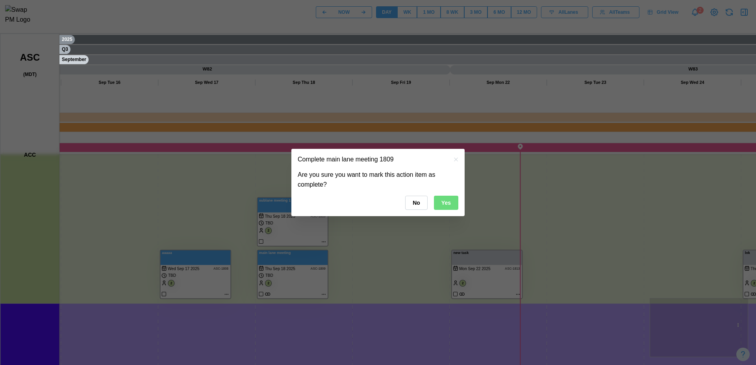
click at [451, 204] on button "Yes" at bounding box center [446, 203] width 24 height 14
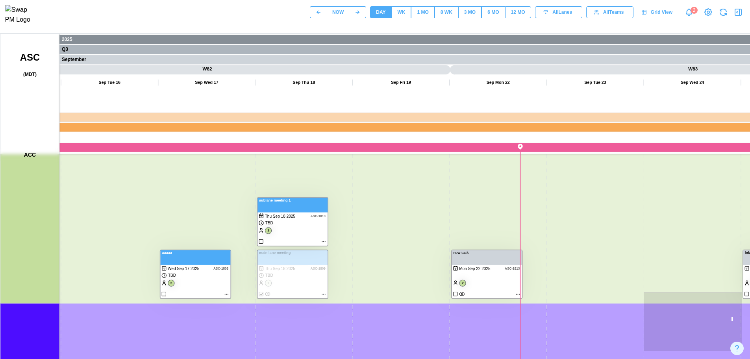
click at [408, 16] on button "WK" at bounding box center [401, 12] width 20 height 12
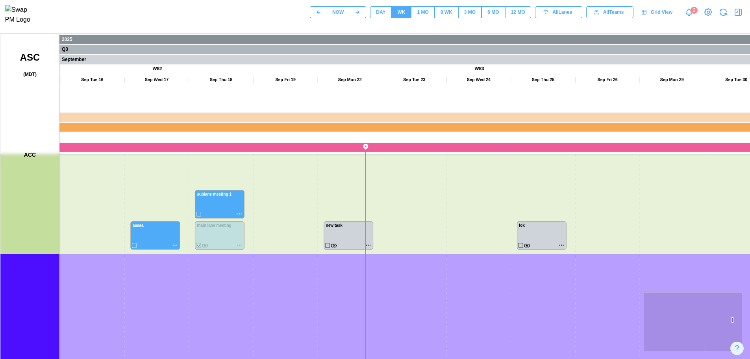
click at [339, 218] on canvas at bounding box center [378, 231] width 756 height 394
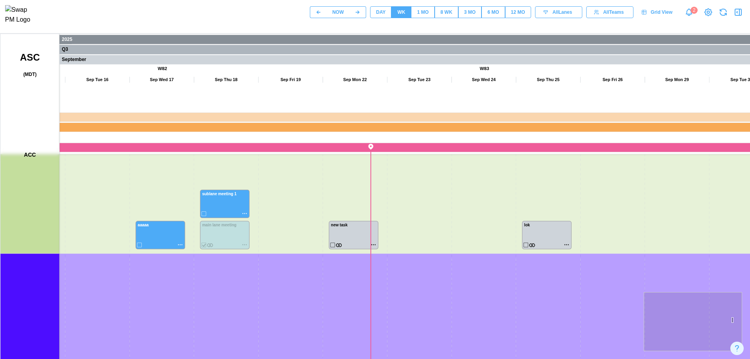
click at [381, 12] on div "DAY" at bounding box center [380, 12] width 9 height 7
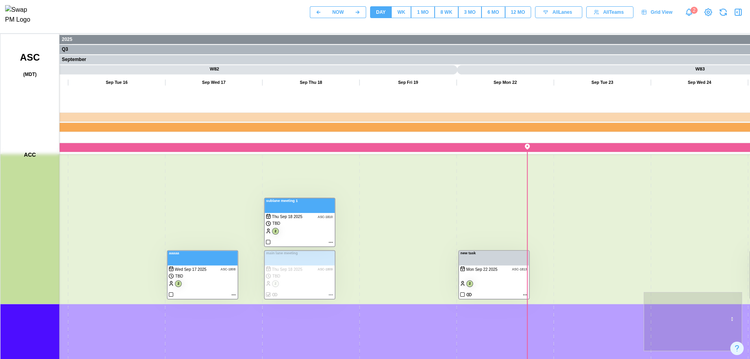
click at [403, 16] on div "WK" at bounding box center [401, 12] width 8 height 7
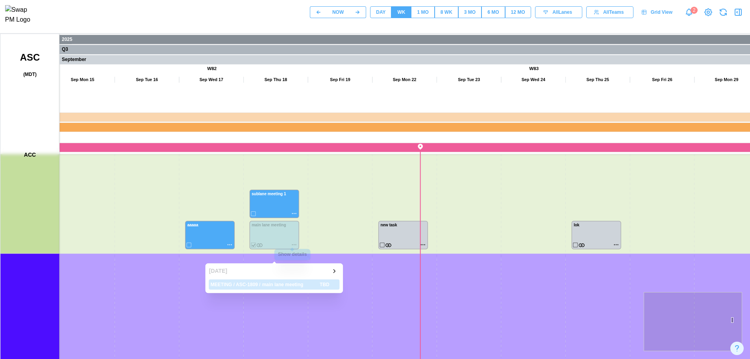
click at [294, 244] on canvas at bounding box center [378, 231] width 756 height 394
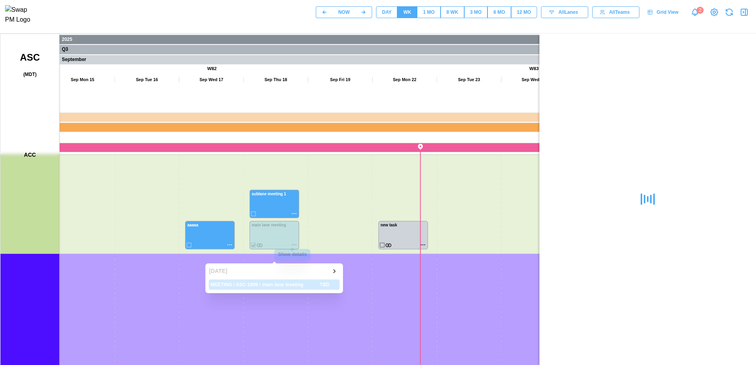
click at [294, 244] on canvas at bounding box center [378, 231] width 756 height 394
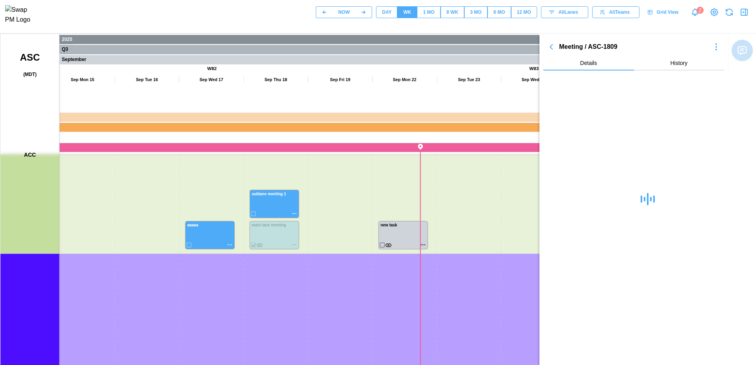
click at [551, 46] on icon "button" at bounding box center [551, 46] width 2 height 5
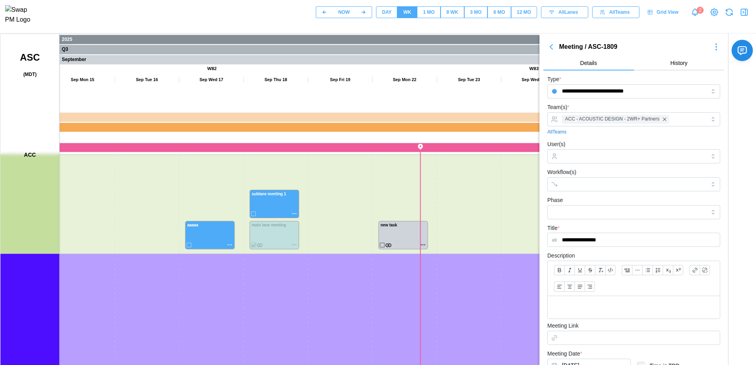
click at [747, 17] on icon "button" at bounding box center [743, 11] width 9 height 9
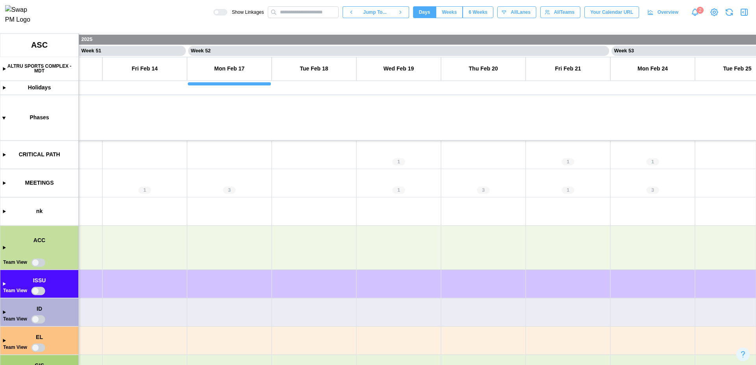
scroll to position [0, 21914]
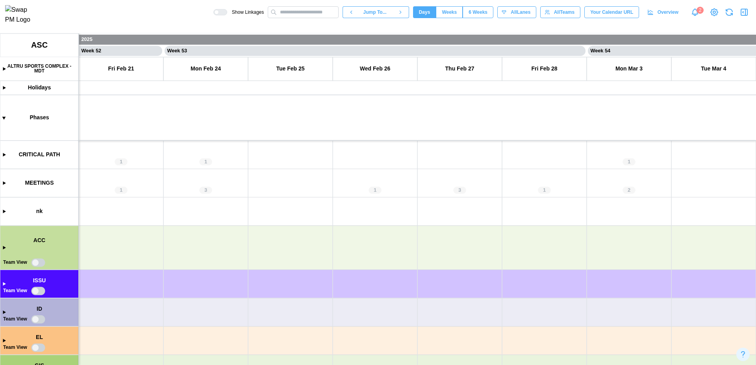
click at [4, 183] on canvas at bounding box center [378, 198] width 756 height 331
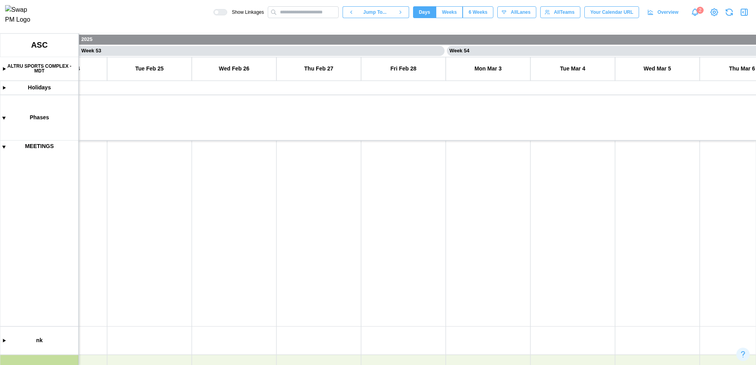
scroll to position [257, 0]
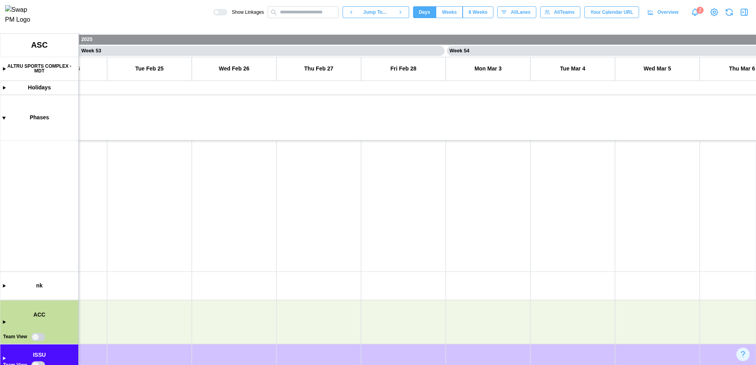
click at [4, 321] on canvas at bounding box center [378, 198] width 756 height 331
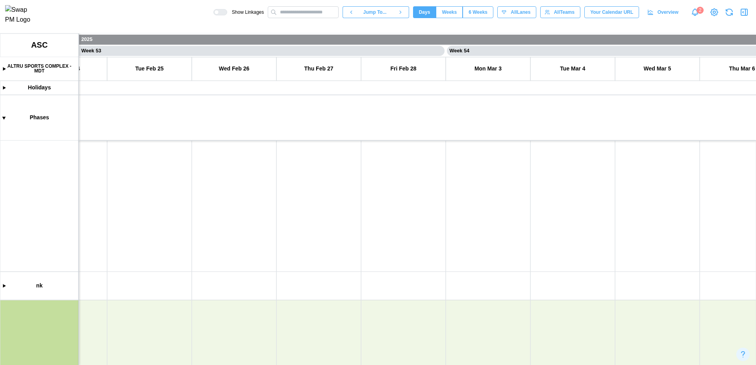
click at [370, 16] on span "Jump To..." at bounding box center [374, 12] width 23 height 11
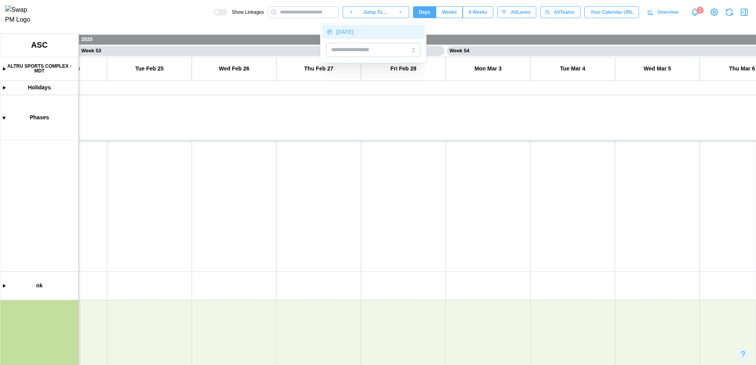
click at [367, 31] on div "[DATE]" at bounding box center [377, 32] width 83 height 6
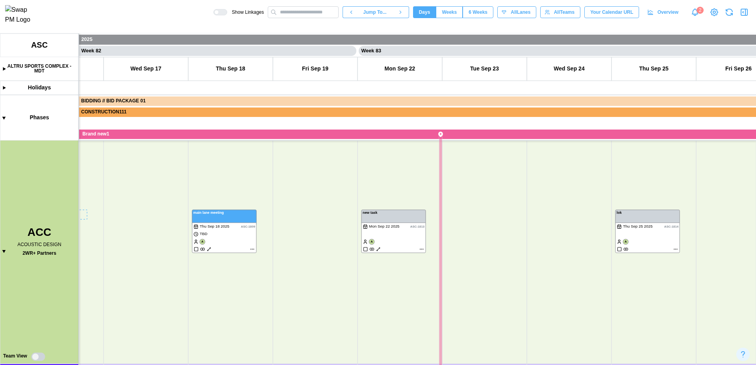
scroll to position [408, 0]
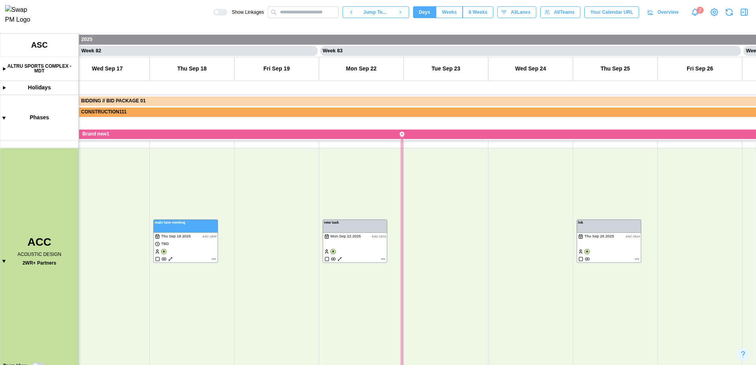
click at [725, 13] on icon "button" at bounding box center [728, 11] width 9 height 9
click at [447, 16] on span "Weeks" at bounding box center [449, 12] width 15 height 11
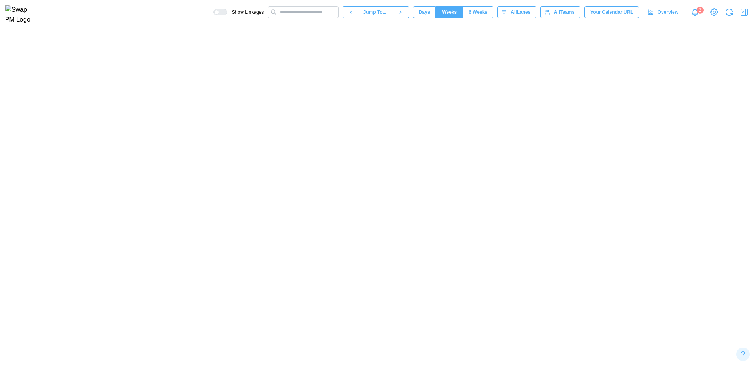
scroll to position [0, 21088]
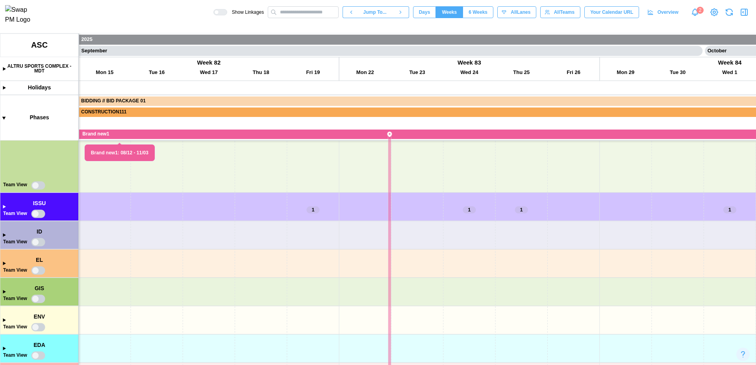
click at [5, 209] on canvas at bounding box center [378, 198] width 756 height 331
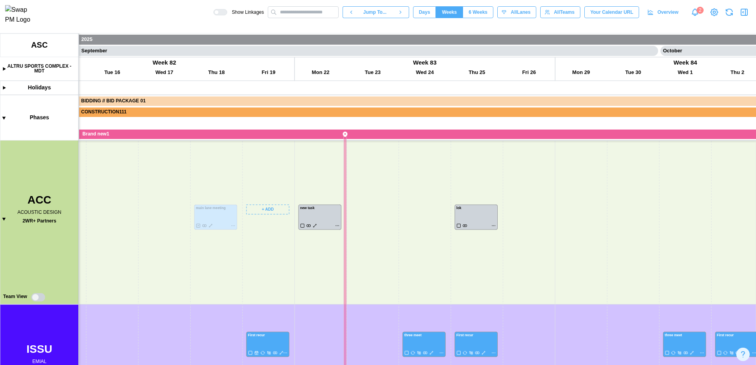
scroll to position [0, 21152]
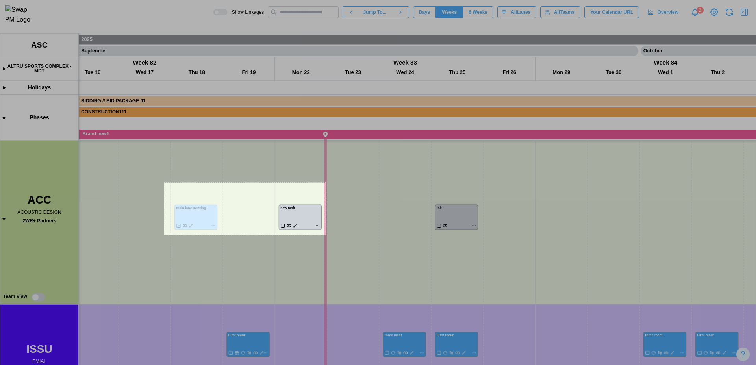
drag, startPoint x: 164, startPoint y: 183, endPoint x: 326, endPoint y: 235, distance: 170.0
click at [326, 235] on div "411 X 133" at bounding box center [378, 182] width 756 height 365
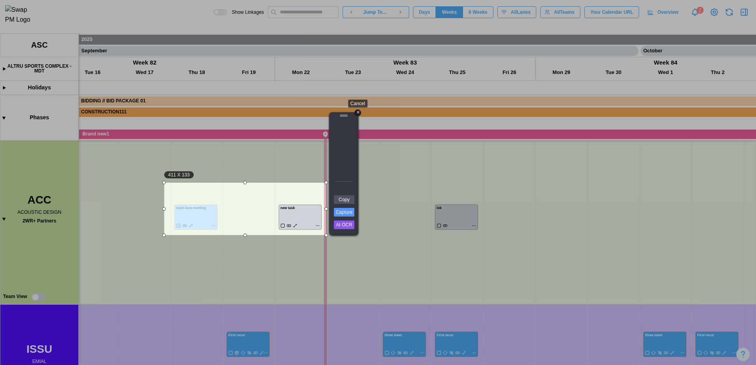
click at [359, 113] on div "+" at bounding box center [357, 112] width 7 height 7
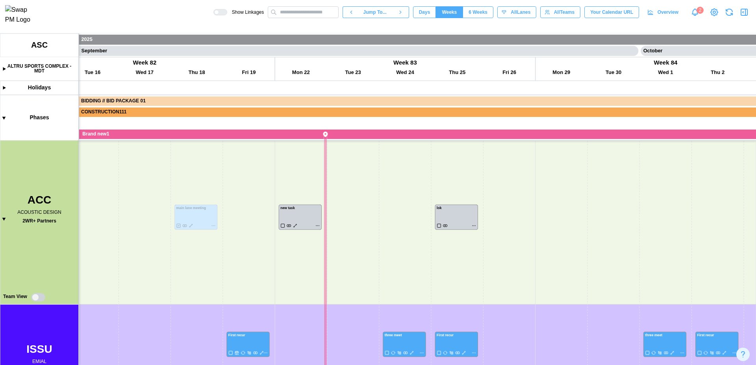
click at [419, 12] on span "Days" at bounding box center [424, 12] width 11 height 11
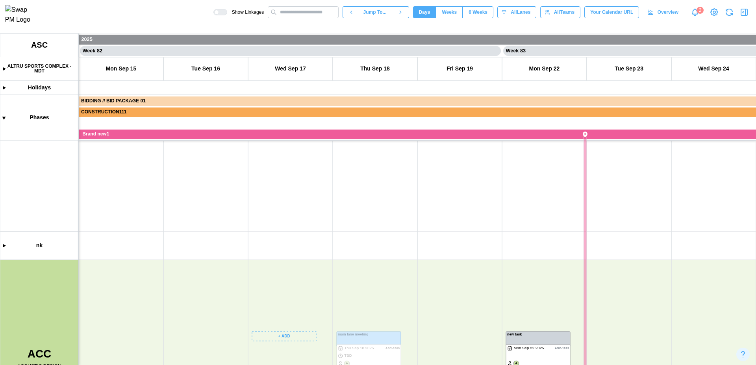
scroll to position [388, 0]
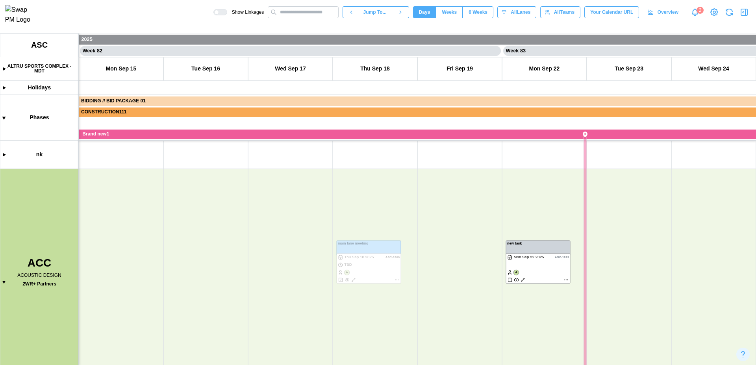
click at [447, 13] on span "Weeks" at bounding box center [449, 12] width 15 height 11
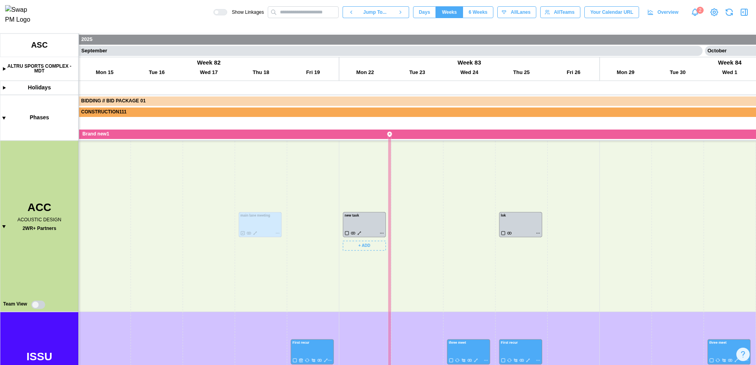
scroll to position [289, 0]
click at [278, 233] on canvas at bounding box center [378, 198] width 756 height 331
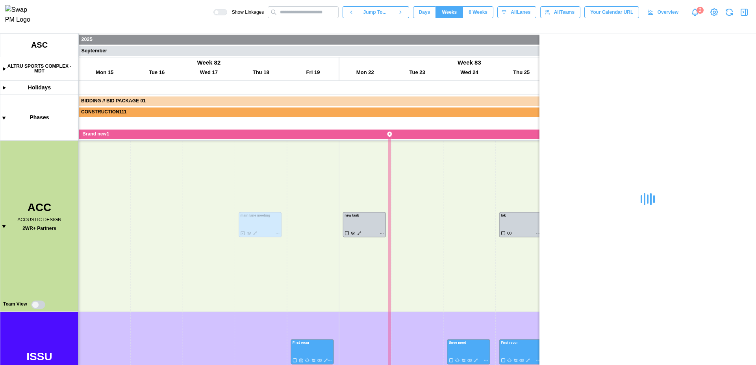
click at [745, 15] on icon "button" at bounding box center [745, 12] width 0 height 6
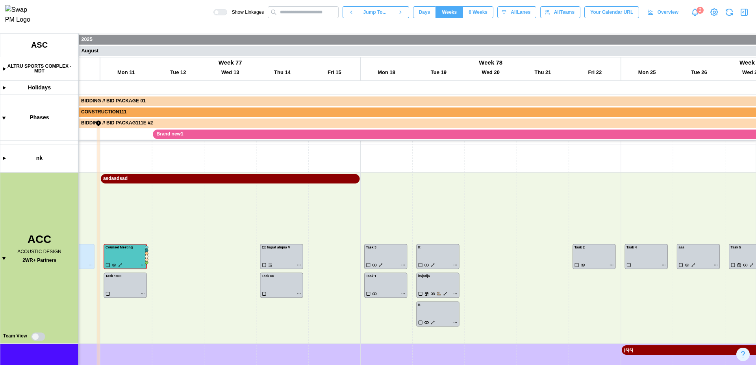
scroll to position [0, 19562]
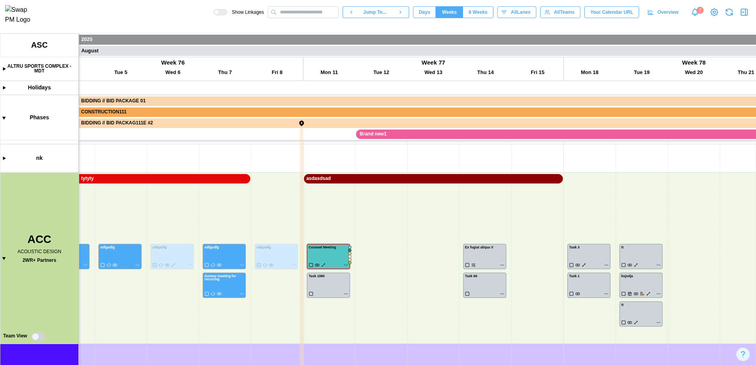
click at [5, 68] on canvas at bounding box center [378, 198] width 756 height 331
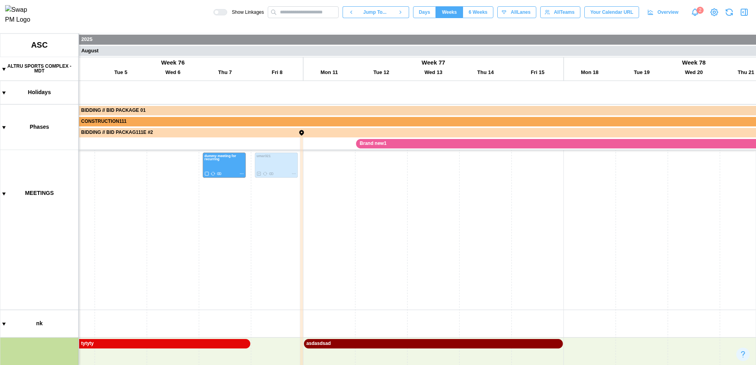
click at [4, 70] on canvas at bounding box center [378, 198] width 756 height 331
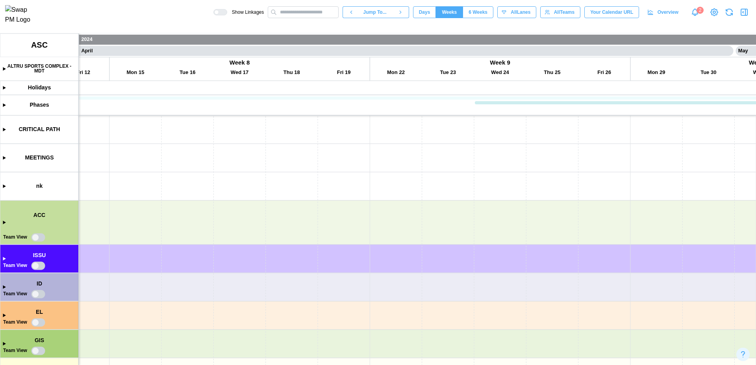
scroll to position [0, 0]
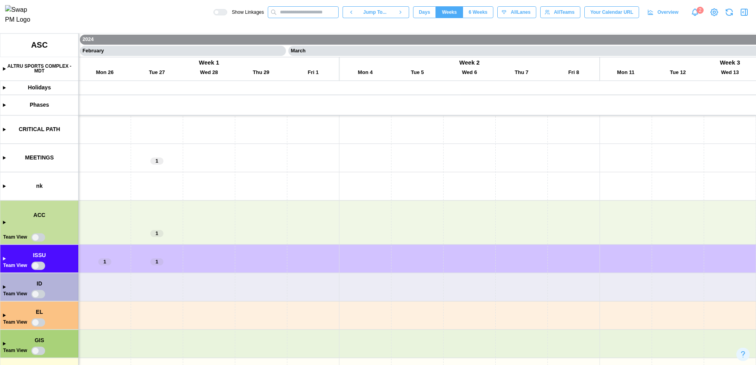
click at [311, 17] on input "text" at bounding box center [303, 12] width 71 height 12
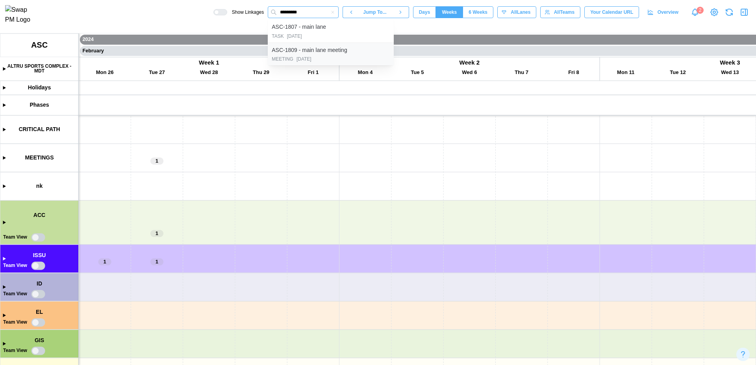
type input "*********"
click at [337, 53] on div "ASC-1809 - main lane meeting" at bounding box center [309, 50] width 75 height 9
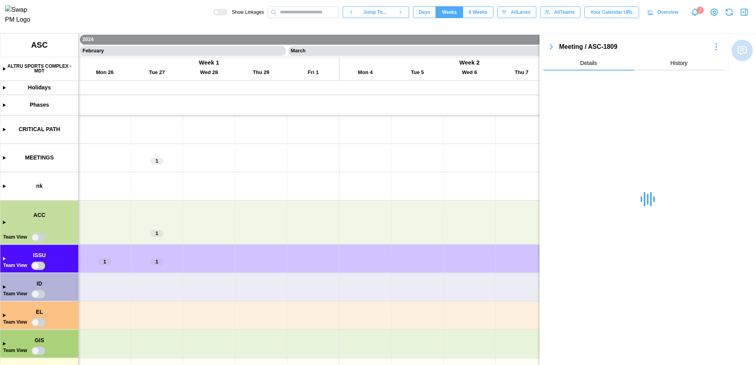
scroll to position [74, 0]
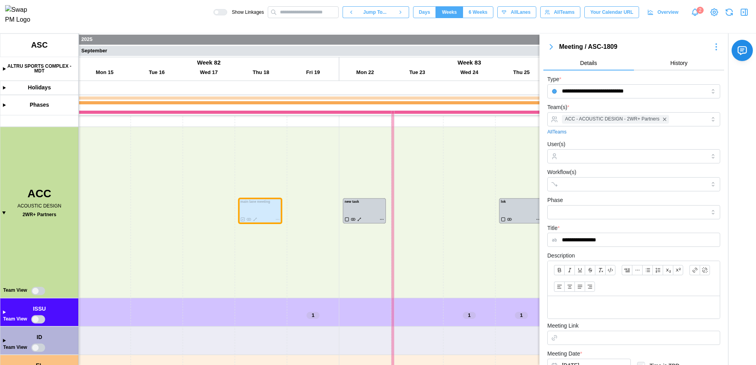
click at [743, 16] on icon "button" at bounding box center [743, 11] width 9 height 9
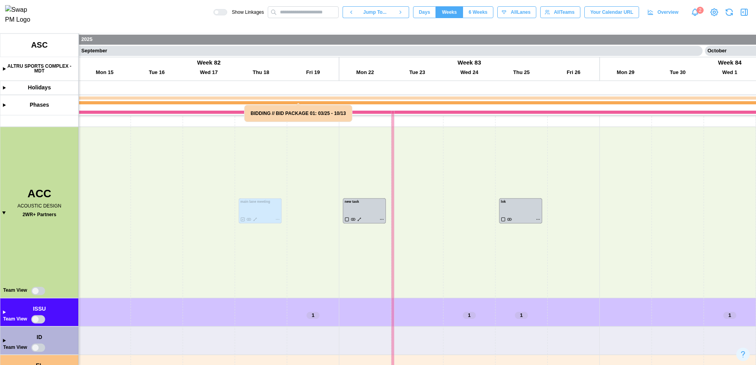
click at [2, 212] on canvas at bounding box center [378, 198] width 756 height 331
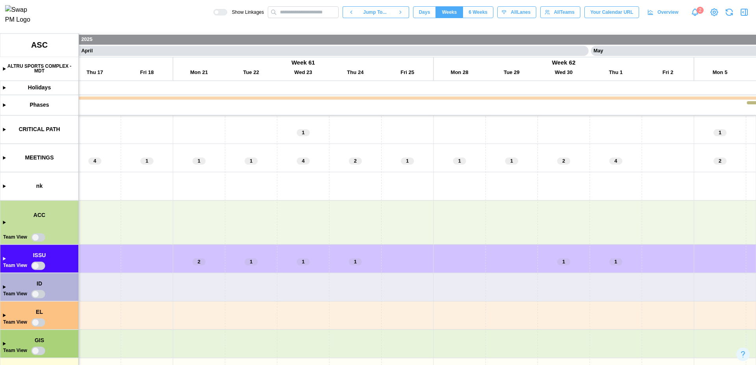
scroll to position [0, 16306]
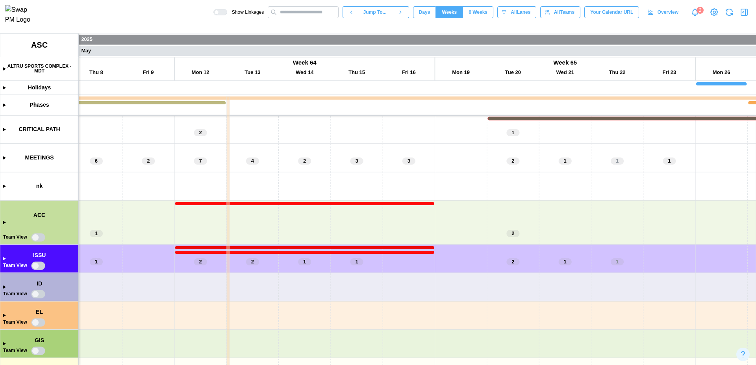
click at [1, 223] on canvas at bounding box center [378, 198] width 756 height 331
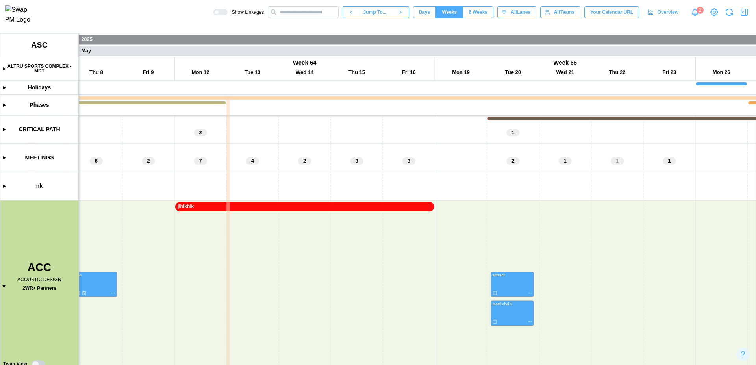
click at [196, 207] on canvas at bounding box center [378, 198] width 756 height 331
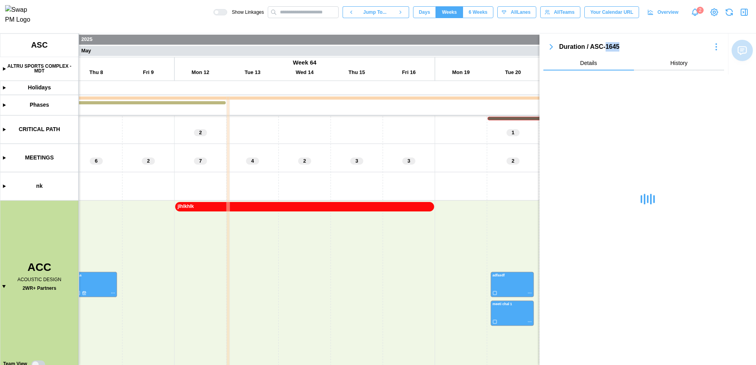
drag, startPoint x: 623, startPoint y: 46, endPoint x: 606, endPoint y: 48, distance: 17.0
click at [606, 48] on div "Duration / ASC-1645" at bounding box center [633, 47] width 149 height 10
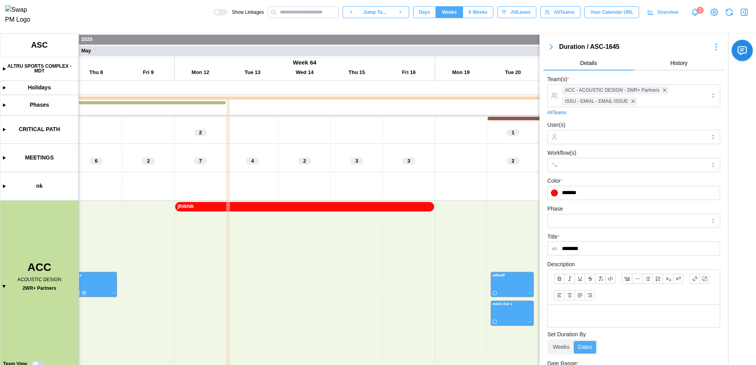
click at [606, 48] on div "Duration / ASC-1645" at bounding box center [633, 47] width 149 height 10
copy div "1645"
click at [305, 10] on input "text" at bounding box center [303, 12] width 71 height 12
paste input "****"
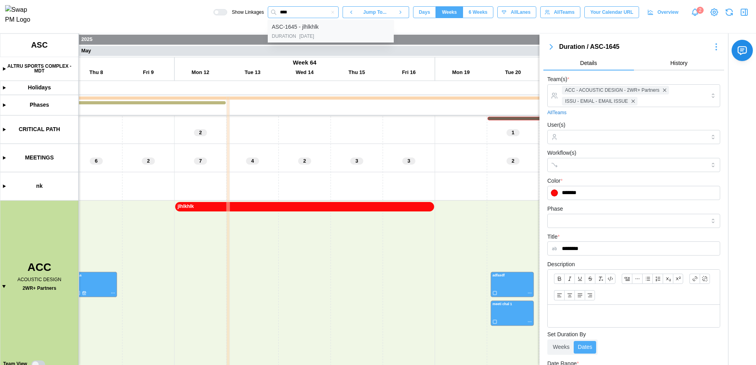
type input "****"
click at [310, 28] on div "ASC-1645 - jlhlkhlk" at bounding box center [295, 27] width 47 height 9
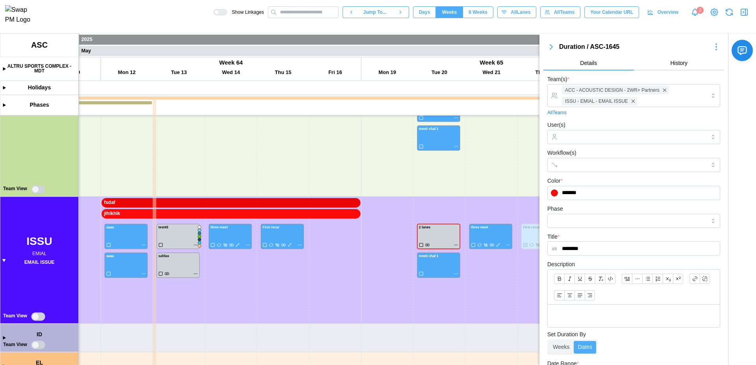
scroll to position [227, 0]
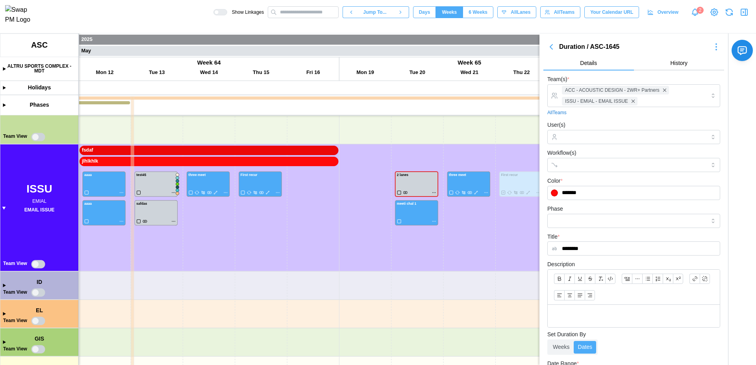
click at [743, 15] on icon "button" at bounding box center [743, 11] width 9 height 9
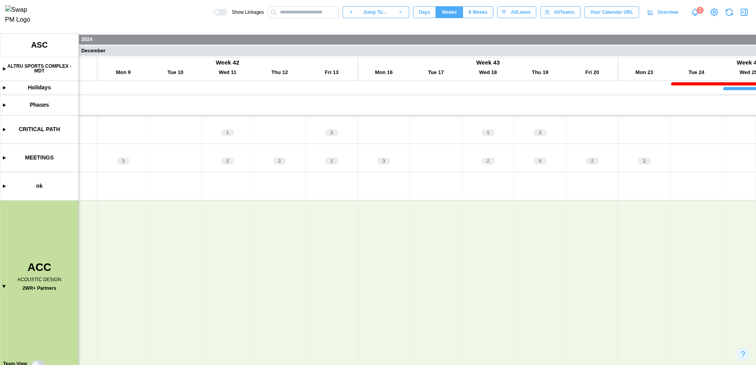
scroll to position [0, 9486]
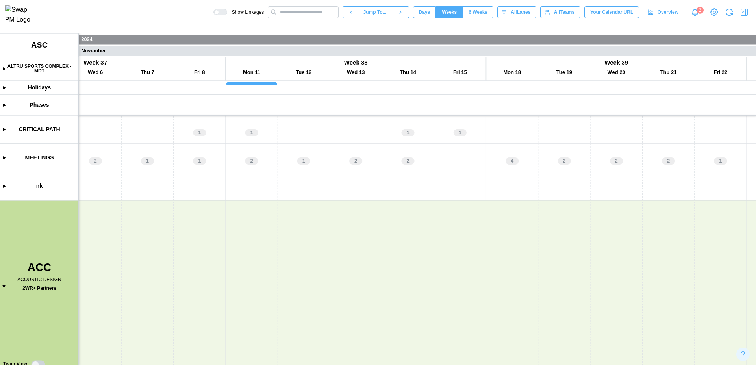
click at [285, 24] on div "Show Linkages Jump To... Days Weeks 6 Weeks weeks All Lanes All Teams Your Cale…" at bounding box center [378, 12] width 756 height 24
click at [303, 17] on input "text" at bounding box center [303, 12] width 71 height 12
type input "*"
paste input "****"
type input "****"
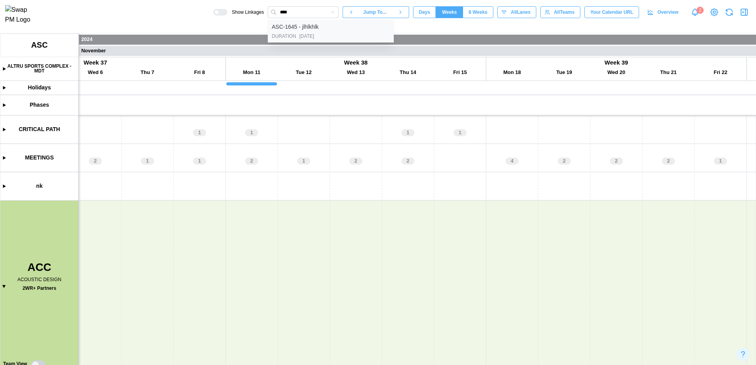
click at [306, 31] on div "ASC-1645 - jlhlkhlk" at bounding box center [295, 27] width 47 height 9
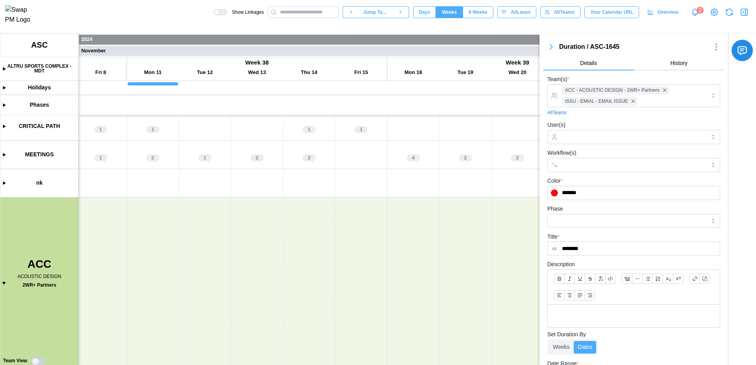
scroll to position [227, 0]
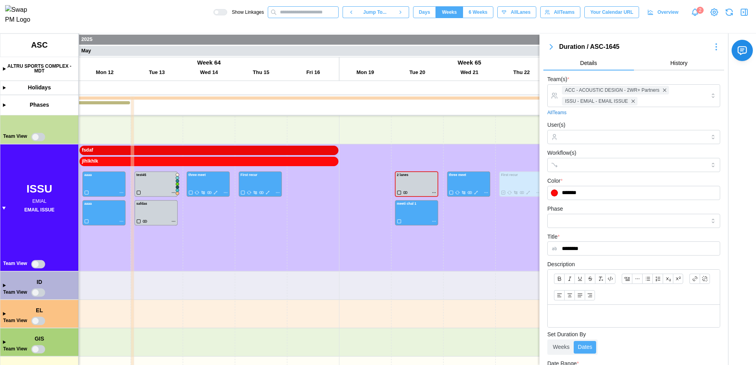
click at [298, 11] on input "text" at bounding box center [303, 12] width 71 height 12
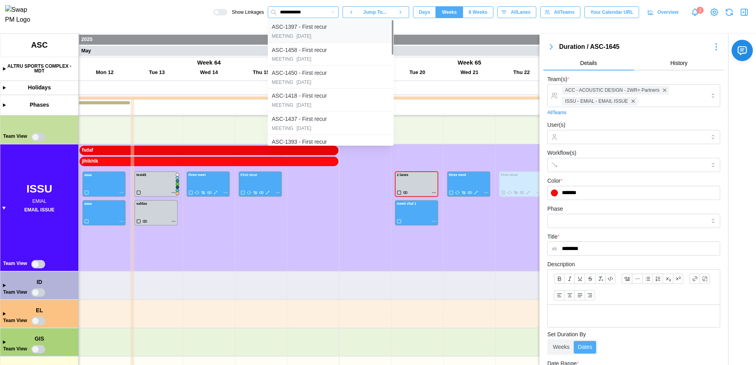
type input "**********"
click at [320, 35] on div "MEETING [DATE]" at bounding box center [331, 36] width 118 height 7
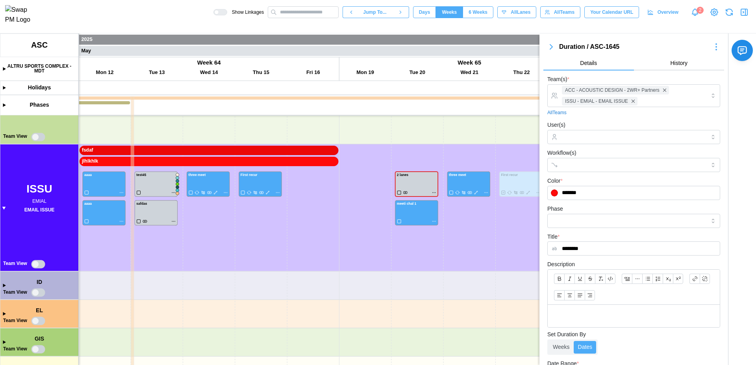
scroll to position [0, 16662]
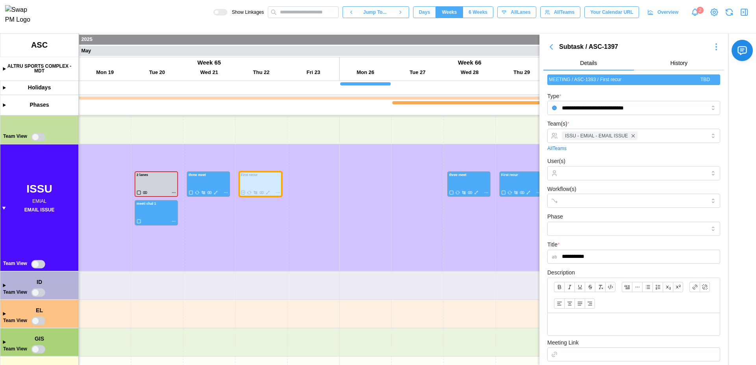
click at [748, 13] on icon "button" at bounding box center [743, 11] width 9 height 9
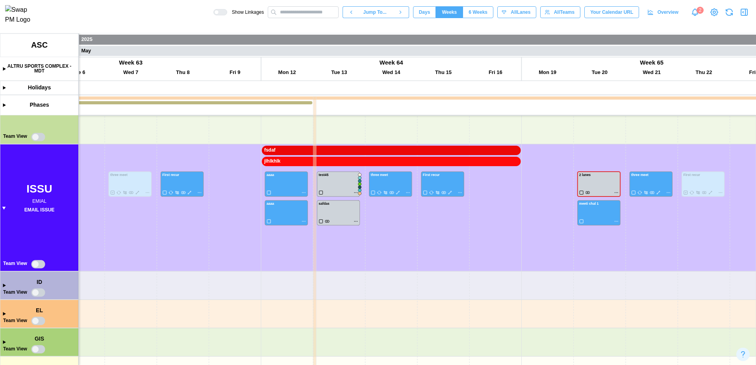
scroll to position [0, 16275]
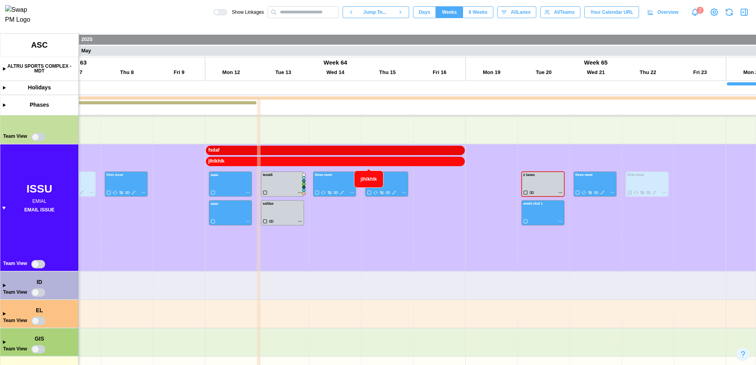
click at [449, 162] on canvas at bounding box center [378, 198] width 756 height 331
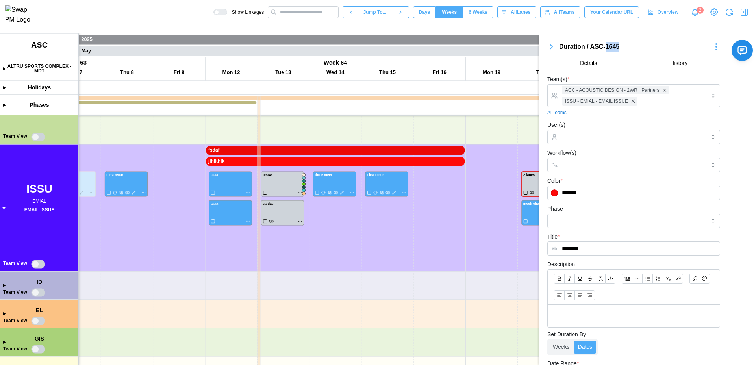
drag, startPoint x: 621, startPoint y: 46, endPoint x: 606, endPoint y: 47, distance: 15.0
click at [606, 47] on div "Duration / ASC-1645" at bounding box center [633, 47] width 149 height 10
copy div "1645"
click at [742, 12] on icon "button" at bounding box center [743, 11] width 9 height 9
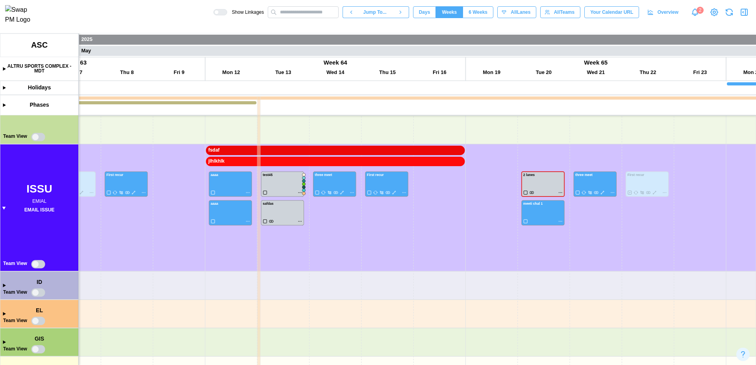
scroll to position [0, 14222]
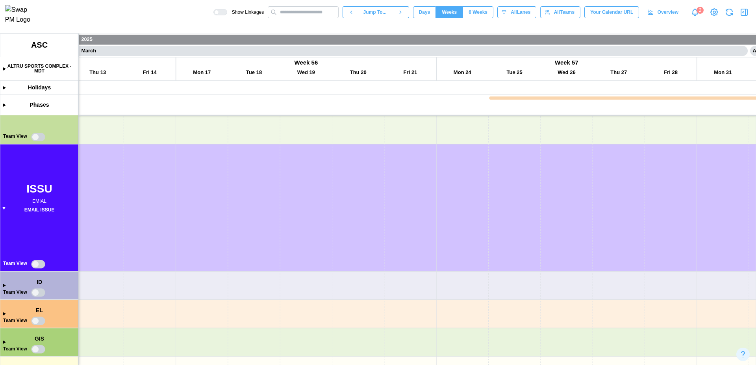
click at [2, 68] on canvas at bounding box center [378, 198] width 756 height 331
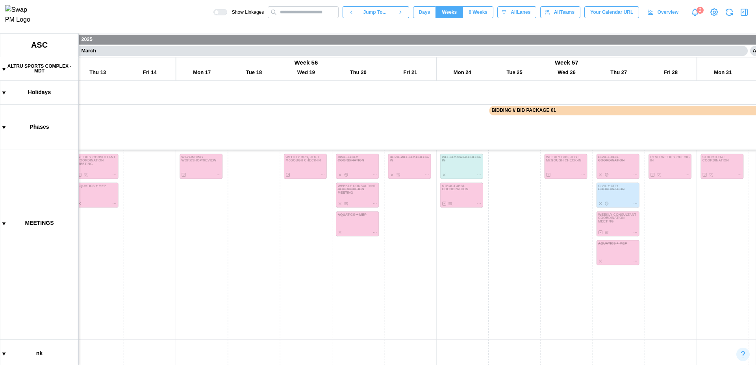
click at [2, 68] on canvas at bounding box center [378, 198] width 756 height 331
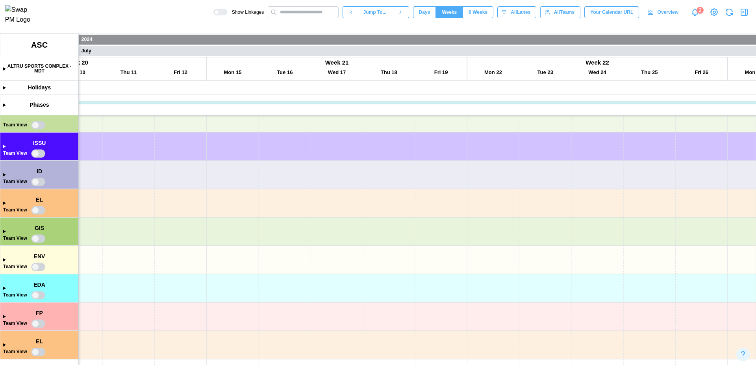
scroll to position [0, 0]
click at [323, 8] on div "Show Linkages Jump To... Days Weeks 6 Weeks weeks All Lanes All Teams Your Cale…" at bounding box center [484, 12] width 542 height 13
click at [319, 17] on input "text" at bounding box center [303, 12] width 71 height 12
paste input "text"
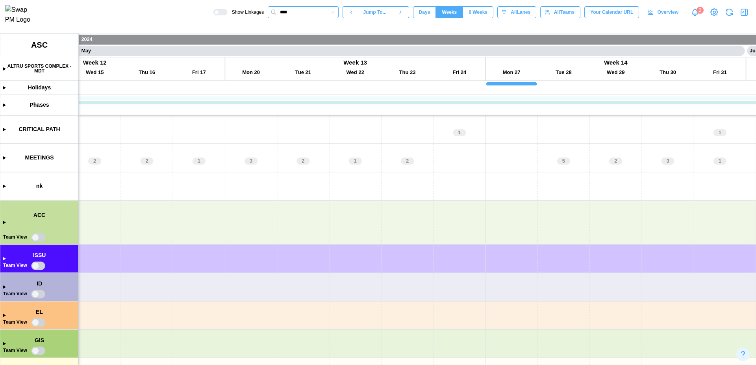
click at [319, 17] on input "****" at bounding box center [303, 12] width 71 height 12
type input "*"
paste input "****"
type input "****"
click at [314, 34] on div "ASC-1645 - jlhlkhlk DURATION [DATE]" at bounding box center [331, 31] width 126 height 22
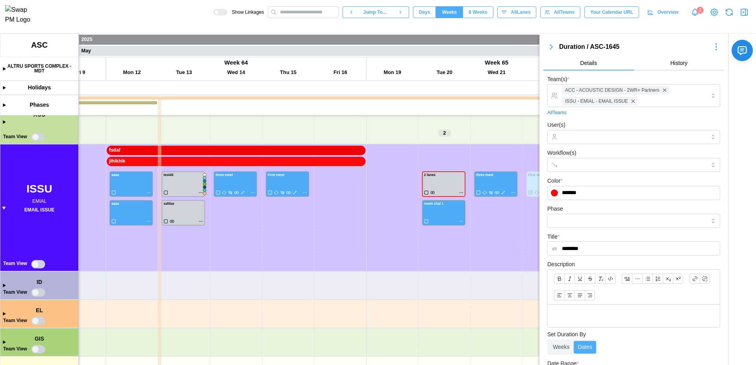
scroll to position [0, 16402]
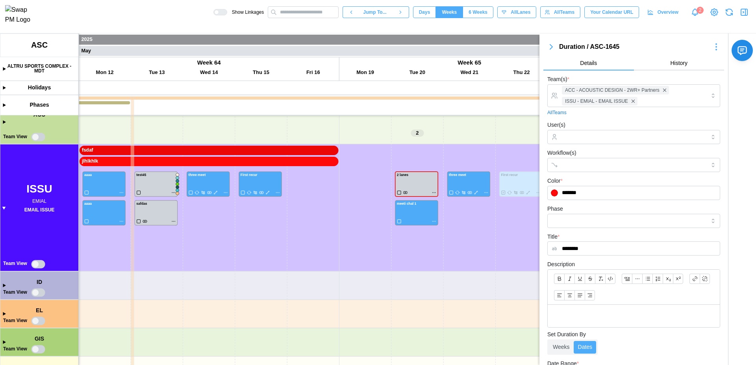
click at [330, 161] on canvas at bounding box center [378, 198] width 756 height 331
click at [745, 12] on icon "button" at bounding box center [743, 11] width 9 height 9
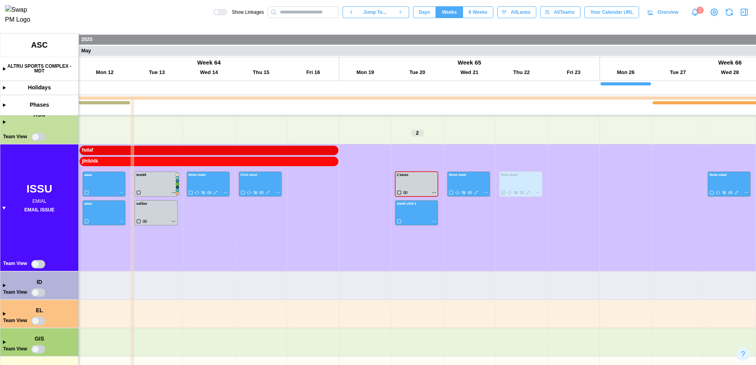
click at [322, 164] on canvas at bounding box center [378, 198] width 756 height 331
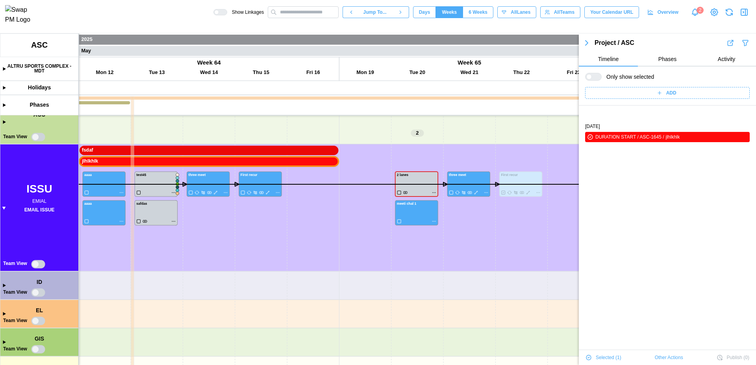
scroll to position [27, 0]
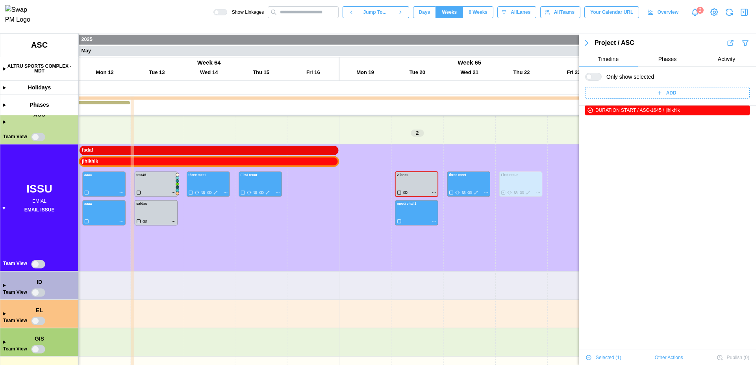
click at [588, 44] on icon "button" at bounding box center [586, 42] width 9 height 9
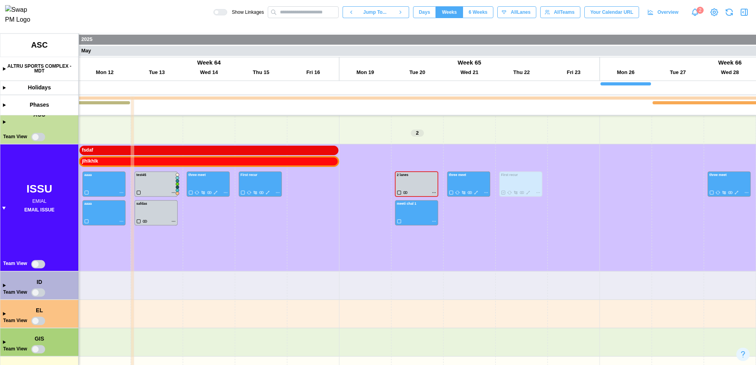
scroll to position [28062, 0]
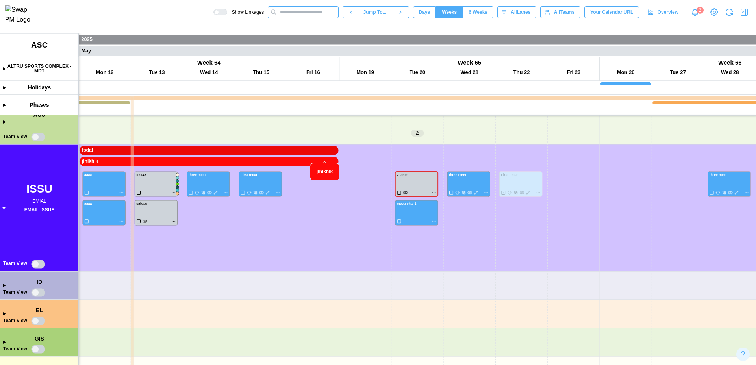
click at [305, 17] on input "text" at bounding box center [303, 12] width 71 height 12
paste input "****"
type input "****"
click at [314, 35] on div "[DATE]" at bounding box center [306, 36] width 15 height 7
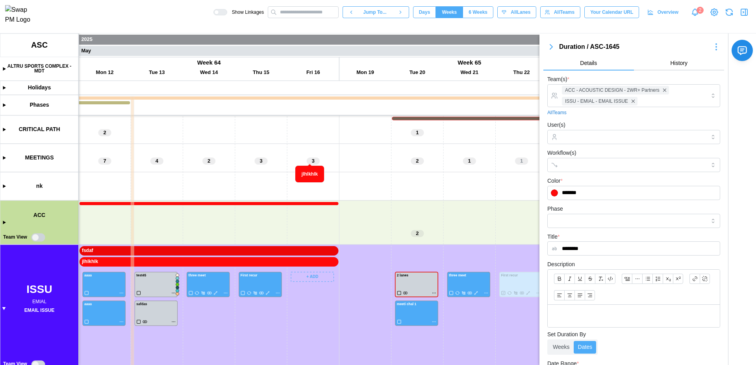
scroll to position [211, 0]
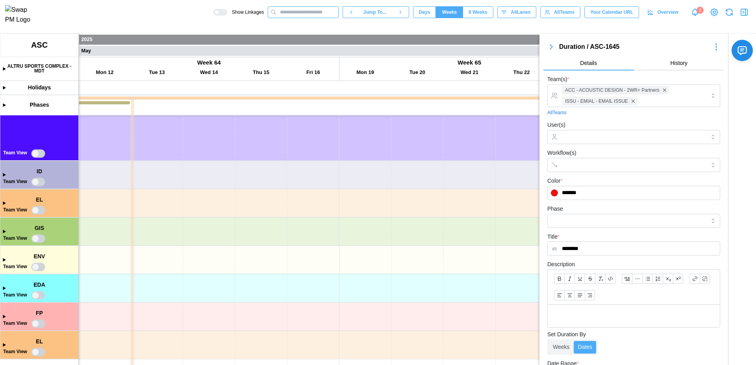
click at [296, 13] on input "text" at bounding box center [303, 12] width 71 height 12
paste input "****"
type input "****"
click at [303, 31] on div "ASC-1645 - jlhlkhlk" at bounding box center [295, 27] width 47 height 9
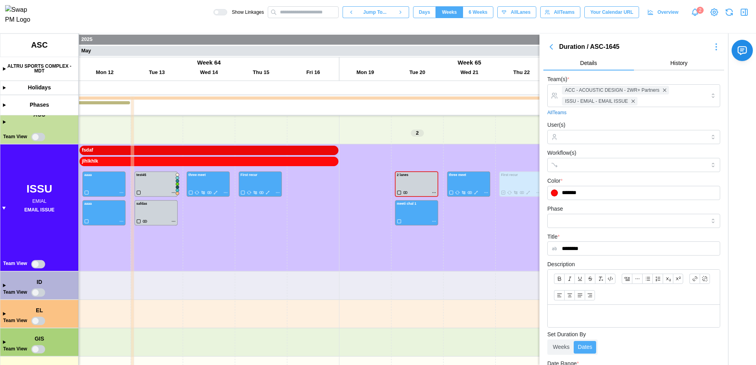
click at [744, 13] on icon "button" at bounding box center [743, 11] width 9 height 9
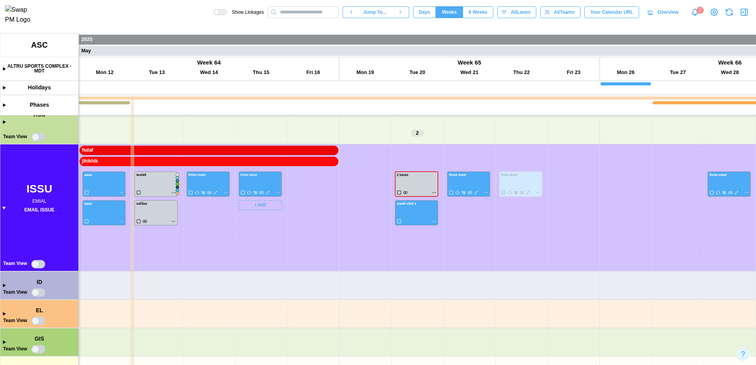
click at [486, 12] on button "6 Weeks" at bounding box center [477, 12] width 31 height 12
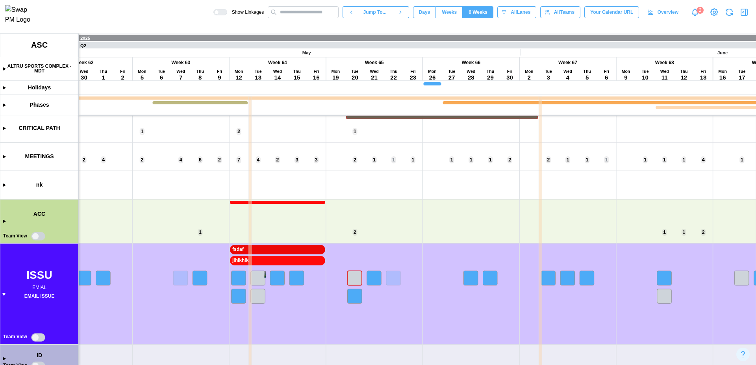
scroll to position [0, 5881]
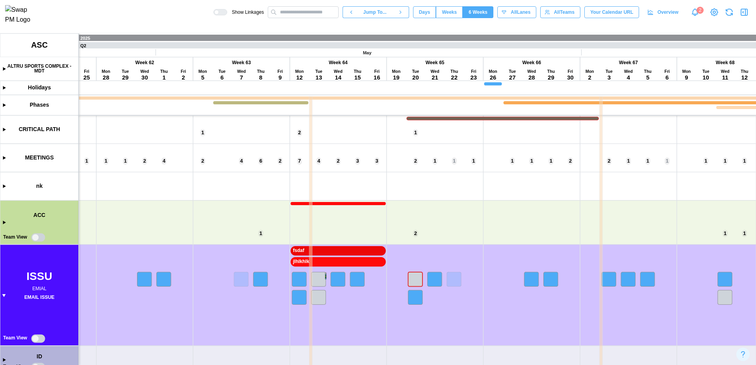
click at [2, 295] on canvas at bounding box center [378, 198] width 756 height 331
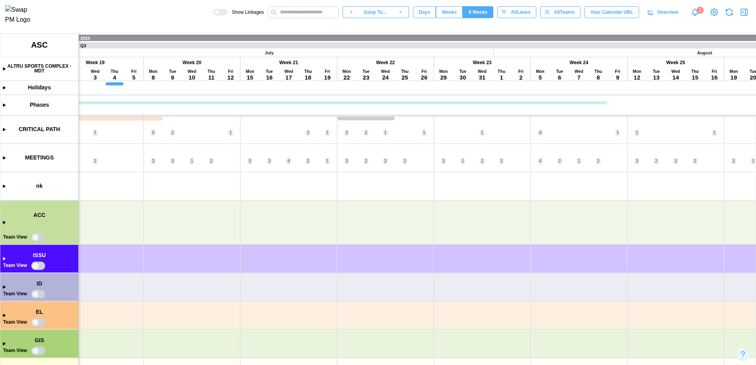
scroll to position [0, 0]
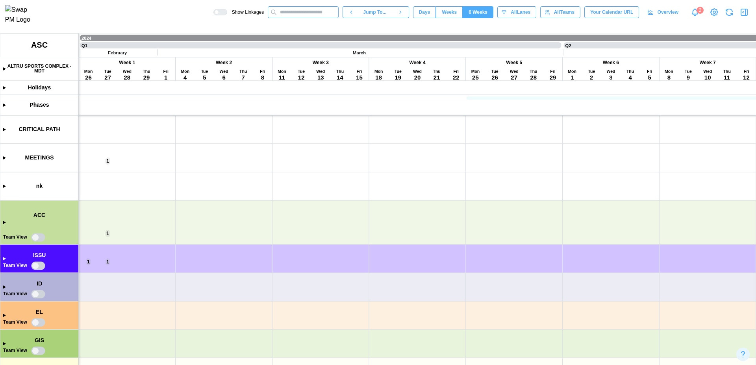
click at [290, 18] on input "text" at bounding box center [303, 12] width 71 height 12
paste input "****"
type input "****"
click at [314, 31] on div "ASC-1645 - jlhlkhlk" at bounding box center [295, 27] width 47 height 9
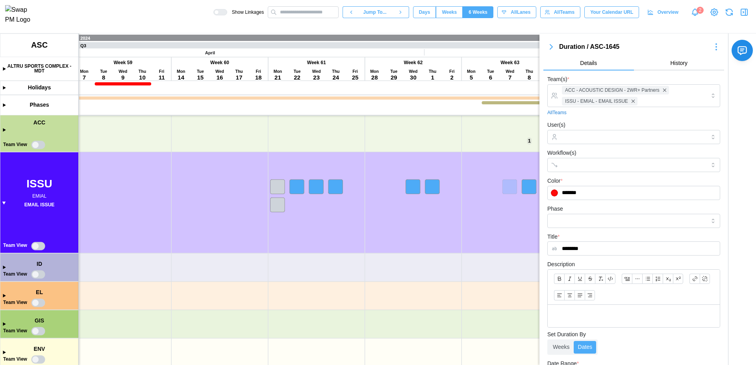
scroll to position [100, 0]
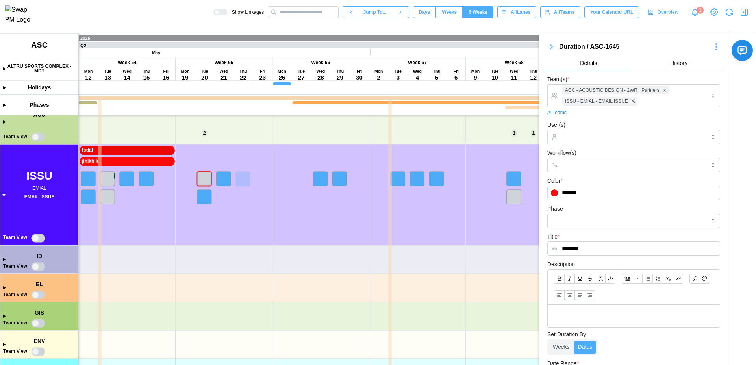
click at [746, 13] on icon "button" at bounding box center [743, 11] width 9 height 9
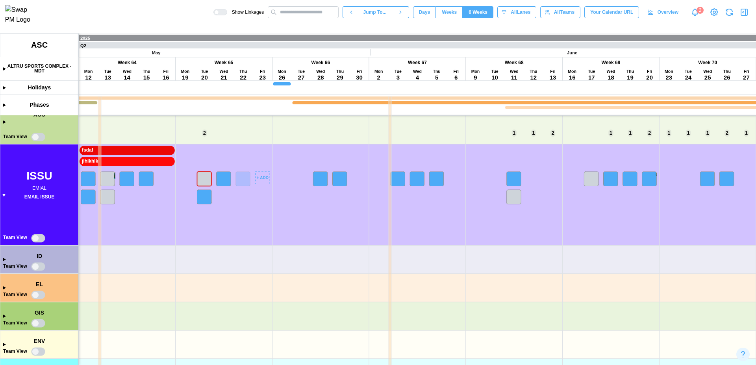
click at [324, 176] on canvas at bounding box center [378, 198] width 756 height 331
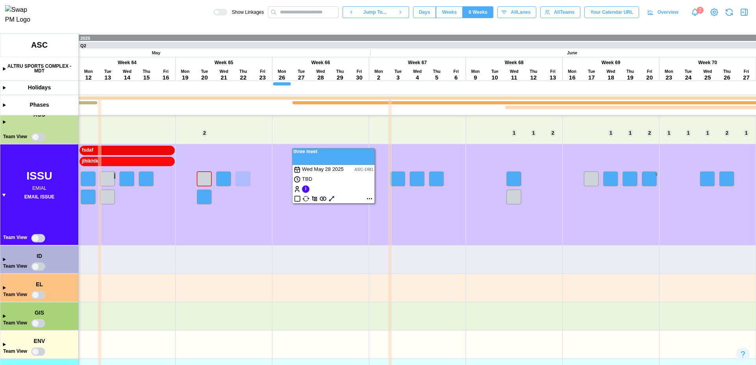
click at [296, 236] on canvas at bounding box center [378, 198] width 756 height 331
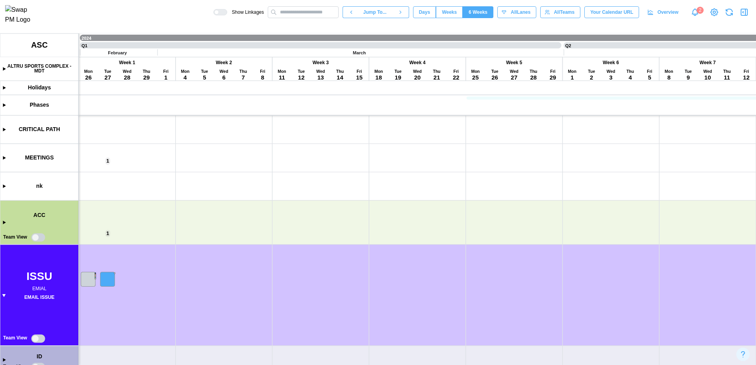
scroll to position [185, 0]
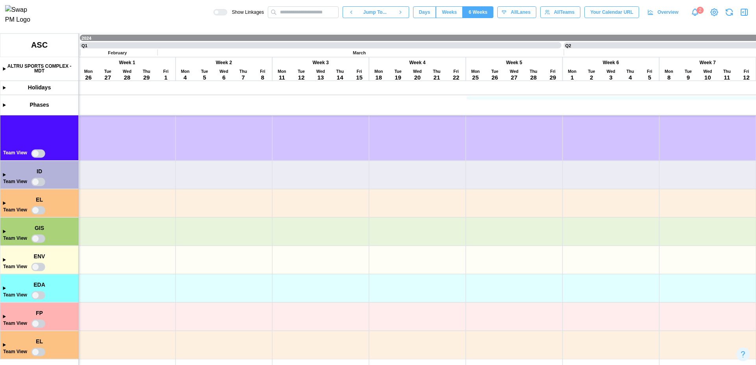
click at [2, 346] on canvas at bounding box center [378, 198] width 756 height 331
click at [3, 68] on canvas at bounding box center [378, 198] width 756 height 331
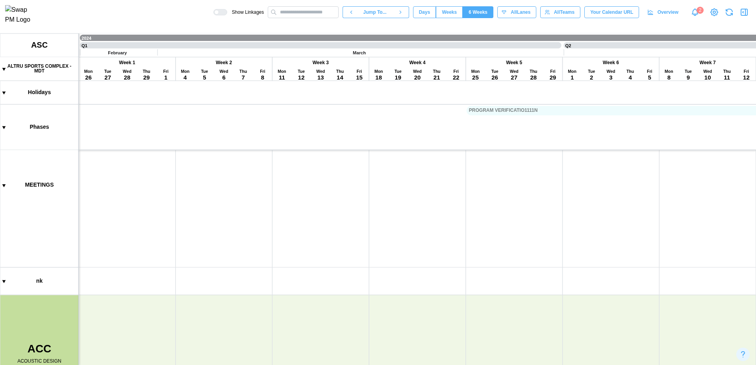
scroll to position [559, 0]
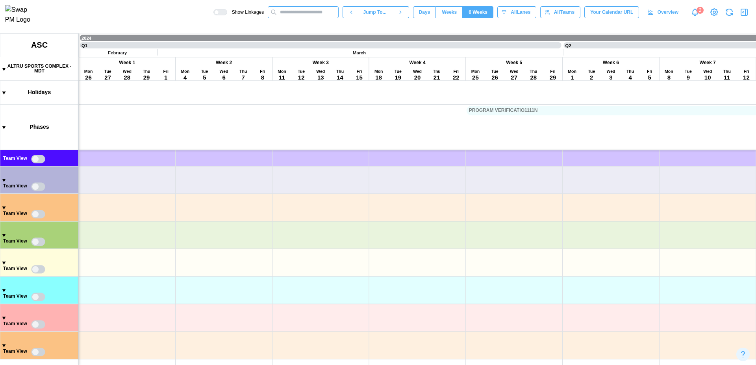
click at [282, 12] on input "text" at bounding box center [303, 12] width 71 height 12
type input "****"
click at [329, 38] on div "MEETING [DATE]" at bounding box center [331, 36] width 118 height 7
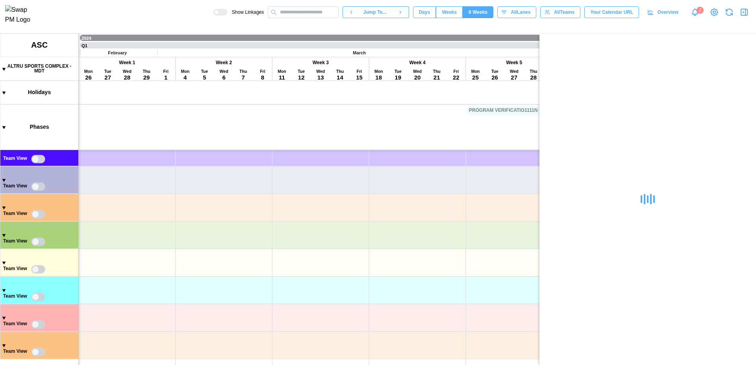
scroll to position [480, 0]
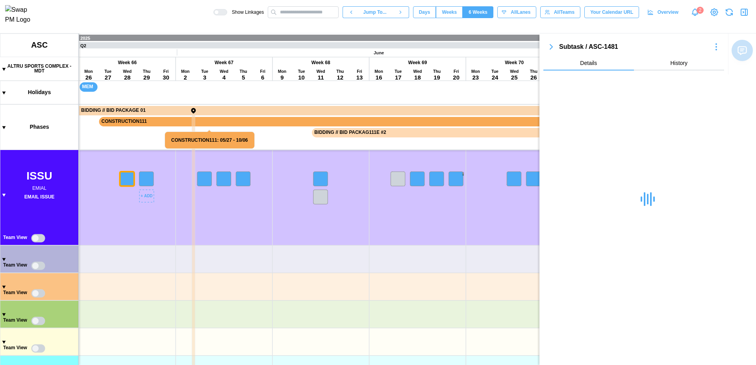
click at [126, 181] on canvas at bounding box center [378, 198] width 756 height 331
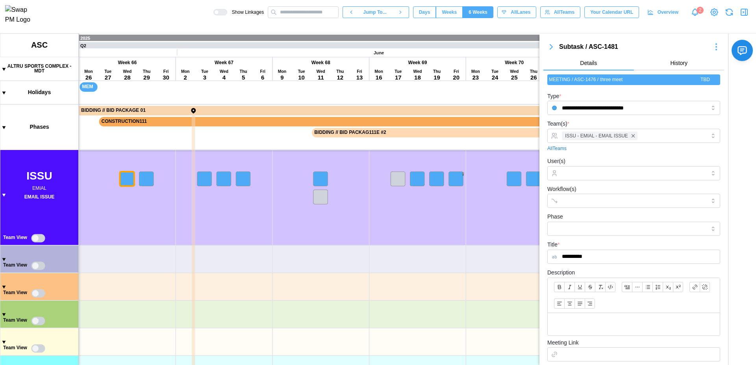
click at [747, 12] on icon "button" at bounding box center [744, 12] width 6 height 6
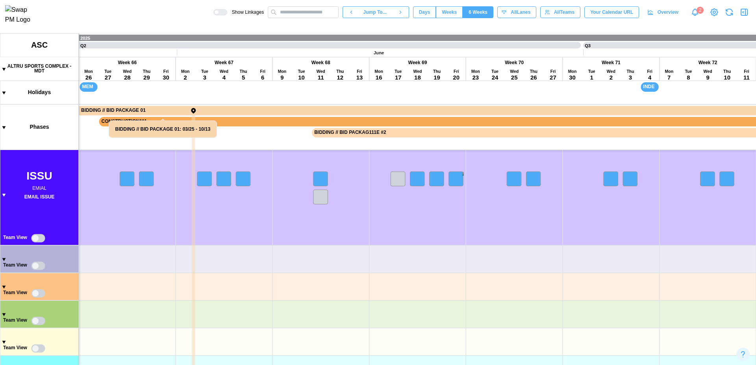
click at [36, 234] on canvas at bounding box center [378, 198] width 756 height 331
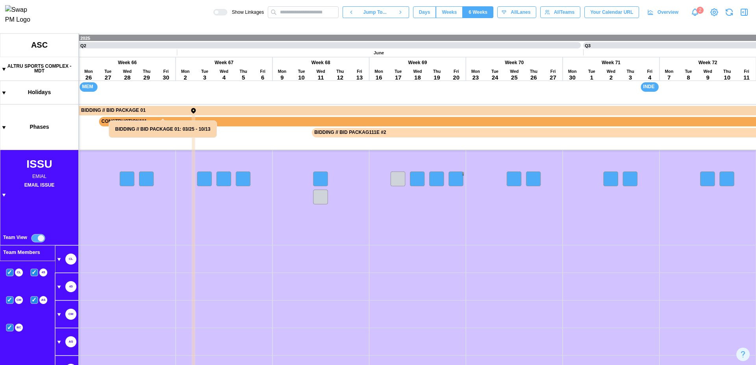
click at [39, 237] on canvas at bounding box center [378, 198] width 756 height 331
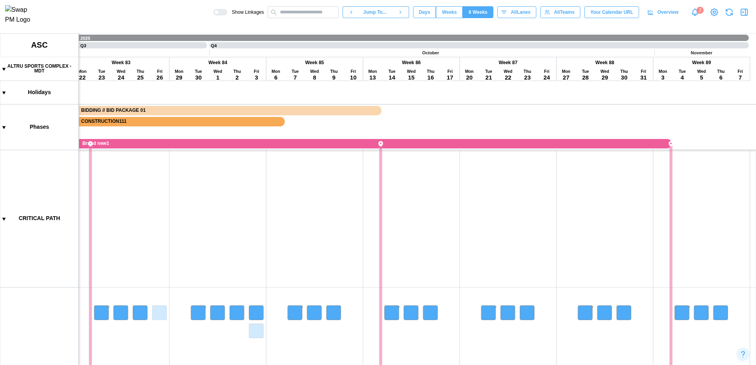
scroll to position [559, 0]
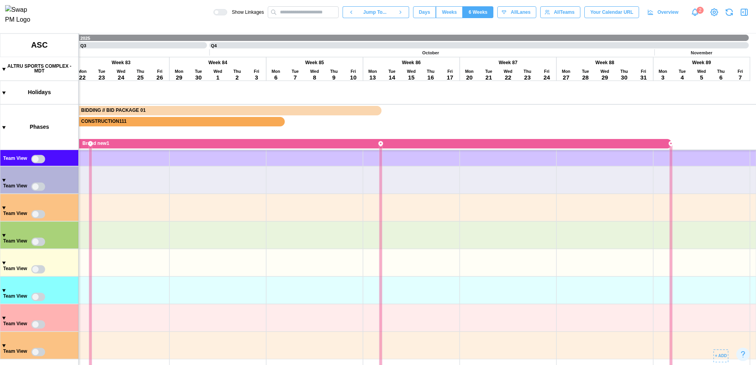
click at [725, 353] on canvas at bounding box center [378, 198] width 756 height 331
click at [717, 352] on canvas at bounding box center [378, 198] width 756 height 331
click at [702, 320] on canvas at bounding box center [378, 198] width 756 height 331
click at [702, 327] on canvas at bounding box center [378, 198] width 756 height 331
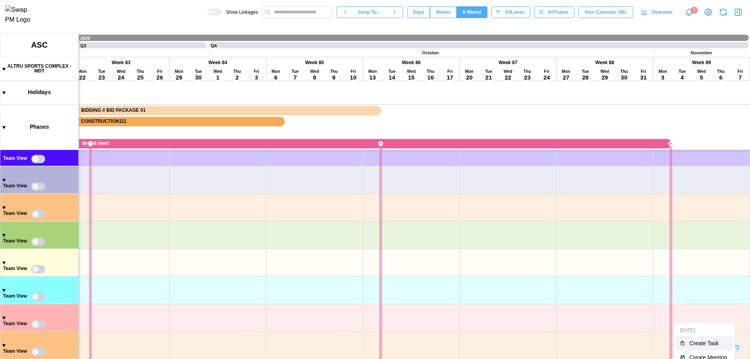
click at [702, 343] on div "Create Task" at bounding box center [708, 343] width 39 height 6
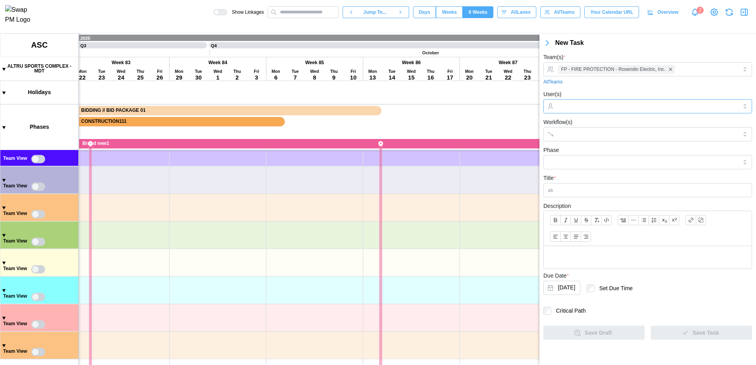
click at [644, 100] on div at bounding box center [646, 106] width 181 height 13
click at [634, 195] on input "Title *" at bounding box center [647, 190] width 209 height 14
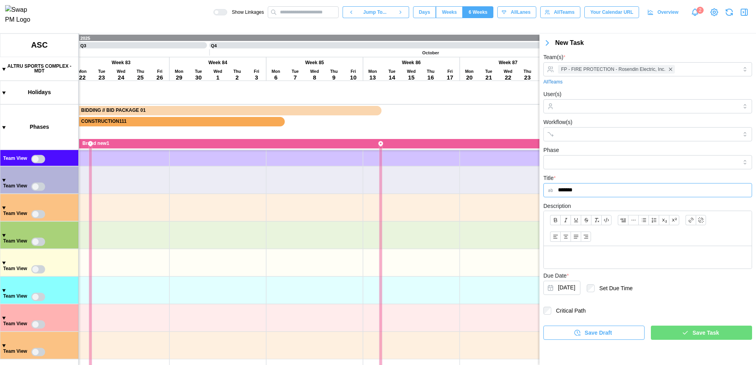
type input "*******"
click at [653, 254] on p at bounding box center [647, 257] width 195 height 10
click at [707, 333] on span "Save Task" at bounding box center [705, 332] width 26 height 13
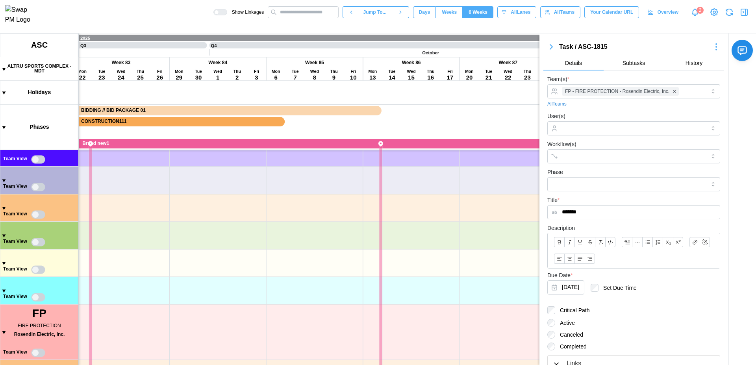
scroll to position [559, 0]
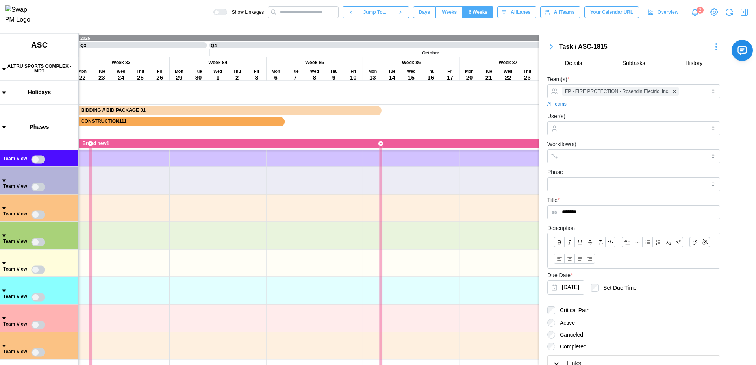
click at [744, 16] on icon "button" at bounding box center [743, 11] width 9 height 9
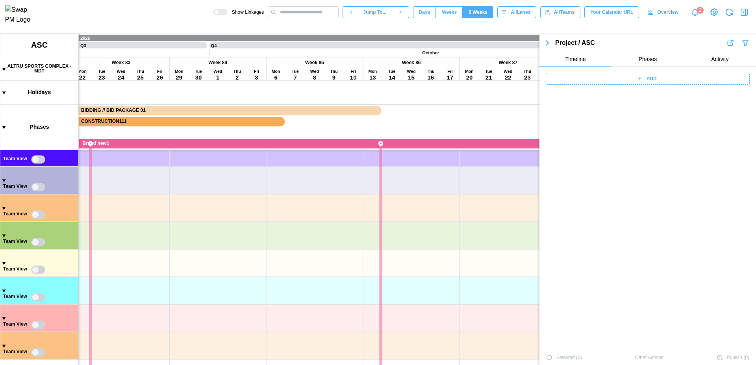
scroll to position [28086, 0]
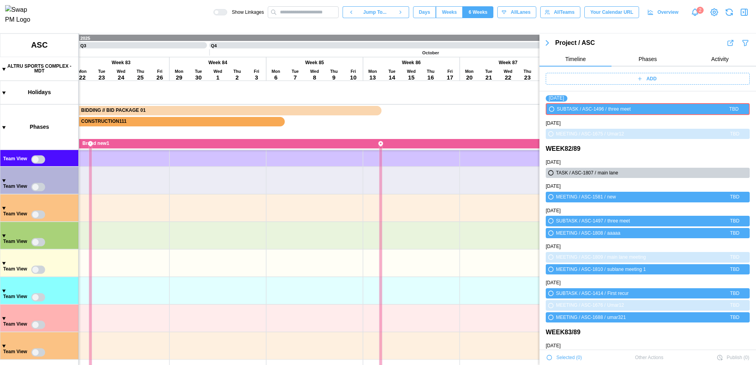
click at [744, 16] on icon "button" at bounding box center [743, 11] width 9 height 9
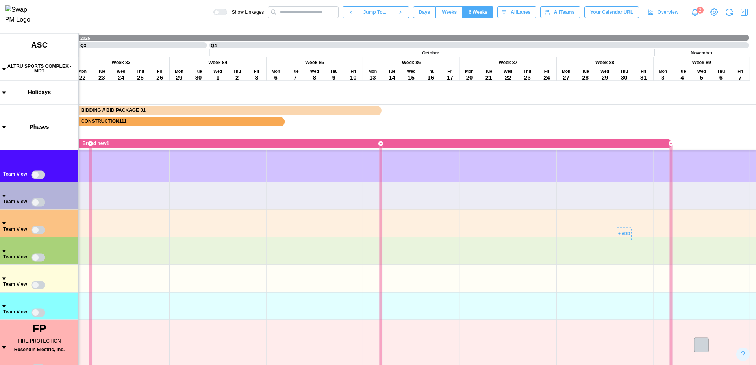
scroll to position [587, 0]
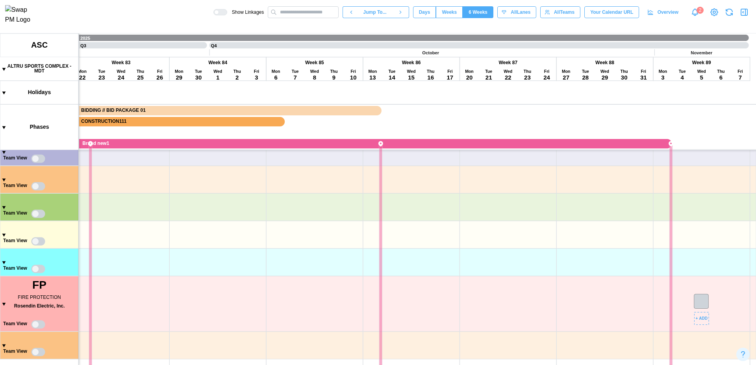
click at [704, 301] on canvas at bounding box center [378, 198] width 756 height 331
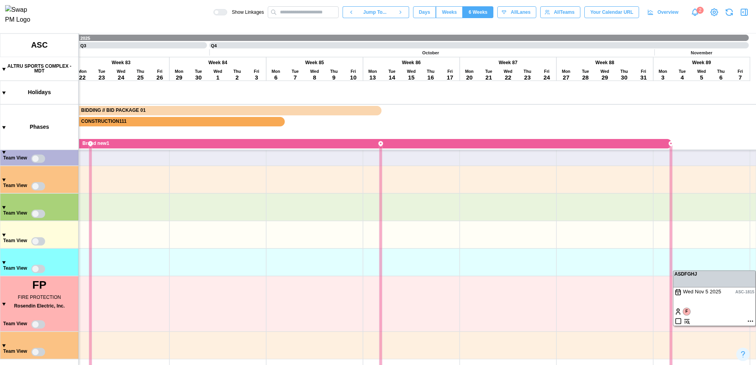
drag, startPoint x: 697, startPoint y: 274, endPoint x: 676, endPoint y: 275, distance: 21.0
click at [676, 275] on canvas at bounding box center [378, 198] width 756 height 331
click at [695, 264] on canvas at bounding box center [378, 198] width 756 height 331
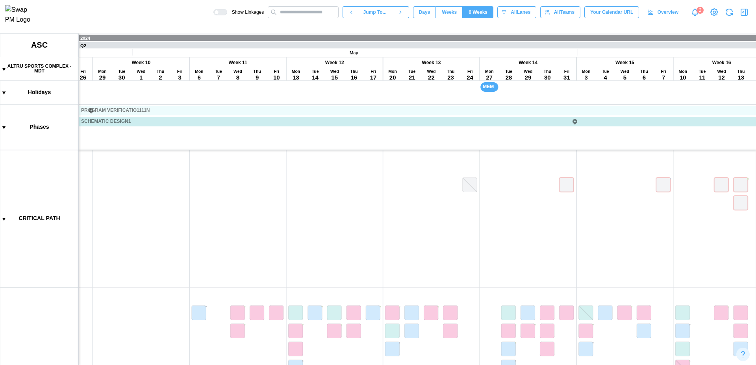
scroll to position [0, 0]
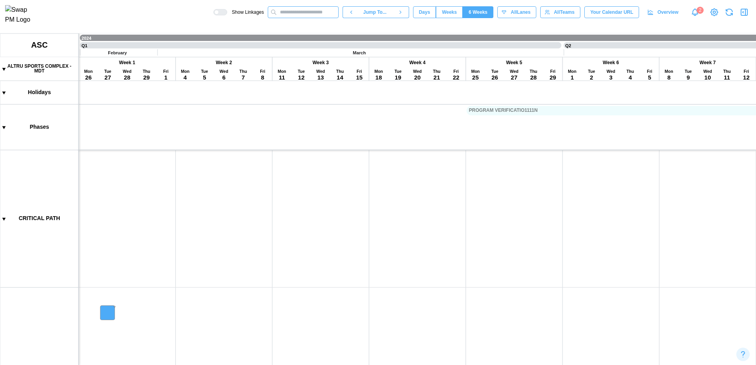
click at [318, 17] on input "text" at bounding box center [303, 12] width 71 height 12
type input "****"
click at [317, 31] on div "ASC-1815 - ASDFGHJ" at bounding box center [300, 27] width 56 height 9
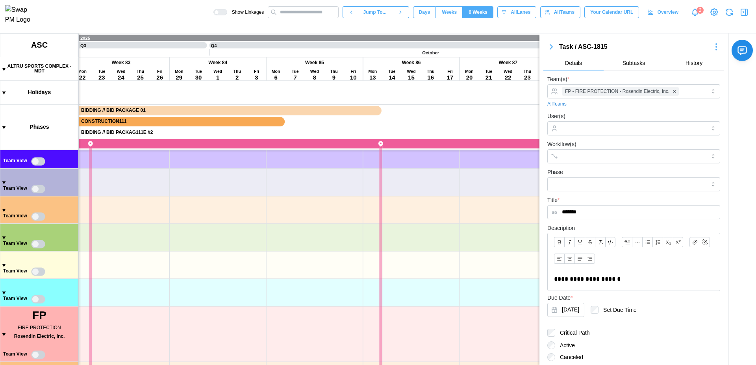
scroll to position [587, 0]
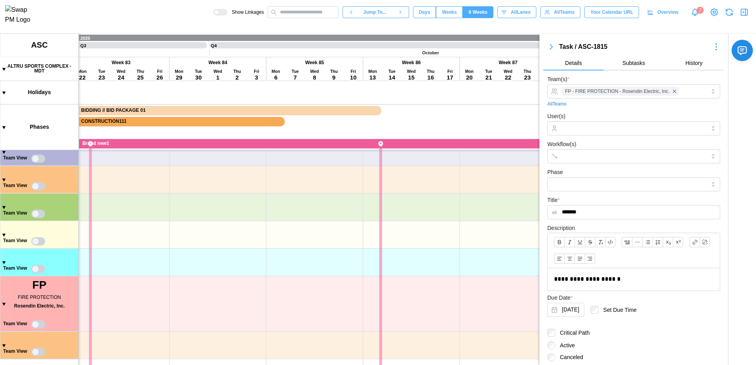
click at [549, 50] on icon "button" at bounding box center [550, 46] width 9 height 9
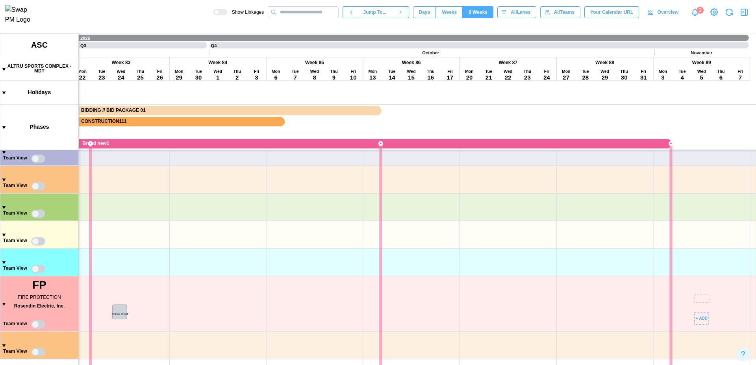
drag, startPoint x: 702, startPoint y: 298, endPoint x: 120, endPoint y: 309, distance: 581.8
click at [120, 309] on canvas at bounding box center [378, 198] width 756 height 331
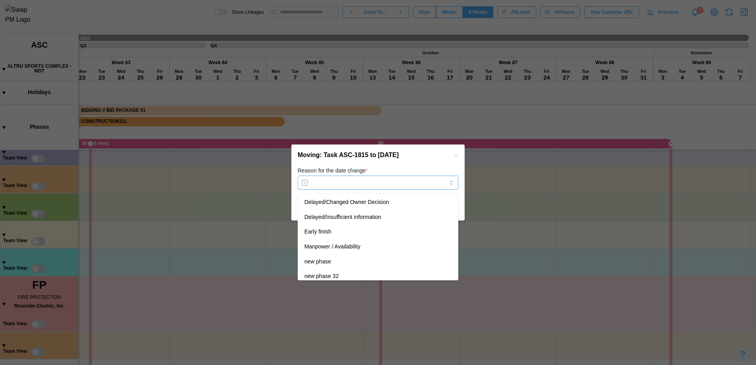
click at [372, 178] on input "Reason for the date change *" at bounding box center [378, 183] width 161 height 14
type input "**********"
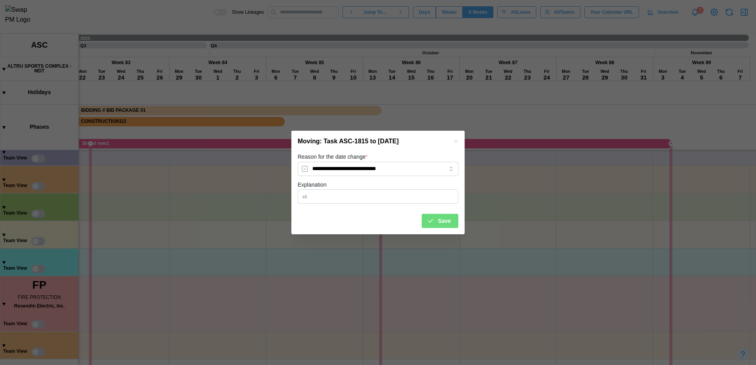
click at [441, 219] on span "Save" at bounding box center [444, 220] width 13 height 13
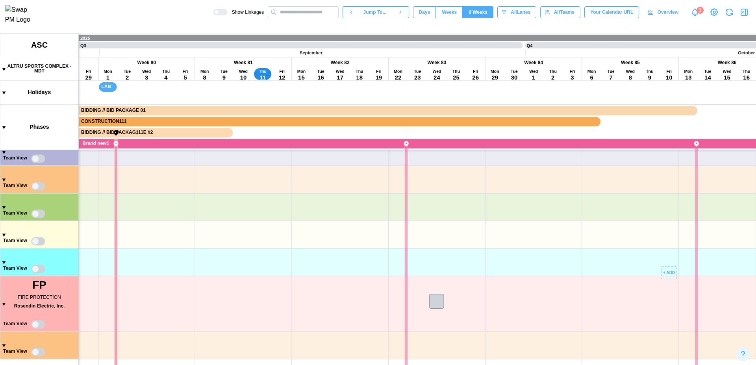
scroll to position [0, 7610]
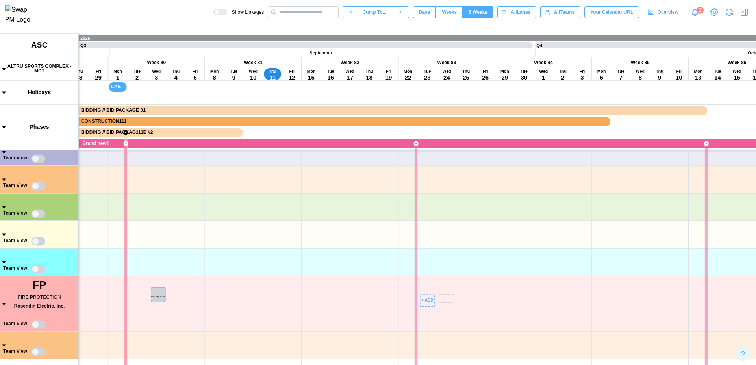
drag, startPoint x: 442, startPoint y: 296, endPoint x: 153, endPoint y: 290, distance: 288.2
click at [153, 290] on canvas at bounding box center [378, 198] width 756 height 331
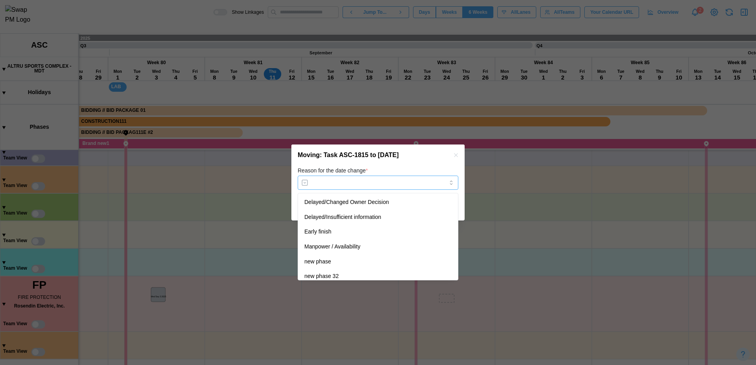
click at [401, 186] on input "Reason for the date change *" at bounding box center [378, 183] width 161 height 14
type input "**********"
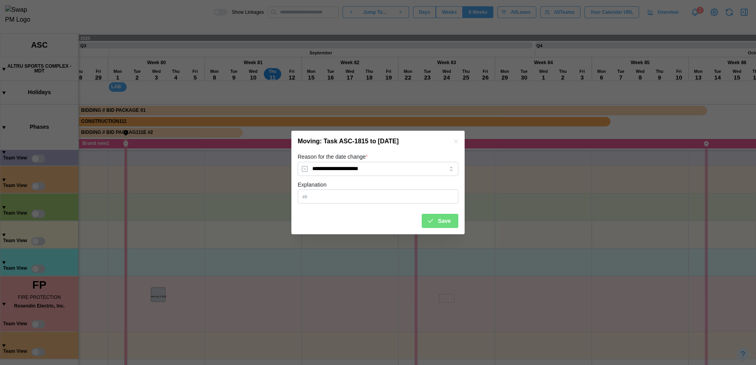
click at [434, 221] on div "Save" at bounding box center [439, 220] width 24 height 13
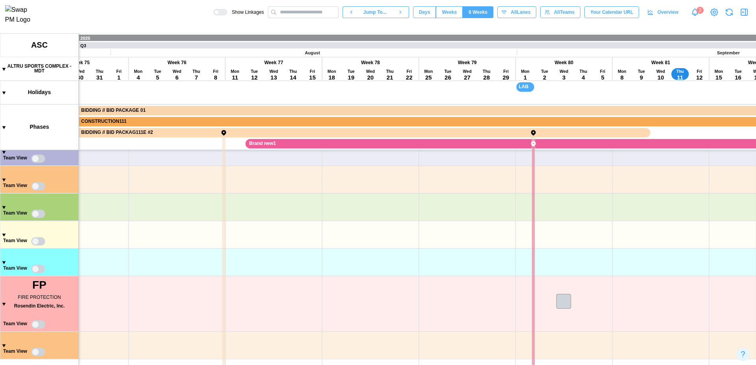
scroll to position [0, 7029]
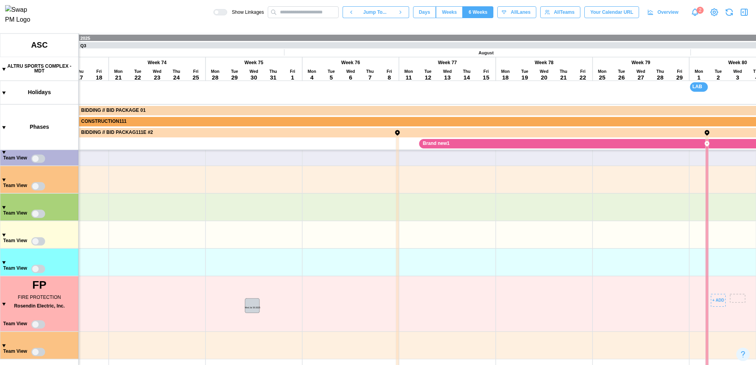
drag, startPoint x: 731, startPoint y: 299, endPoint x: 0, endPoint y: 295, distance: 731.2
click at [0, 295] on canvas at bounding box center [378, 198] width 756 height 331
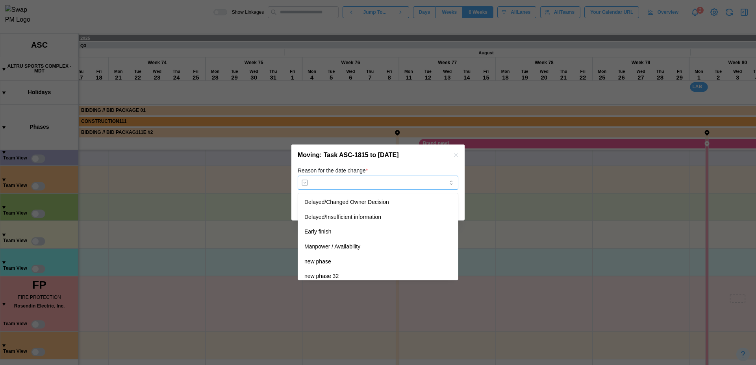
click at [351, 184] on input "Reason for the date change *" at bounding box center [378, 183] width 161 height 14
type input "**********"
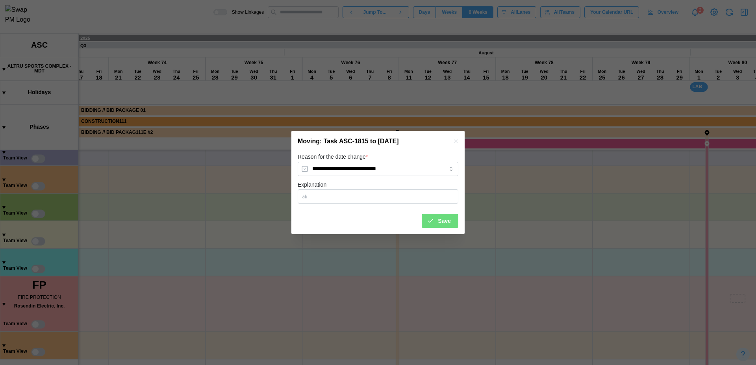
click at [453, 222] on button "Save" at bounding box center [439, 221] width 37 height 14
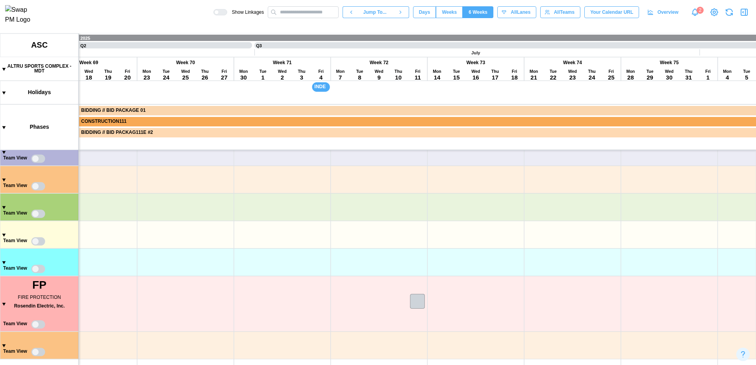
scroll to position [0, 6439]
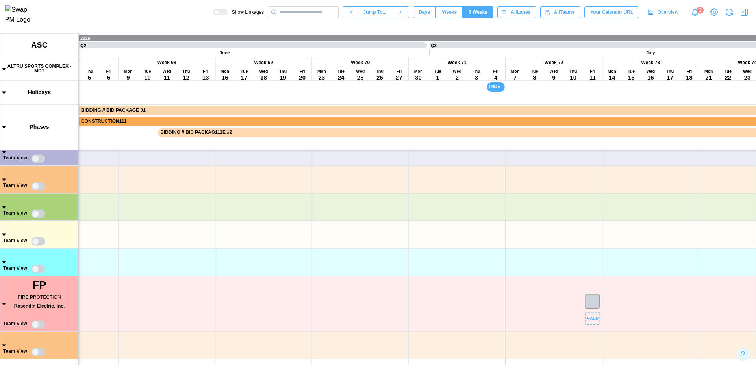
click at [591, 307] on canvas at bounding box center [378, 198] width 756 height 331
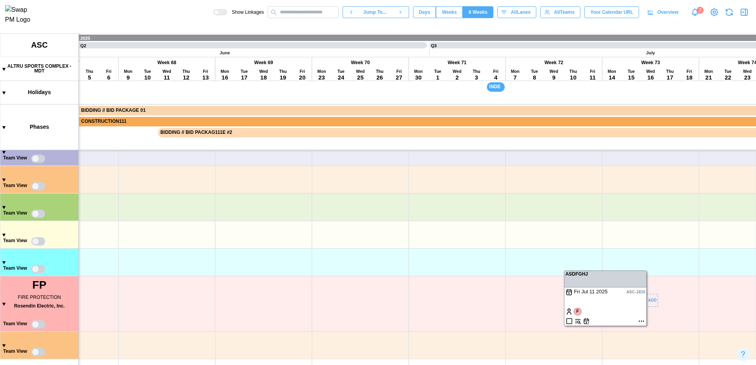
click at [645, 321] on canvas at bounding box center [378, 198] width 756 height 331
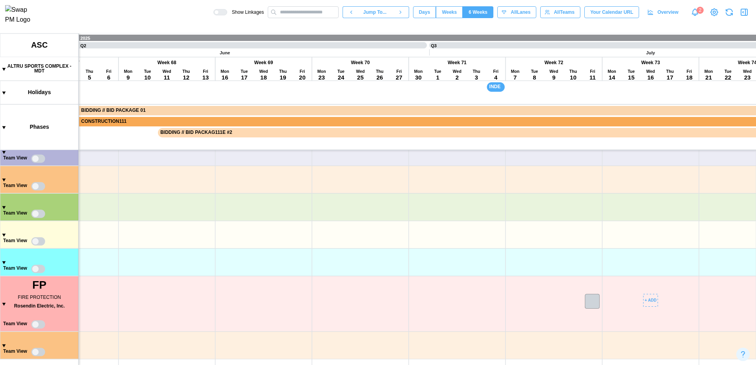
click at [592, 303] on canvas at bounding box center [378, 198] width 756 height 331
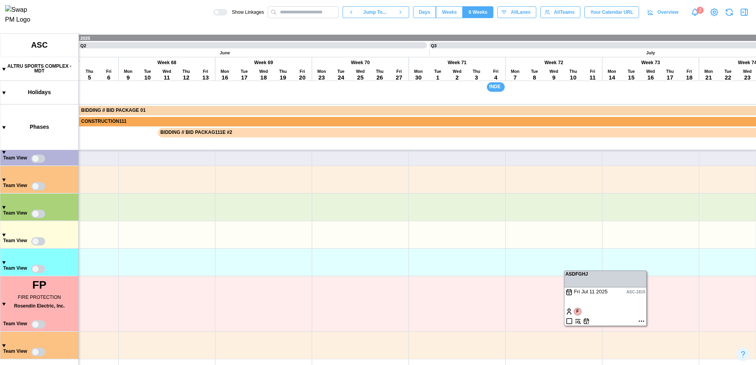
click at [643, 322] on canvas at bounding box center [378, 198] width 756 height 331
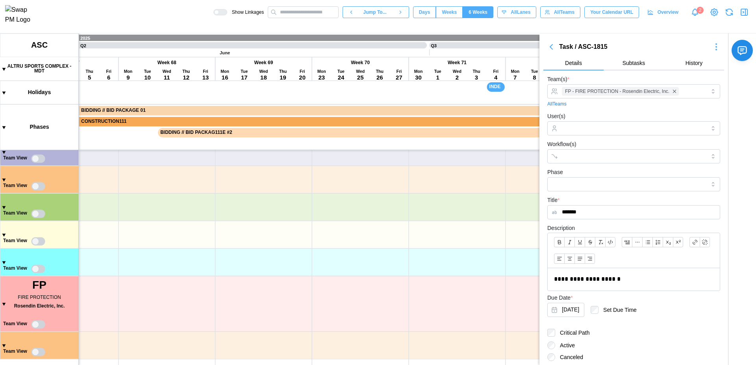
scroll to position [78, 0]
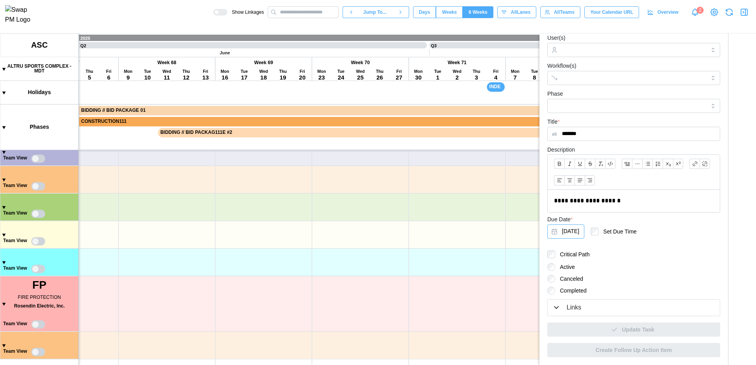
click at [580, 235] on button "[DATE]" at bounding box center [565, 231] width 37 height 14
click at [620, 264] on div "Active" at bounding box center [633, 267] width 173 height 8
click at [582, 231] on button "[DATE]" at bounding box center [565, 231] width 37 height 14
click at [562, 104] on icon "button" at bounding box center [561, 105] width 6 height 6
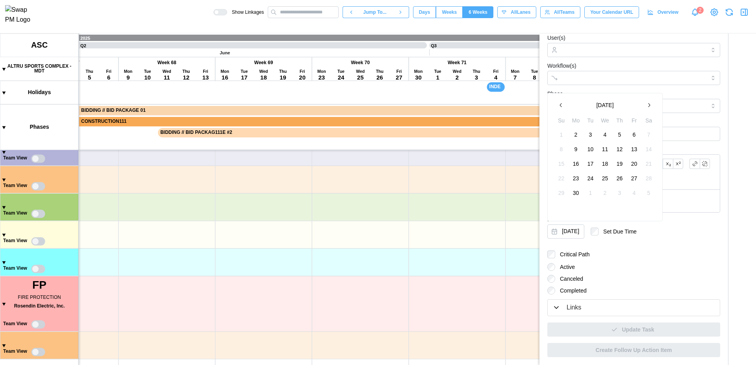
click at [562, 104] on icon "button" at bounding box center [561, 105] width 6 height 6
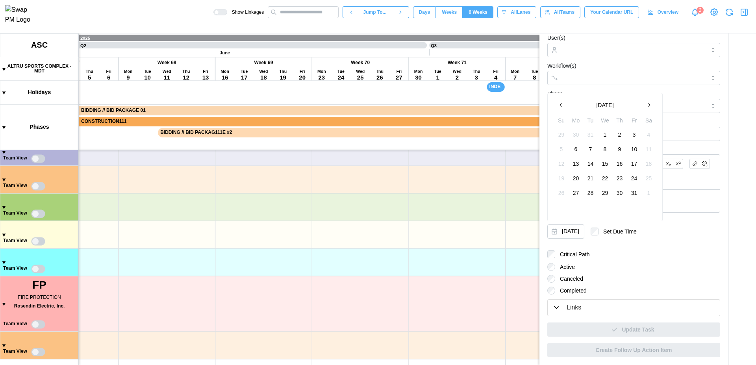
click at [562, 104] on icon "button" at bounding box center [561, 105] width 6 height 6
click at [648, 104] on icon "button" at bounding box center [648, 105] width 6 height 6
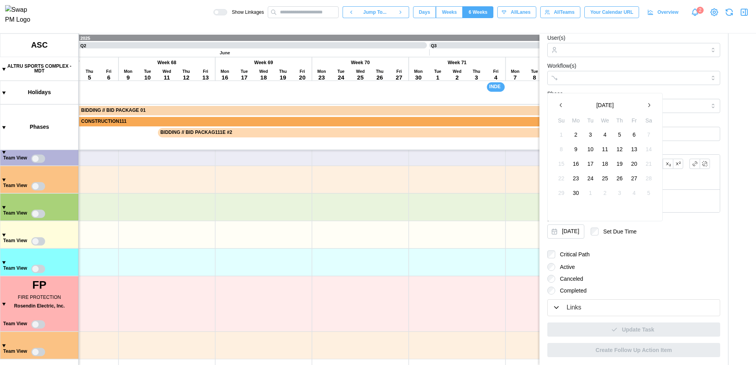
click at [648, 104] on icon "button" at bounding box center [648, 105] width 6 height 6
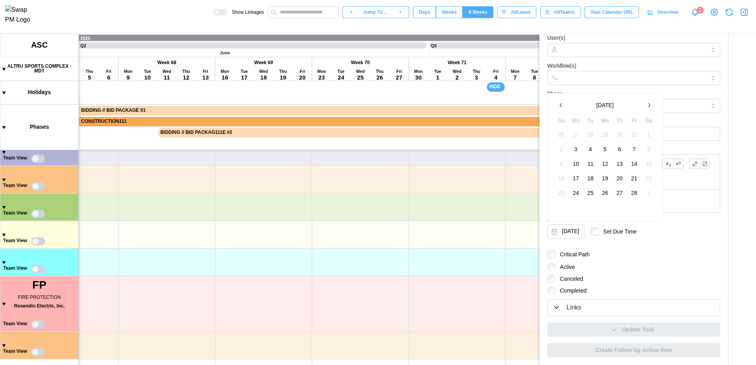
click at [601, 146] on button "5" at bounding box center [605, 149] width 14 height 14
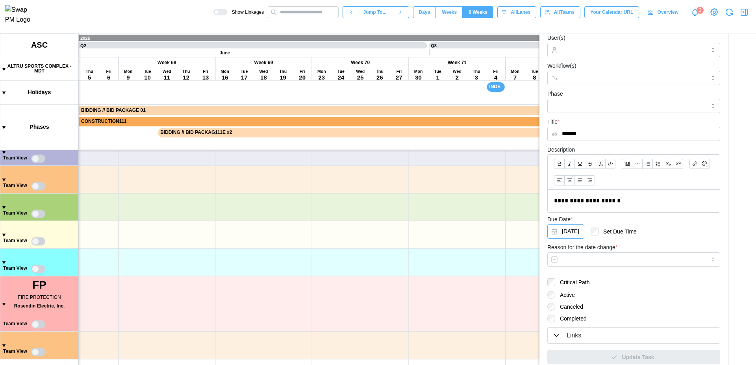
scroll to position [106, 0]
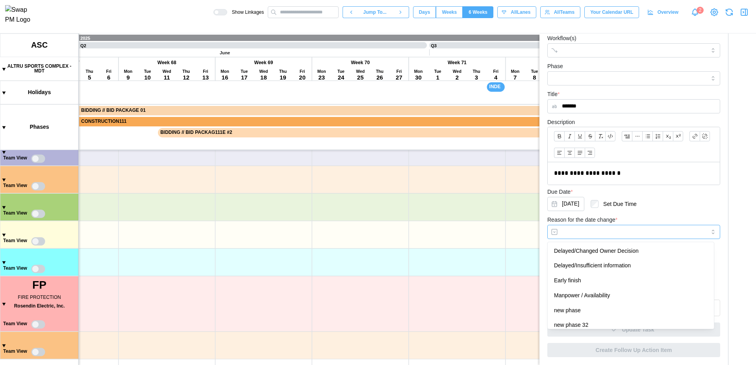
click at [608, 235] on input "Reason for the date change *" at bounding box center [633, 232] width 173 height 14
type input "**********"
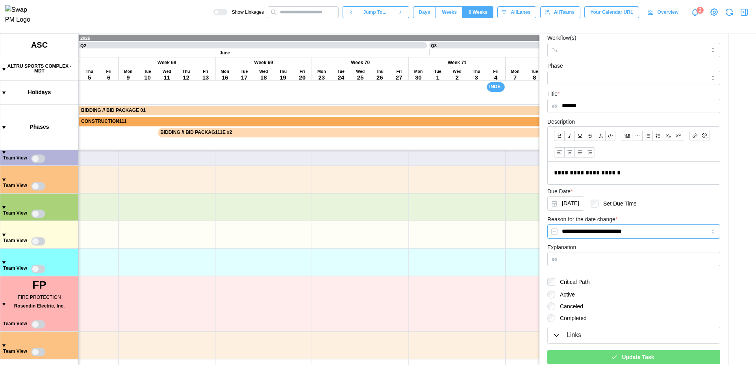
scroll to position [134, 0]
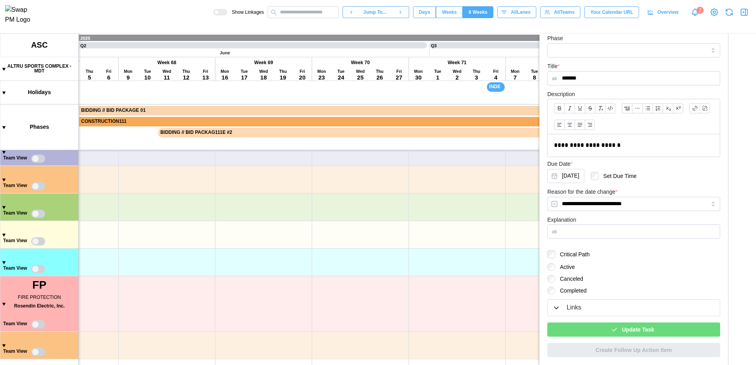
click at [622, 328] on span "Update Task" at bounding box center [637, 329] width 32 height 13
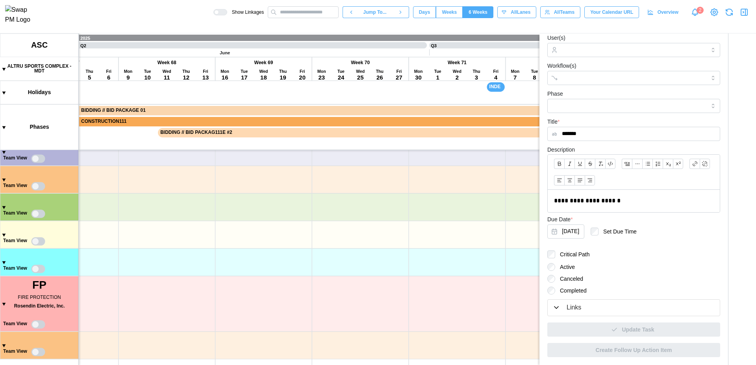
scroll to position [78, 0]
click at [743, 17] on icon "button" at bounding box center [743, 11] width 9 height 9
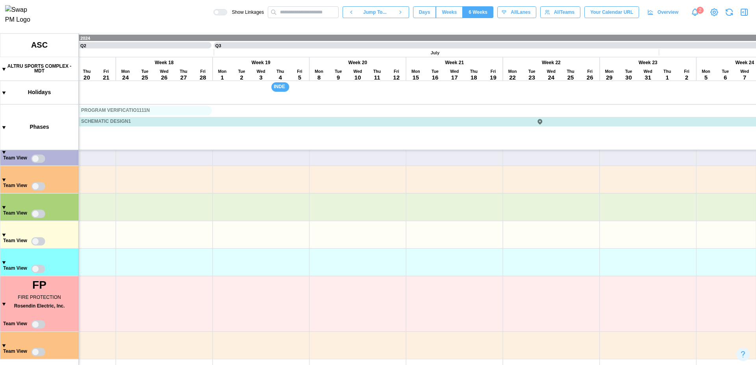
scroll to position [0, 0]
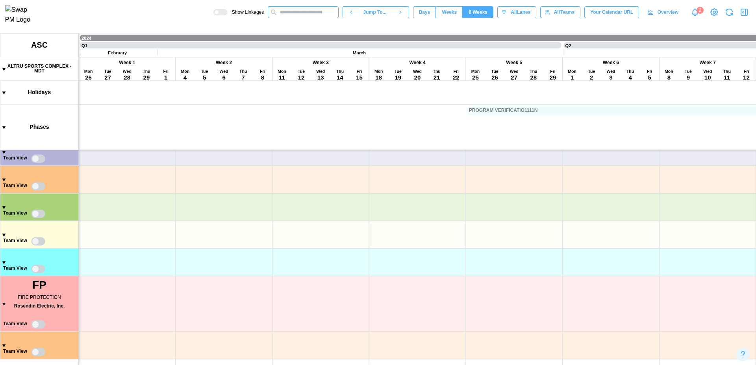
click at [312, 13] on input "text" at bounding box center [303, 12] width 71 height 12
type input "****"
click at [315, 38] on div "TASK [DATE]" at bounding box center [331, 36] width 118 height 7
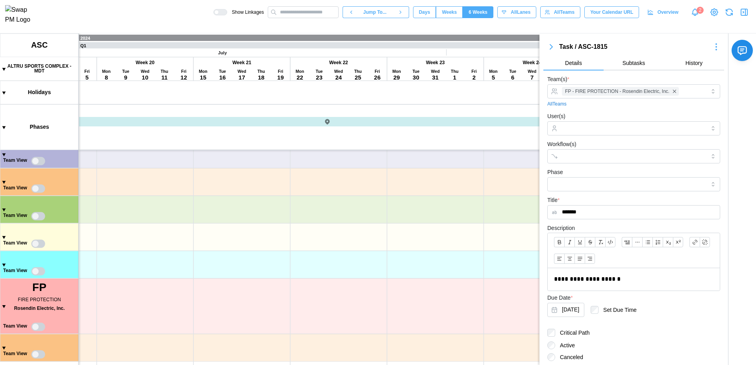
scroll to position [587, 0]
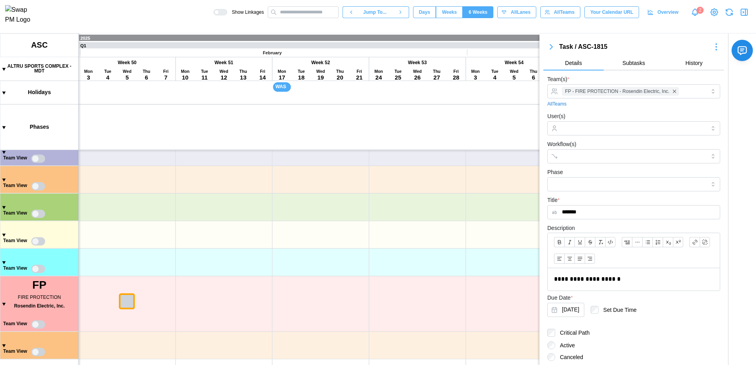
click at [742, 17] on icon "button" at bounding box center [743, 11] width 9 height 9
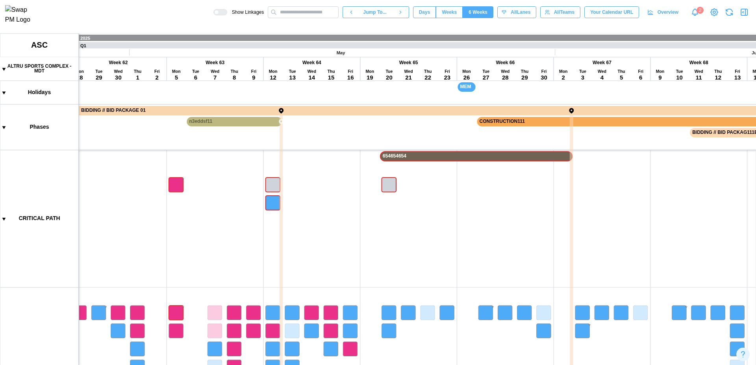
scroll to position [0, 7935]
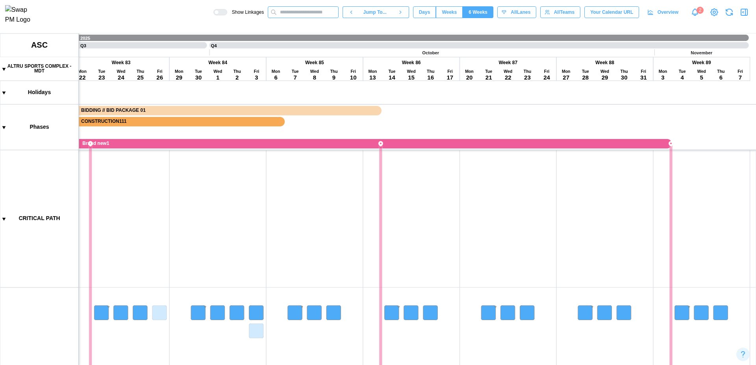
click at [305, 17] on input "text" at bounding box center [303, 12] width 71 height 12
click at [306, 16] on input "text" at bounding box center [303, 12] width 71 height 12
type input "*******"
click at [336, 30] on div "ASC-1815 - ASDFGHJ" at bounding box center [331, 27] width 118 height 10
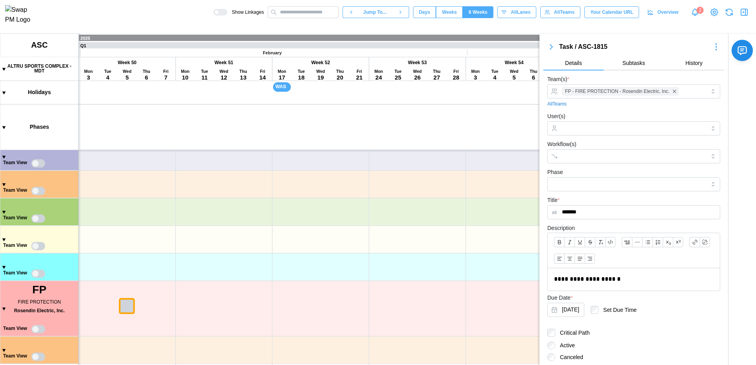
scroll to position [587, 0]
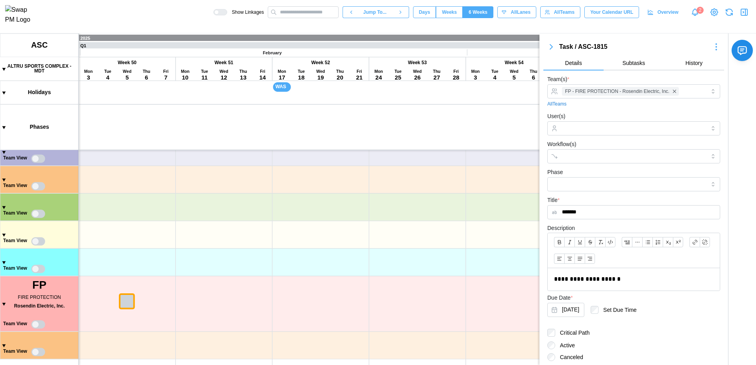
click at [747, 15] on icon "button" at bounding box center [744, 12] width 6 height 6
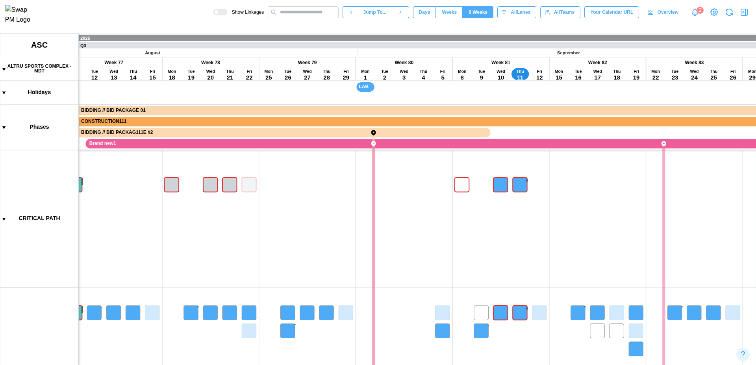
scroll to position [0, 7935]
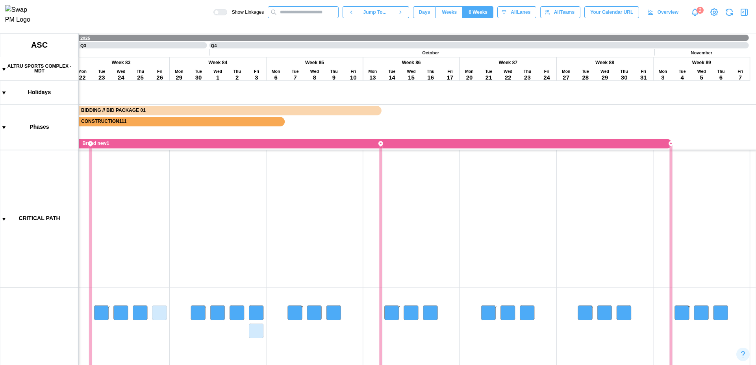
click at [303, 12] on input "text" at bounding box center [303, 12] width 71 height 12
type input "*"
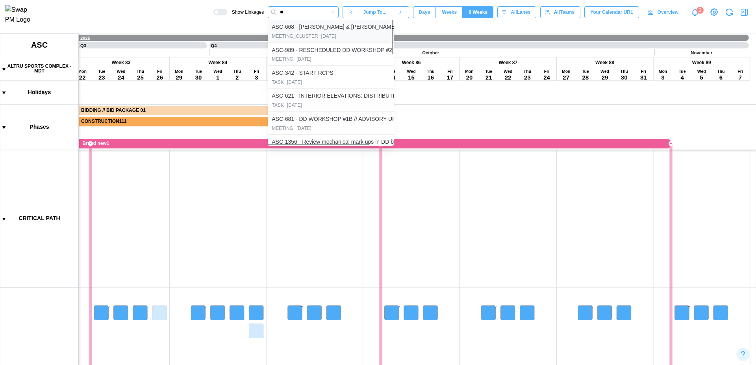
type input "*"
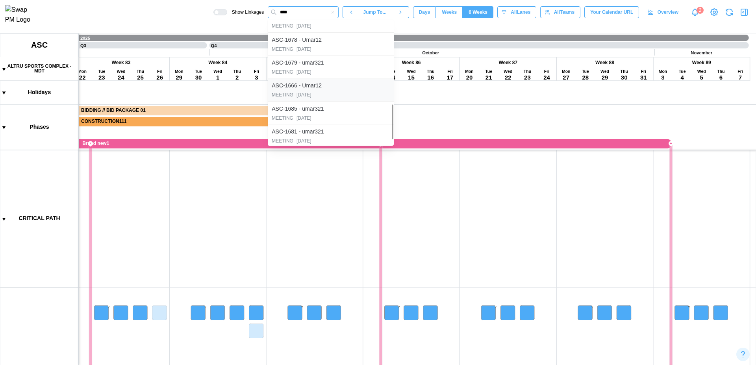
scroll to position [333, 0]
type input "*"
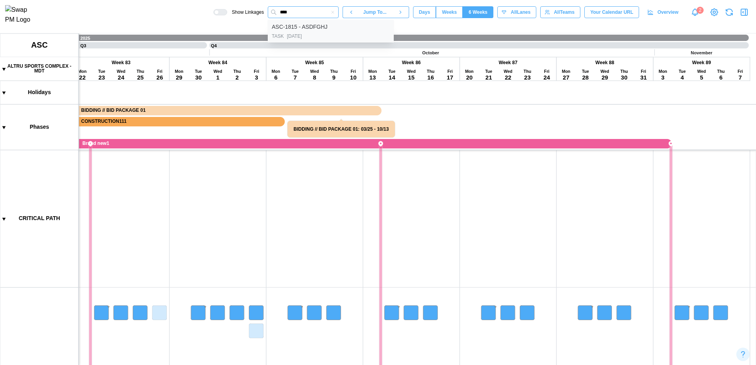
type input "****"
click at [333, 36] on div "TASK [DATE]" at bounding box center [331, 36] width 118 height 7
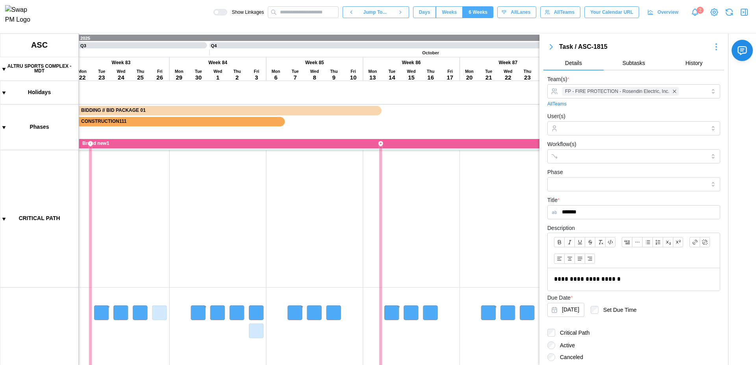
scroll to position [587, 0]
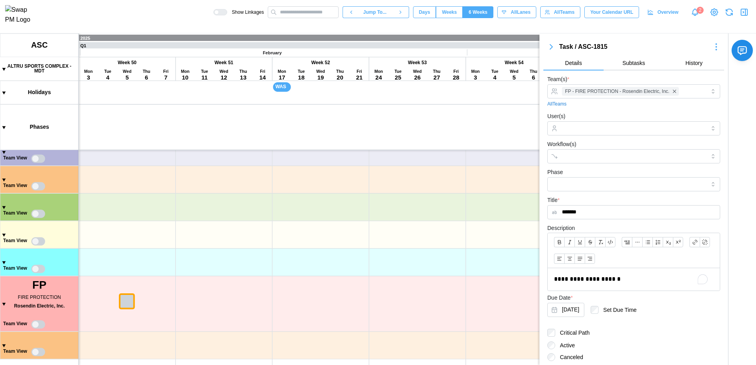
click at [631, 276] on p "**********" at bounding box center [630, 279] width 153 height 10
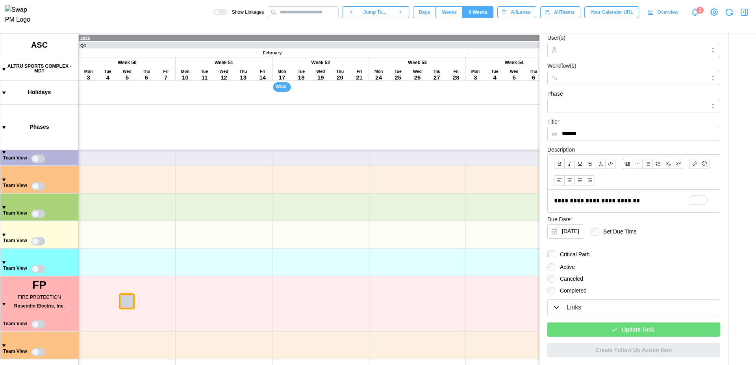
click at [643, 326] on span "Update Task" at bounding box center [637, 329] width 32 height 13
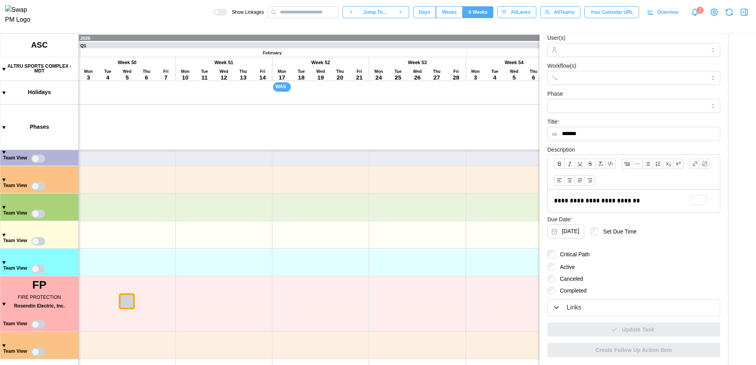
click at [746, 15] on icon "button" at bounding box center [743, 11] width 9 height 9
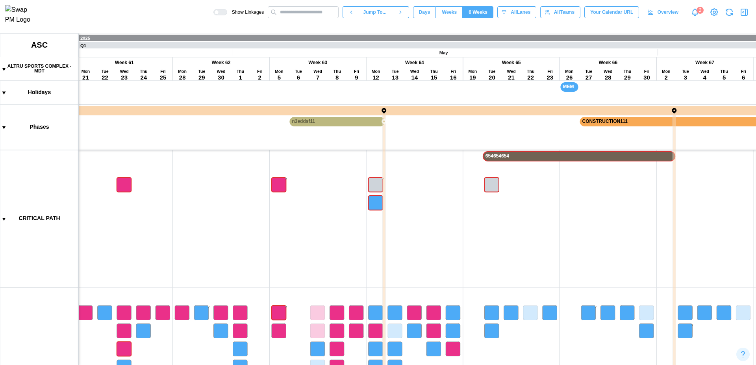
scroll to position [0, 7935]
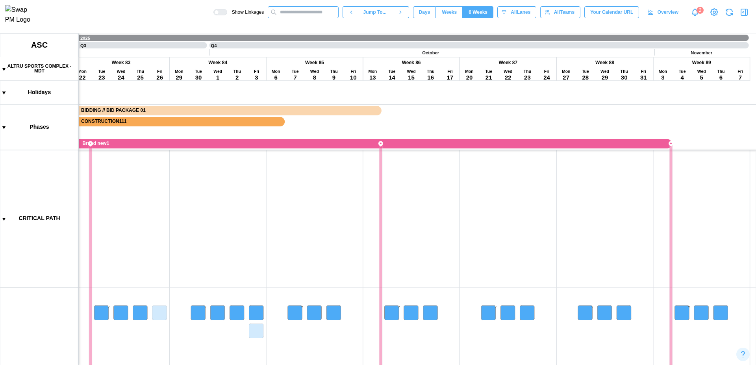
click at [287, 17] on input "text" at bounding box center [303, 12] width 71 height 12
type input "**********"
click at [290, 30] on div "ASC-1815 - ASDFGHJ" at bounding box center [300, 27] width 56 height 9
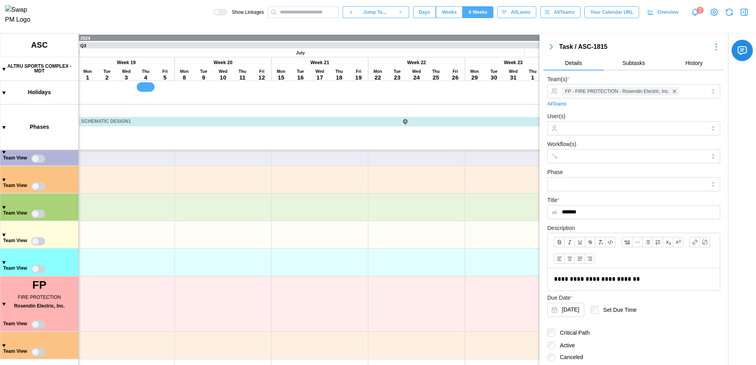
scroll to position [0, 0]
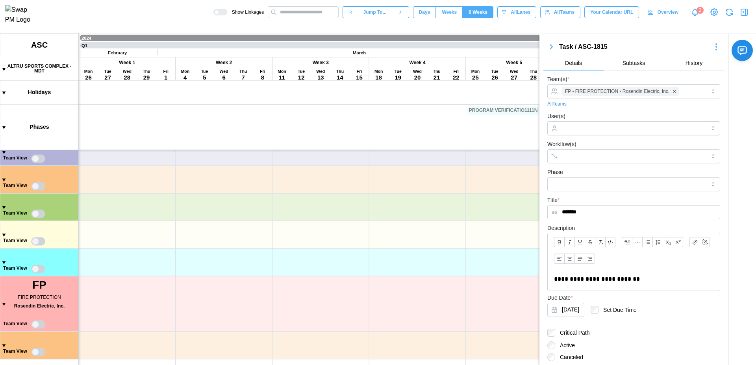
click at [5, 302] on canvas at bounding box center [378, 198] width 756 height 331
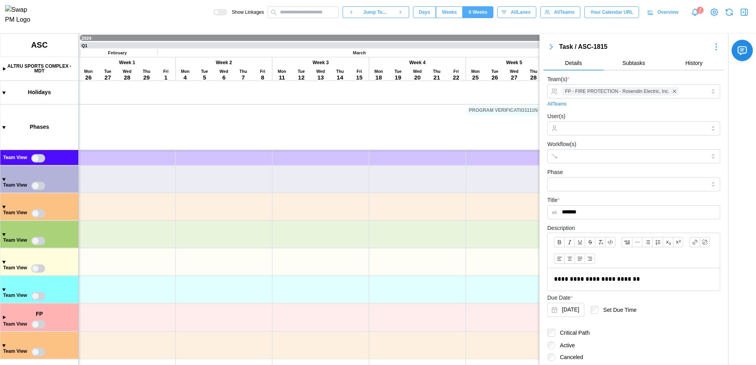
click at [742, 17] on icon "button" at bounding box center [743, 11] width 9 height 9
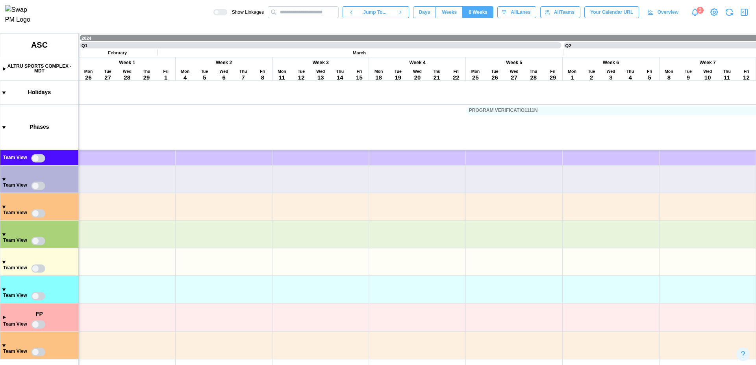
click at [309, 19] on div "Show Linkages Jump To... Days Weeks 6 Weeks eightWeeks All Lanes All Teams Your…" at bounding box center [484, 12] width 542 height 13
click at [301, 12] on input "text" at bounding box center [303, 12] width 71 height 12
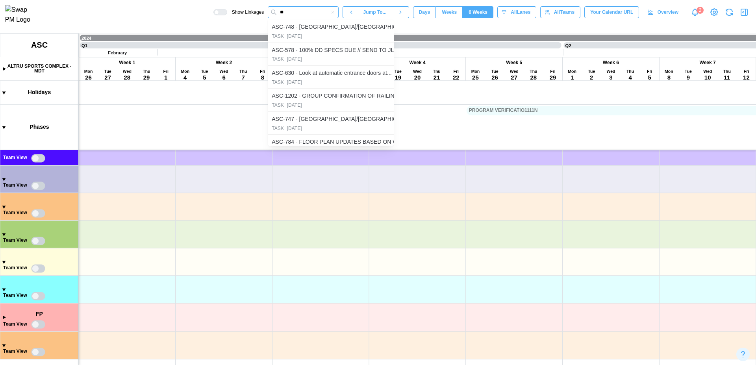
type input "*"
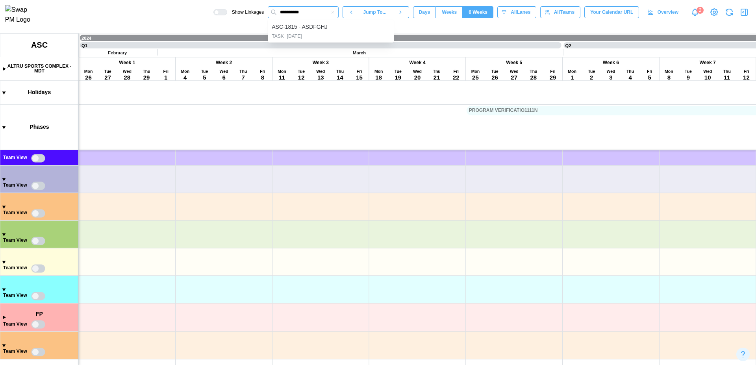
click at [311, 15] on input "**********" at bounding box center [303, 12] width 71 height 12
type input "**********"
click at [322, 30] on div "ASC-1815 - ASDFGHJ" at bounding box center [300, 27] width 56 height 9
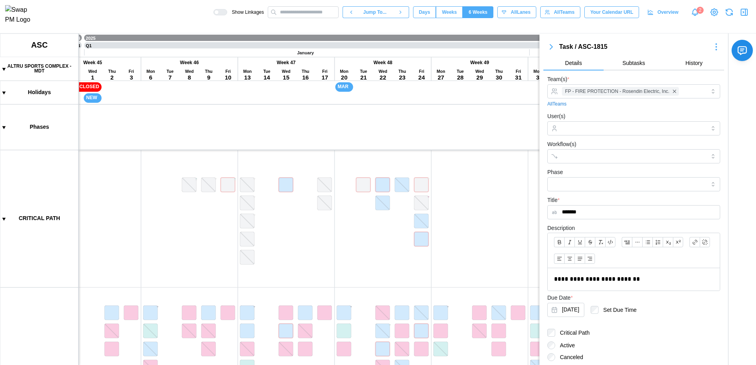
click at [743, 17] on icon "button" at bounding box center [743, 11] width 9 height 9
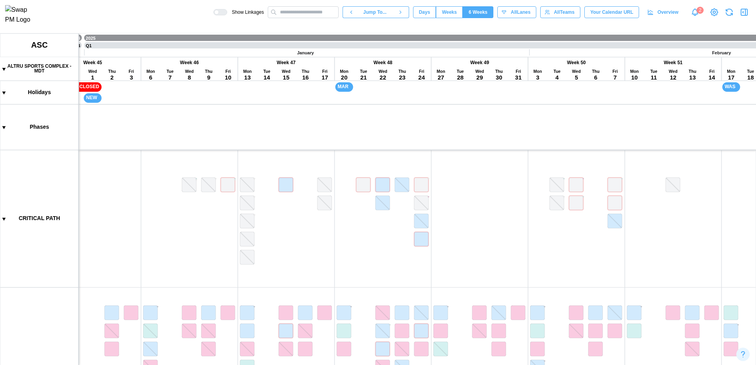
click at [742, 13] on icon "button" at bounding box center [742, 12] width 1 height 2
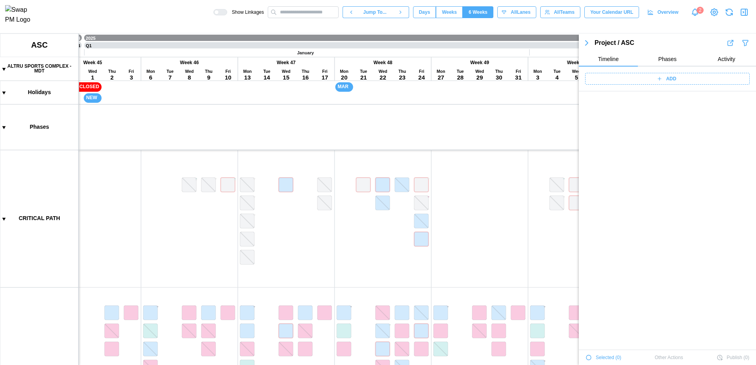
scroll to position [28099, 0]
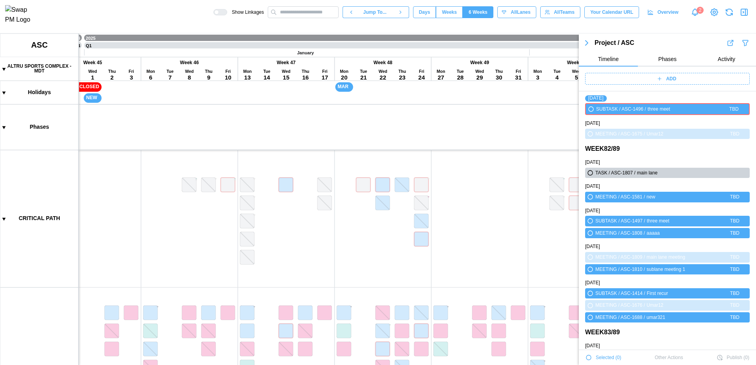
click at [739, 15] on icon "button" at bounding box center [743, 11] width 9 height 9
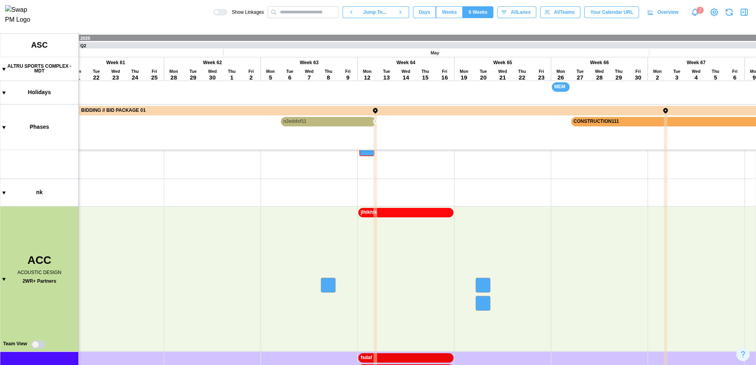
scroll to position [0, 5948]
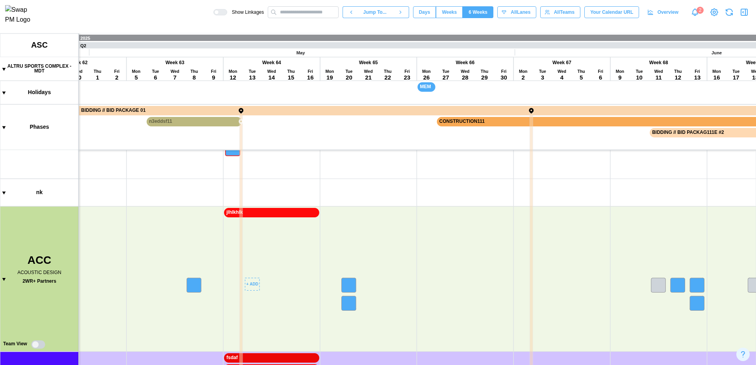
click at [259, 218] on canvas at bounding box center [378, 198] width 756 height 331
click at [278, 215] on canvas at bounding box center [378, 198] width 756 height 331
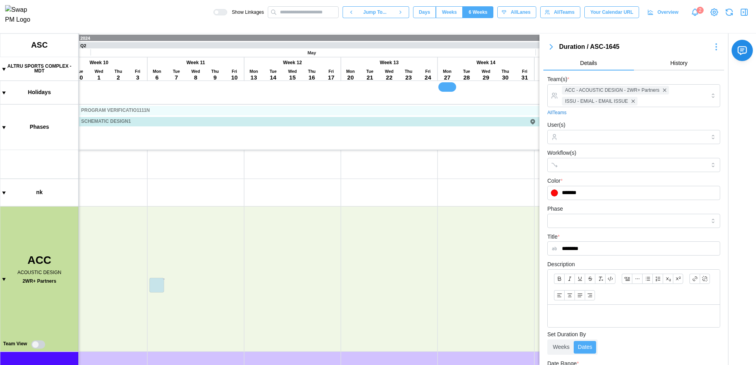
scroll to position [587, 0]
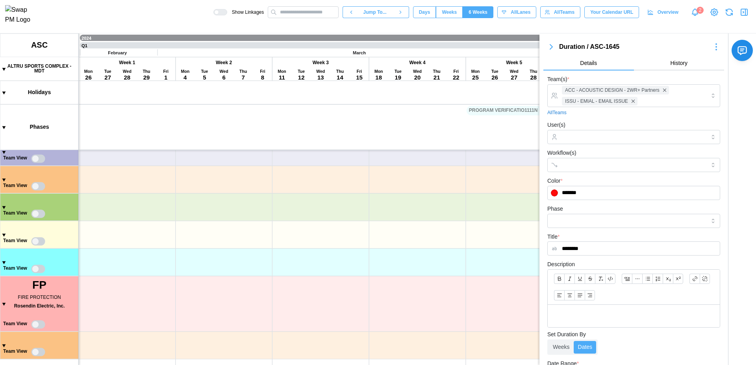
click at [741, 18] on button "button" at bounding box center [743, 12] width 11 height 11
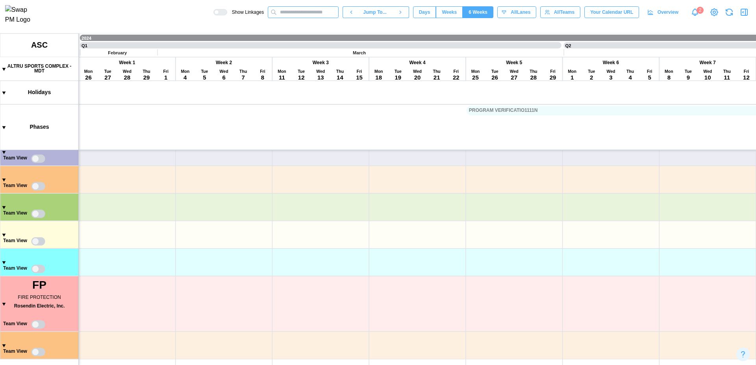
click at [281, 15] on input "text" at bounding box center [303, 12] width 71 height 12
type input "****"
click at [2, 68] on canvas at bounding box center [378, 198] width 756 height 331
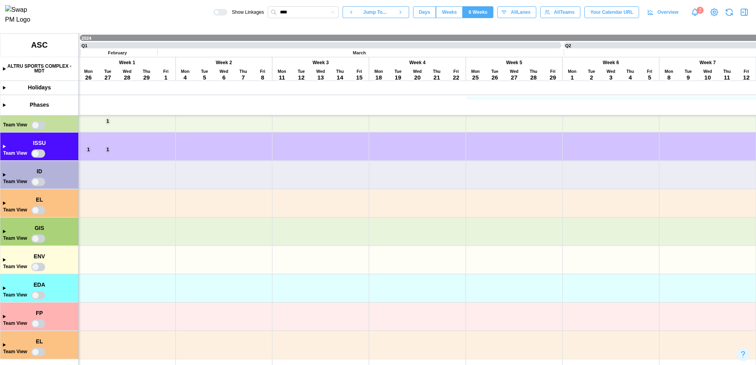
scroll to position [112, 0]
click at [303, 14] on input "****" at bounding box center [303, 12] width 71 height 12
click at [316, 32] on div "ASC-1645 - jlhlkhlk" at bounding box center [331, 27] width 118 height 10
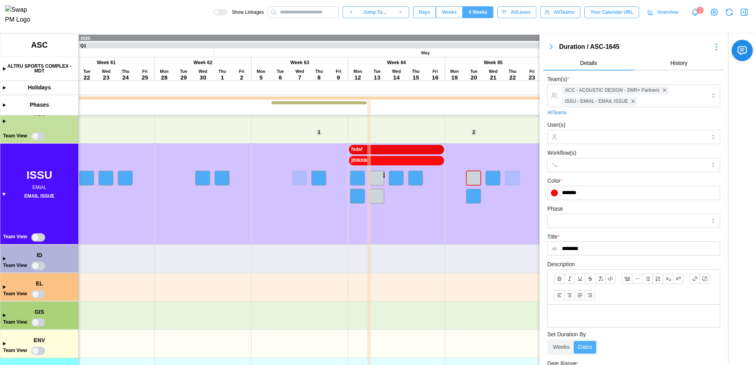
scroll to position [100, 0]
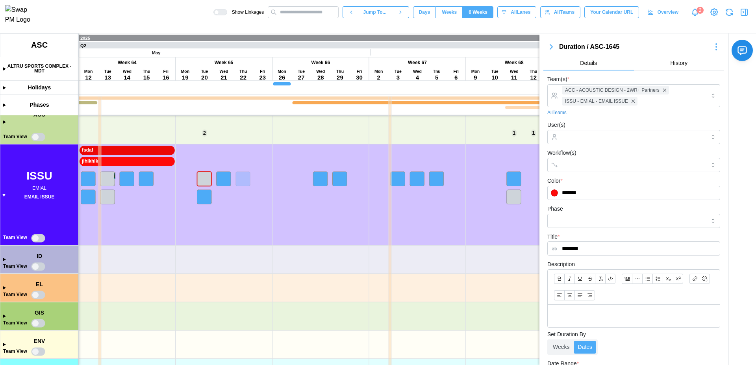
click at [155, 162] on canvas at bounding box center [378, 198] width 756 height 331
click at [748, 12] on icon "button" at bounding box center [743, 11] width 9 height 9
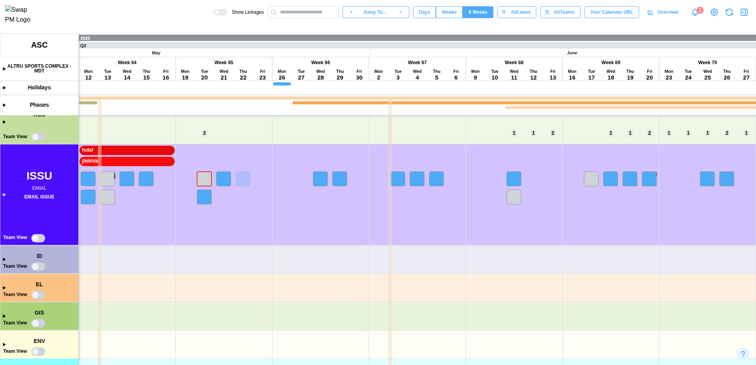
click at [748, 12] on icon "button" at bounding box center [743, 11] width 9 height 9
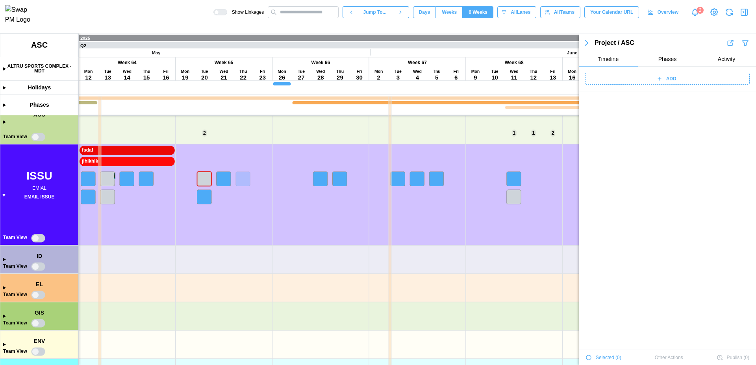
scroll to position [28099, 0]
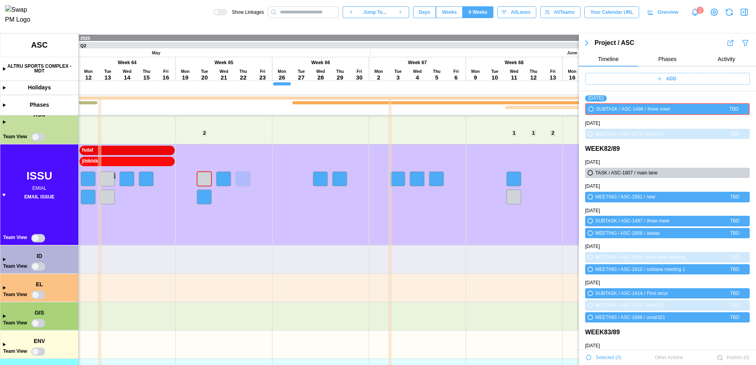
click at [742, 41] on icon "button" at bounding box center [744, 43] width 5 height 6
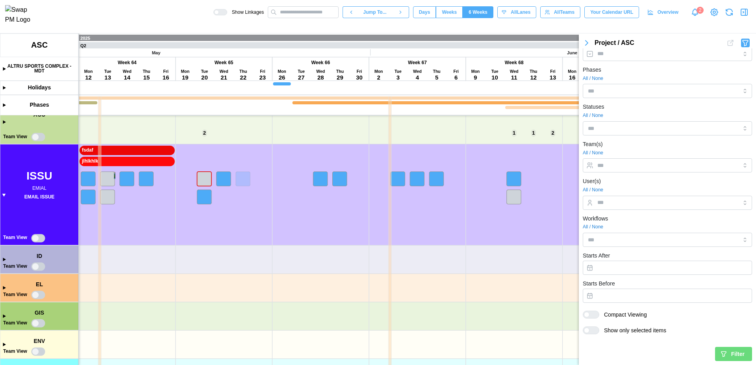
scroll to position [0, 0]
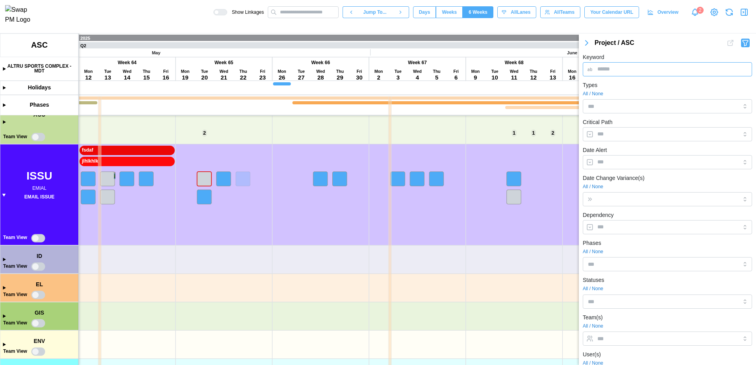
click at [647, 67] on input "Keyword" at bounding box center [666, 69] width 169 height 14
type input "*"
paste input "**********"
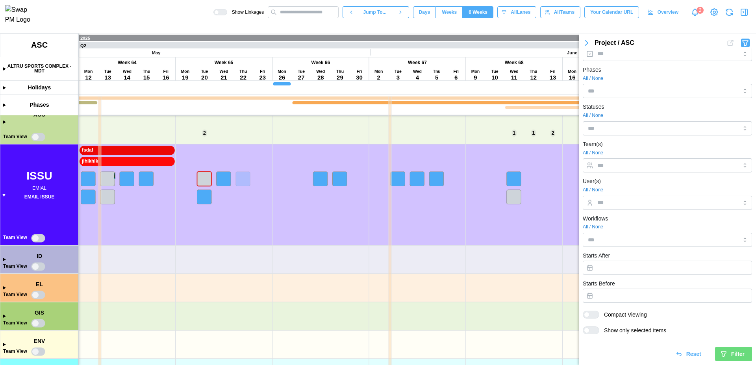
type input "**********"
click at [732, 349] on span "Filter" at bounding box center [737, 353] width 13 height 13
click at [745, 12] on icon "button" at bounding box center [745, 12] width 0 height 6
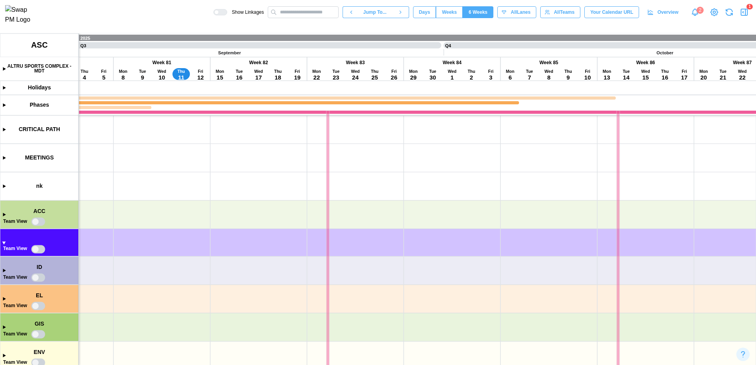
scroll to position [0, 6963]
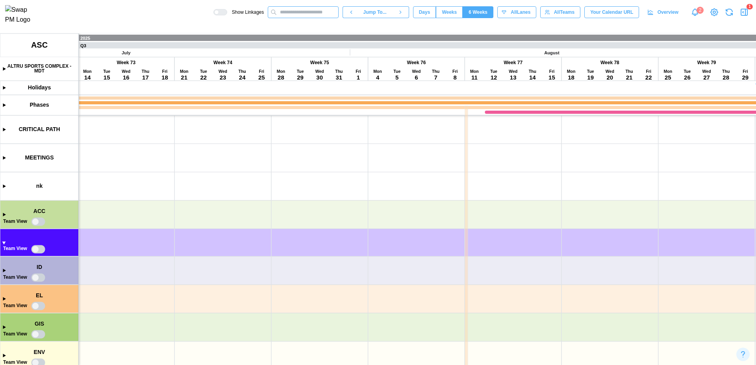
click at [315, 15] on input "text" at bounding box center [303, 12] width 71 height 12
paste input "**********"
type input "**********"
click at [313, 40] on div "TASK [DATE]" at bounding box center [331, 36] width 118 height 7
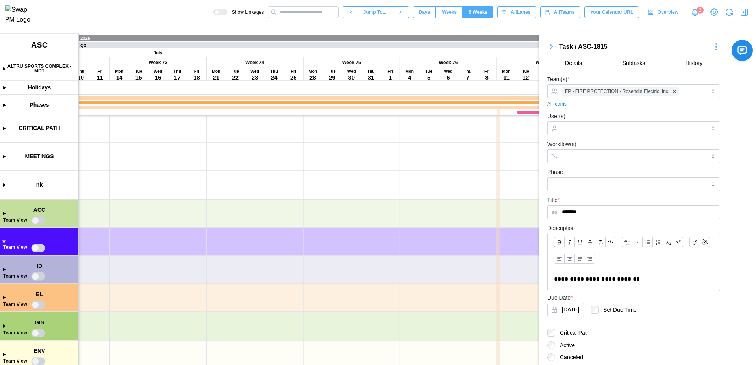
scroll to position [95, 0]
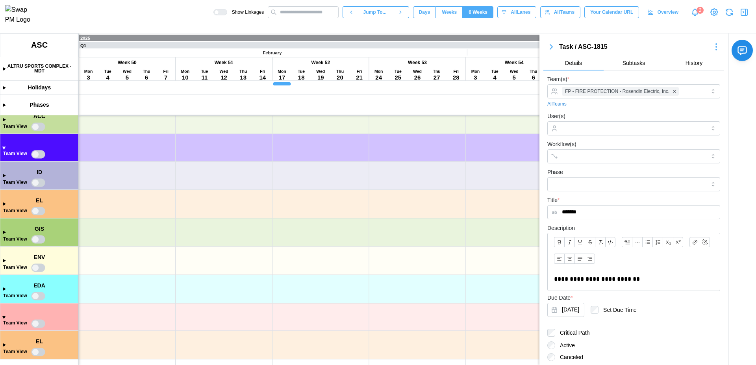
click at [551, 48] on icon "button" at bounding box center [551, 46] width 2 height 5
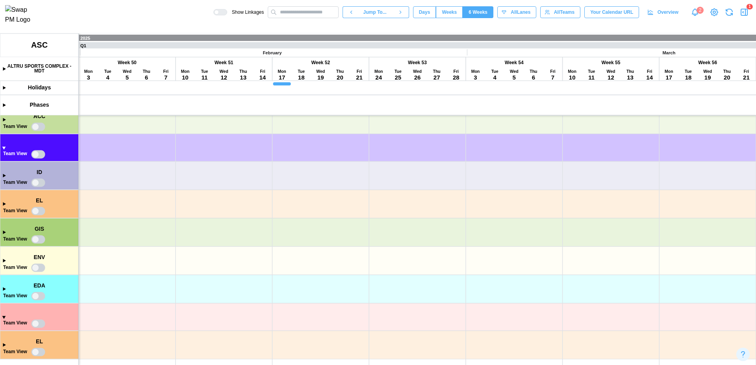
click at [747, 14] on icon "button" at bounding box center [743, 11] width 9 height 9
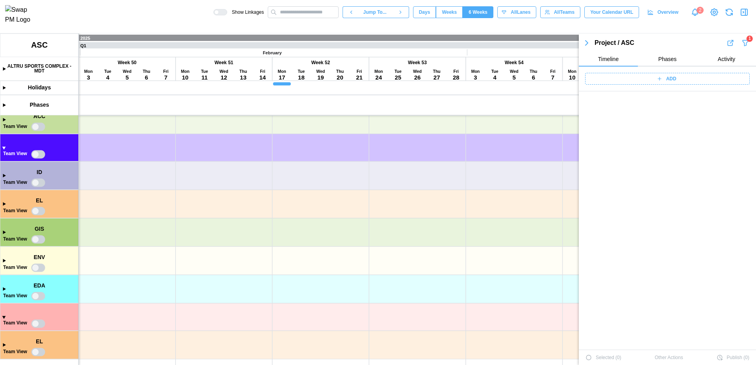
scroll to position [6985, 0]
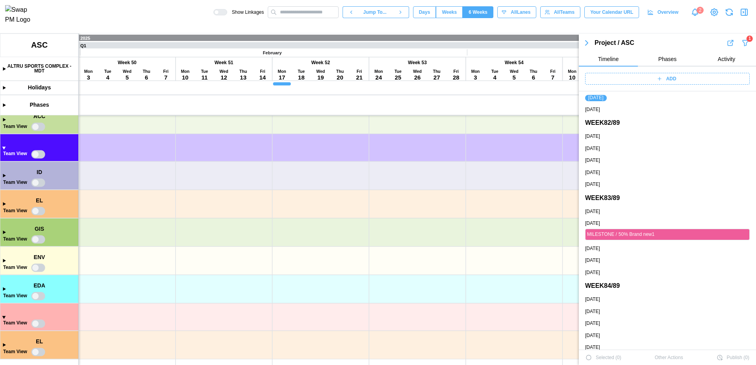
click at [587, 45] on icon "button" at bounding box center [586, 42] width 9 height 9
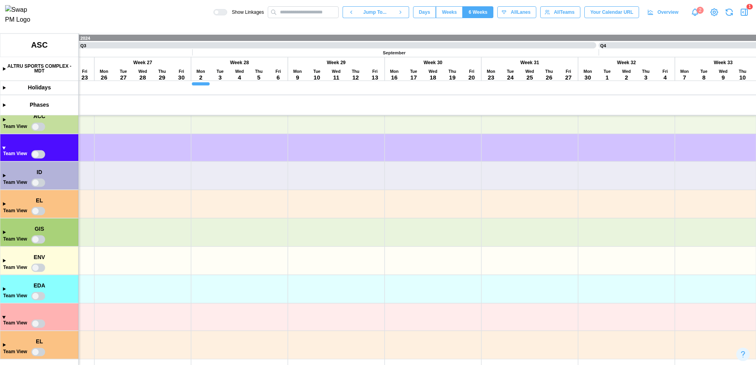
scroll to position [0, 0]
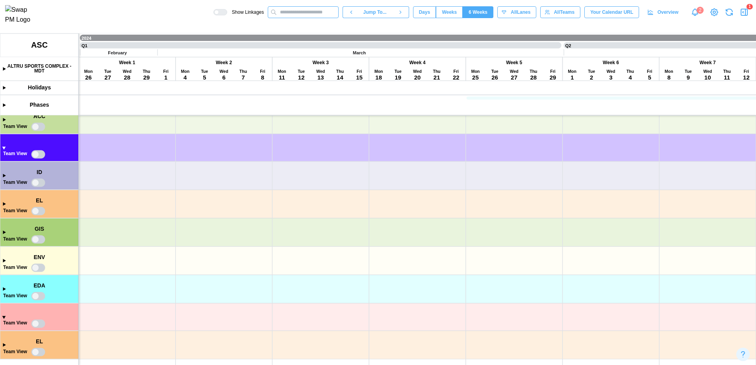
click at [288, 11] on input "text" at bounding box center [303, 12] width 71 height 12
paste input "**********"
type input "**********"
click at [302, 38] on div "[DATE]" at bounding box center [294, 36] width 15 height 7
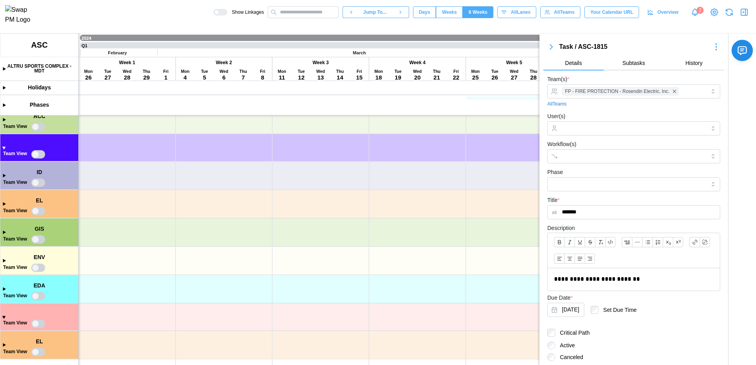
scroll to position [95, 0]
drag, startPoint x: 645, startPoint y: 281, endPoint x: 604, endPoint y: 277, distance: 41.2
click at [604, 277] on p "**********" at bounding box center [630, 279] width 153 height 10
click at [550, 49] on icon "button" at bounding box center [551, 46] width 2 height 5
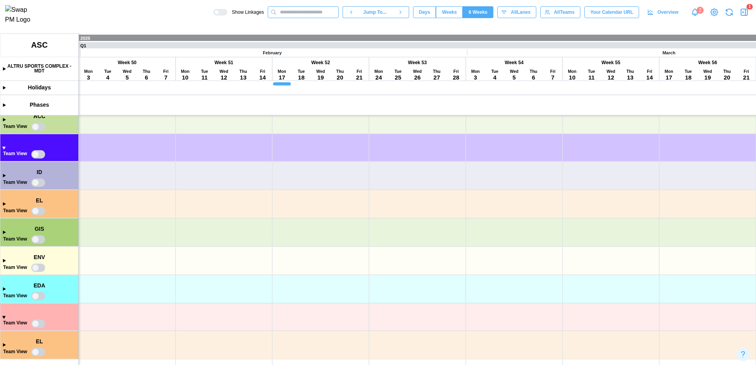
click at [303, 18] on input "text" at bounding box center [303, 12] width 71 height 12
paste input "**********"
type input "**********"
click at [309, 35] on div "TASK [DATE]" at bounding box center [331, 36] width 118 height 7
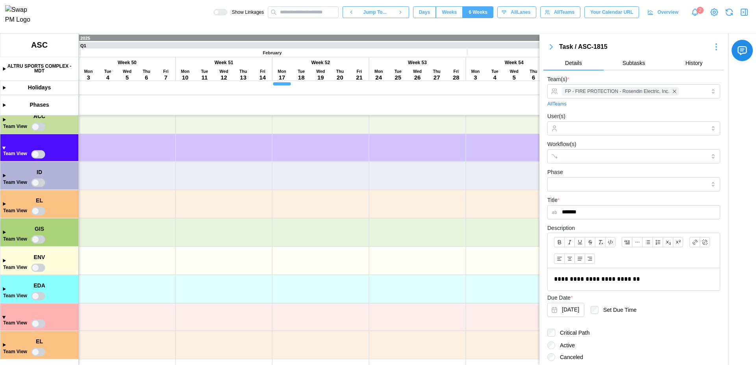
click at [744, 13] on icon "button" at bounding box center [743, 11] width 9 height 9
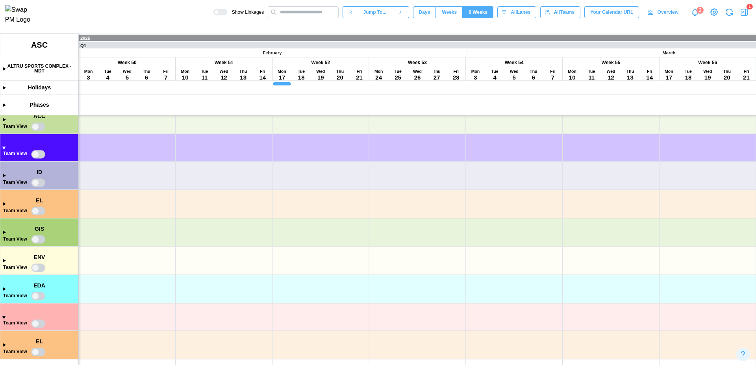
click at [745, 13] on icon "button" at bounding box center [743, 11] width 9 height 9
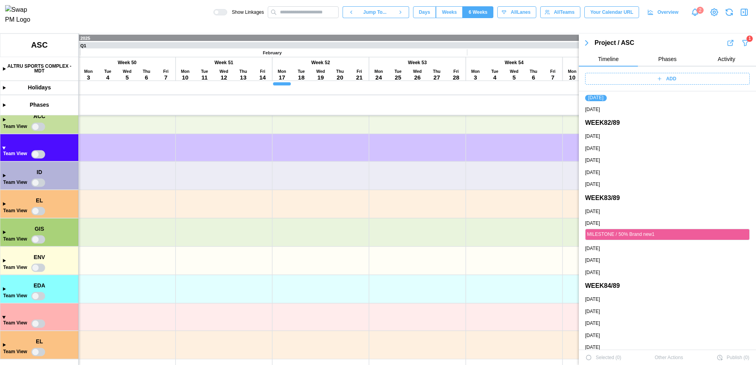
click at [742, 43] on icon "button" at bounding box center [744, 43] width 5 height 6
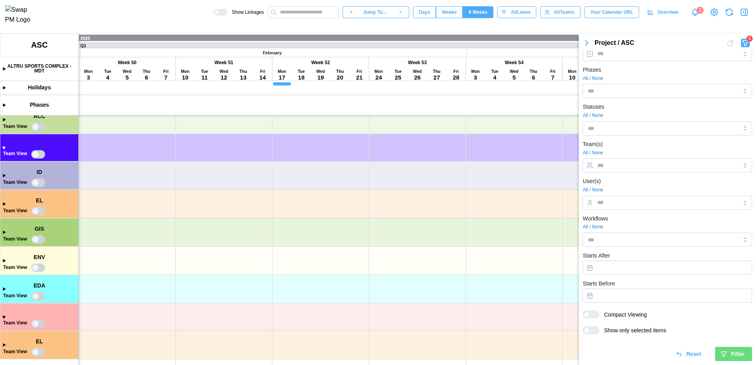
scroll to position [0, 0]
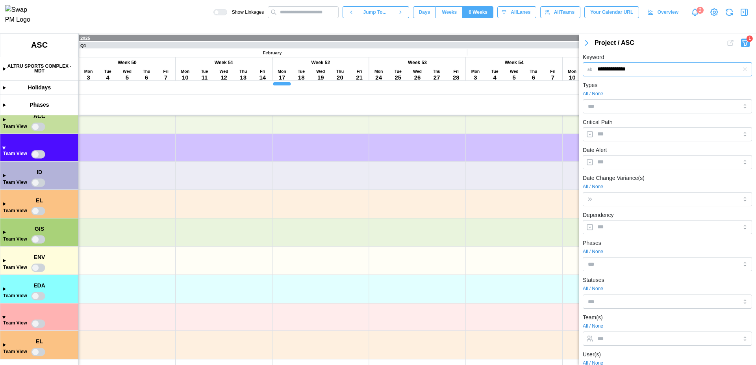
click at [606, 72] on input "**********" at bounding box center [666, 69] width 169 height 14
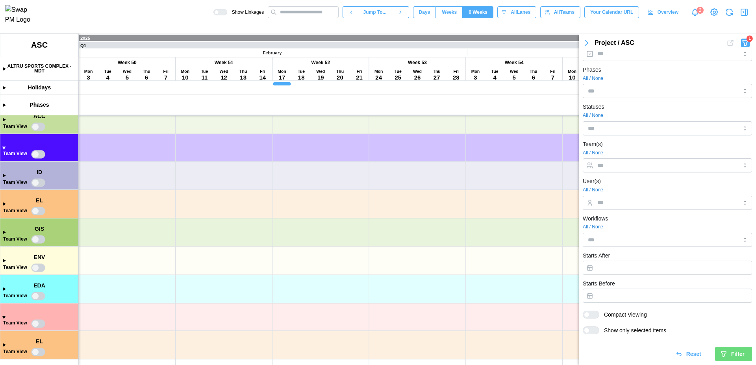
type input "**********"
click at [731, 357] on span "Filter" at bounding box center [737, 353] width 13 height 13
click at [742, 43] on icon "button" at bounding box center [744, 43] width 5 height 6
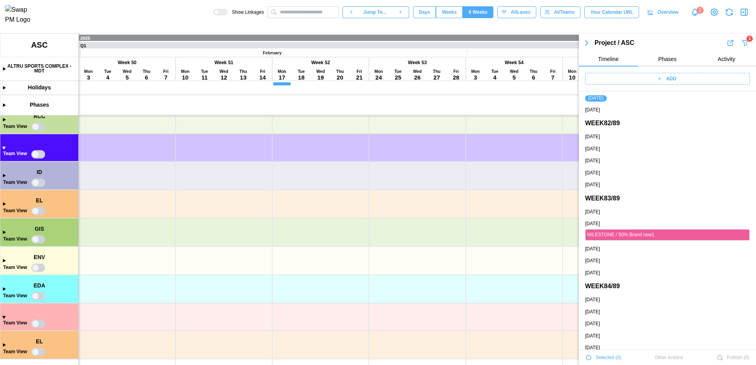
scroll to position [78, 0]
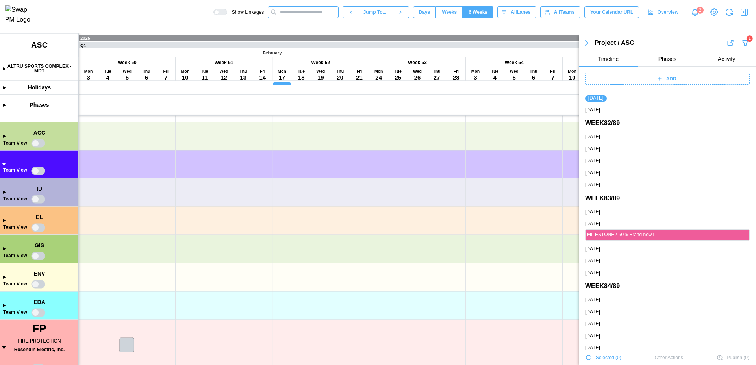
click at [324, 12] on input "text" at bounding box center [303, 12] width 71 height 12
paste input "**********"
type input "**********"
click at [310, 37] on div "TASK [DATE]" at bounding box center [331, 36] width 118 height 7
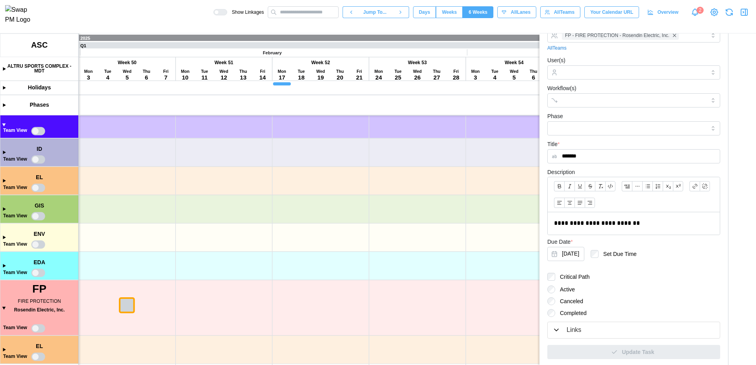
scroll to position [123, 0]
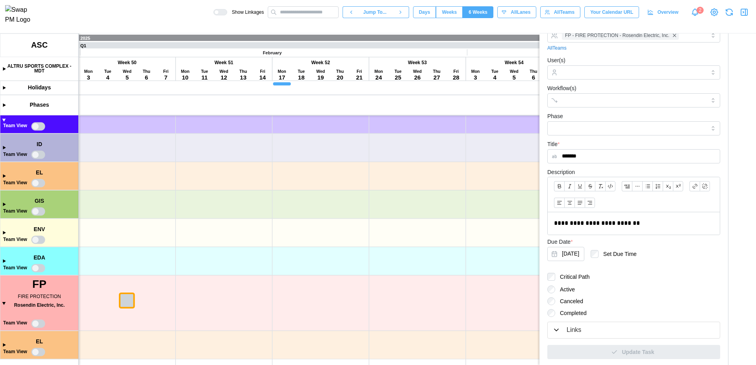
click at [745, 14] on icon "button" at bounding box center [745, 12] width 0 height 6
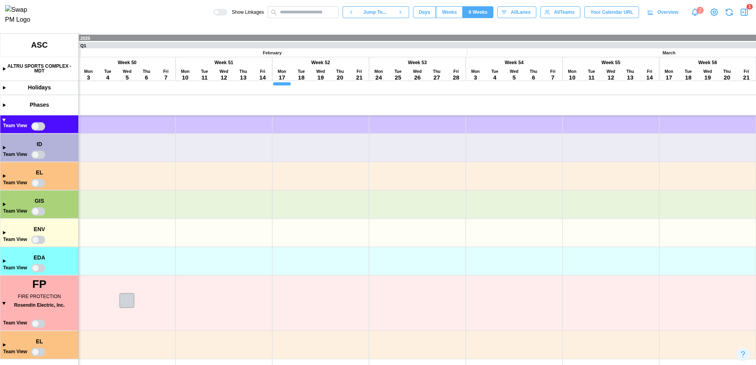
click at [745, 13] on icon "button" at bounding box center [745, 12] width 0 height 6
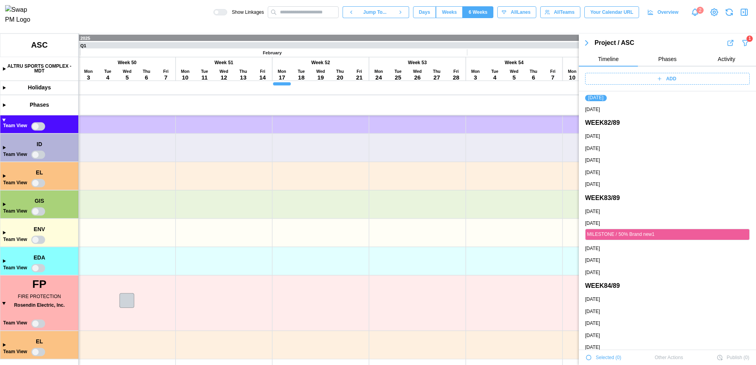
click at [741, 46] on icon "button" at bounding box center [745, 42] width 8 height 9
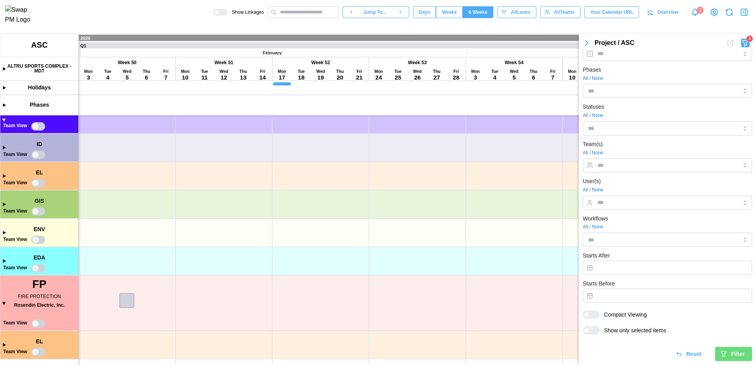
scroll to position [0, 0]
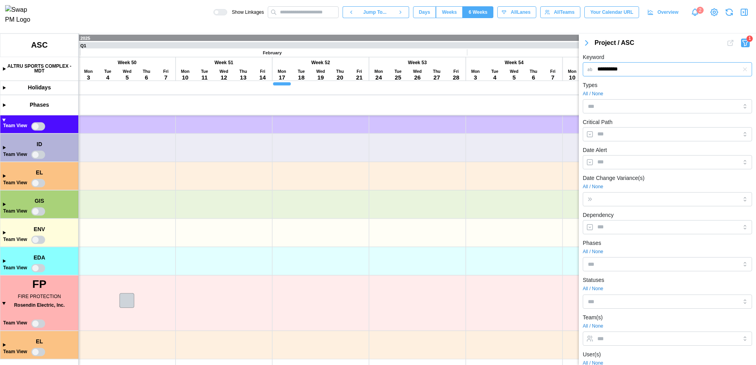
click at [638, 68] on input "**********" at bounding box center [666, 69] width 169 height 14
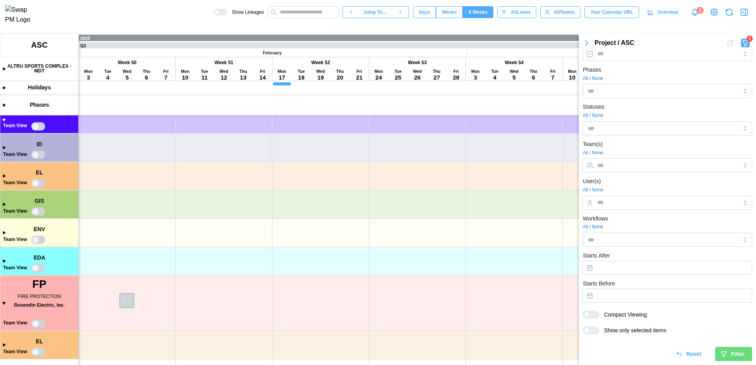
type input "**********"
click at [731, 355] on span "Filter" at bounding box center [737, 353] width 13 height 13
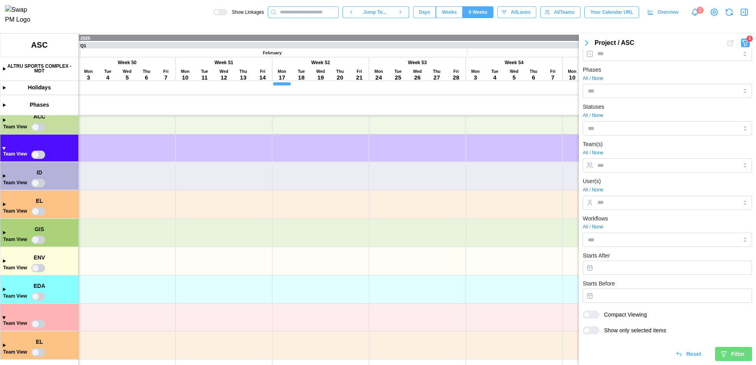
click at [293, 15] on input "text" at bounding box center [303, 12] width 71 height 12
paste input "**********"
type input "**********"
click at [301, 31] on div "ASC-1815 - ASDFGHJ" at bounding box center [300, 27] width 56 height 9
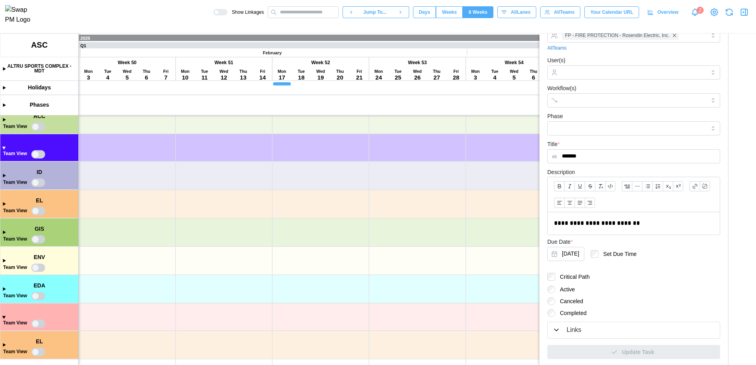
scroll to position [0, 0]
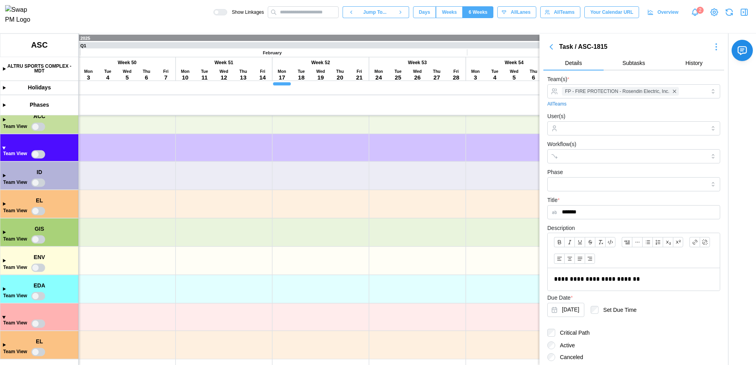
click at [747, 15] on icon "button" at bounding box center [744, 12] width 6 height 6
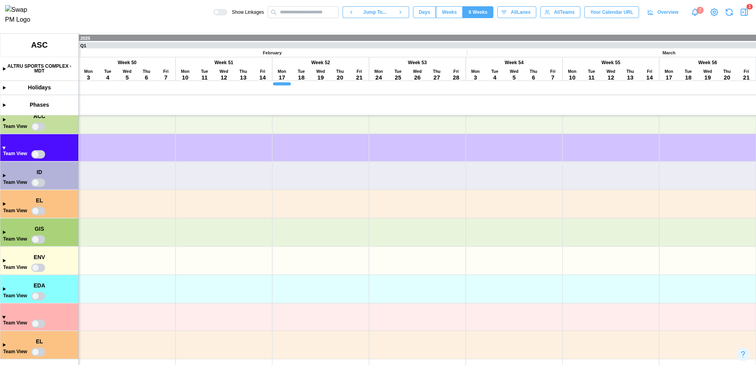
click at [747, 15] on icon "button" at bounding box center [744, 12] width 6 height 6
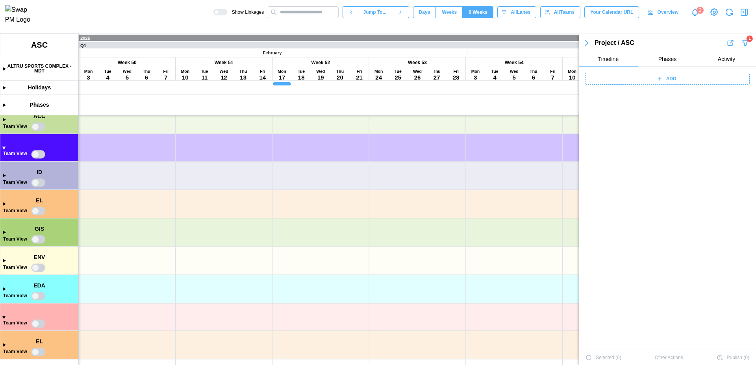
scroll to position [6985, 0]
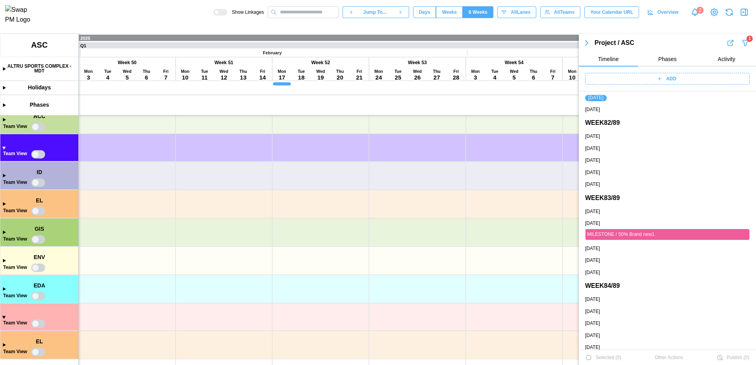
click at [748, 41] on div "1" at bounding box center [749, 38] width 2 height 6
click at [742, 42] on icon "button" at bounding box center [744, 43] width 5 height 6
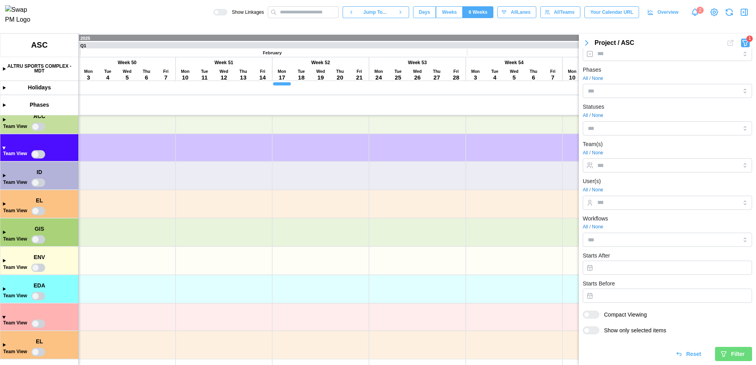
scroll to position [0, 0]
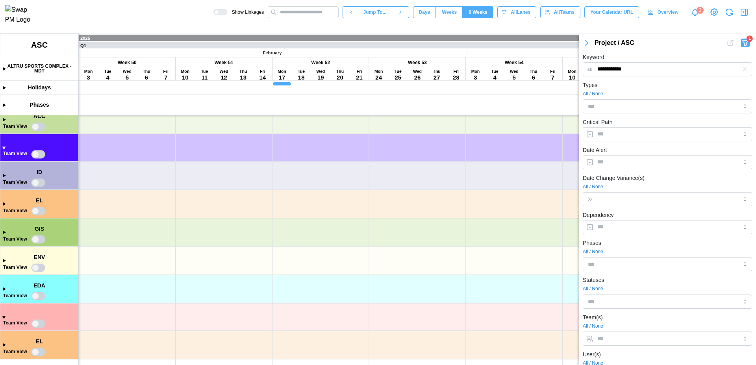
click at [741, 71] on icon "button" at bounding box center [744, 69] width 6 height 6
click at [632, 107] on input "Types" at bounding box center [655, 106] width 135 height 6
click at [647, 91] on div "All / None" at bounding box center [666, 93] width 169 height 7
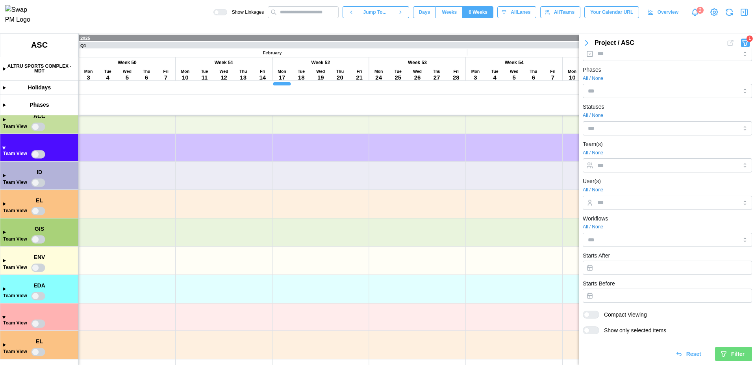
click at [734, 355] on span "Filter" at bounding box center [737, 353] width 13 height 13
click at [744, 12] on icon "button" at bounding box center [743, 11] width 9 height 9
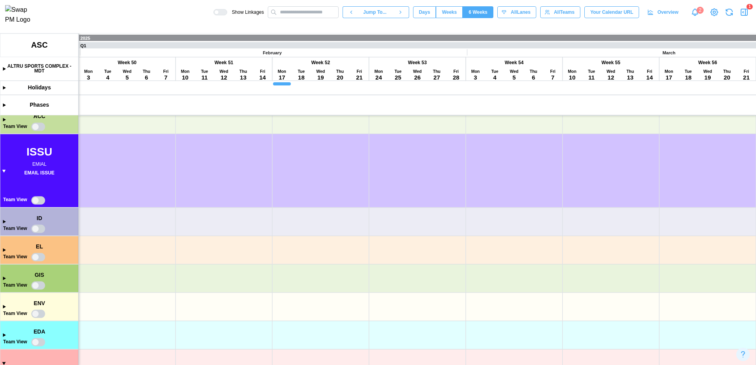
scroll to position [0, 0]
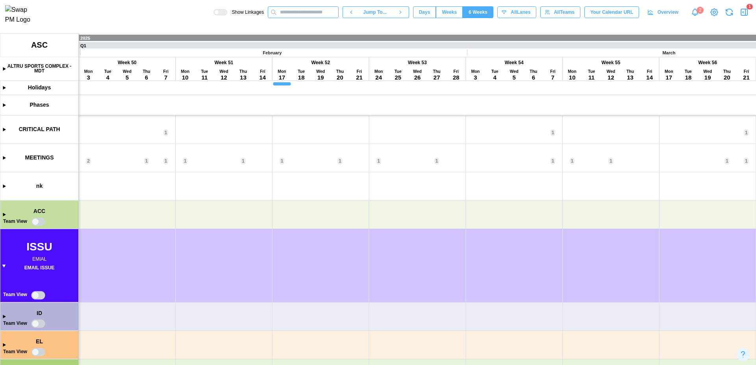
click at [304, 15] on input "text" at bounding box center [303, 12] width 71 height 12
paste input "**********"
type input "**********"
click at [311, 35] on div "TASK [DATE]" at bounding box center [331, 36] width 118 height 7
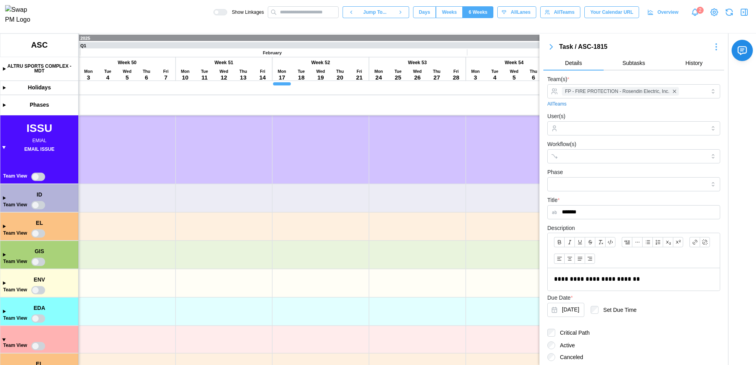
scroll to position [141, 0]
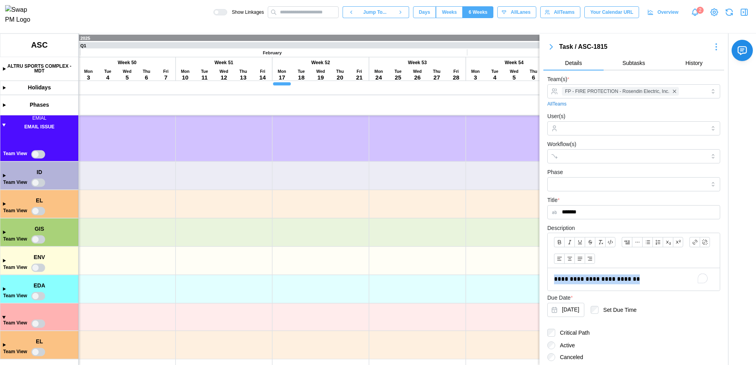
drag, startPoint x: 650, startPoint y: 279, endPoint x: 567, endPoint y: 274, distance: 83.2
click at [567, 274] on div "**********" at bounding box center [633, 279] width 172 height 22
drag, startPoint x: 586, startPoint y: 280, endPoint x: 551, endPoint y: 283, distance: 35.6
click at [551, 283] on div "**********" at bounding box center [633, 279] width 172 height 22
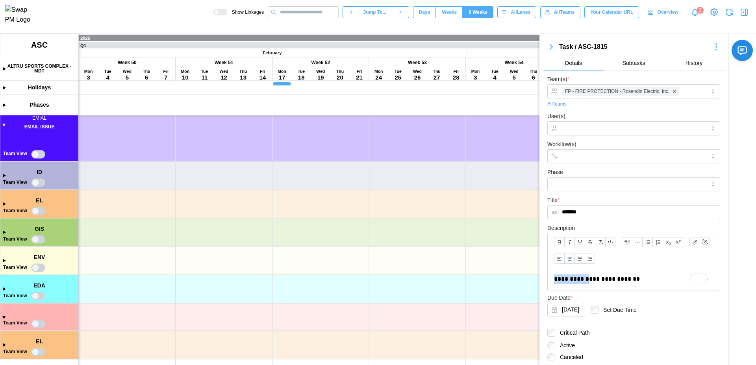
copy p "**********"
click at [307, 17] on input "text" at bounding box center [303, 12] width 71 height 12
paste input "**********"
type input "*"
click at [655, 272] on div "**********" at bounding box center [633, 279] width 172 height 22
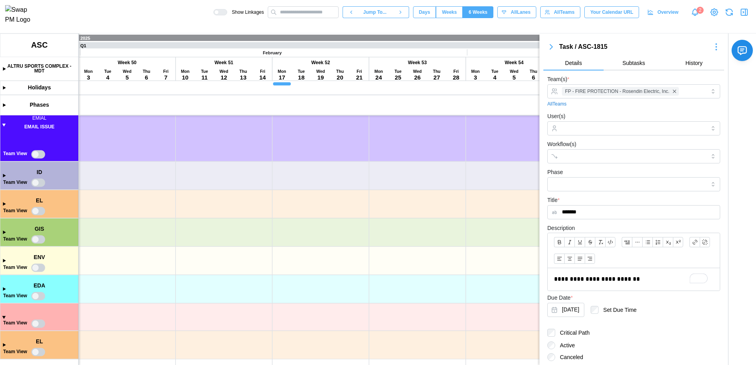
click at [745, 12] on icon "button" at bounding box center [743, 11] width 9 height 9
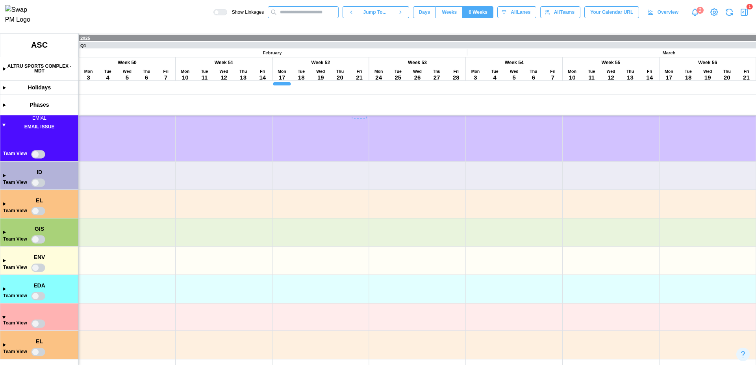
click at [313, 13] on input "text" at bounding box center [303, 12] width 71 height 12
paste input "**********"
type input "**********"
click at [317, 40] on div "TASK [DATE]" at bounding box center [331, 36] width 118 height 7
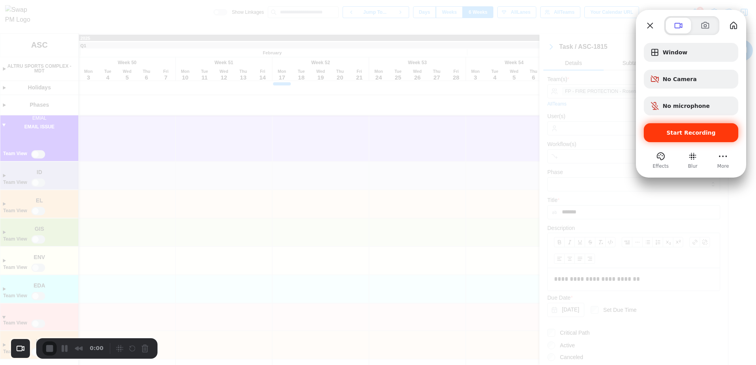
click at [690, 135] on span "Start Recording" at bounding box center [690, 132] width 49 height 6
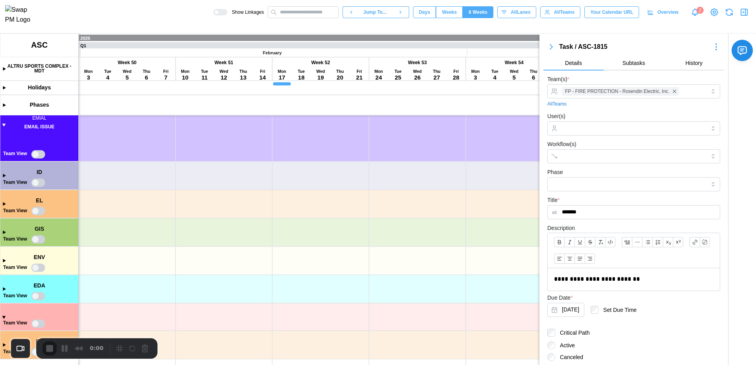
drag, startPoint x: 610, startPoint y: 46, endPoint x: 554, endPoint y: 49, distance: 56.8
click at [554, 49] on div "Task / ASC-1815" at bounding box center [633, 46] width 181 height 11
click at [582, 55] on div "Task / ASC-1815 Details Subtasks History" at bounding box center [633, 55] width 181 height 29
drag, startPoint x: 560, startPoint y: 50, endPoint x: 573, endPoint y: 49, distance: 13.4
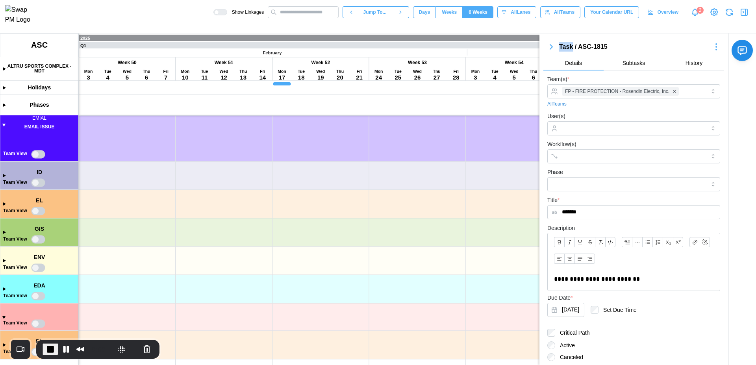
click at [573, 49] on div "Task / ASC-1815" at bounding box center [633, 47] width 149 height 10
click at [599, 61] on button "Details" at bounding box center [573, 63] width 60 height 14
click at [745, 15] on icon "button" at bounding box center [745, 12] width 0 height 6
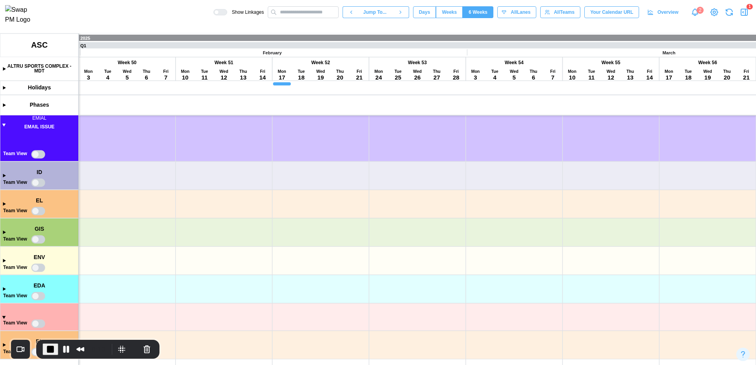
click at [745, 15] on icon "button" at bounding box center [745, 12] width 0 height 6
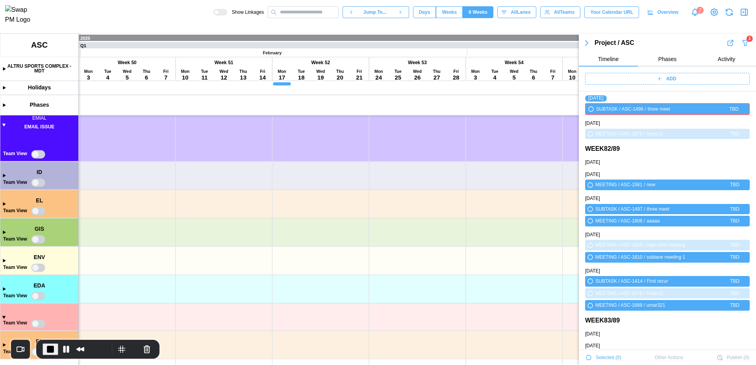
click at [741, 40] on icon "button" at bounding box center [745, 42] width 8 height 9
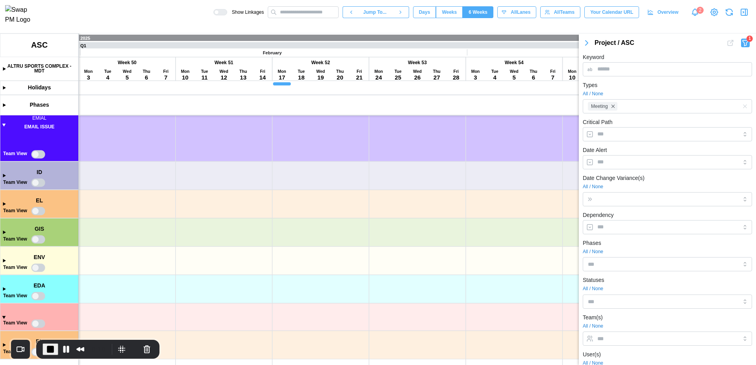
scroll to position [173, 0]
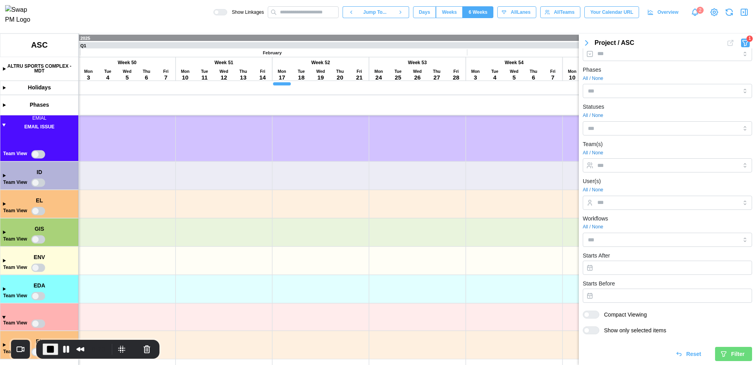
click at [746, 13] on icon "button" at bounding box center [743, 11] width 9 height 9
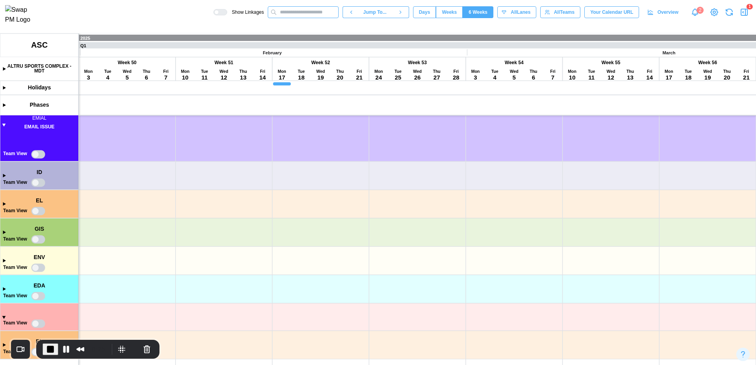
click at [298, 17] on input "text" at bounding box center [303, 12] width 71 height 12
type input "****"
click at [308, 36] on div "TASK [DATE]" at bounding box center [331, 36] width 118 height 7
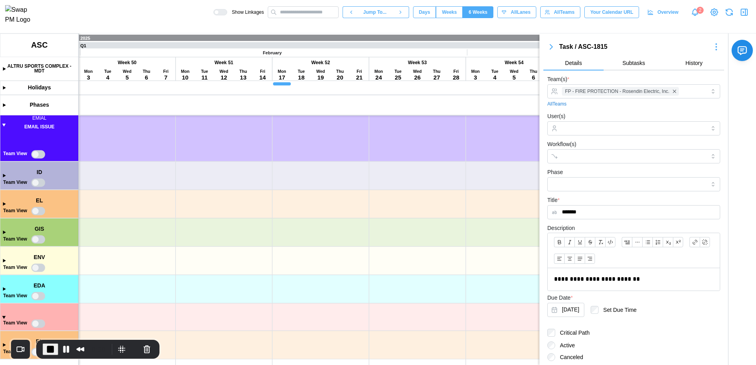
scroll to position [78, 0]
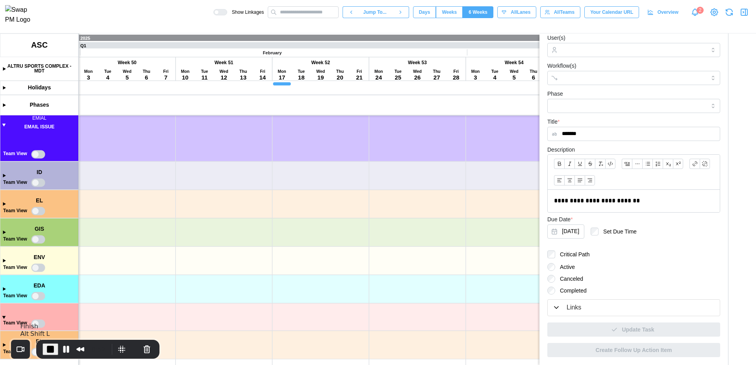
click at [50, 351] on span "End Recording" at bounding box center [50, 348] width 9 height 9
